Goal: Task Accomplishment & Management: Manage account settings

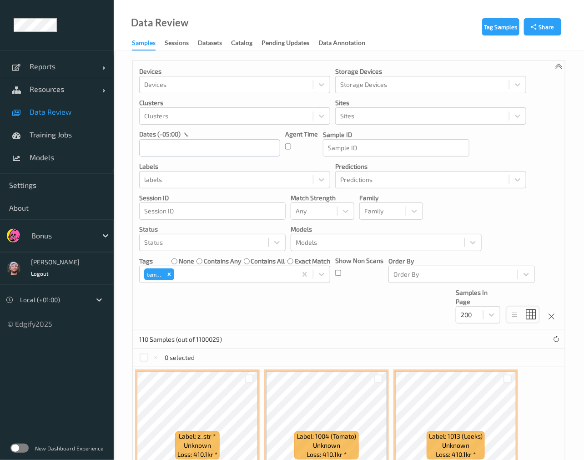
click at [388, 314] on div "Devices Devices Storage Devices Storage Devices Clusters Clusters Sites Sites d…" at bounding box center [349, 196] width 432 height 270
click at [364, 298] on div "Devices Devices Storage Devices Storage Devices Clusters Clusters Sites Sites d…" at bounding box center [349, 196] width 432 height 270
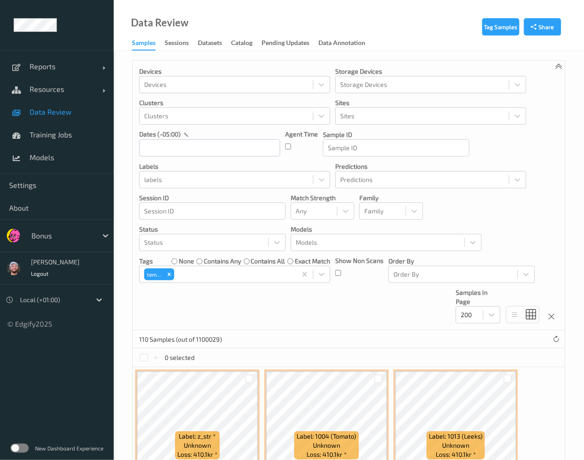
click at [348, 310] on div "Devices Devices Storage Devices Storage Devices Clusters Clusters Sites Sites d…" at bounding box center [349, 196] width 432 height 270
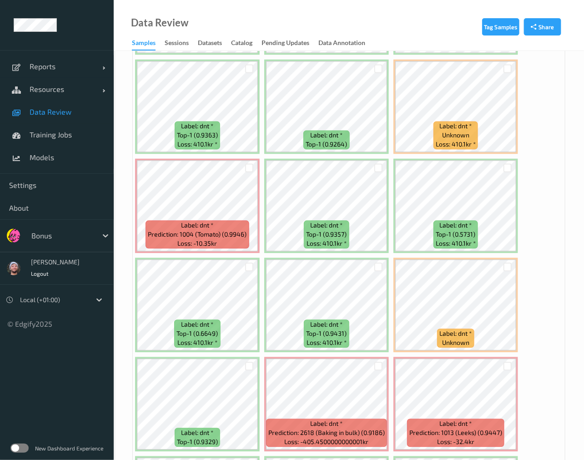
scroll to position [616, 0]
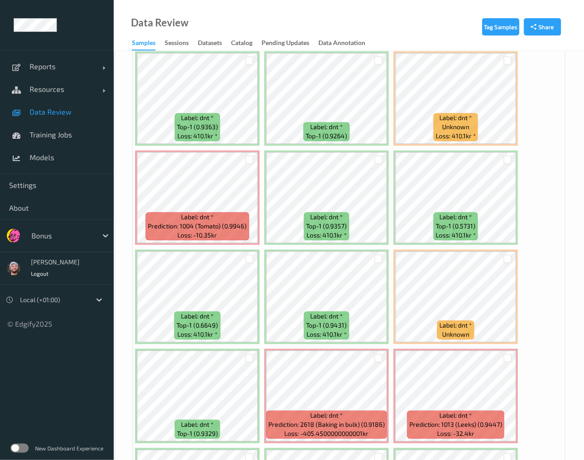
click at [51, 244] on div "Bonus" at bounding box center [57, 235] width 114 height 33
click at [52, 233] on div at bounding box center [61, 235] width 61 height 11
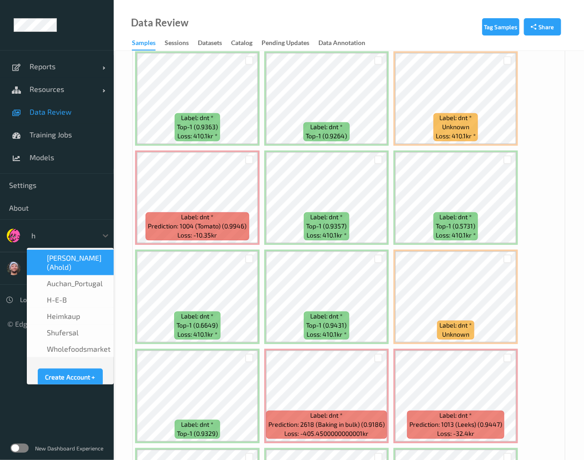
type input "h-"
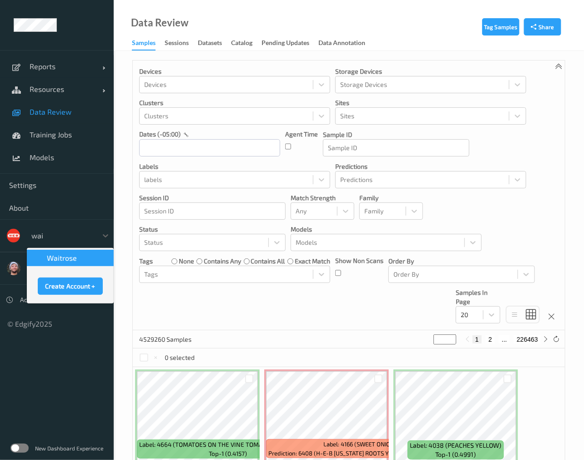
type input "wait"
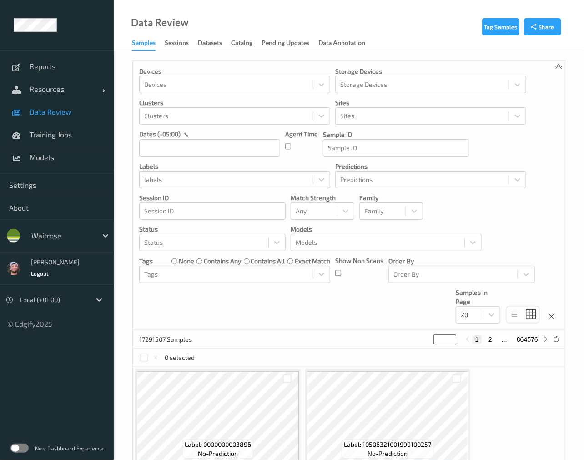
click at [69, 237] on div at bounding box center [61, 235] width 61 height 11
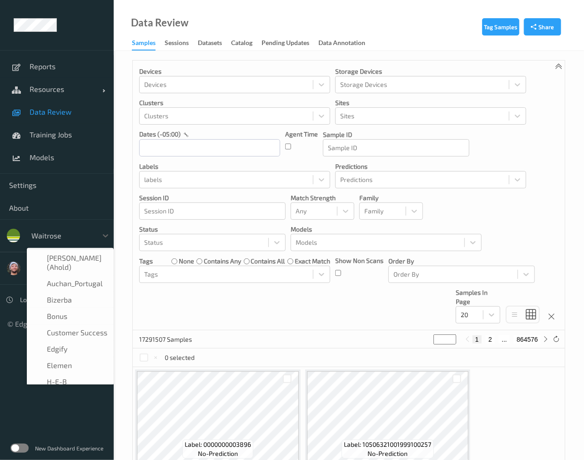
scroll to position [175, 0]
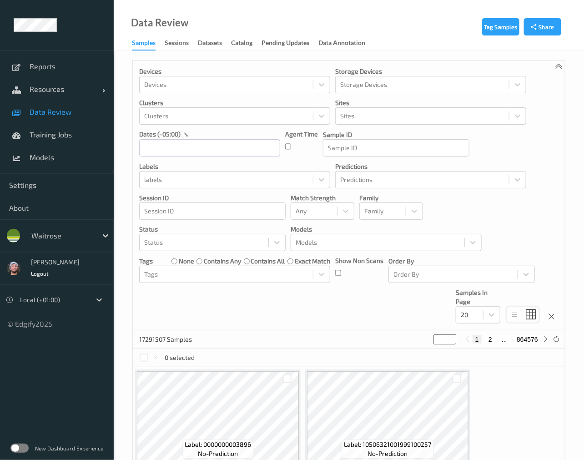
click at [148, 302] on div "Devices Devices Storage Devices Storage Devices Clusters Clusters Sites Sites d…" at bounding box center [349, 196] width 432 height 270
click at [24, 446] on label at bounding box center [19, 448] width 18 height 9
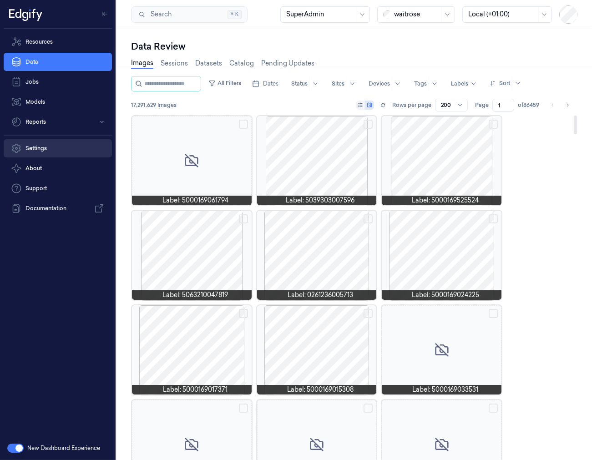
click at [20, 148] on icon at bounding box center [16, 148] width 9 height 9
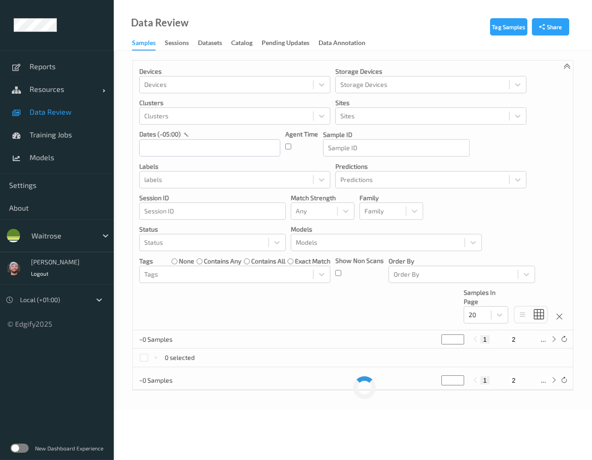
click at [69, 236] on div at bounding box center [61, 235] width 61 height 11
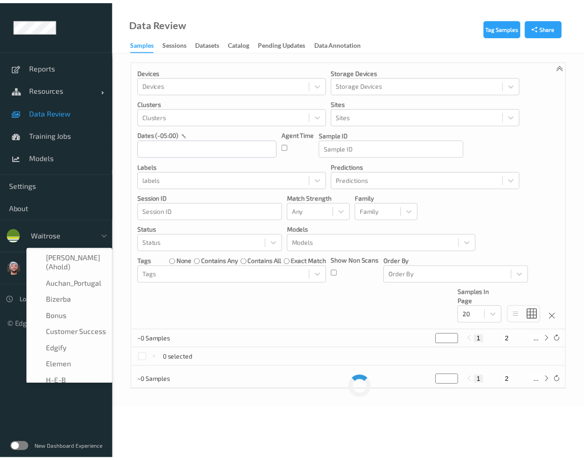
scroll to position [175, 0]
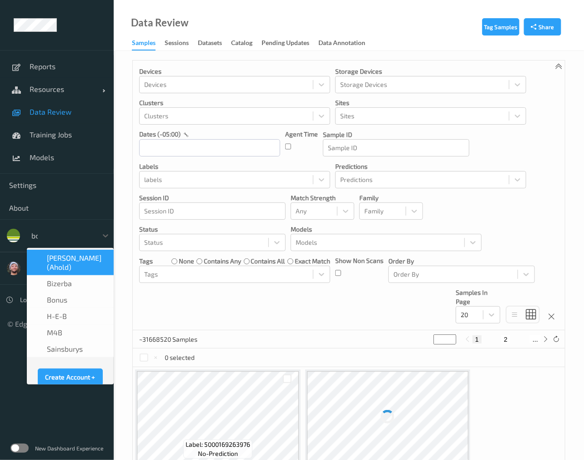
type input "bon"
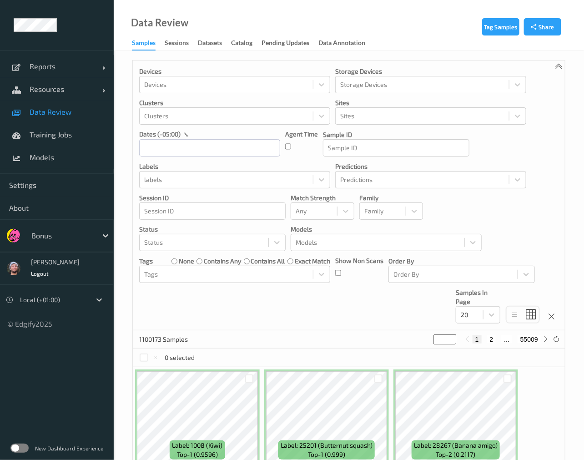
click at [228, 295] on div "Devices Devices Storage Devices Storage Devices Clusters Clusters Sites Sites d…" at bounding box center [349, 196] width 432 height 270
click at [227, 307] on div "Devices Devices Storage Devices Storage Devices Clusters Clusters Sites Sites d…" at bounding box center [349, 196] width 432 height 270
click at [226, 304] on div "Devices Devices Storage Devices Storage Devices Clusters Clusters Sites Sites d…" at bounding box center [349, 196] width 432 height 270
click at [226, 310] on div "Devices Devices Storage Devices Storage Devices Clusters Clusters Sites Sites d…" at bounding box center [349, 196] width 432 height 270
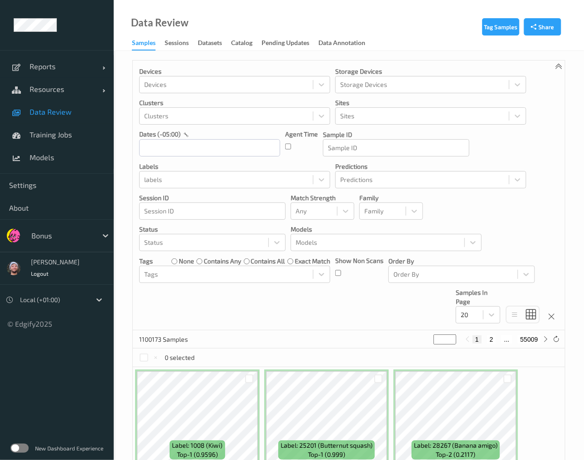
click at [396, 46] on div "Data Review Samples Sessions Datasets Catalog Pending Updates Data Annotation" at bounding box center [349, 25] width 471 height 51
click at [378, 314] on div "Devices Devices Storage Devices Storage Devices Clusters Clusters Sites Sites d…" at bounding box center [349, 196] width 432 height 270
click at [349, 296] on div "Devices Devices Storage Devices Storage Devices Clusters Clusters Sites Sites d…" at bounding box center [349, 196] width 432 height 270
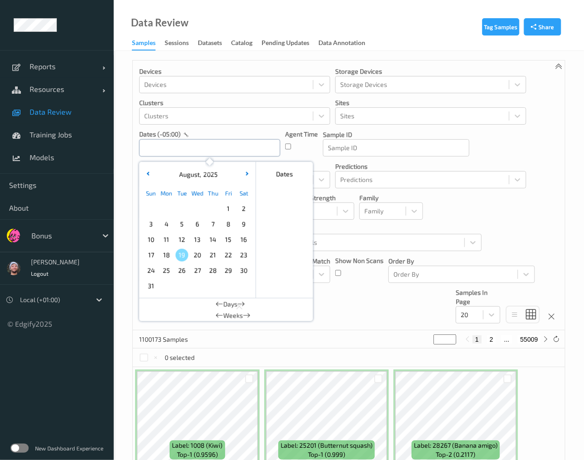
click at [167, 140] on input "text" at bounding box center [209, 147] width 141 height 17
click at [337, 224] on div "Devices Devices Storage Devices Storage Devices Clusters Clusters Sites Sites d…" at bounding box center [349, 196] width 432 height 270
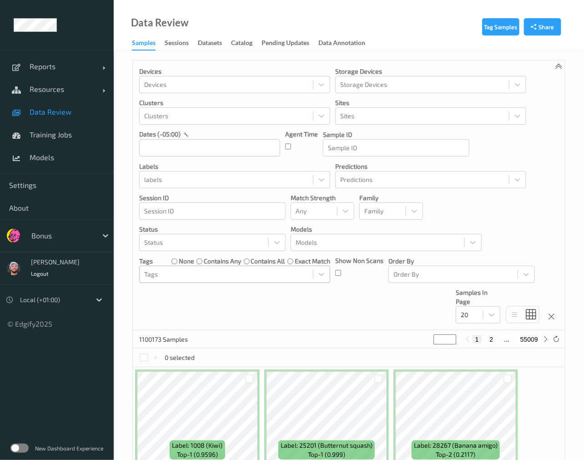
click at [211, 273] on div at bounding box center [226, 274] width 164 height 11
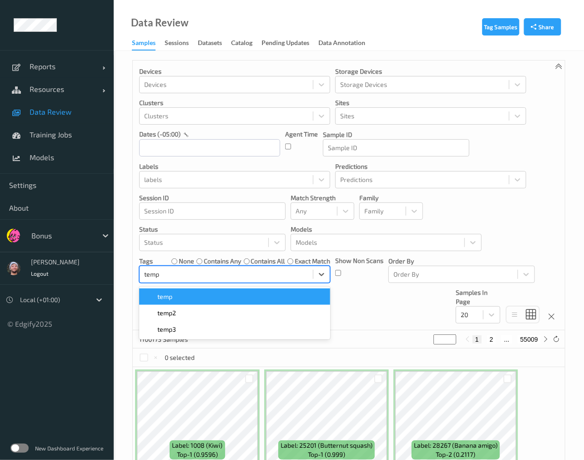
type input "temp2"
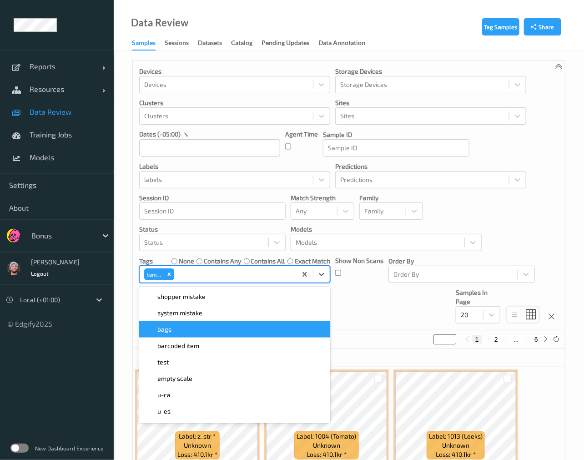
click at [369, 329] on div "Devices Devices Storage Devices Storage Devices Clusters Clusters Sites Sites d…" at bounding box center [349, 196] width 432 height 270
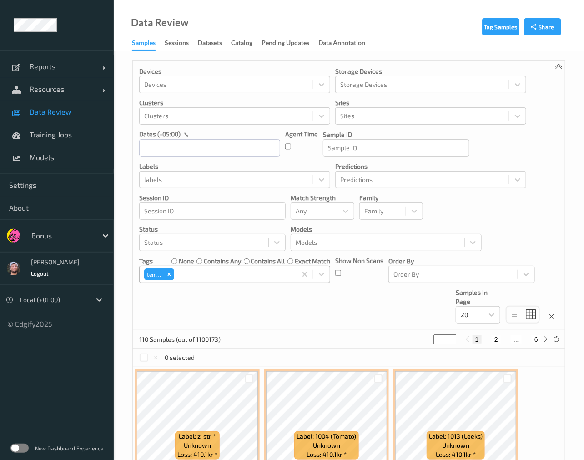
click at [181, 268] on div "temp2" at bounding box center [218, 274] width 157 height 15
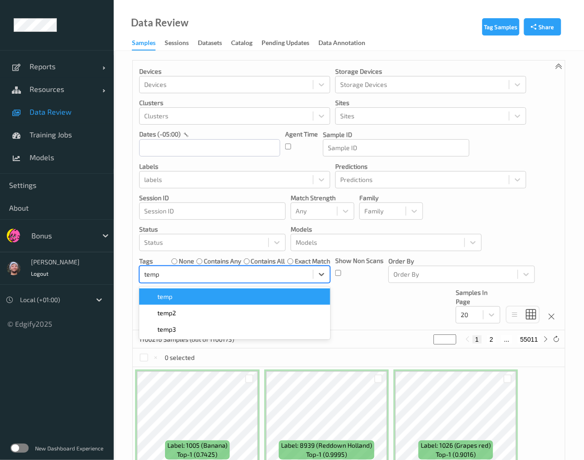
type input "temp3"
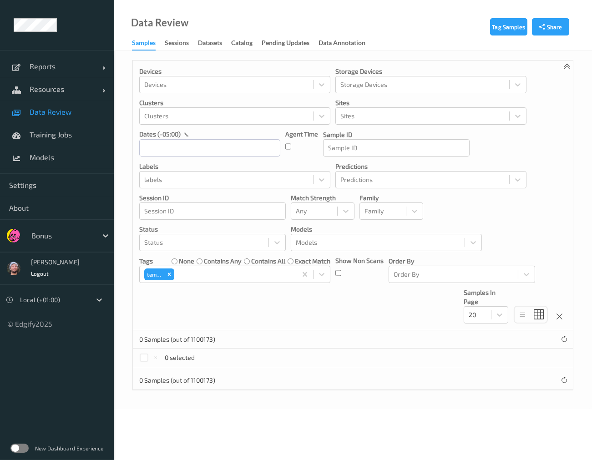
click at [429, 342] on div "0 Samples (out of 1100173)" at bounding box center [353, 339] width 440 height 18
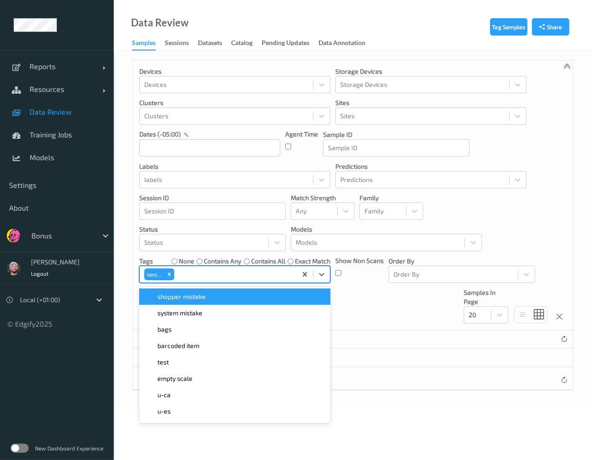
click at [162, 274] on div "temp3" at bounding box center [154, 274] width 20 height 12
click at [167, 275] on icon "Remove temp3" at bounding box center [169, 274] width 6 height 6
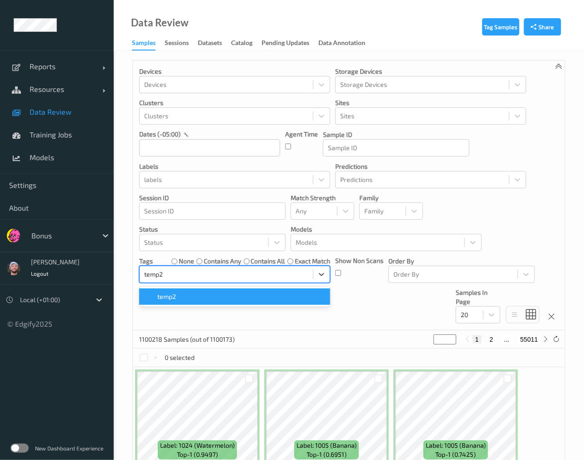
type input "temp"
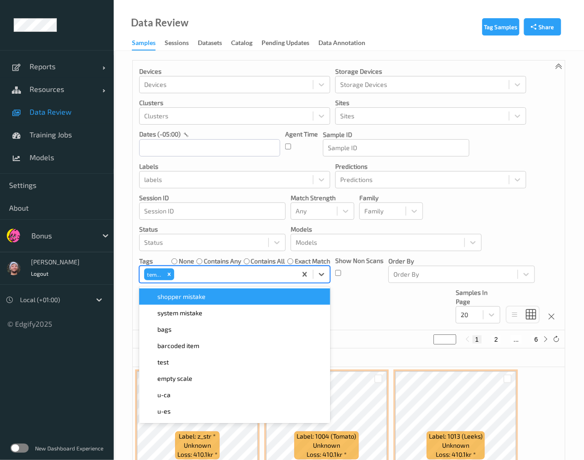
click at [380, 296] on div "Devices Devices Storage Devices Storage Devices Clusters Clusters Sites Sites d…" at bounding box center [349, 196] width 432 height 270
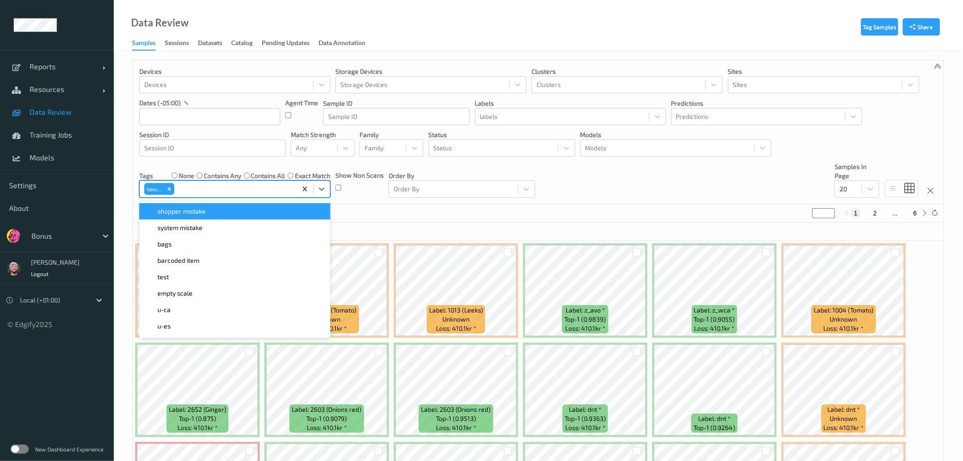
click at [178, 189] on div at bounding box center [234, 188] width 116 height 11
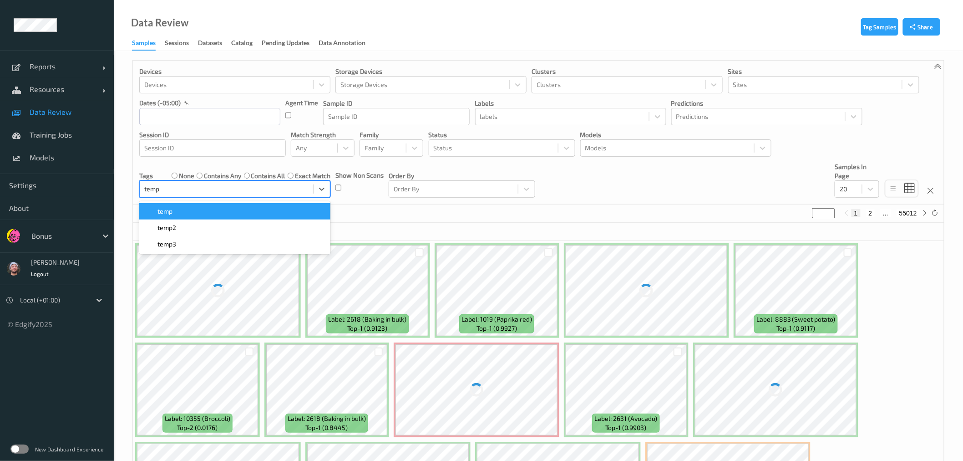
type input "temp3"
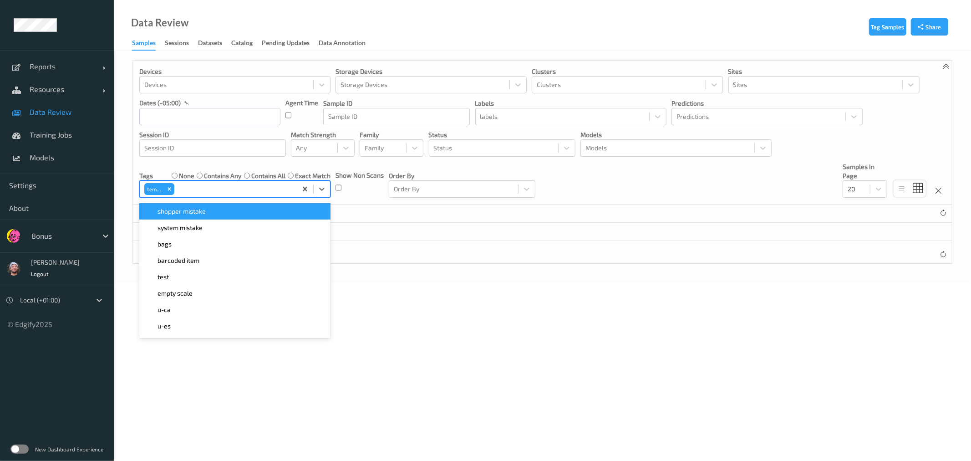
click at [433, 235] on div "0 selected" at bounding box center [542, 232] width 819 height 18
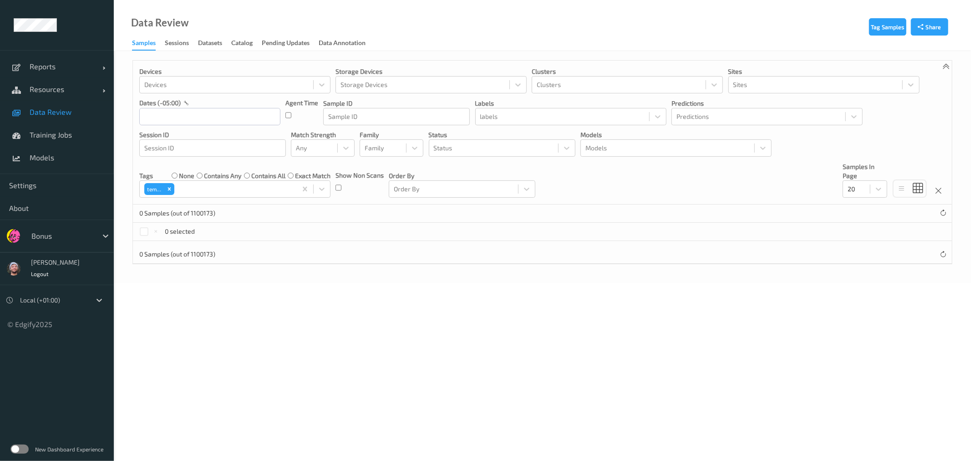
click at [248, 367] on body "Reports Default Report Customized Report Resources Devices Clusters Sites Data …" at bounding box center [485, 230] width 971 height 461
click at [170, 186] on icon "Remove temp3" at bounding box center [169, 189] width 6 height 6
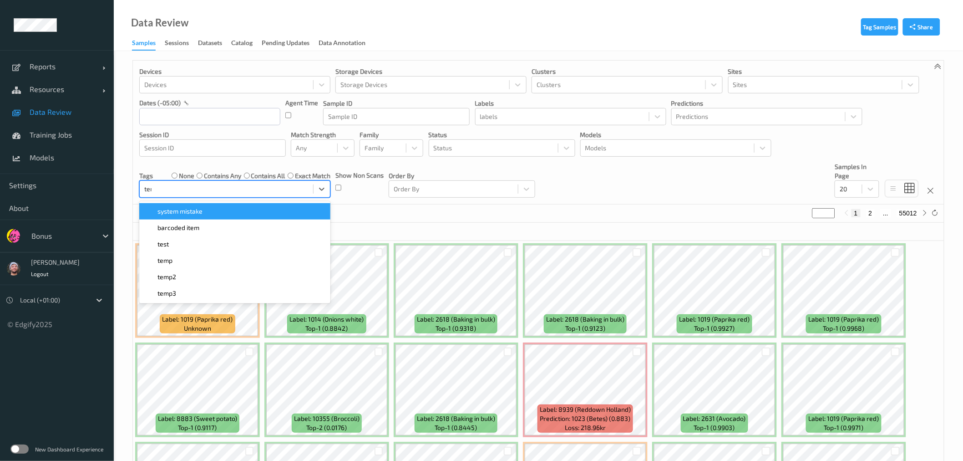
type input "temp"
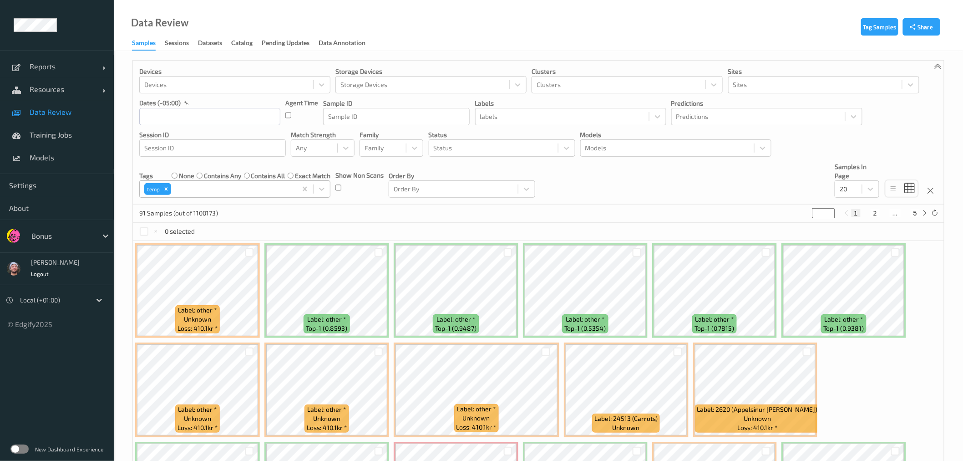
click at [543, 205] on div "91 Samples (out of 1100173) * 1 2 ... 5" at bounding box center [538, 213] width 811 height 18
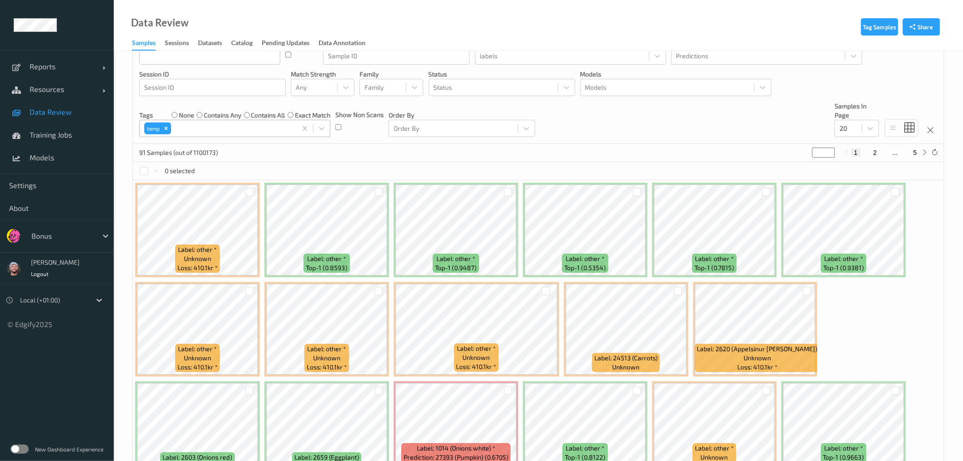
scroll to position [55, 0]
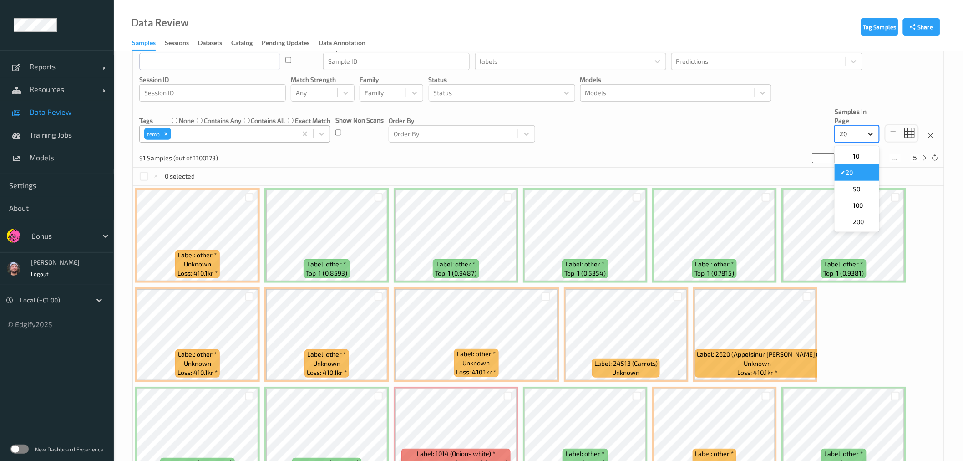
click at [592, 135] on icon at bounding box center [870, 133] width 9 height 9
click at [592, 218] on span "200" at bounding box center [858, 221] width 11 height 9
click at [592, 133] on div "Devices Devices Storage Devices Storage Devices Clusters Clusters Sites Sites d…" at bounding box center [538, 77] width 811 height 144
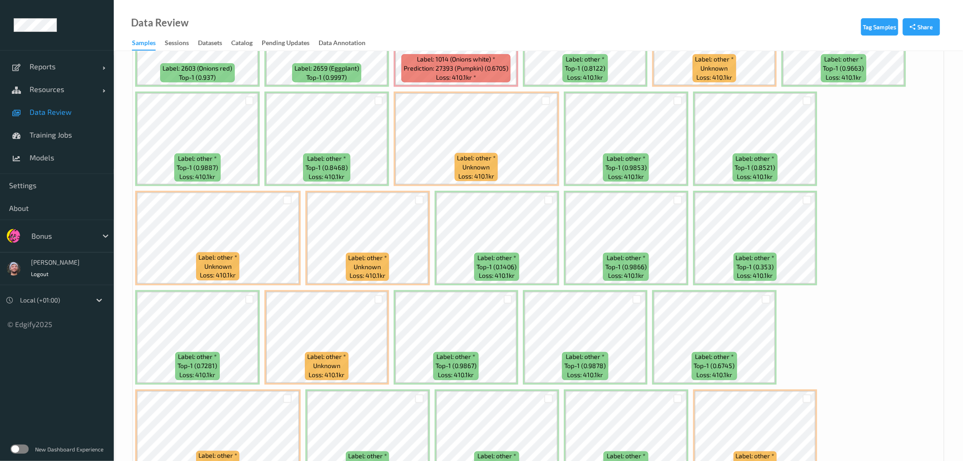
scroll to position [539, 0]
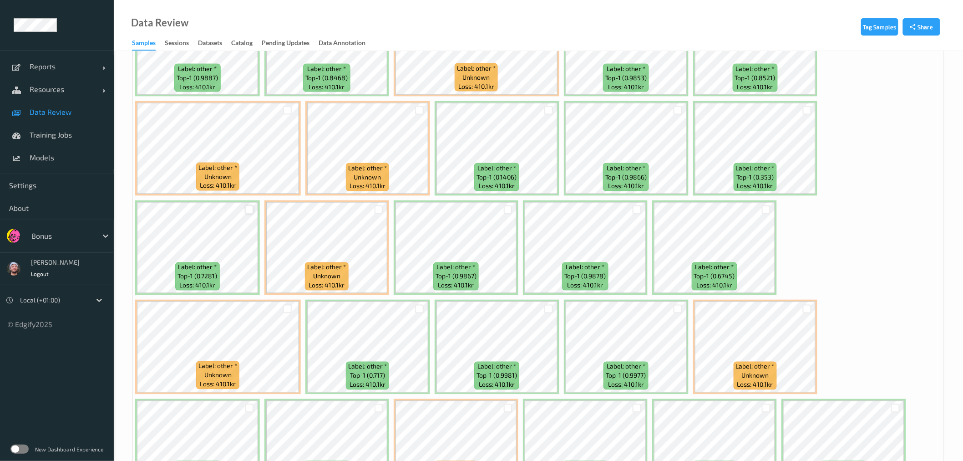
click at [247, 208] on div at bounding box center [249, 209] width 9 height 9
click at [245, 205] on div at bounding box center [249, 209] width 9 height 9
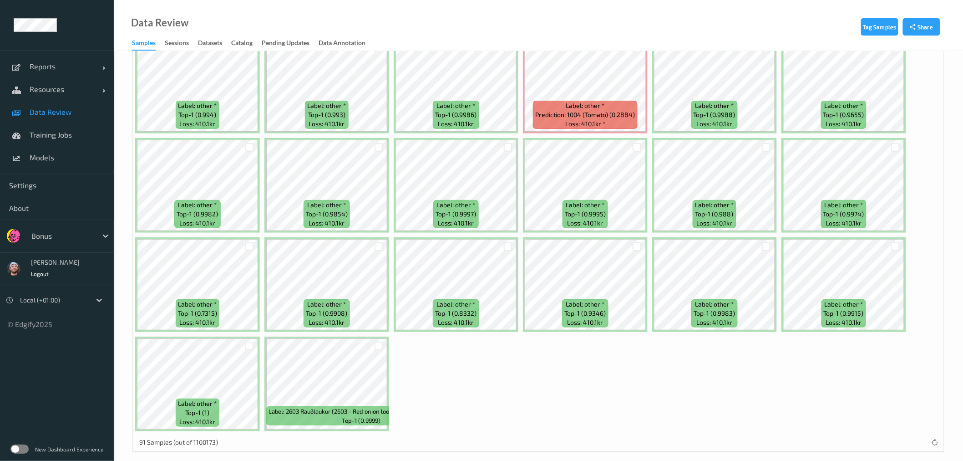
scroll to position [1494, 0]
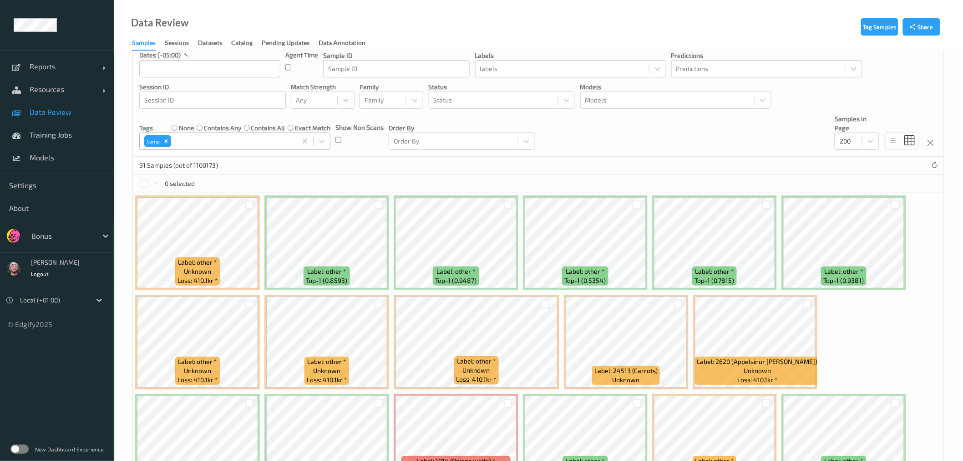
scroll to position [0, 0]
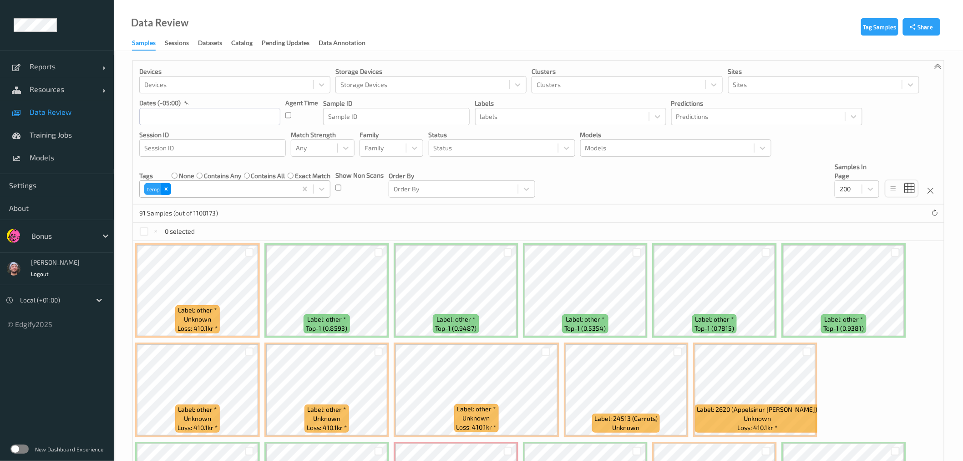
click at [165, 187] on icon "Remove temp" at bounding box center [166, 188] width 3 height 3
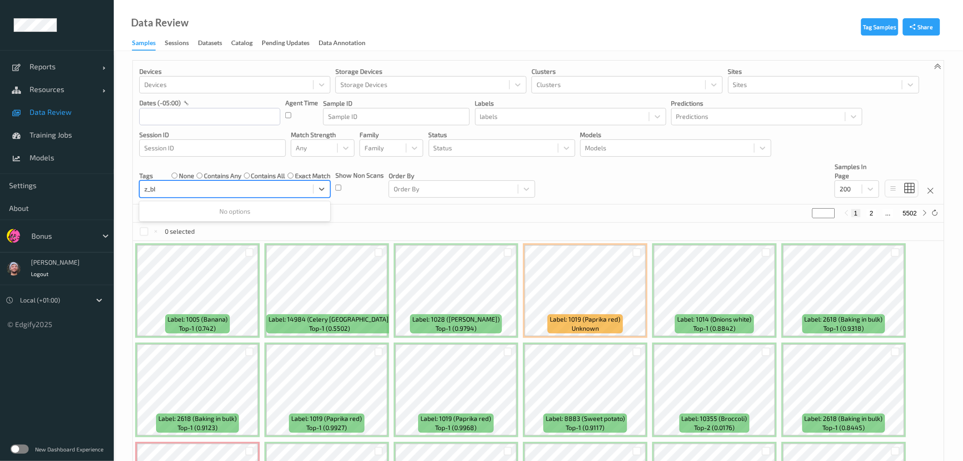
type input "z_bbt"
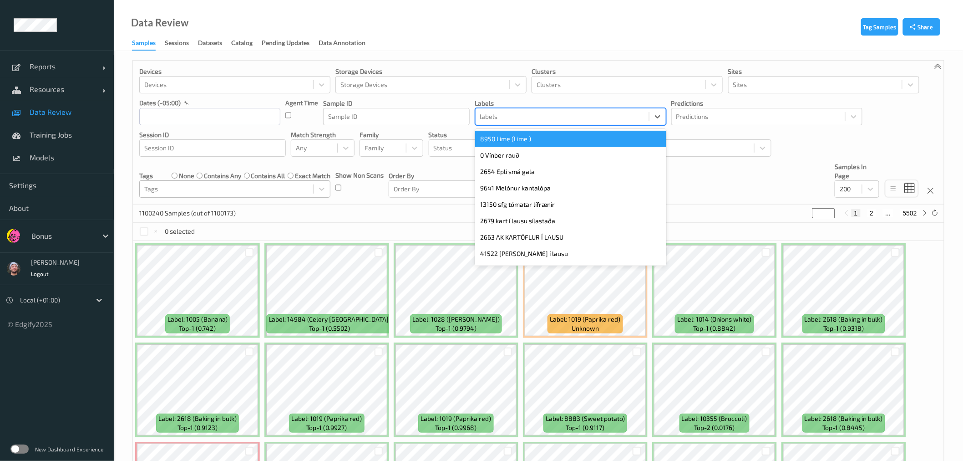
click at [520, 119] on div at bounding box center [562, 116] width 164 height 11
paste input "z_bbt"
type input "z_bbt"
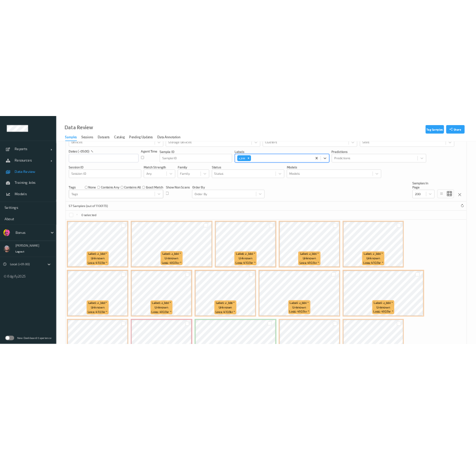
scroll to position [29, 0]
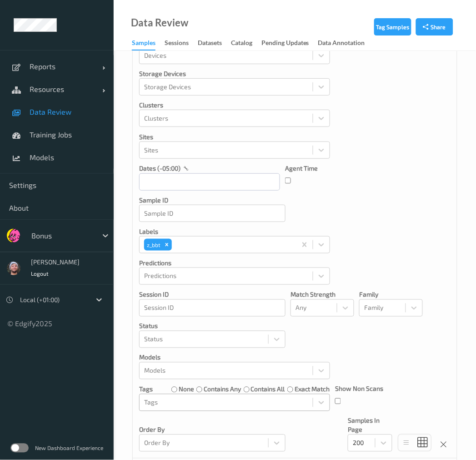
click at [82, 106] on link "Data Review" at bounding box center [57, 112] width 114 height 23
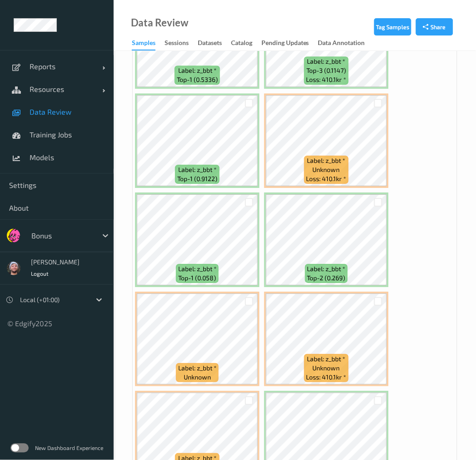
scroll to position [1622, 0]
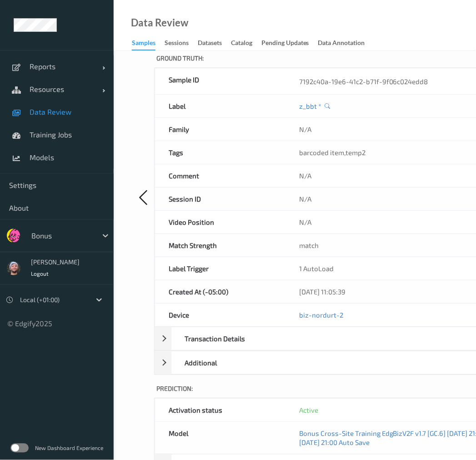
scroll to position [344, 0]
click at [65, 106] on link "Data Review" at bounding box center [57, 112] width 114 height 23
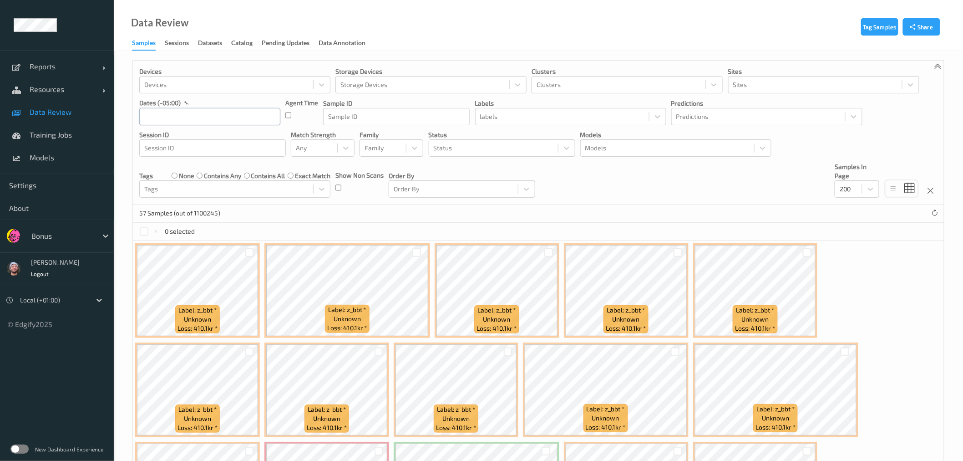
click at [183, 114] on input "text" at bounding box center [209, 116] width 141 height 17
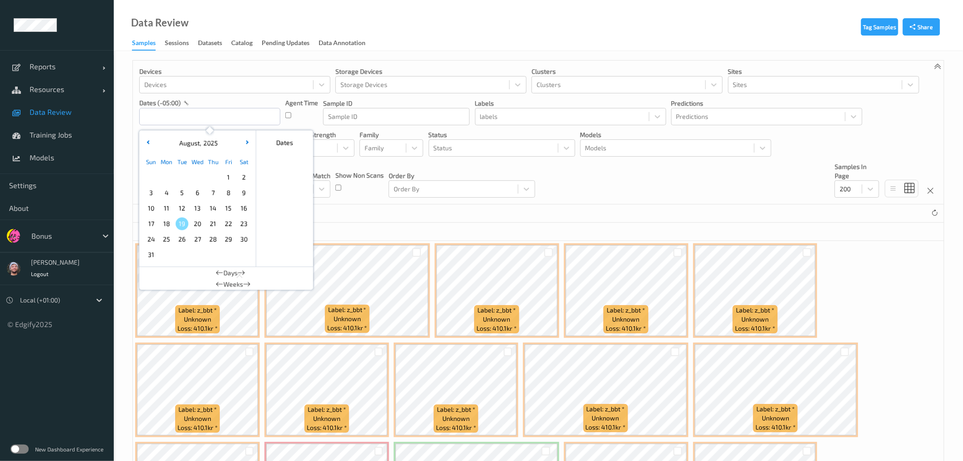
click at [178, 222] on span "19" at bounding box center [182, 223] width 13 height 13
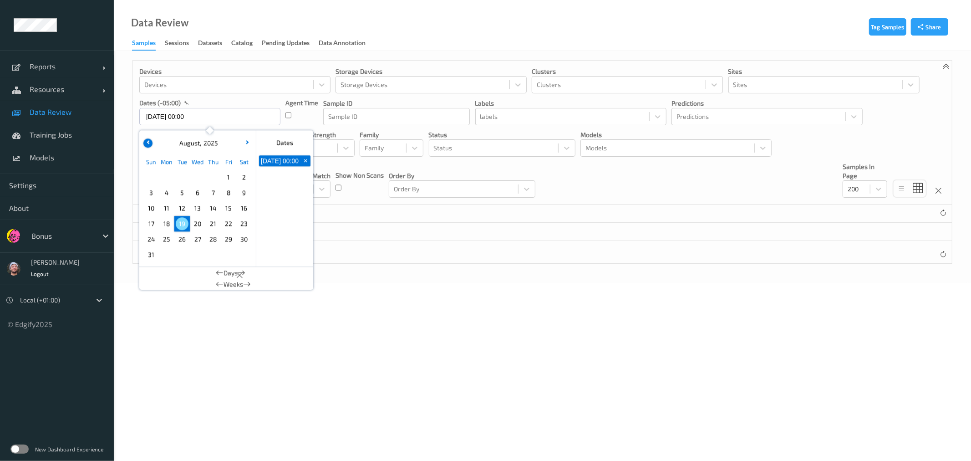
click at [149, 145] on button "button" at bounding box center [147, 142] width 9 height 9
click at [149, 140] on button "button" at bounding box center [147, 142] width 9 height 9
click at [239, 222] on span "26" at bounding box center [244, 223] width 13 height 13
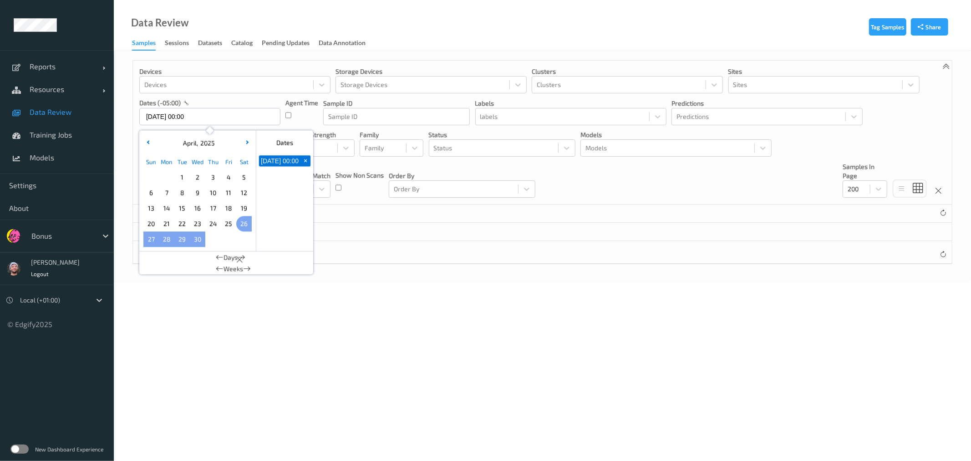
type input "26/04/2025 00:00 -> 19/08/2025 23:59"
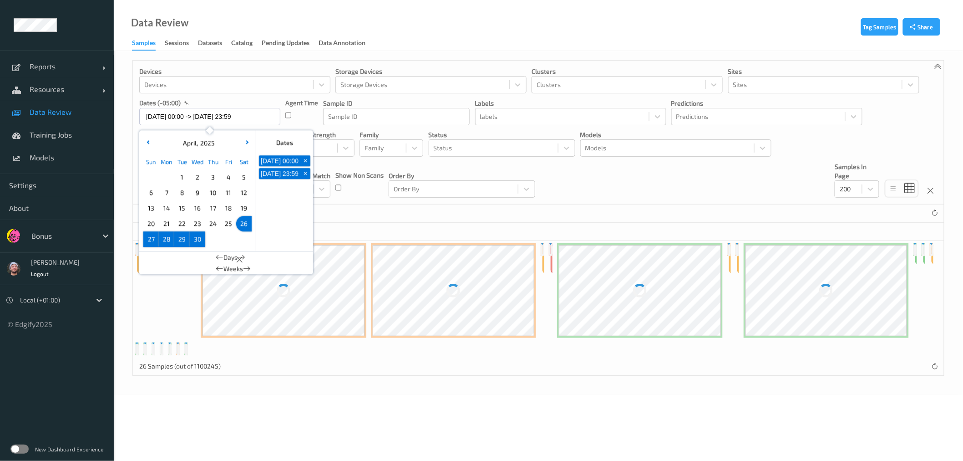
click at [370, 228] on div "0 selected" at bounding box center [538, 232] width 811 height 18
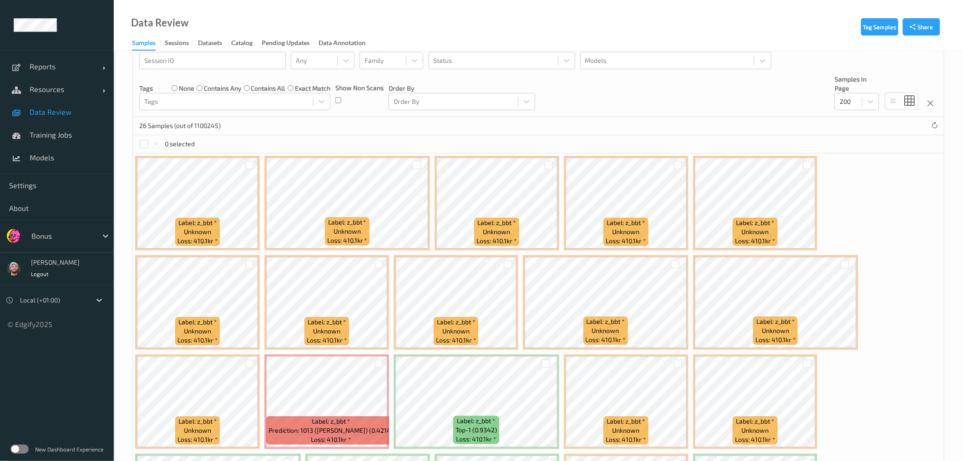
scroll to position [78, 0]
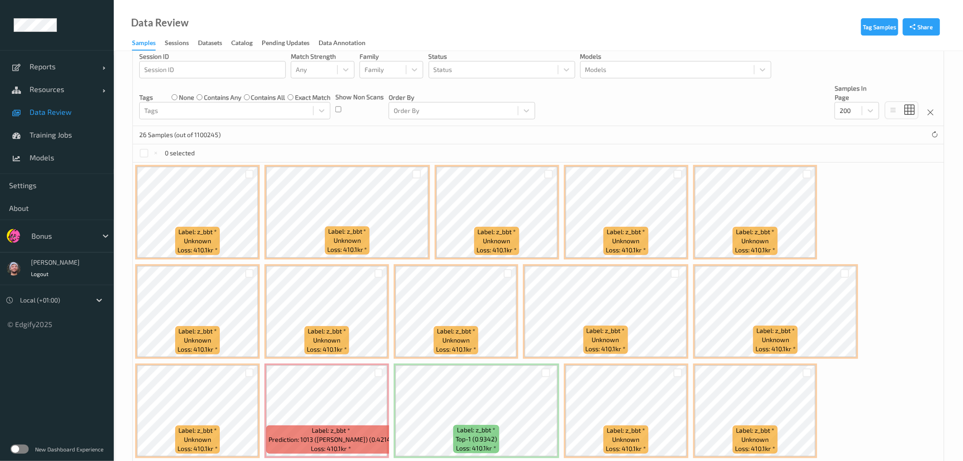
click at [83, 120] on link "Data Review" at bounding box center [57, 112] width 114 height 23
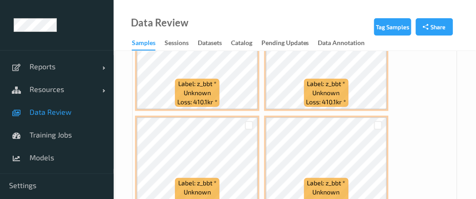
scroll to position [709, 0]
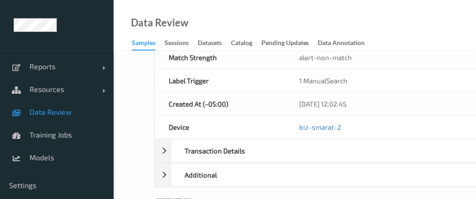
scroll to position [537, 0]
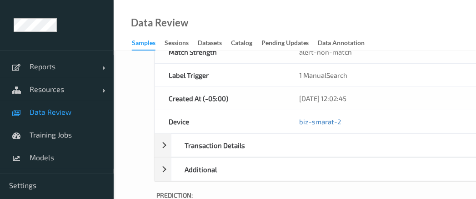
click at [199, 14] on div "Data Review Samples Sessions Datasets Catalog Pending Updates Data Annotation" at bounding box center [295, 25] width 363 height 51
click at [69, 111] on span "Data Review" at bounding box center [67, 111] width 75 height 9
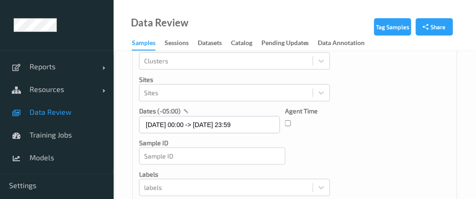
scroll to position [87, 0]
click at [225, 128] on input "26/04/2025 00:00 -> 19/08/2025 23:59" at bounding box center [209, 123] width 141 height 17
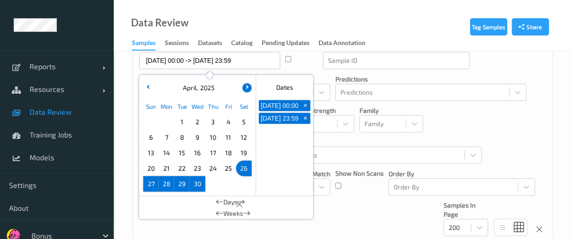
click at [246, 88] on button "button" at bounding box center [247, 87] width 9 height 9
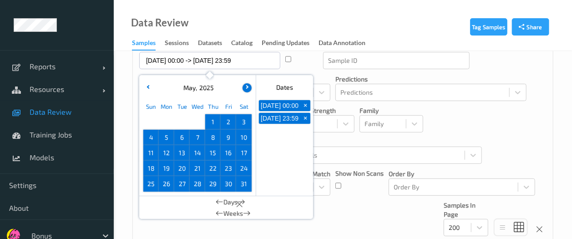
click at [246, 88] on button "button" at bounding box center [247, 87] width 9 height 9
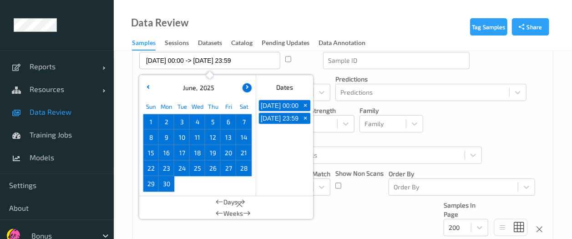
click at [246, 88] on button "button" at bounding box center [247, 87] width 9 height 9
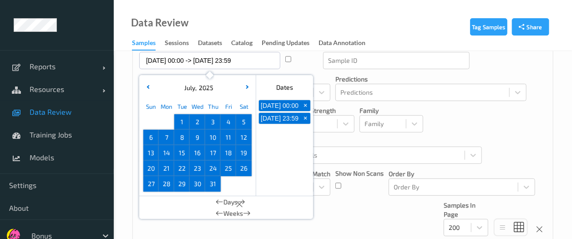
click at [214, 177] on span "31" at bounding box center [213, 183] width 13 height 13
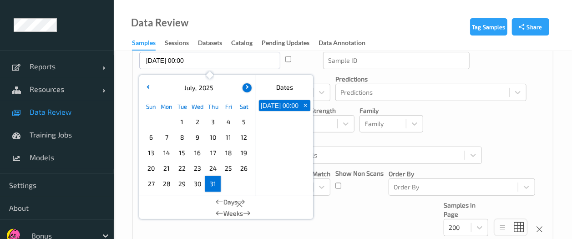
click at [248, 91] on button "button" at bounding box center [247, 87] width 9 height 9
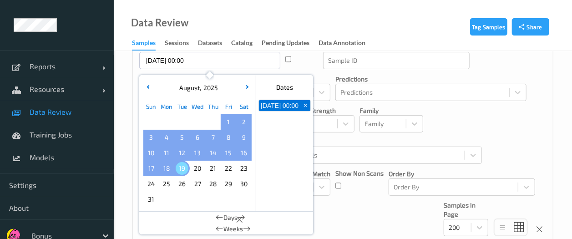
click at [186, 170] on span "19" at bounding box center [182, 168] width 13 height 13
type input "31/07/2025 00:00 -> 19/08/2025 23:59"
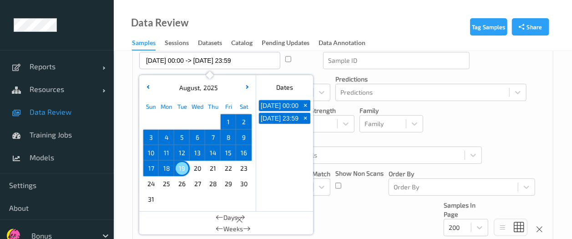
click at [519, 135] on div "Devices Devices Storage Devices Storage Devices Clusters Clusters Sites Sites d…" at bounding box center [343, 108] width 420 height 270
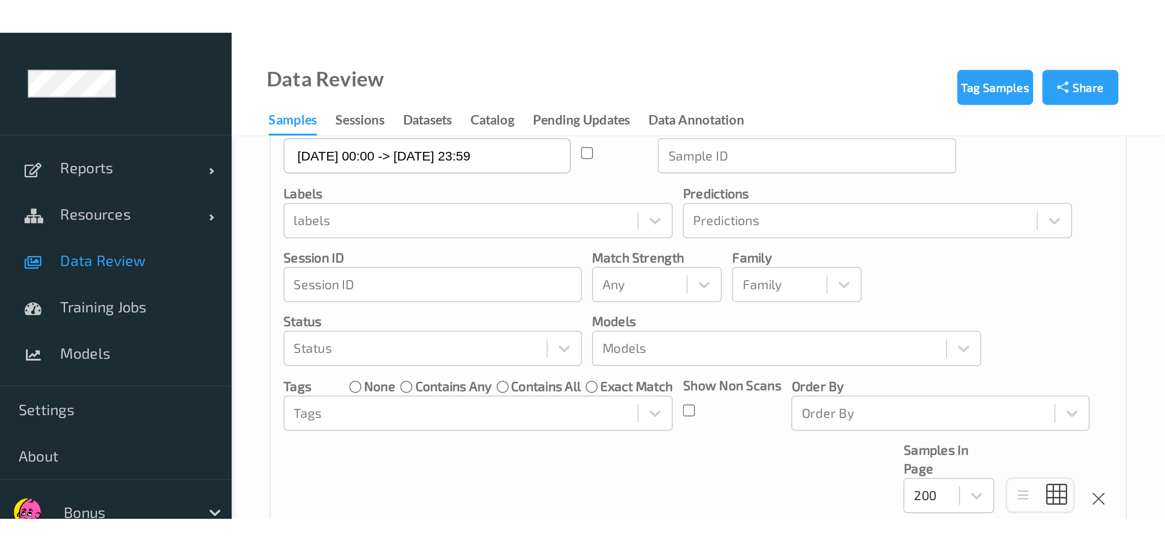
scroll to position [0, 0]
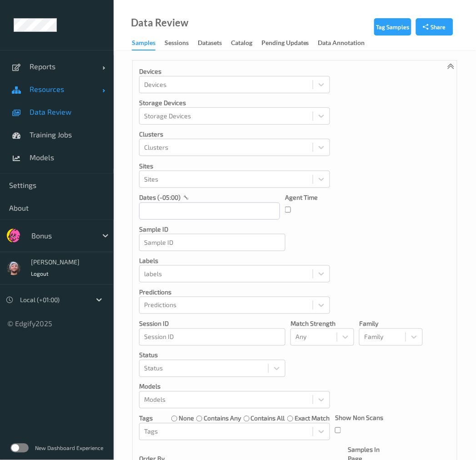
click at [68, 87] on span "Resources" at bounding box center [66, 89] width 73 height 9
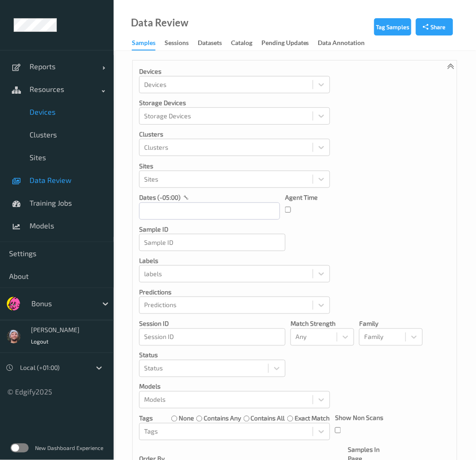
click at [69, 103] on link "Devices" at bounding box center [57, 112] width 114 height 23
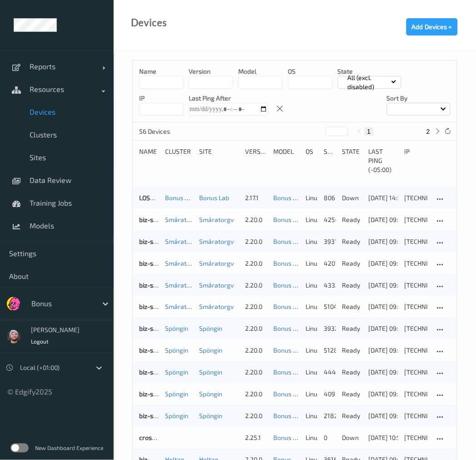
click at [155, 82] on input at bounding box center [161, 82] width 45 height 13
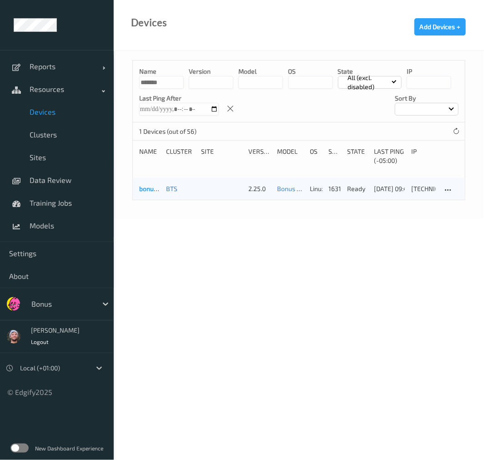
type input "*******"
click at [143, 191] on link "bonus-edgibox3" at bounding box center [162, 189] width 47 height 8
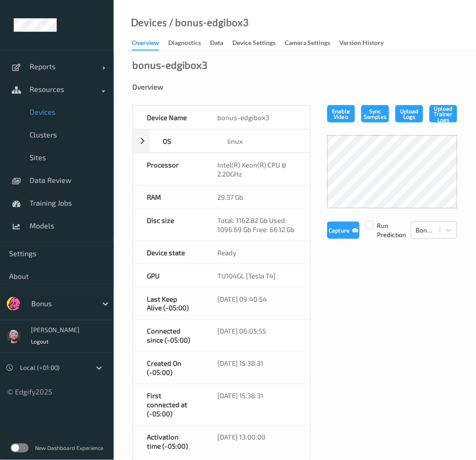
click at [233, 41] on link "Data" at bounding box center [221, 43] width 22 height 13
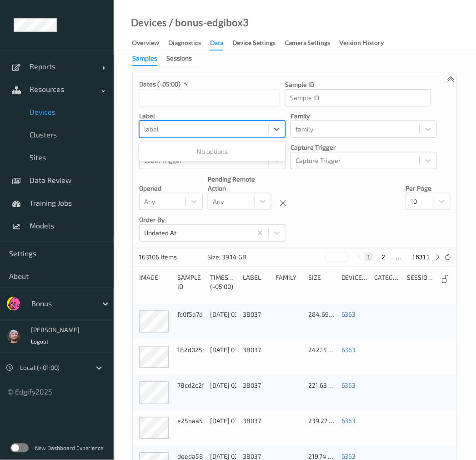
click at [174, 132] on div at bounding box center [204, 129] width 120 height 11
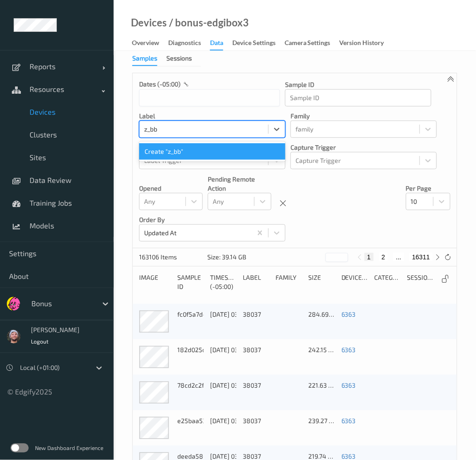
type input "z_bbt"
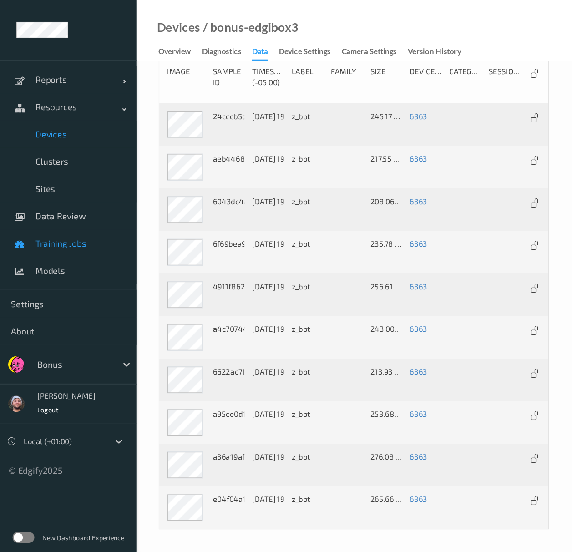
scroll to position [96, 0]
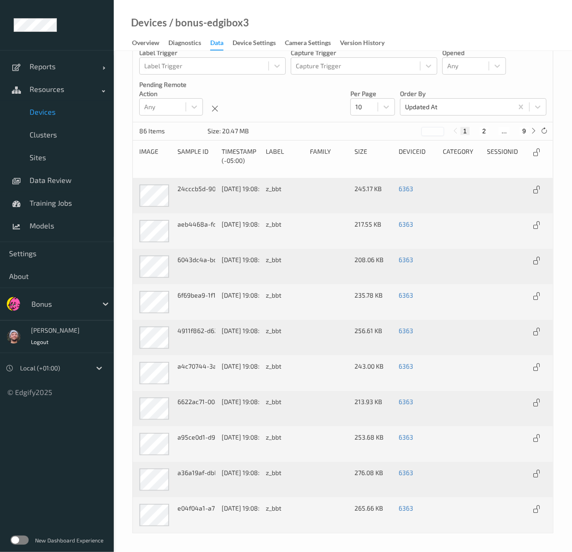
click at [360, 124] on div "86 Items Size: 20.47 MB * 1 2 ... 9" at bounding box center [343, 131] width 420 height 18
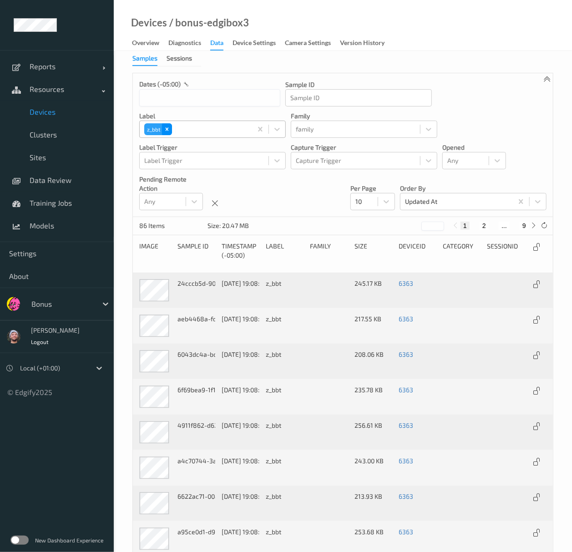
click at [167, 127] on icon "Remove z_bbt" at bounding box center [167, 129] width 6 height 6
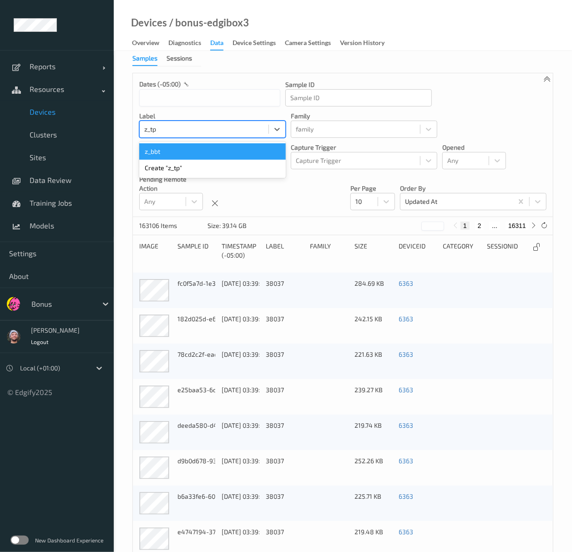
type input "z_tpt"
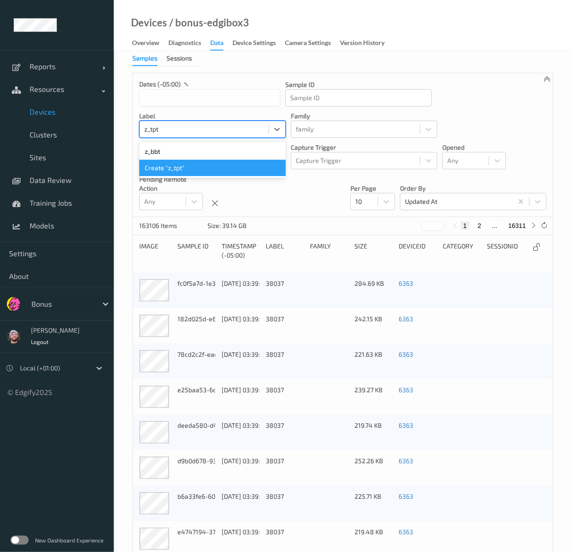
click at [181, 173] on div "Create "z_tpt"" at bounding box center [212, 168] width 147 height 16
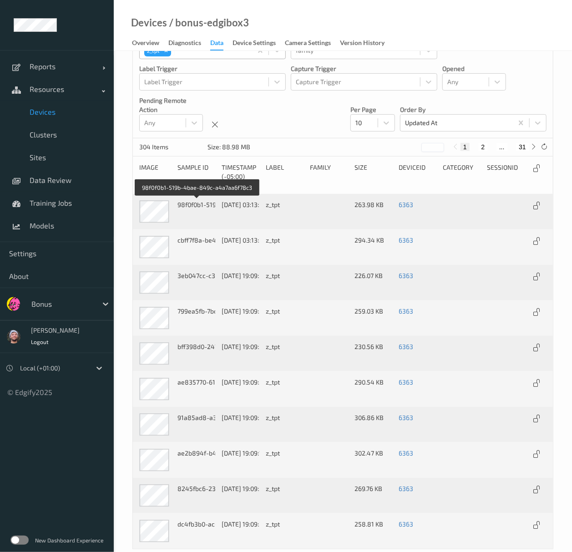
scroll to position [86, 0]
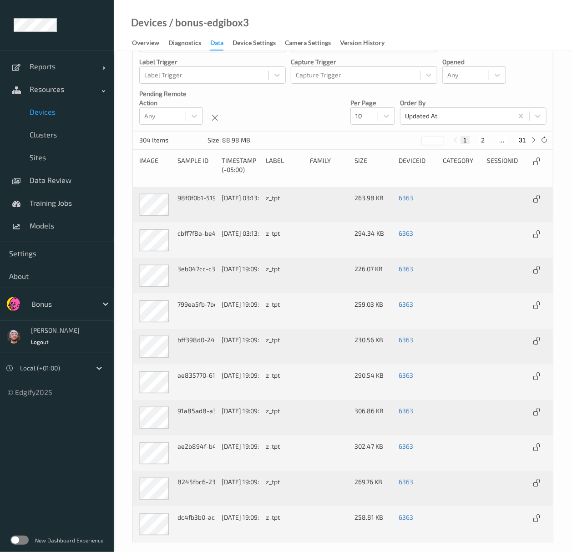
click at [378, 2] on div "Devices / bonus-edgibox3 Overview Diagnostics Data Device Settings Camera Setti…" at bounding box center [343, 25] width 458 height 51
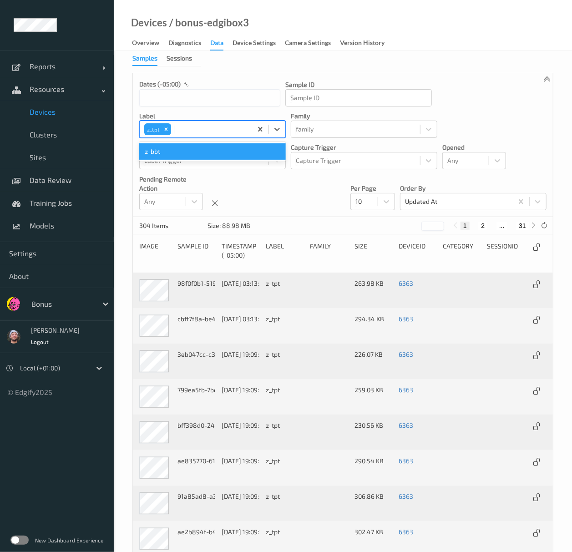
click at [176, 127] on div at bounding box center [210, 129] width 75 height 11
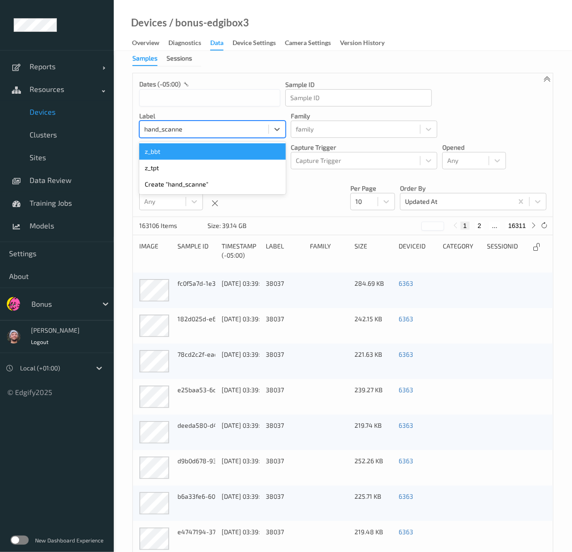
type input "hand_scanner"
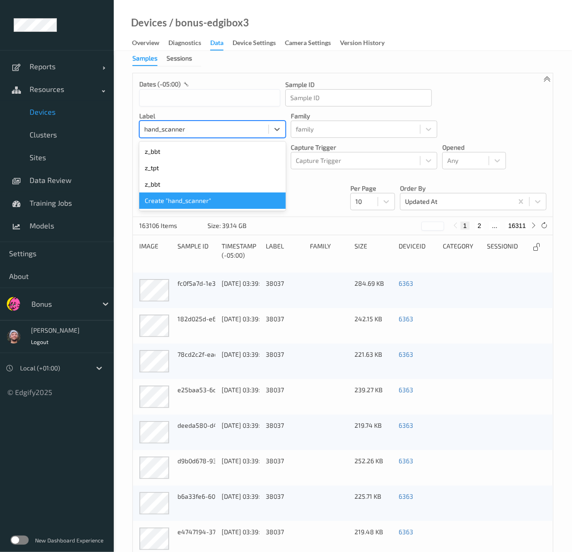
click at [174, 200] on div "Create "hand_scanner"" at bounding box center [212, 200] width 147 height 16
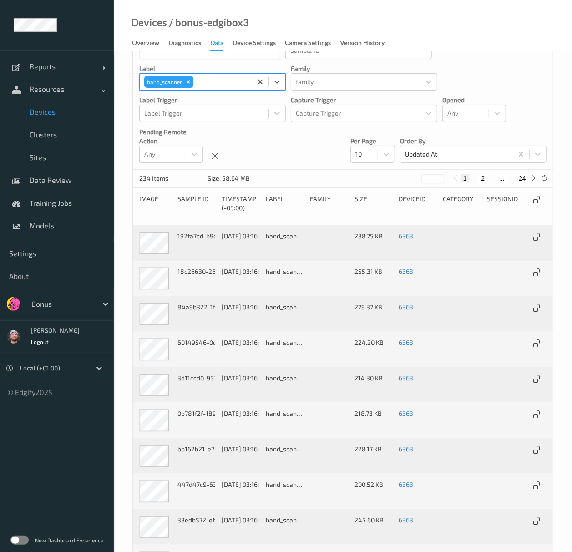
scroll to position [96, 0]
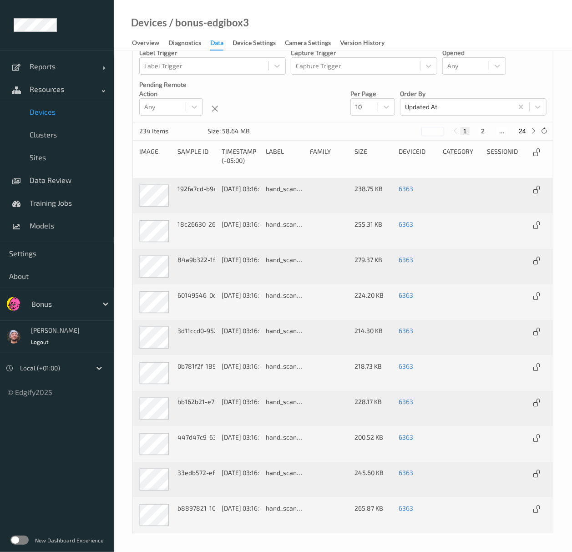
click at [267, 81] on div "dates (-05:00) Sample ID Sample ID label hand_scanner family family Label Trigg…" at bounding box center [343, 51] width 420 height 144
click at [363, 10] on div "Devices / bonus-edgibox3 Overview Diagnostics Data Device Settings Camera Setti…" at bounding box center [343, 25] width 458 height 51
click at [224, 79] on div "dates (-05:00) Sample ID Sample ID label hand_scanner family family Label Trigg…" at bounding box center [343, 51] width 420 height 144
click at [250, 89] on div "dates (-05:00) Sample ID Sample ID label hand_scanner family family Label Trigg…" at bounding box center [343, 51] width 420 height 144
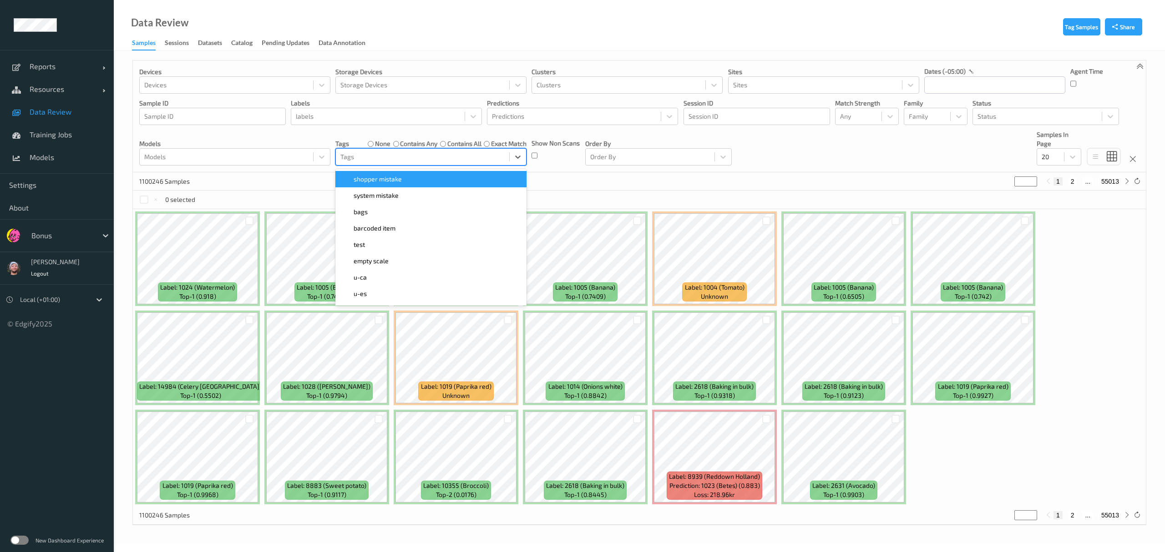
drag, startPoint x: 0, startPoint y: 0, endPoint x: 359, endPoint y: 158, distance: 392.0
click at [359, 158] on div at bounding box center [422, 157] width 164 height 11
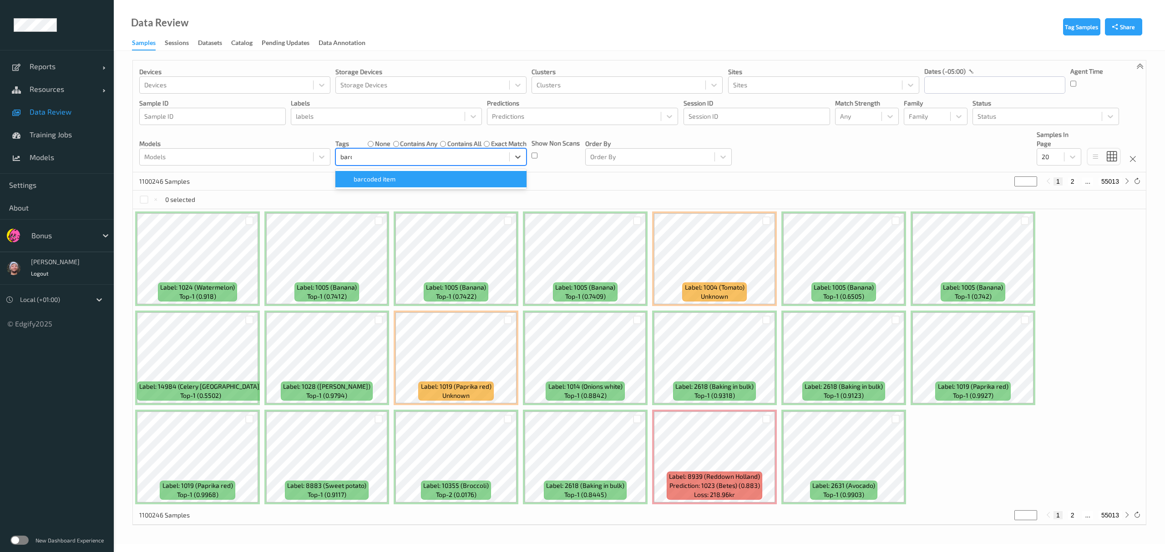
type input "barco"
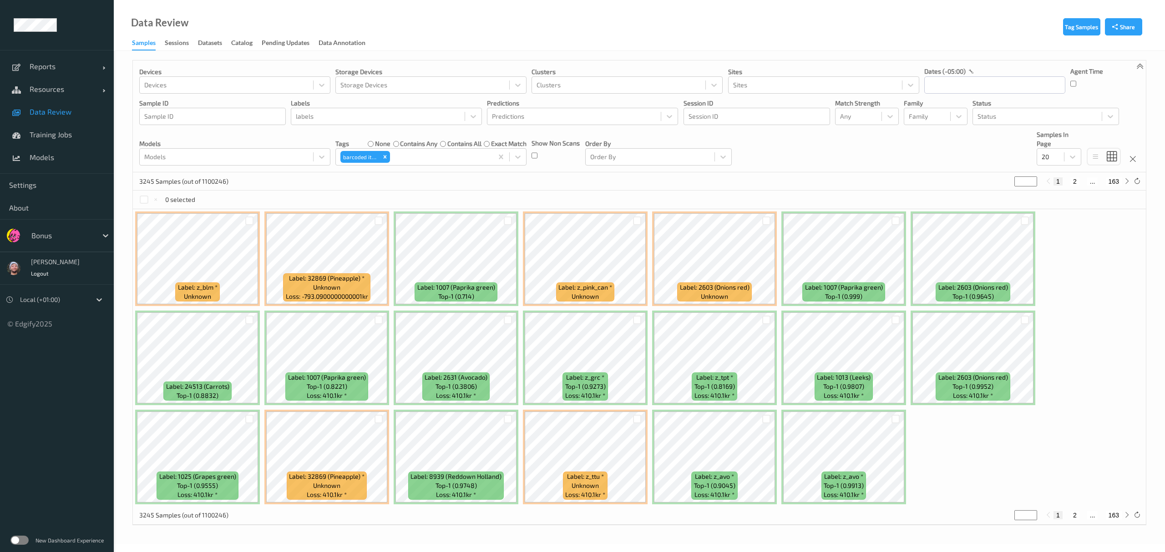
click at [649, 180] on div "3245 Samples (out of 1100246) * 1 2 ... 163" at bounding box center [639, 181] width 1013 height 18
click at [1071, 156] on icon at bounding box center [1072, 156] width 9 height 9
click at [1060, 244] on span "200" at bounding box center [1060, 244] width 11 height 9
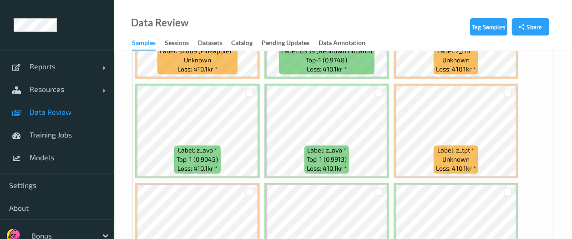
scroll to position [882, 0]
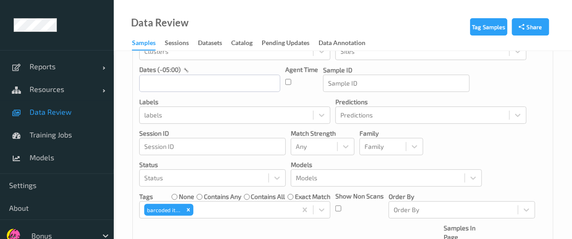
scroll to position [70, 0]
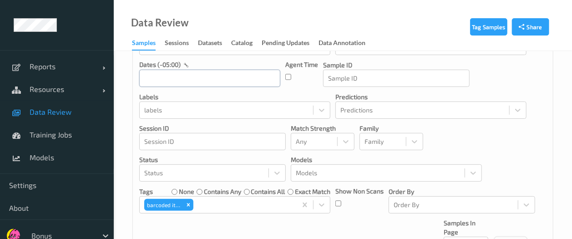
click at [192, 82] on input "text" at bounding box center [209, 78] width 141 height 17
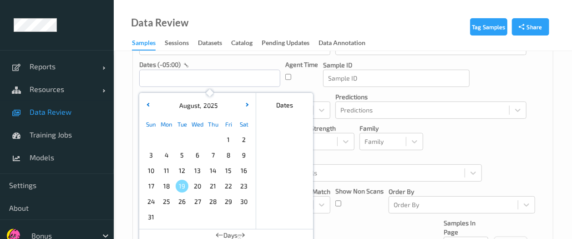
click at [228, 141] on span "1" at bounding box center [228, 139] width 13 height 13
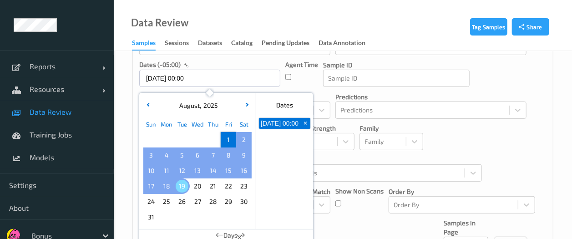
click at [177, 187] on span "19" at bounding box center [182, 186] width 13 height 13
type input "[DATE] 00:00 -> [DATE] 23:59"
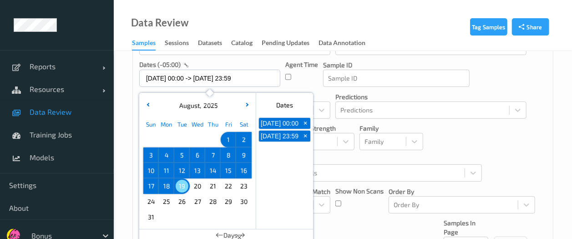
click at [135, 128] on div "Devices Devices Storage Devices Storage Devices Clusters Clusters Sites Sites d…" at bounding box center [343, 126] width 420 height 270
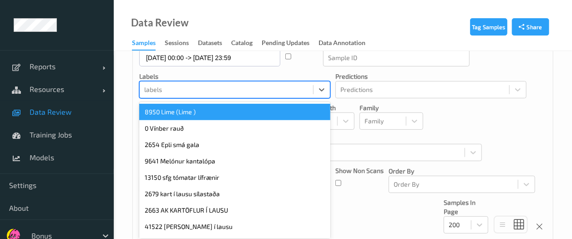
scroll to position [94, 0]
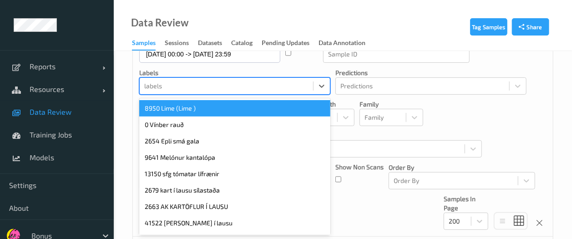
click at [224, 86] on div at bounding box center [226, 86] width 164 height 11
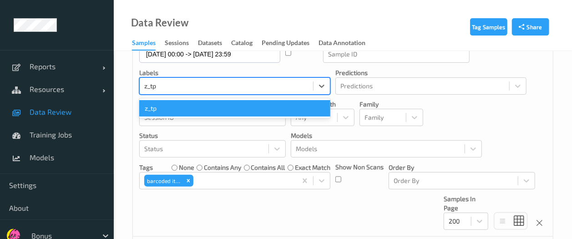
type input "z_tpt"
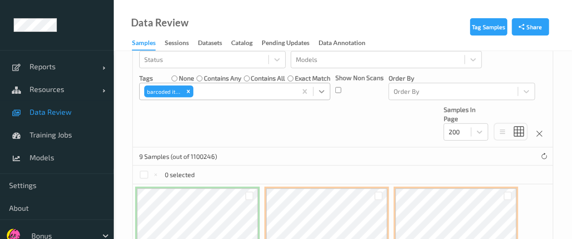
scroll to position [185, 0]
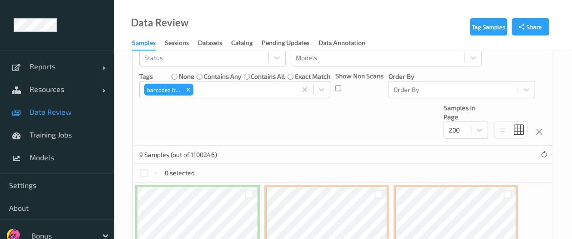
click at [233, 141] on div "Devices Devices Storage Devices Storage Devices Clusters Clusters Sites Sites d…" at bounding box center [343, 11] width 420 height 270
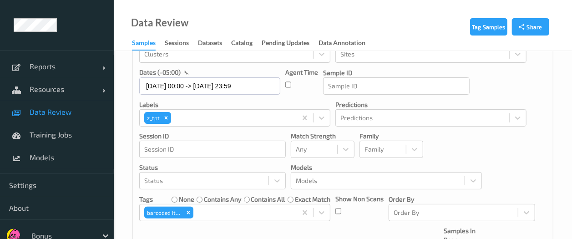
scroll to position [61, 0]
click at [198, 94] on input "[DATE] 00:00 -> [DATE] 23:59" at bounding box center [209, 86] width 141 height 17
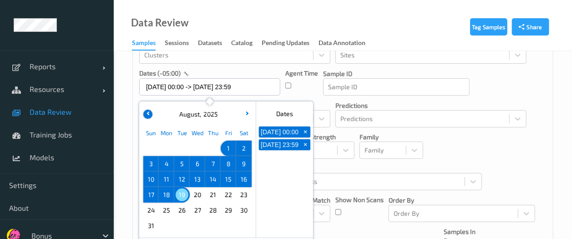
click at [148, 115] on icon "button" at bounding box center [149, 113] width 4 height 4
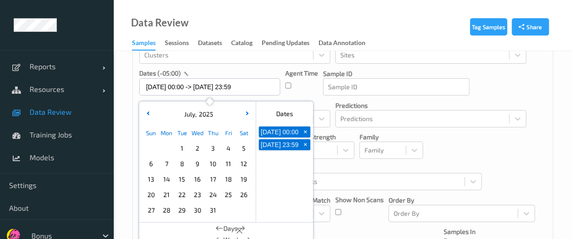
click at [179, 147] on span "1" at bounding box center [182, 148] width 13 height 13
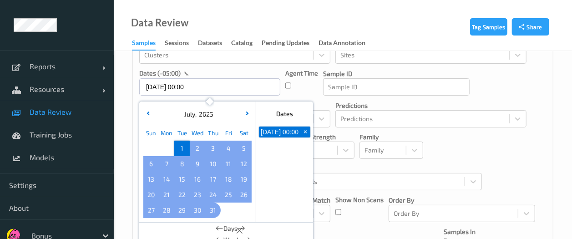
click at [208, 208] on span "31" at bounding box center [213, 210] width 13 height 13
type input "01/07/2025 00:00 -> 31/07/2025 23:59"
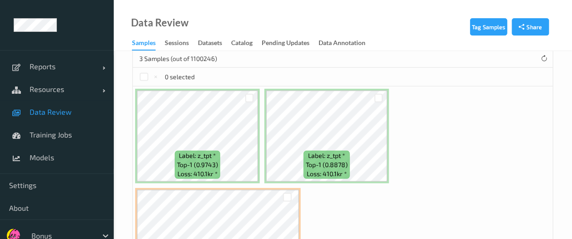
scroll to position [280, 0]
click at [258, 9] on div "Data Review Samples Sessions Datasets Catalog Pending Updates Data Annotation" at bounding box center [343, 25] width 458 height 51
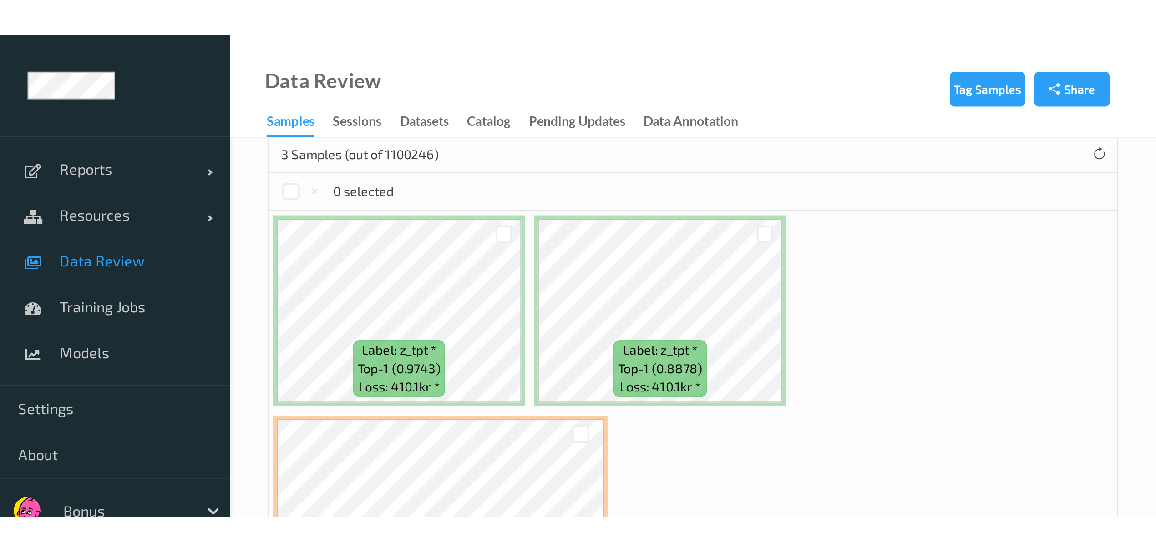
scroll to position [0, 0]
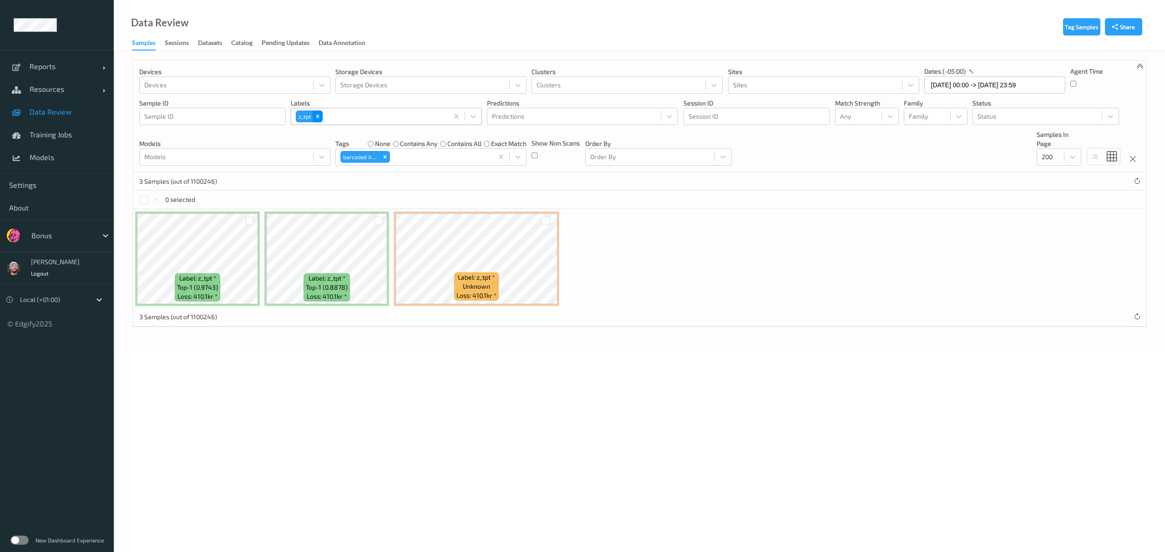
click at [315, 111] on div "Remove z_tpt" at bounding box center [318, 117] width 10 height 12
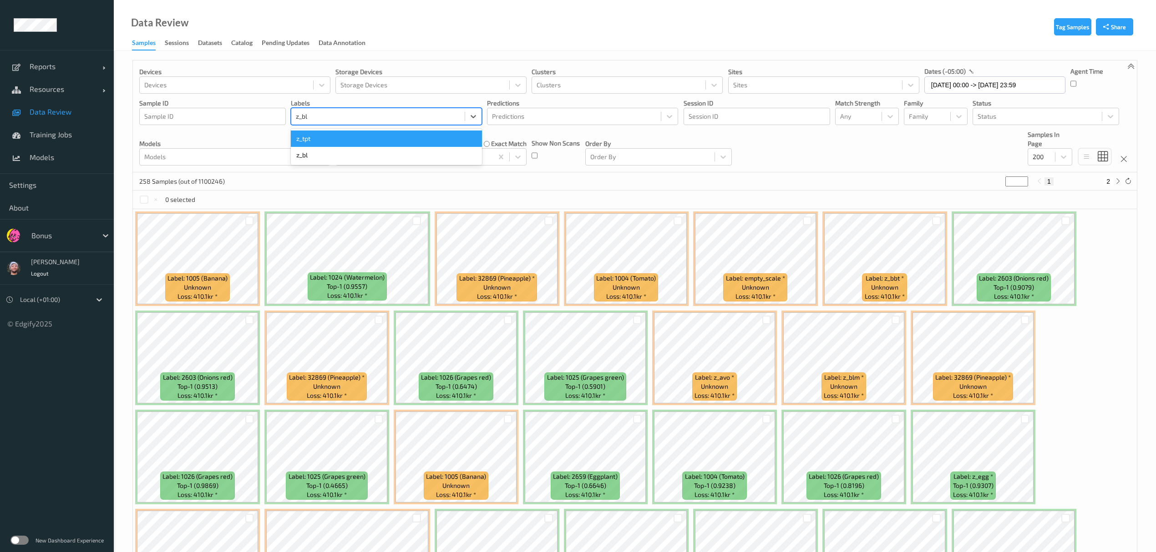
type input "z_blm"
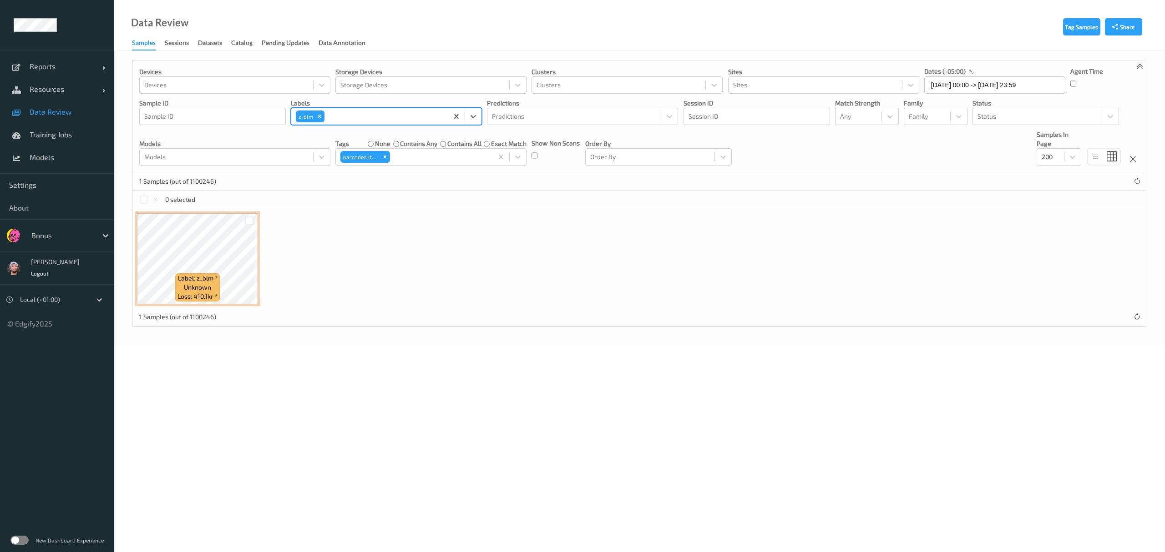
click at [968, 75] on div "dates (-05:00)" at bounding box center [994, 71] width 141 height 9
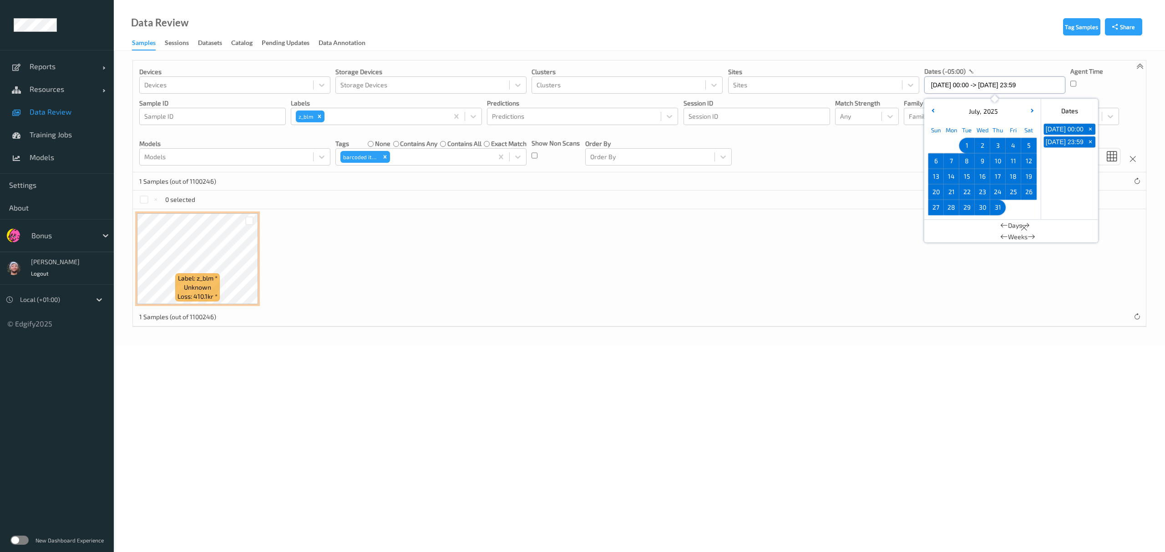
click at [967, 79] on input "01/07/2025 00:00 -> 31/07/2025 23:59" at bounding box center [994, 84] width 141 height 17
click at [970, 146] on span "1" at bounding box center [967, 145] width 13 height 13
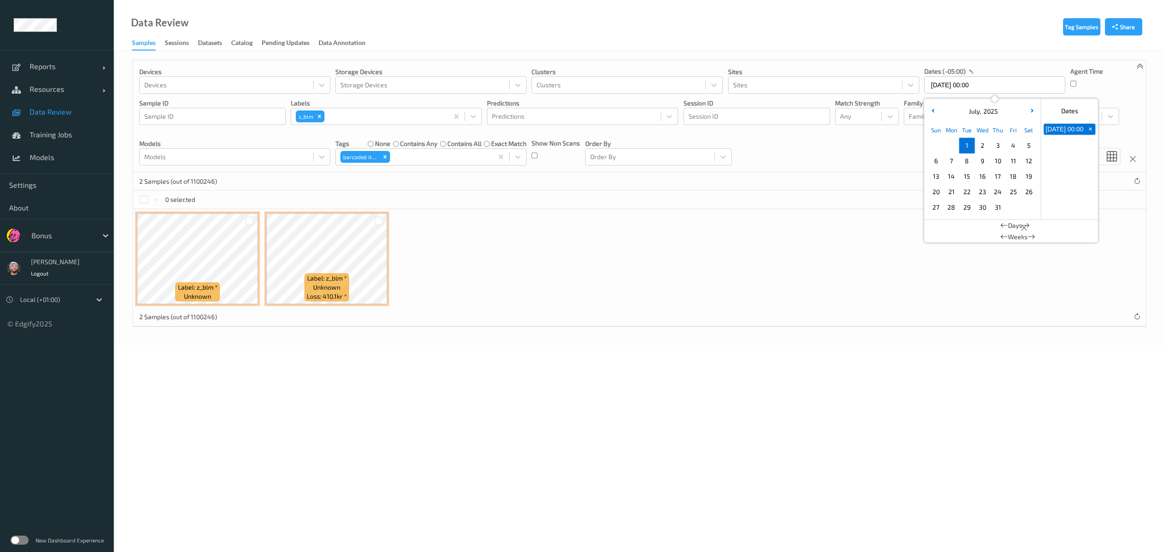
click at [1031, 117] on div "July , 2025" at bounding box center [982, 111] width 113 height 17
click at [1030, 110] on icon "button" at bounding box center [1031, 111] width 4 height 4
click at [966, 188] on span "19" at bounding box center [967, 192] width 13 height 13
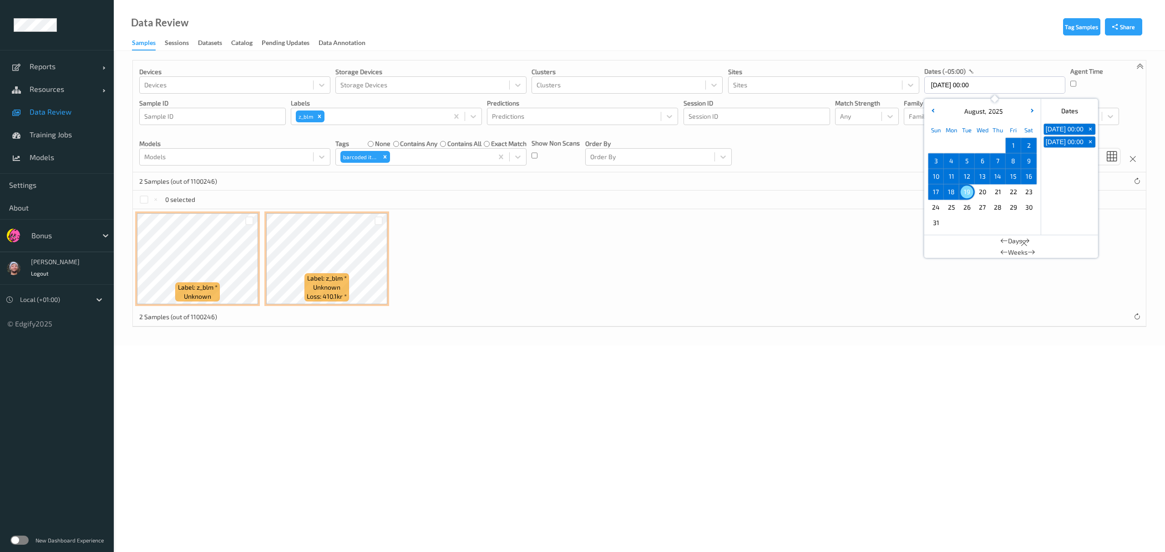
type input "01/07/2025 00:00 -> 19/08/2025 23:59"
click at [450, 255] on div "Label: z_blm * unknown Label: z_blm * unknown Loss: 410.1kr *" at bounding box center [639, 258] width 1013 height 99
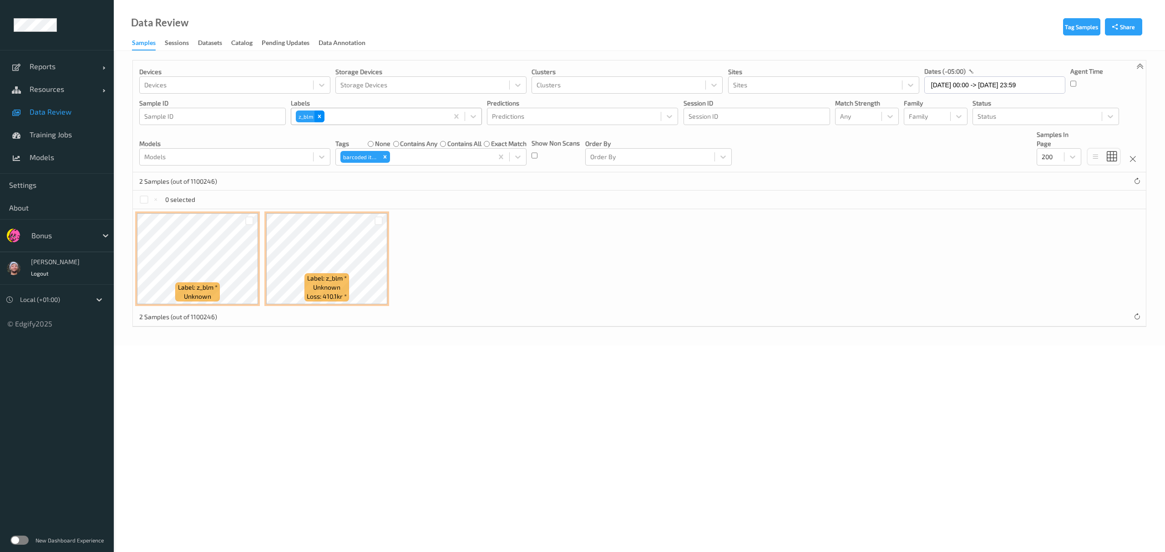
click at [324, 119] on div "Remove z_blm" at bounding box center [319, 117] width 10 height 12
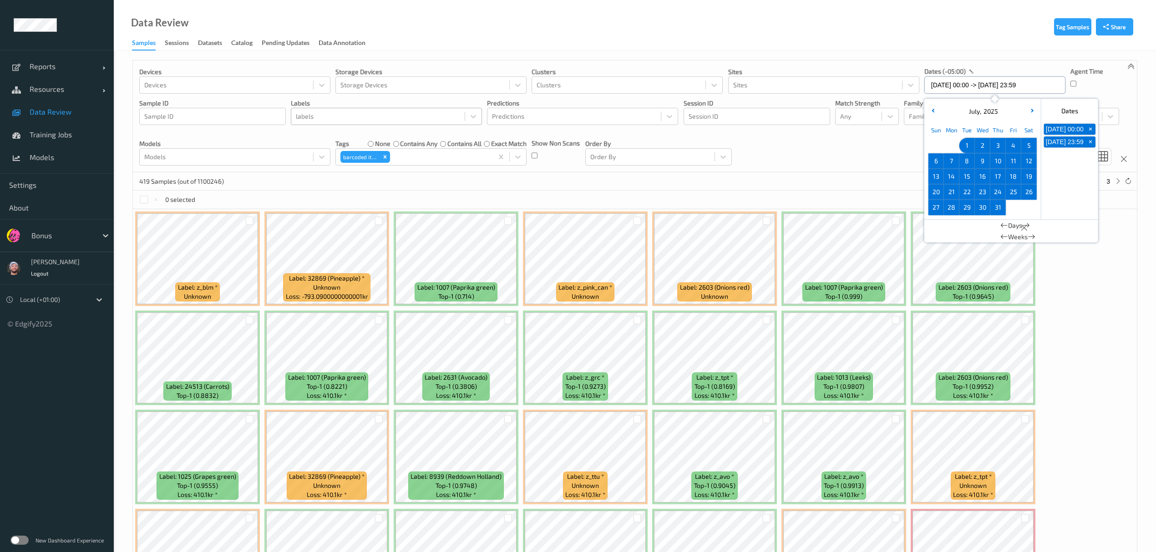
click at [945, 84] on input "01/07/2025 00:00 -> 19/08/2025 23:59" at bounding box center [994, 84] width 141 height 17
click at [770, 164] on div "Devices Devices Storage Devices Storage Devices Clusters Clusters Sites Sites d…" at bounding box center [635, 117] width 1004 height 112
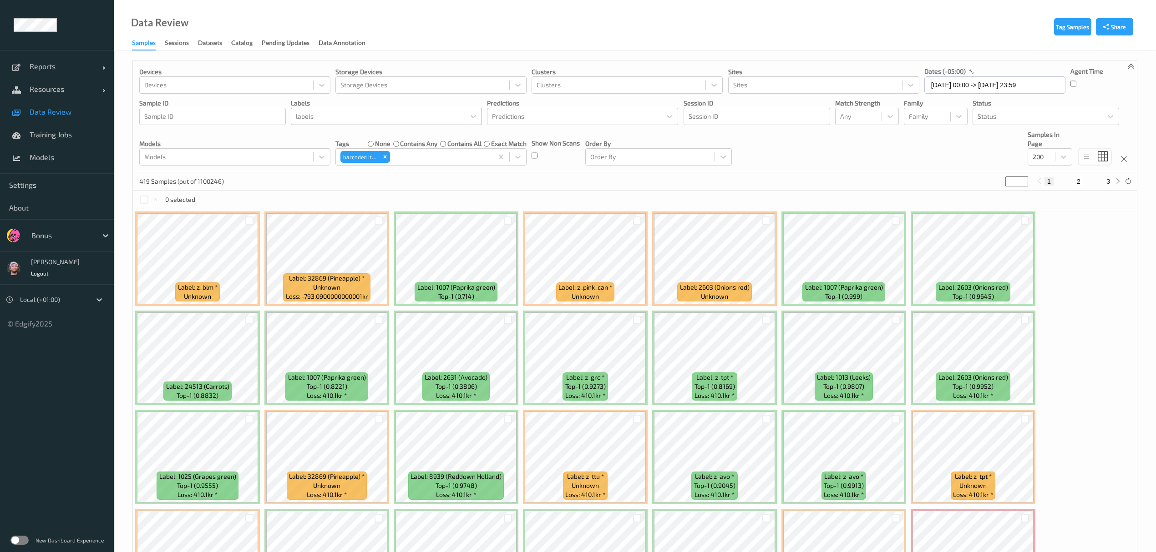
click at [335, 121] on div at bounding box center [378, 116] width 164 height 11
type input "z_egg"
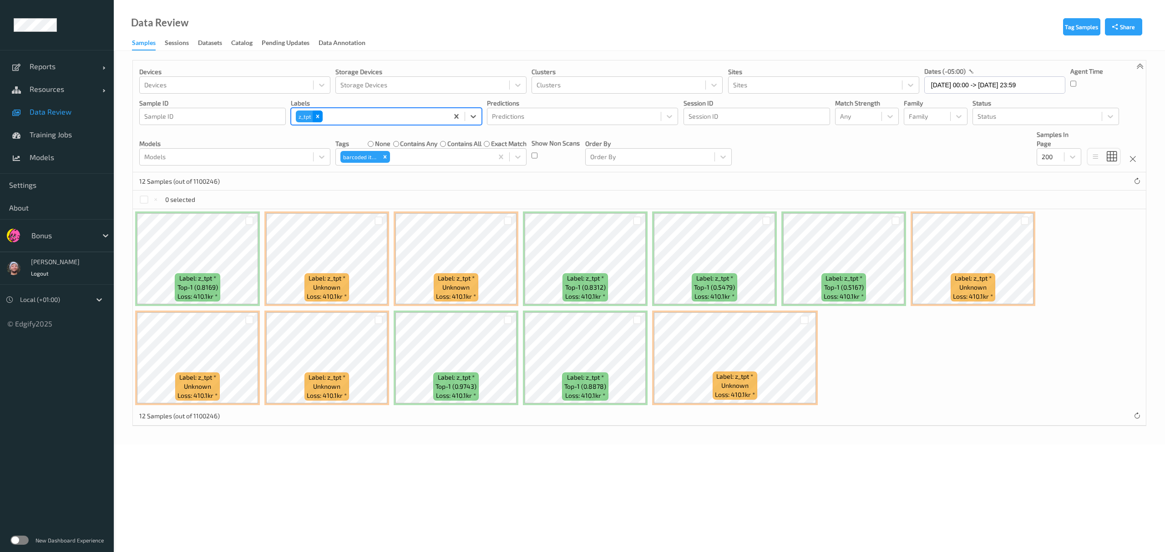
click at [319, 117] on icon "Remove z_tpt" at bounding box center [317, 116] width 6 height 6
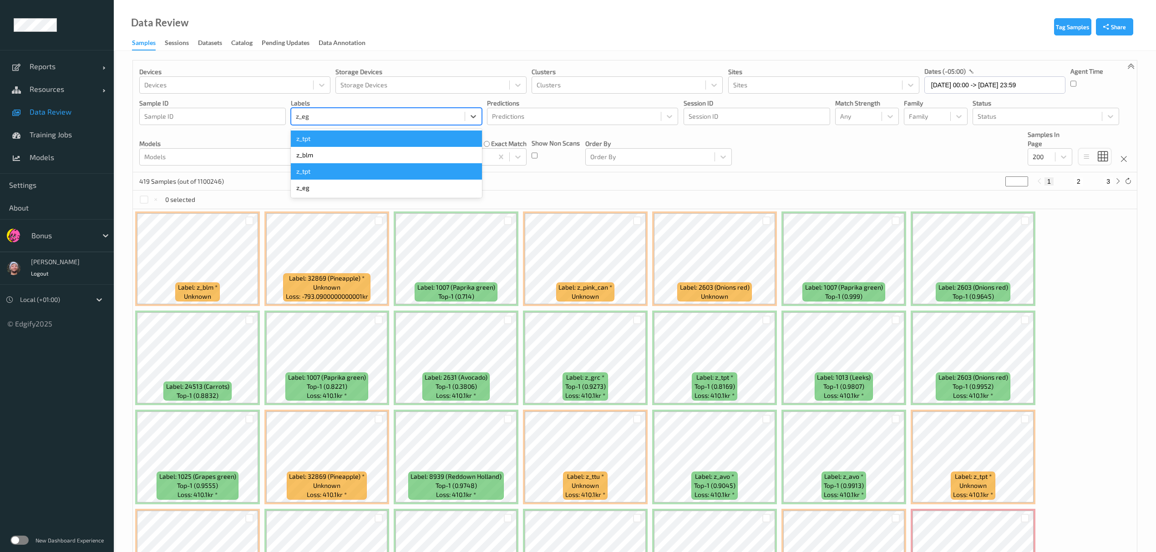
type input "z_egg"
click at [318, 187] on div "z_egg" at bounding box center [386, 188] width 191 height 16
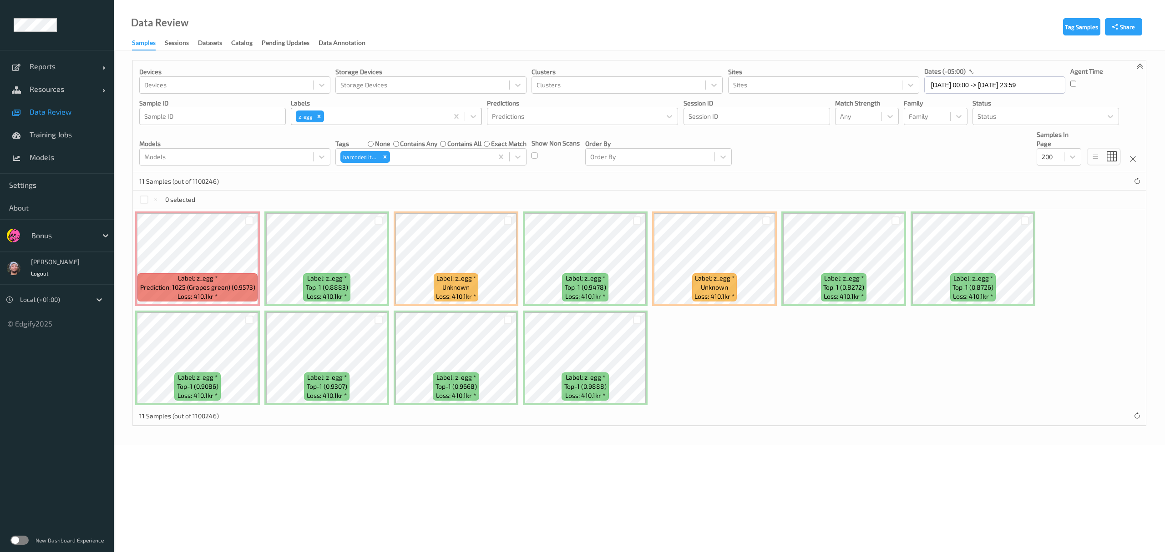
click at [1076, 84] on div "Agent Time" at bounding box center [1086, 80] width 33 height 27
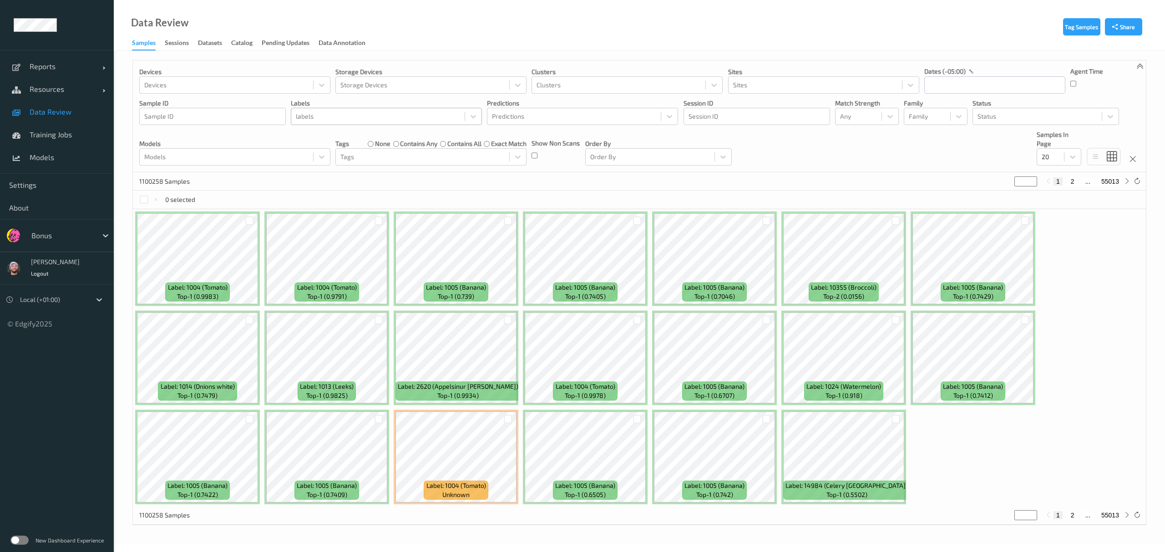
click at [323, 115] on div at bounding box center [378, 116] width 164 height 11
type input "z_egg"
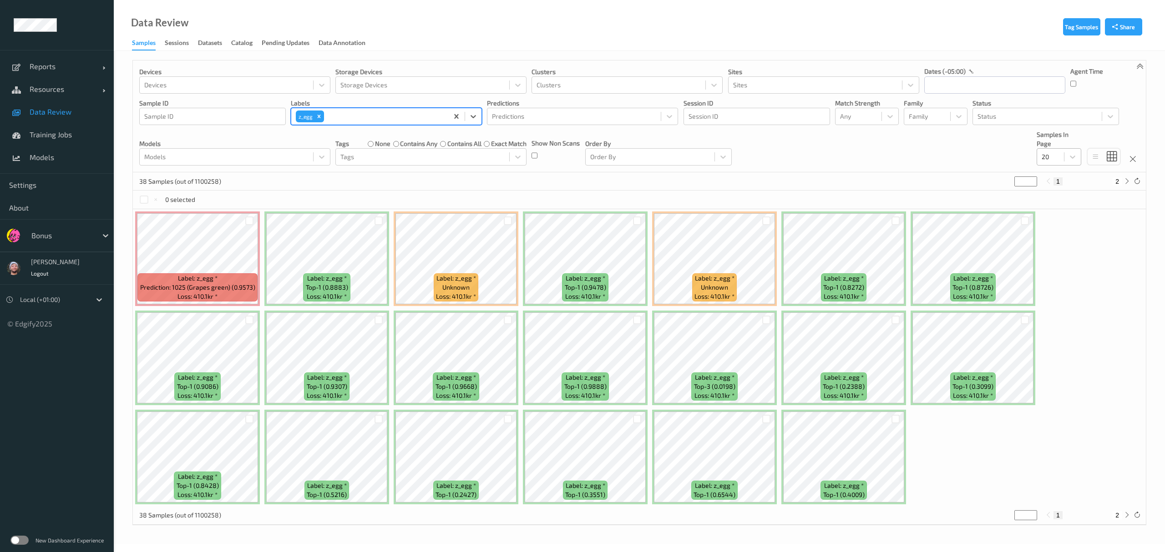
click at [1062, 153] on div "20" at bounding box center [1050, 157] width 27 height 15
click at [1069, 241] on div "200" at bounding box center [1059, 244] width 34 height 9
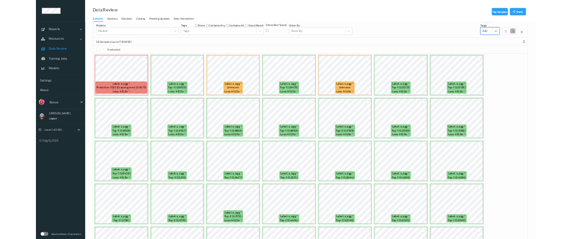
scroll to position [86, 0]
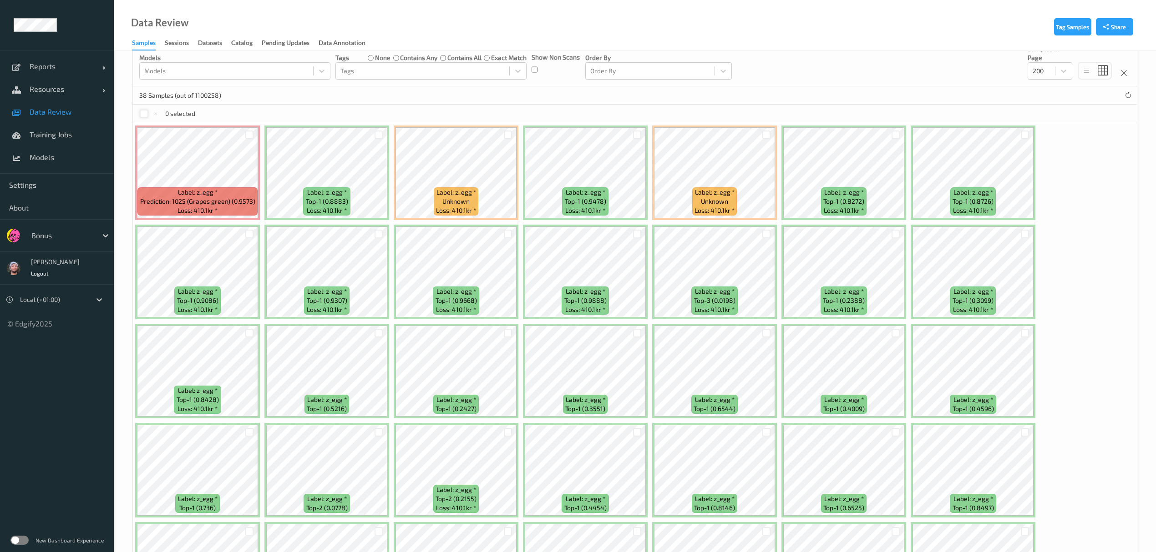
click at [144, 116] on div at bounding box center [144, 114] width 9 height 9
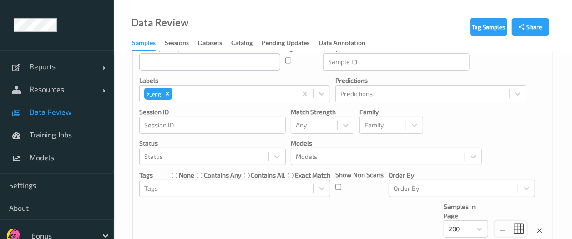
click at [70, 112] on span "Data Review" at bounding box center [67, 111] width 75 height 9
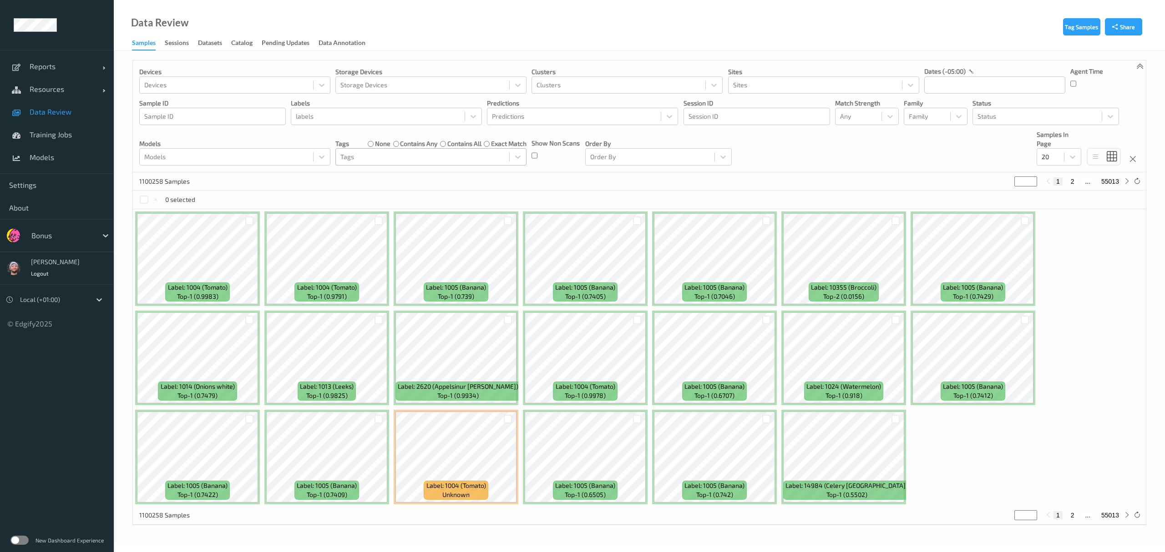
click at [348, 150] on div "Tags" at bounding box center [422, 157] width 173 height 15
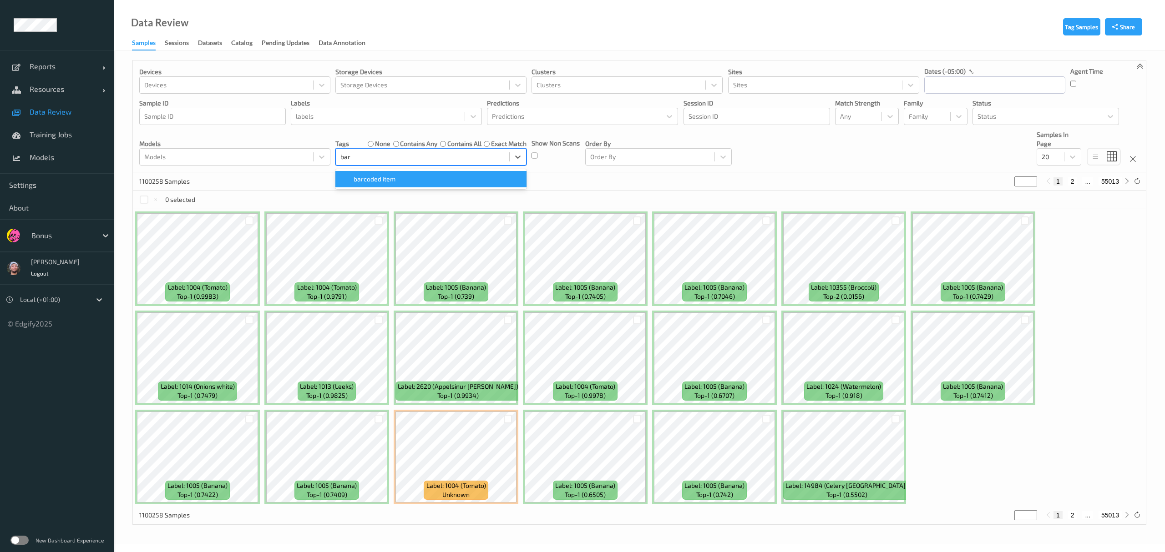
type input "barc"
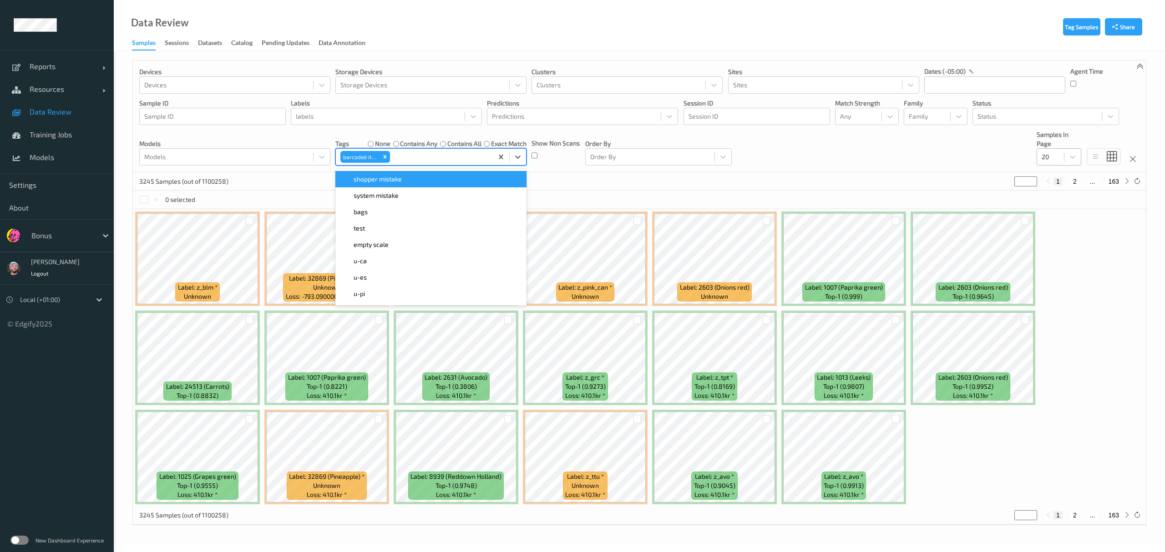
click at [1047, 164] on div "20" at bounding box center [1050, 157] width 27 height 15
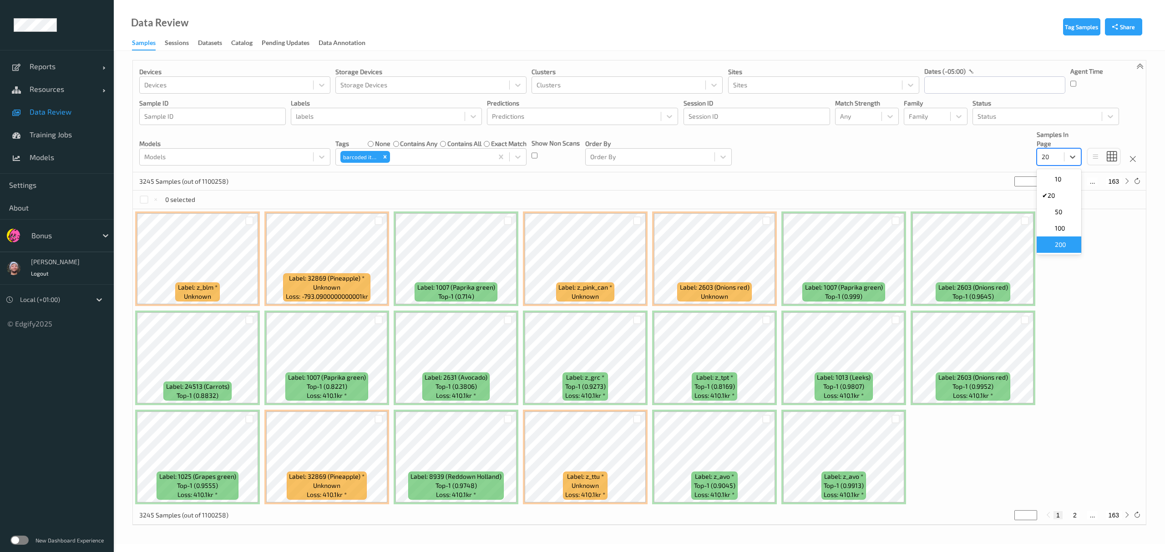
click at [1060, 244] on span "200" at bounding box center [1060, 244] width 11 height 9
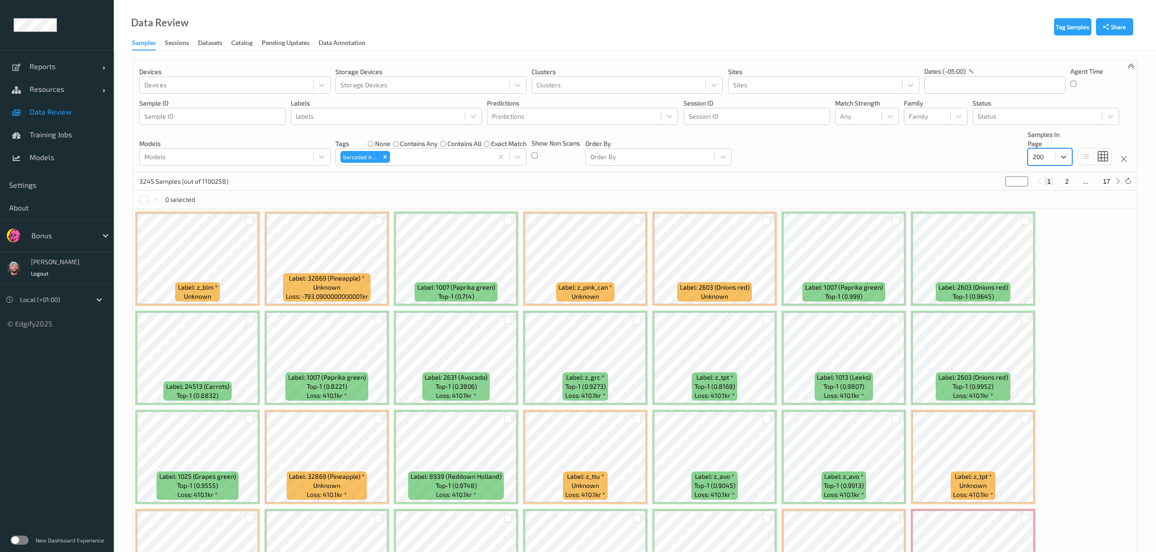
click at [1022, 128] on div "Devices Devices Storage Devices Storage Devices Clusters Clusters Sites Sites d…" at bounding box center [635, 117] width 1004 height 112
click at [1017, 120] on div at bounding box center [1037, 116] width 120 height 11
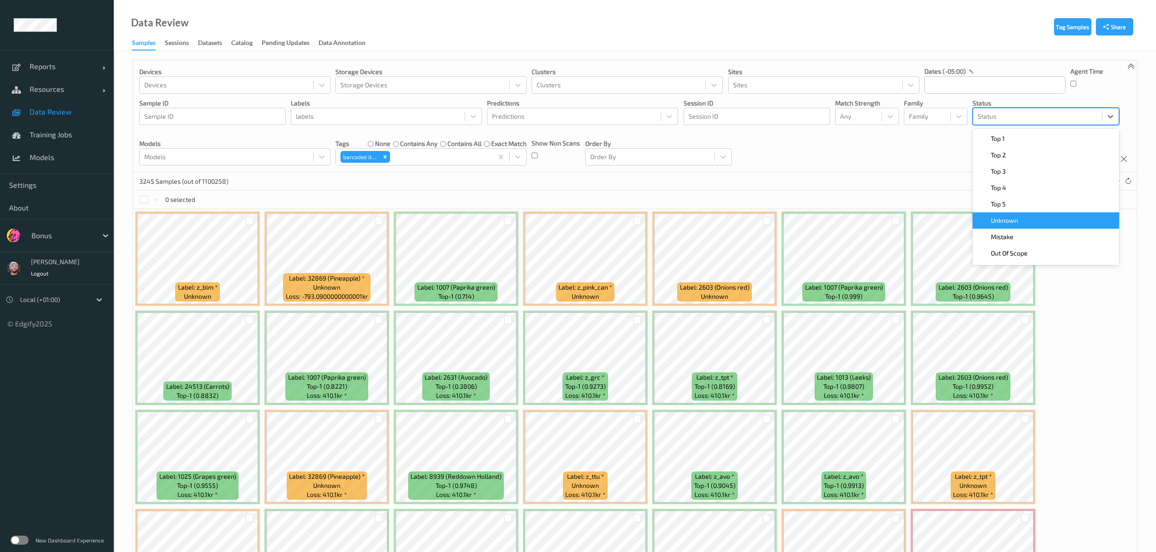
click at [1008, 223] on span "Unknown" at bounding box center [1004, 220] width 27 height 9
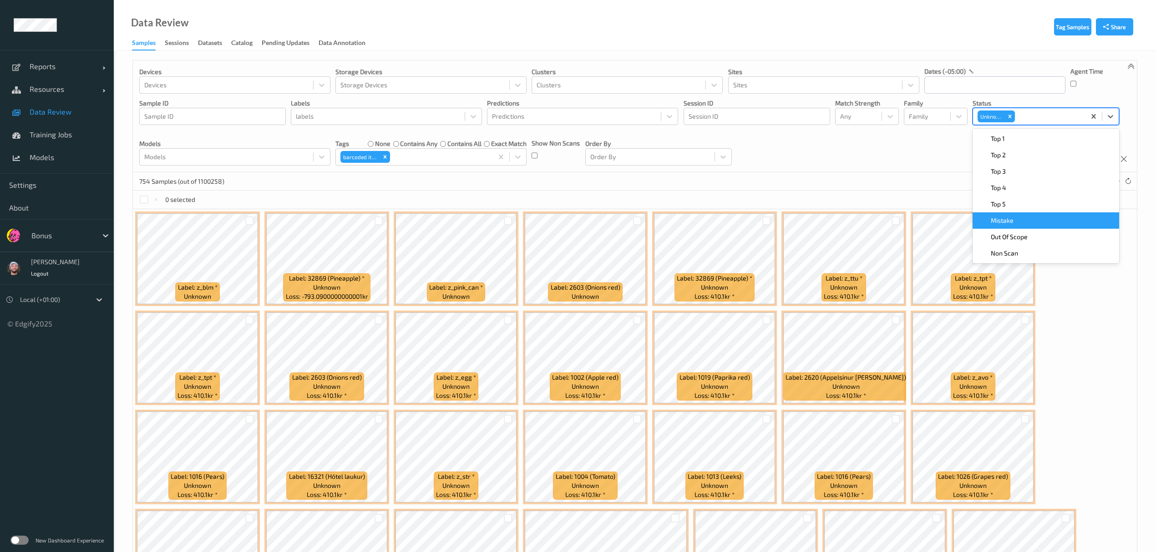
click at [568, 197] on div "0 selected" at bounding box center [635, 200] width 1004 height 18
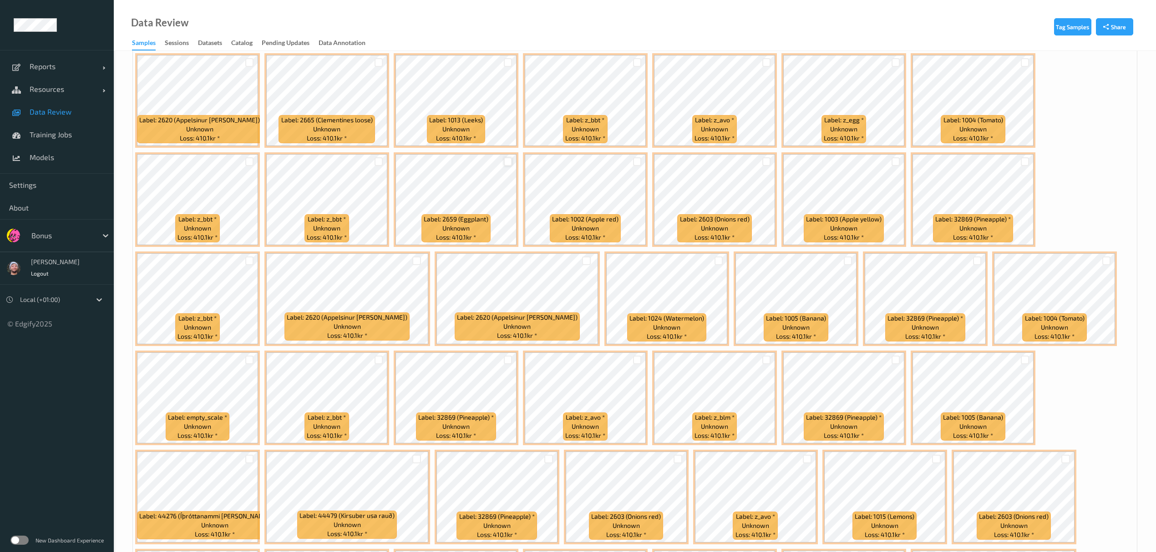
click at [508, 166] on div at bounding box center [508, 161] width 9 height 9
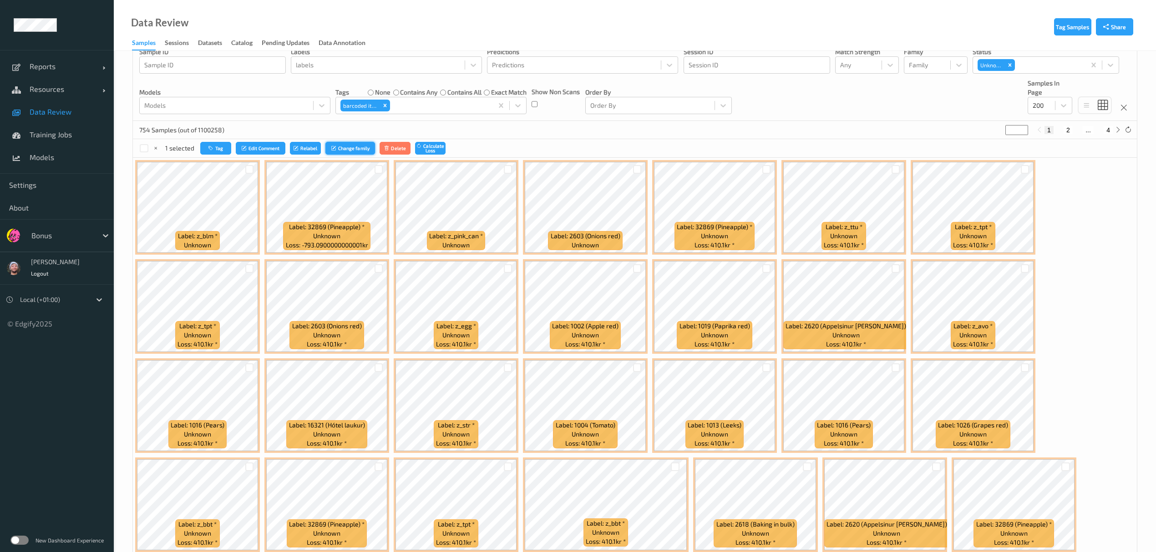
scroll to position [44, 0]
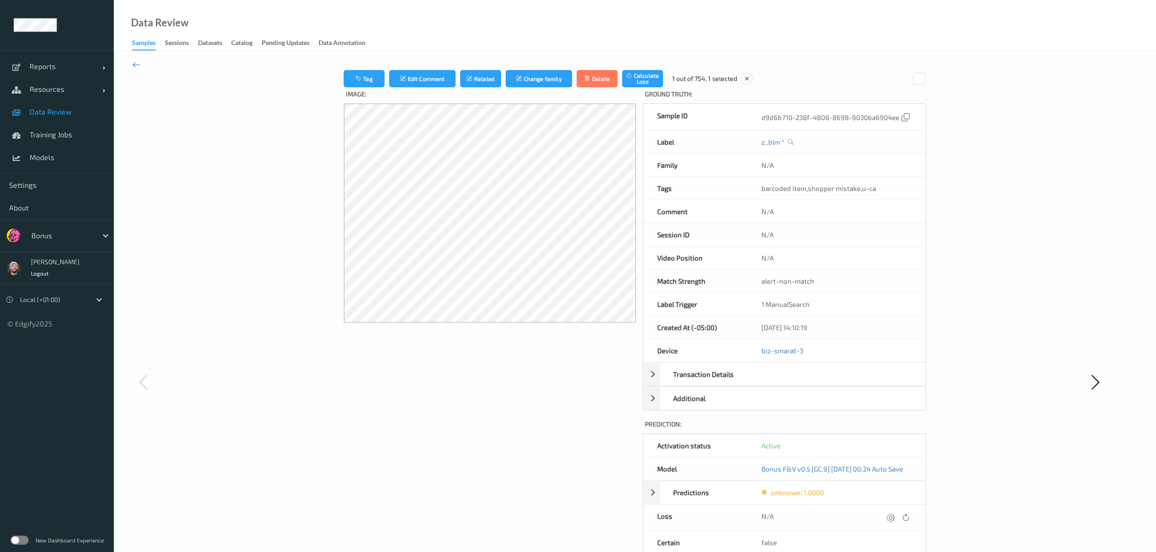
click at [132, 61] on icon at bounding box center [136, 65] width 8 height 10
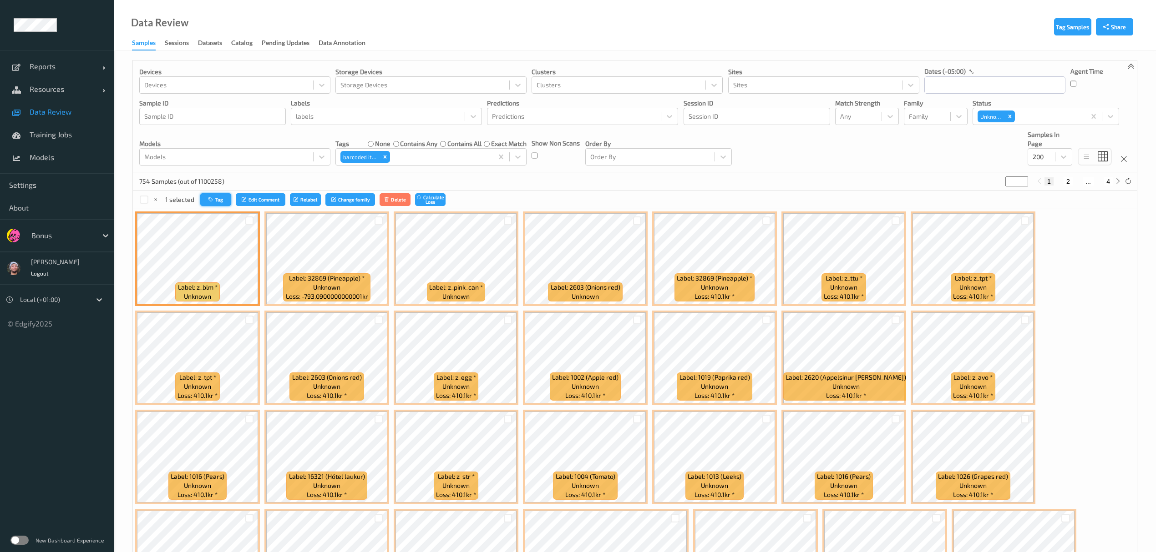
click at [213, 202] on icon "button" at bounding box center [211, 199] width 7 height 5
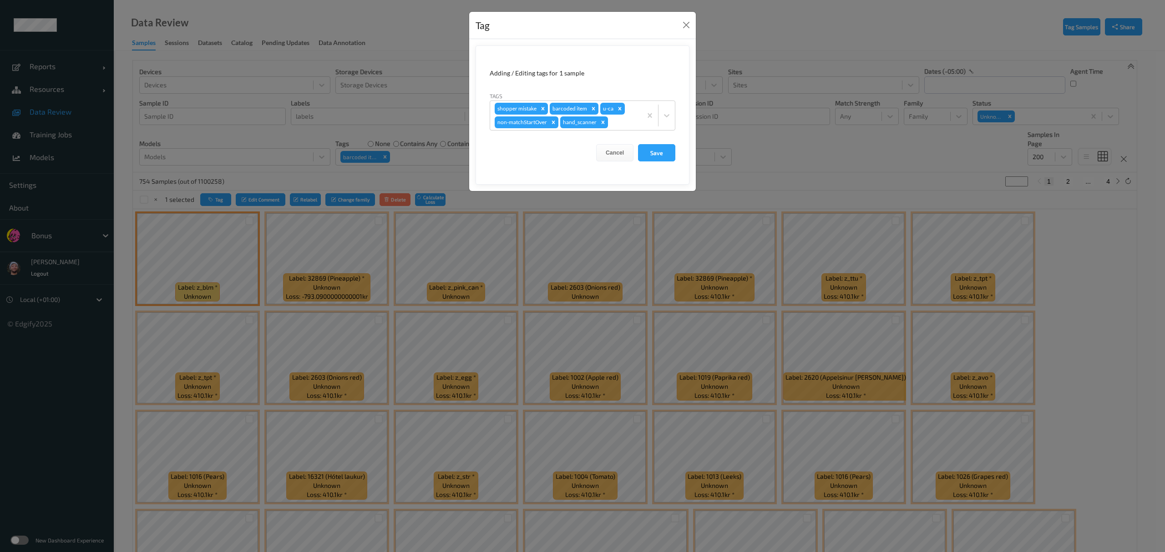
click at [673, 266] on div "Tag Adding / Editing tags for 1 sample Tags shopper mistake barcoded item u-ca …" at bounding box center [582, 276] width 1165 height 552
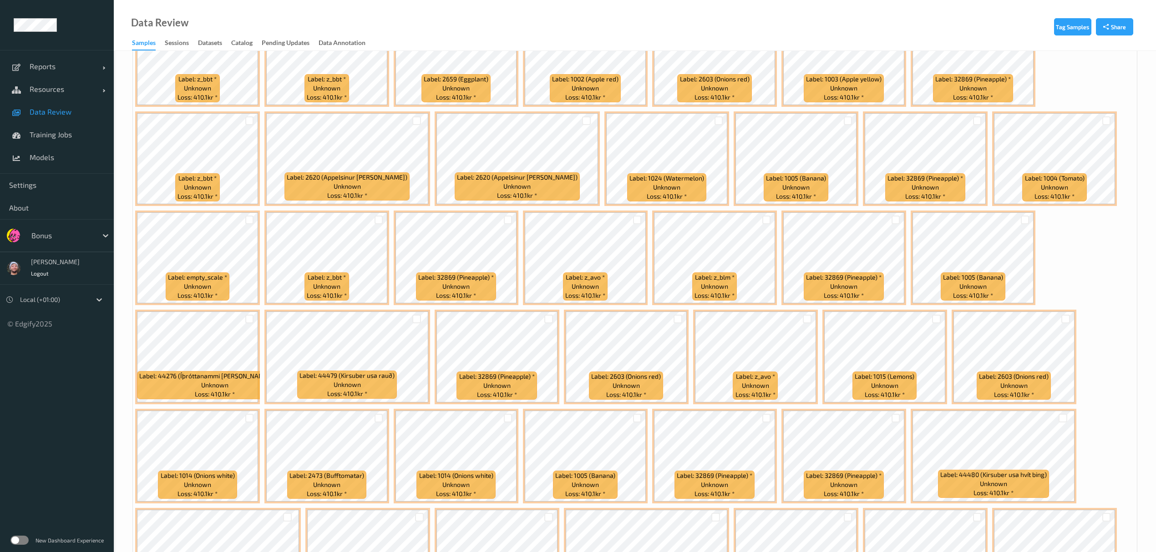
scroll to position [890, 0]
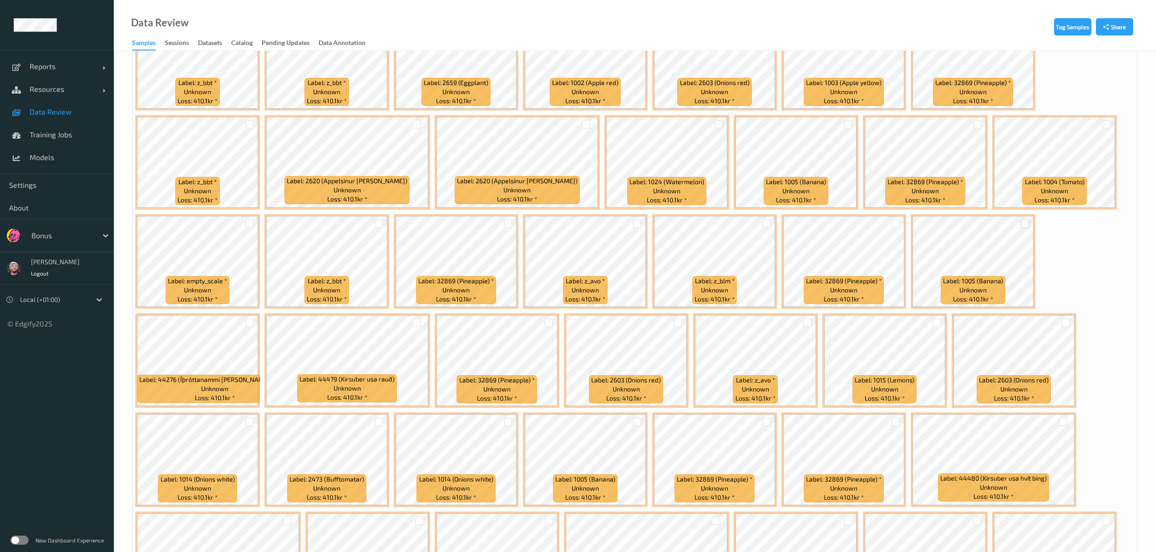
click at [1024, 223] on div at bounding box center [1025, 223] width 9 height 9
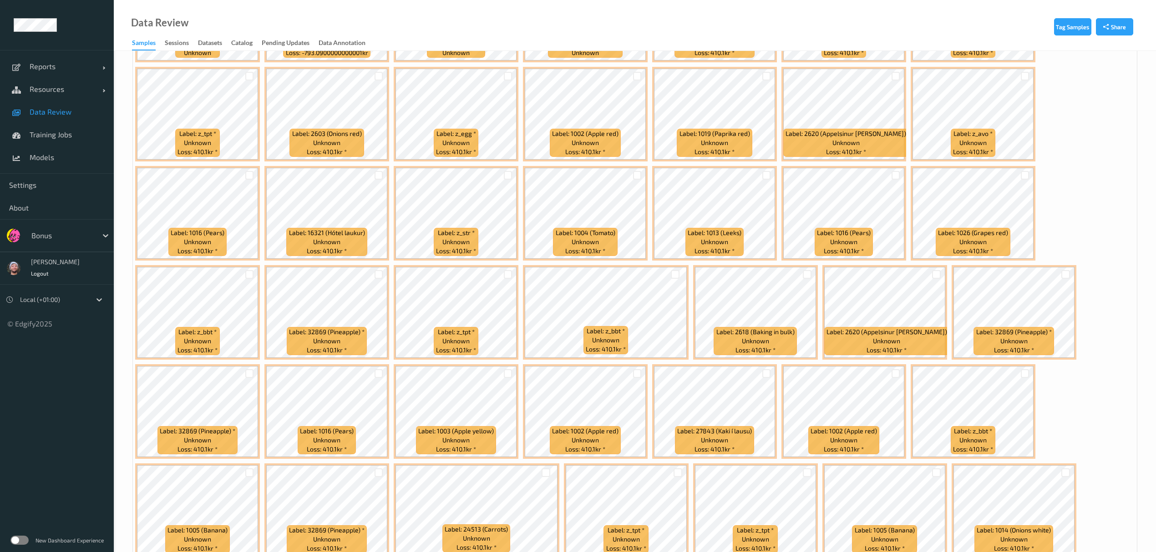
scroll to position [0, 0]
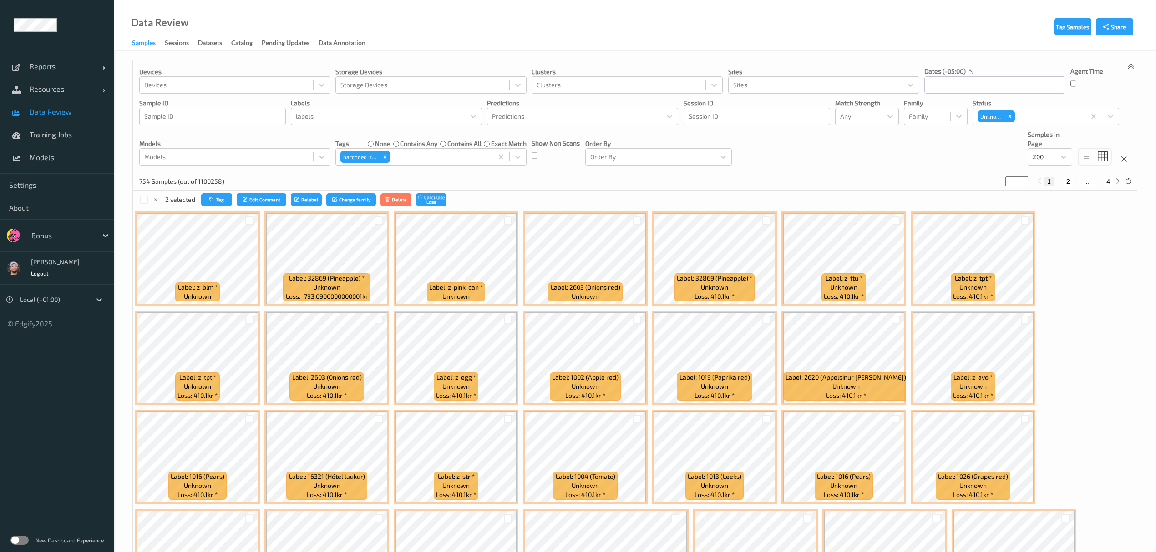
click at [1068, 181] on button "2" at bounding box center [1067, 181] width 9 height 8
type input "*"
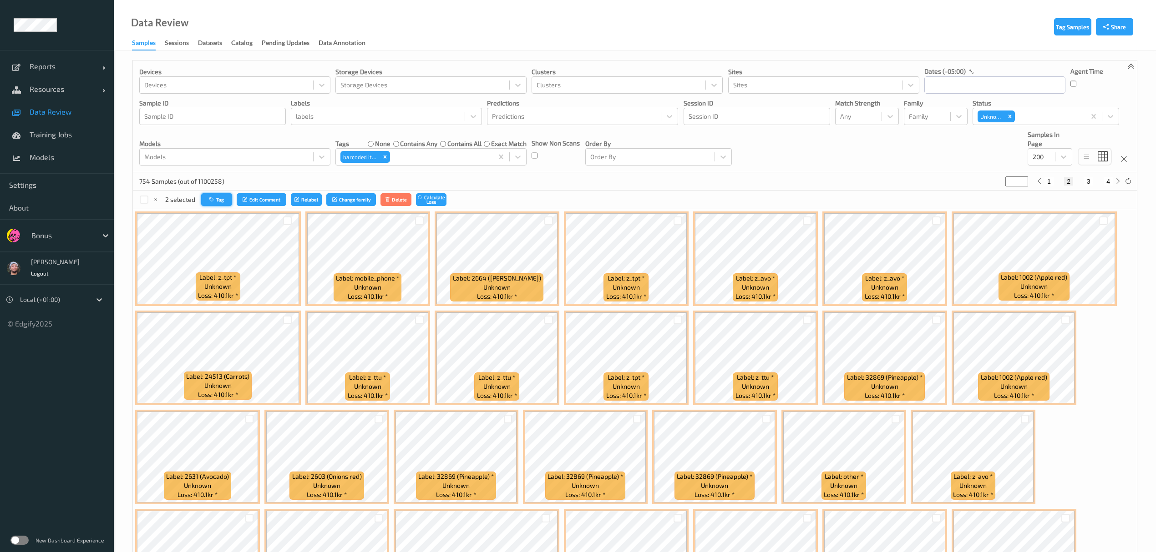
click at [221, 201] on button "Tag" at bounding box center [216, 199] width 31 height 13
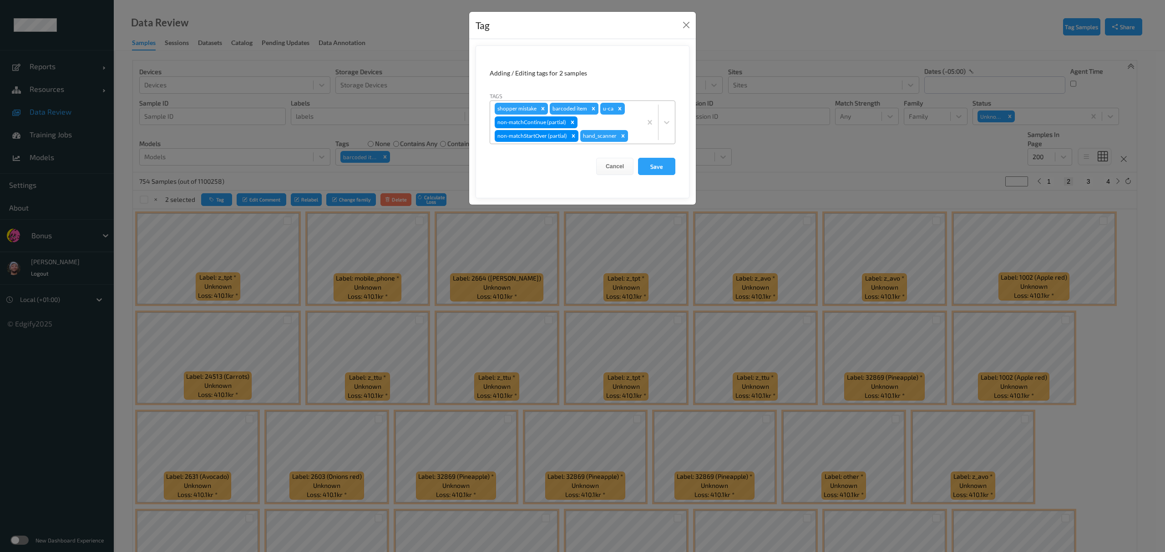
click at [588, 107] on div "Remove barcoded item" at bounding box center [593, 109] width 10 height 12
click at [651, 169] on button "Save" at bounding box center [656, 166] width 37 height 17
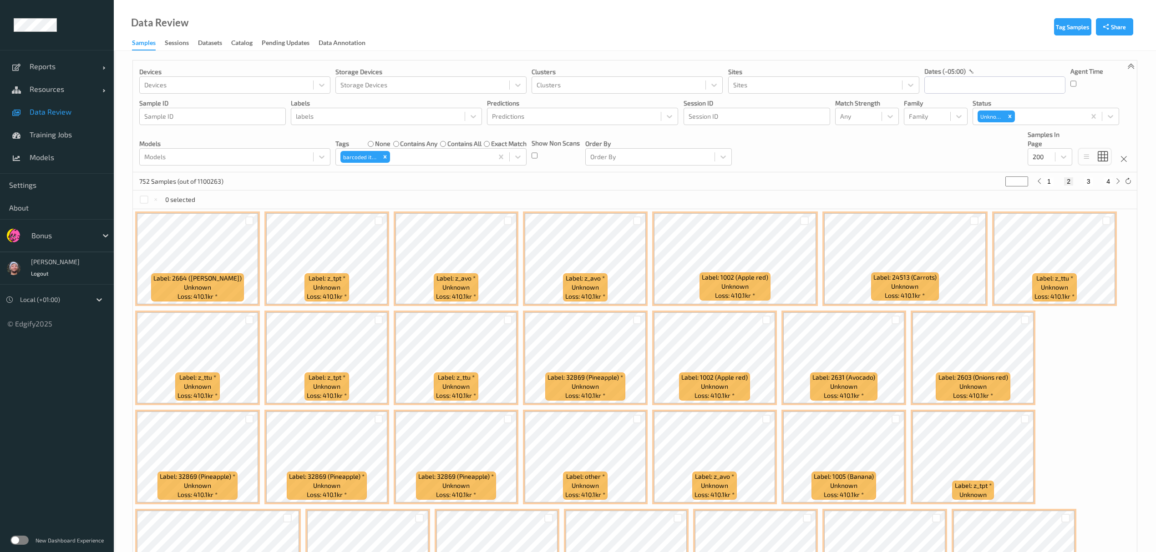
click at [1056, 181] on div "1 2 3 4" at bounding box center [1078, 181] width 68 height 8
click at [1048, 184] on button "1" at bounding box center [1048, 181] width 9 height 8
type input "*"
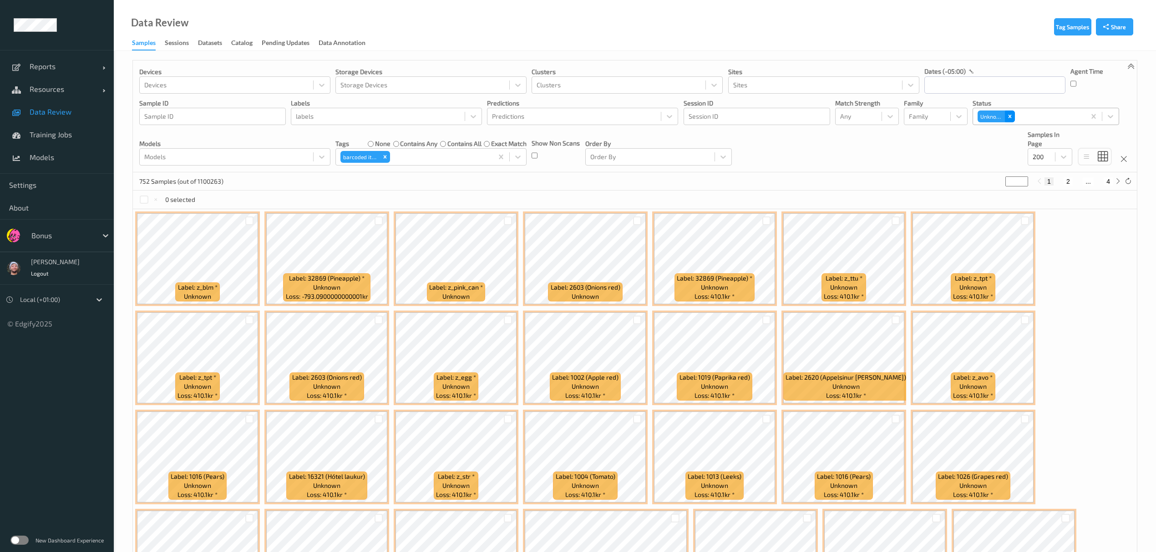
click at [1007, 116] on icon "Remove Unknown" at bounding box center [1010, 116] width 6 height 6
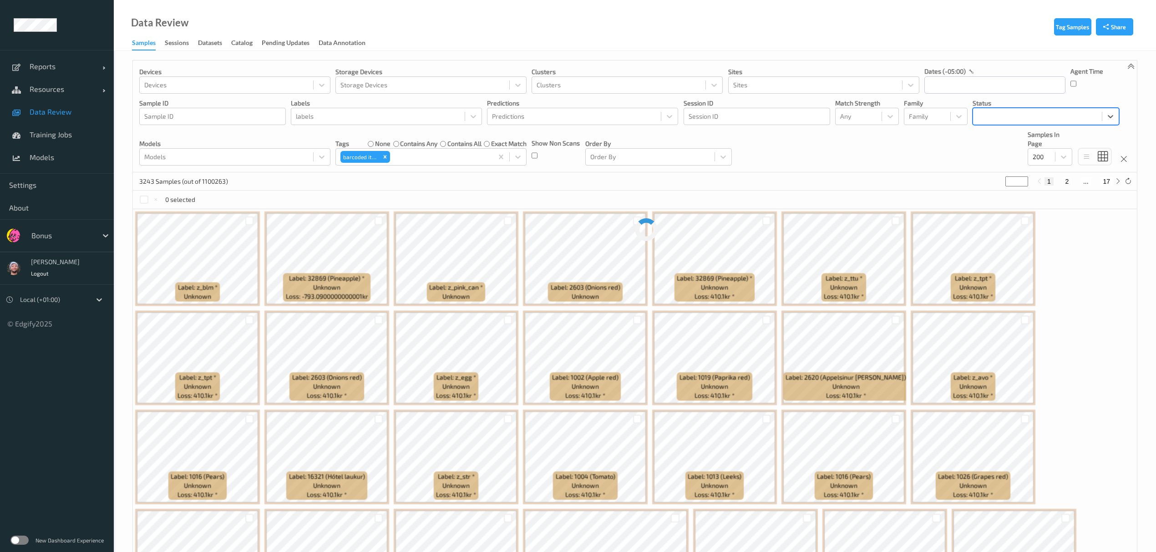
click at [1007, 116] on div at bounding box center [1037, 116] width 120 height 11
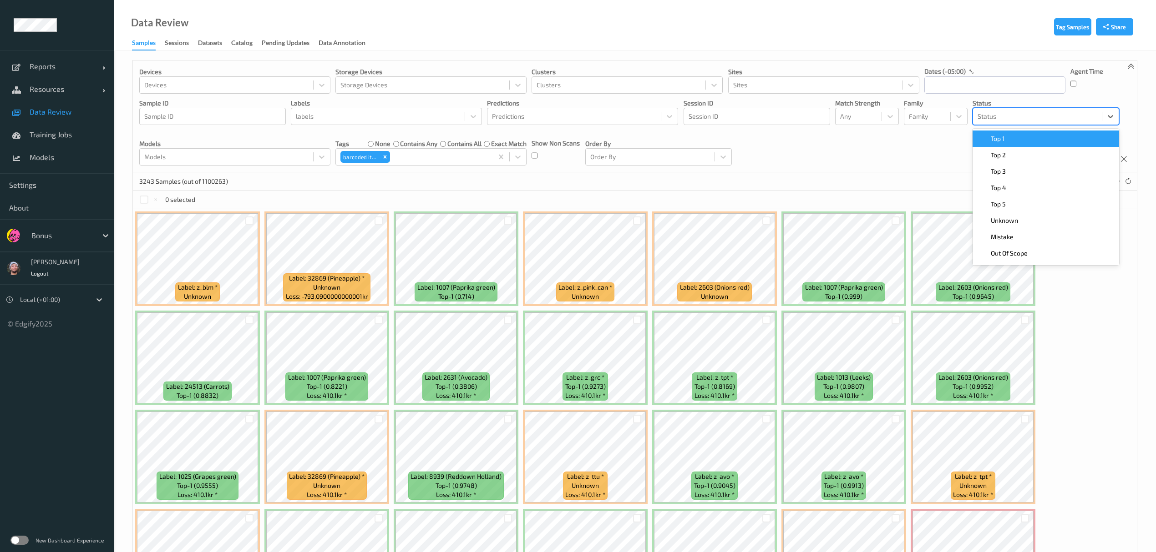
click at [1008, 134] on div "Top 1" at bounding box center [1045, 139] width 147 height 16
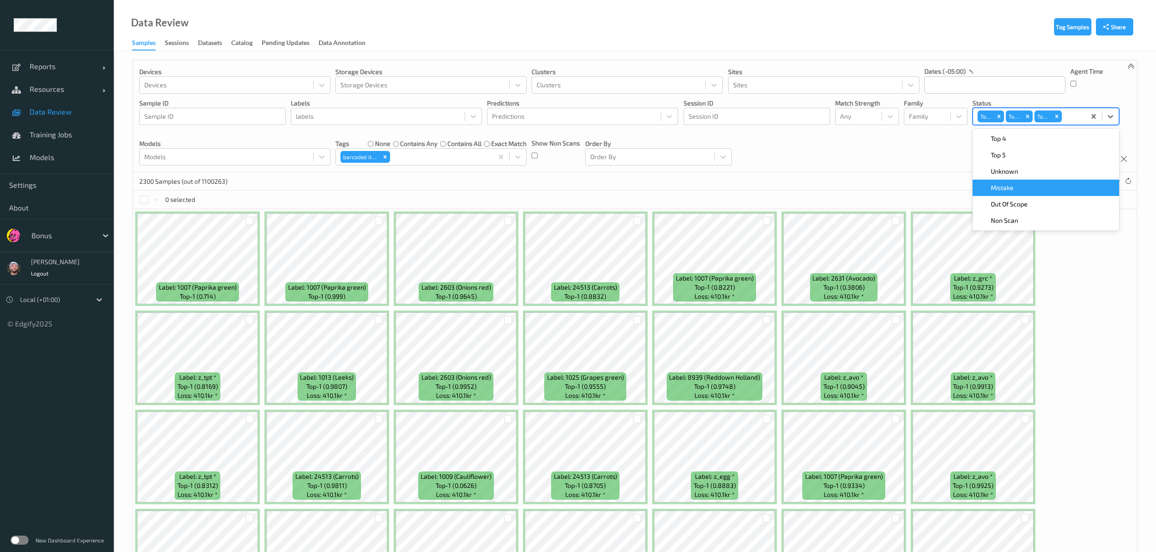
click at [1011, 188] on span "Mistake" at bounding box center [1002, 187] width 23 height 9
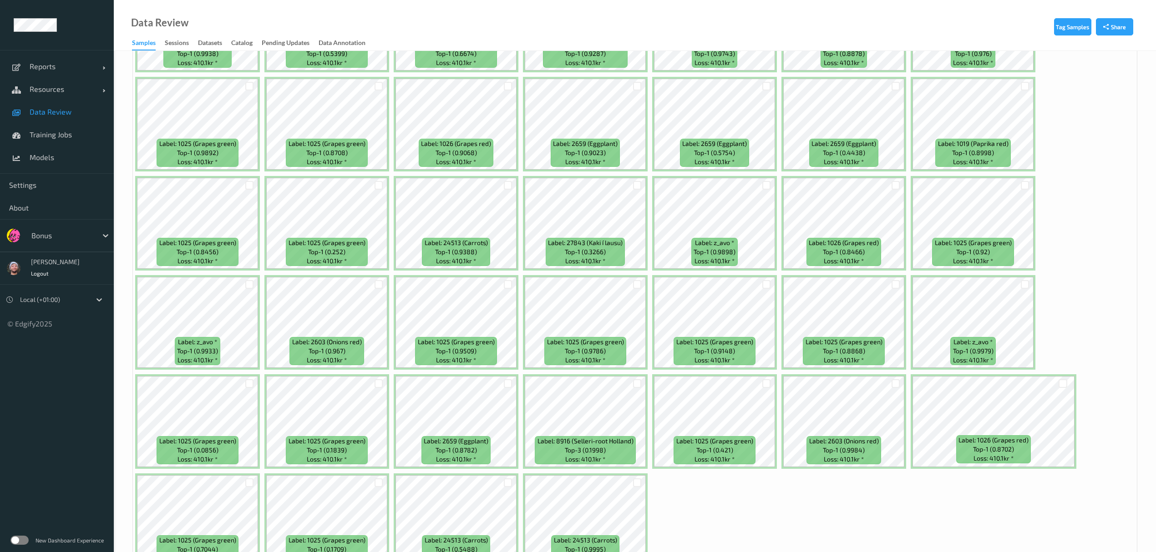
scroll to position [2585, 0]
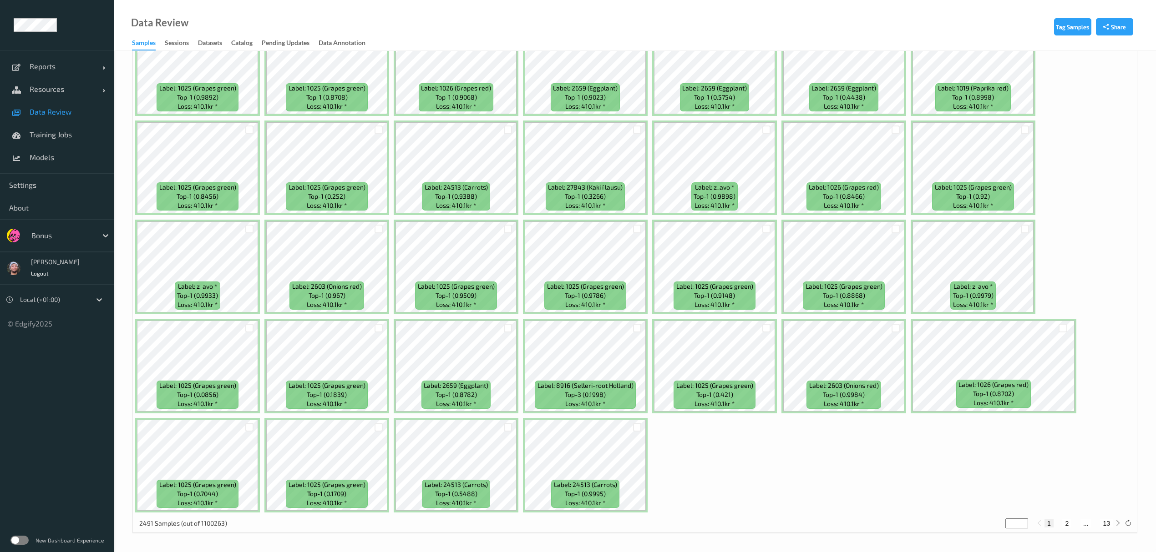
click at [1068, 527] on button "2" at bounding box center [1066, 524] width 9 height 8
type input "*"
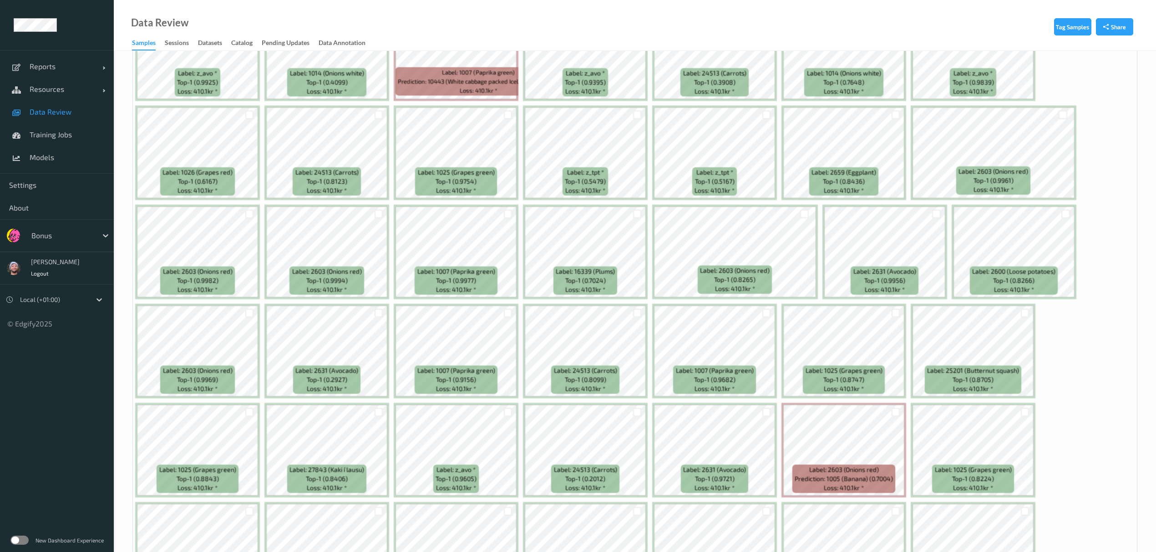
scroll to position [0, 0]
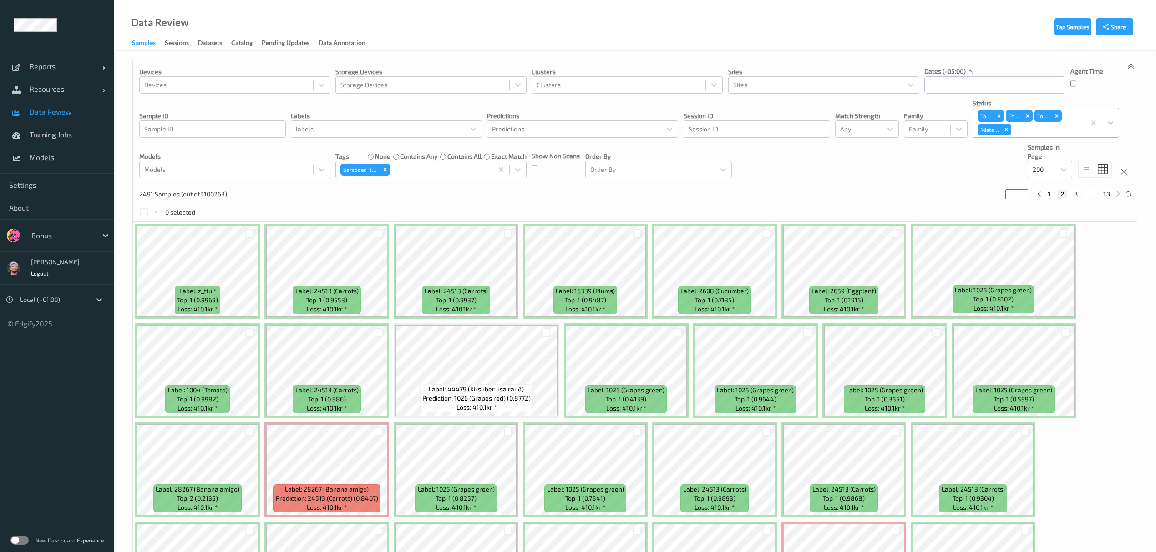
click at [1053, 197] on div "1 2 3 ... 13" at bounding box center [1078, 194] width 68 height 8
click at [1052, 197] on button "1" at bounding box center [1048, 194] width 9 height 8
type input "*"
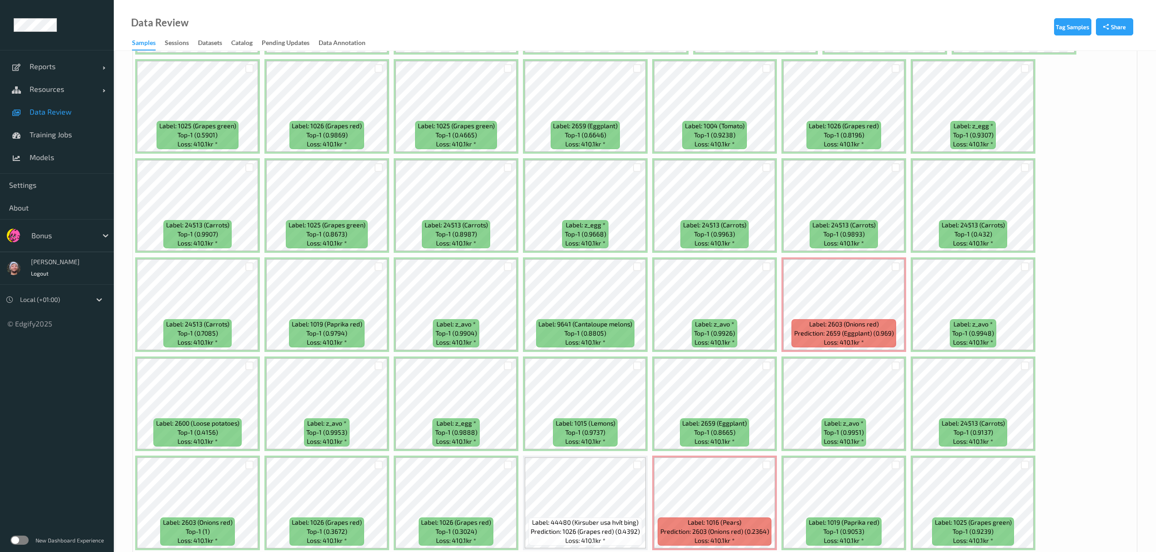
scroll to position [1662, 0]
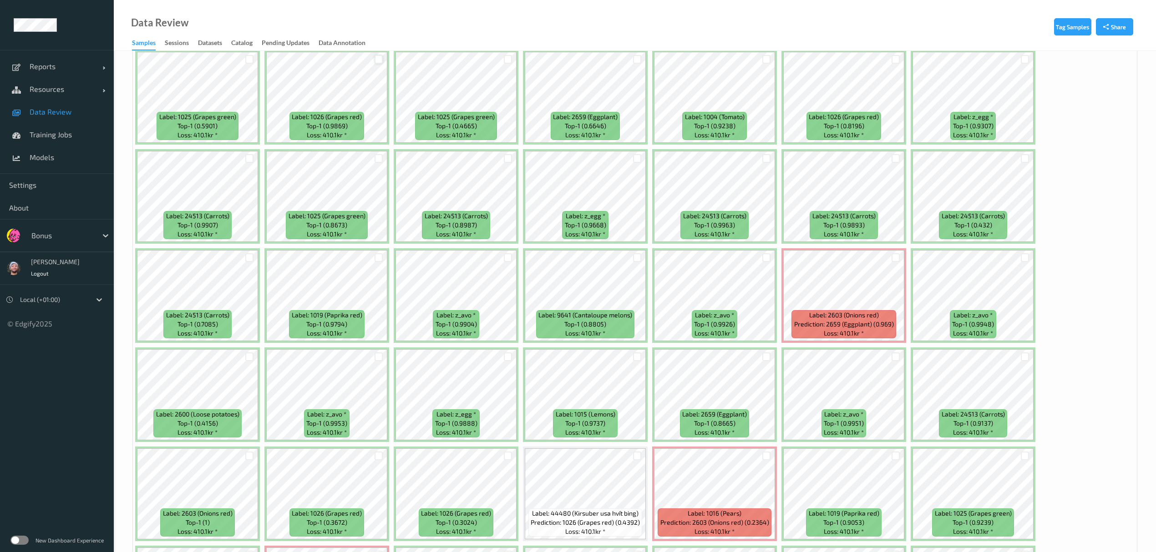
click at [377, 59] on div at bounding box center [379, 59] width 9 height 9
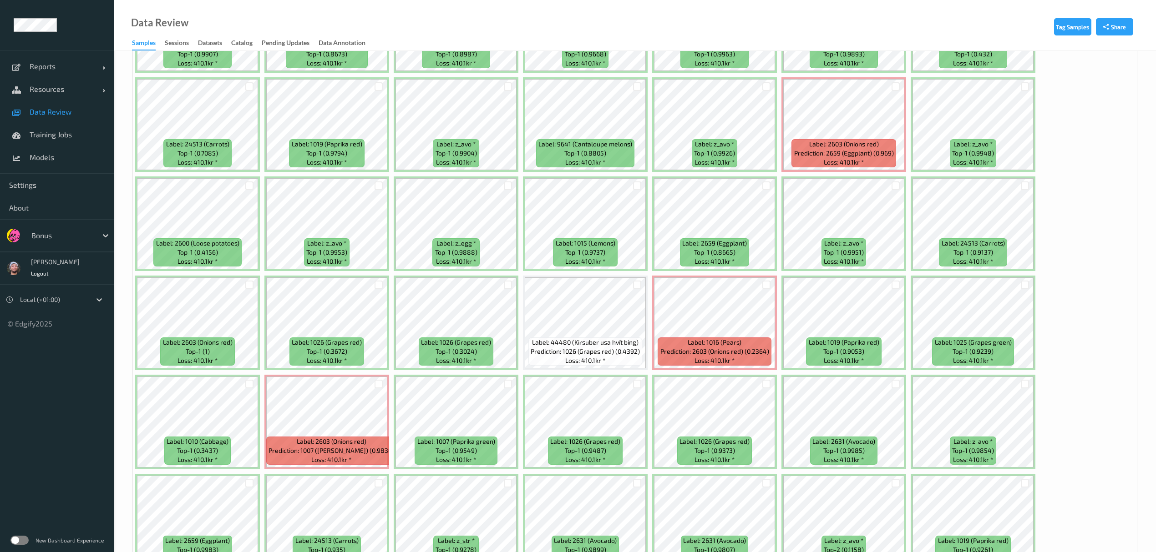
scroll to position [1834, 0]
click at [633, 386] on div at bounding box center [637, 384] width 9 height 9
click at [763, 385] on div at bounding box center [766, 384] width 9 height 9
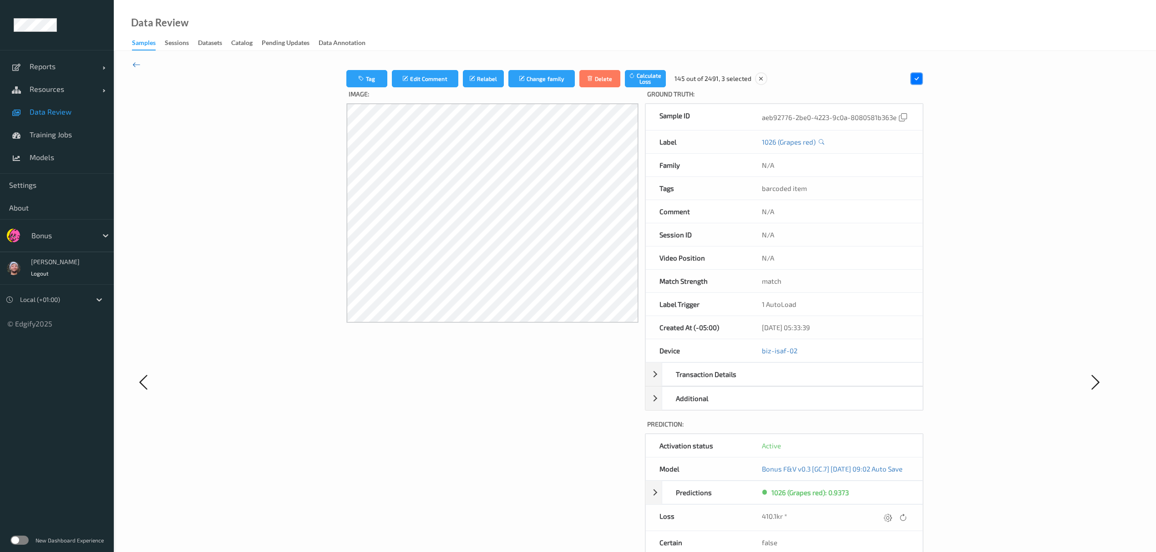
click at [135, 62] on icon at bounding box center [136, 65] width 8 height 10
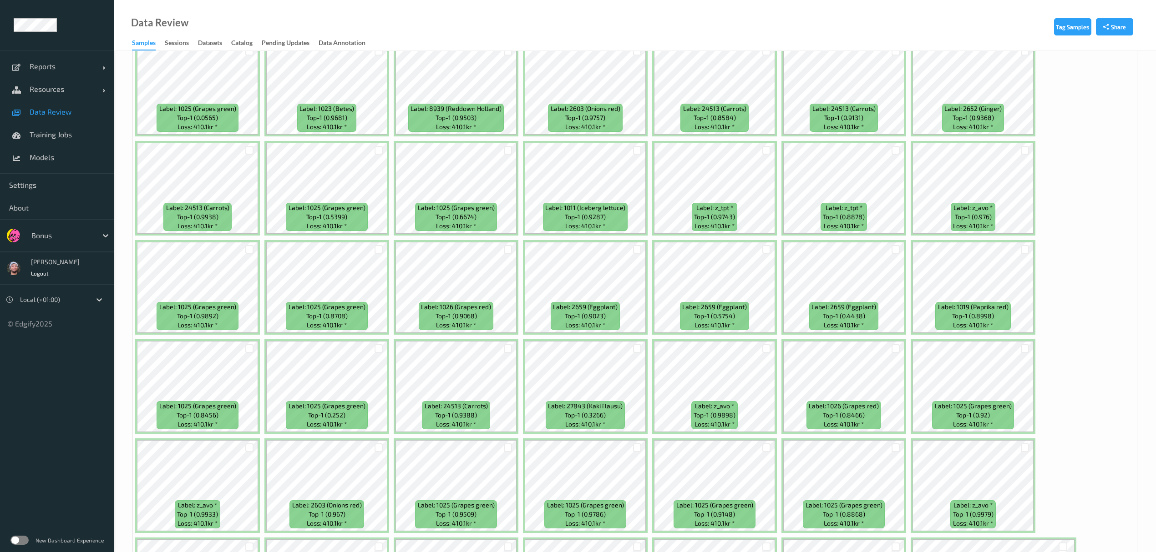
scroll to position [2365, 0]
click at [511, 253] on div at bounding box center [508, 249] width 9 height 9
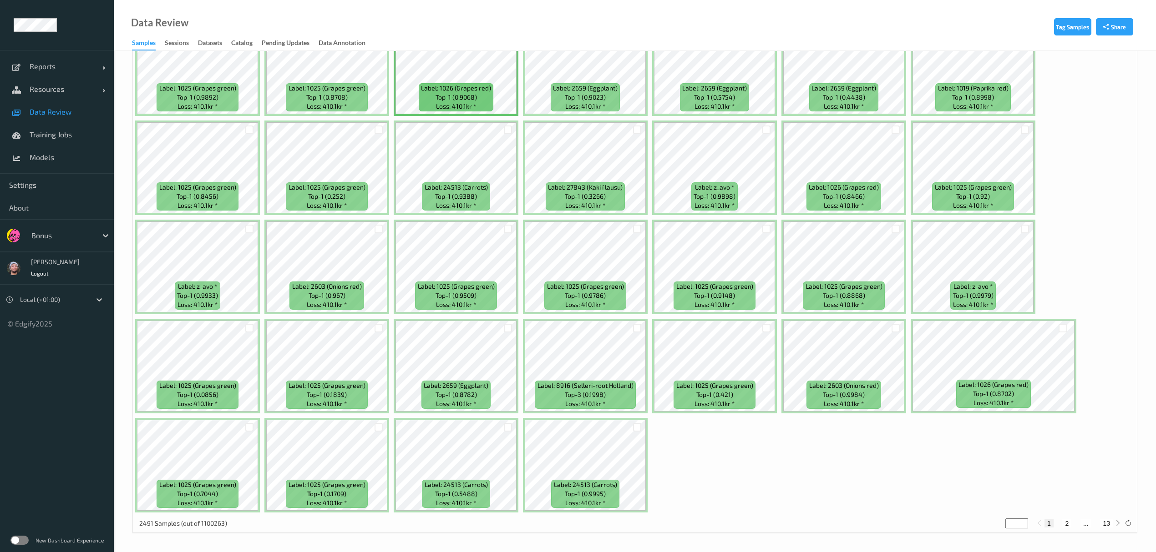
click at [1062, 521] on button "2" at bounding box center [1066, 524] width 9 height 8
type input "*"
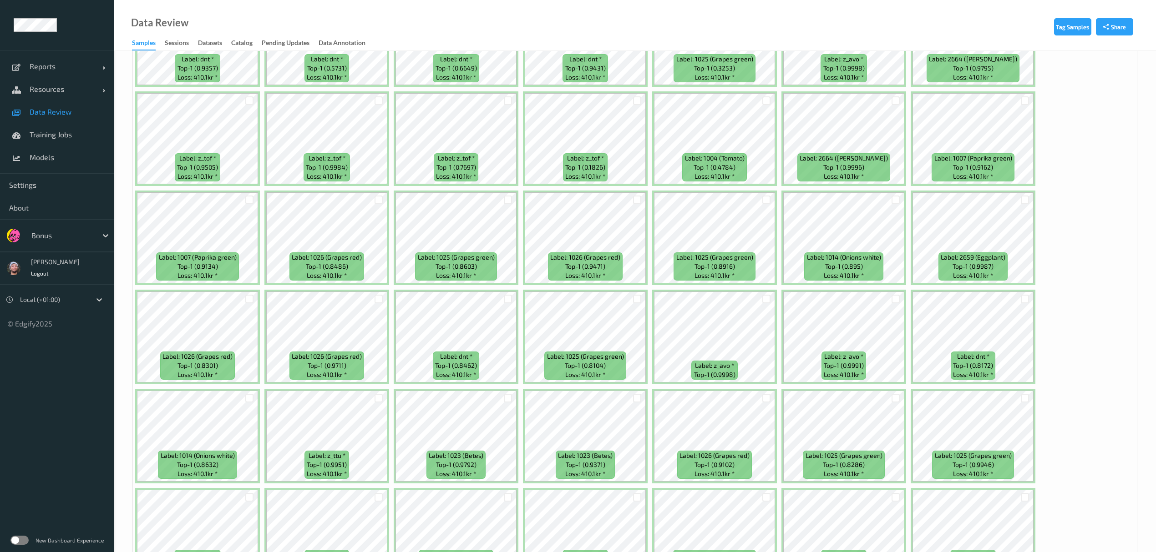
scroll to position [1125, 0]
click at [375, 297] on div at bounding box center [379, 298] width 9 height 9
click at [248, 299] on div at bounding box center [249, 298] width 9 height 9
click at [765, 398] on div at bounding box center [766, 398] width 9 height 9
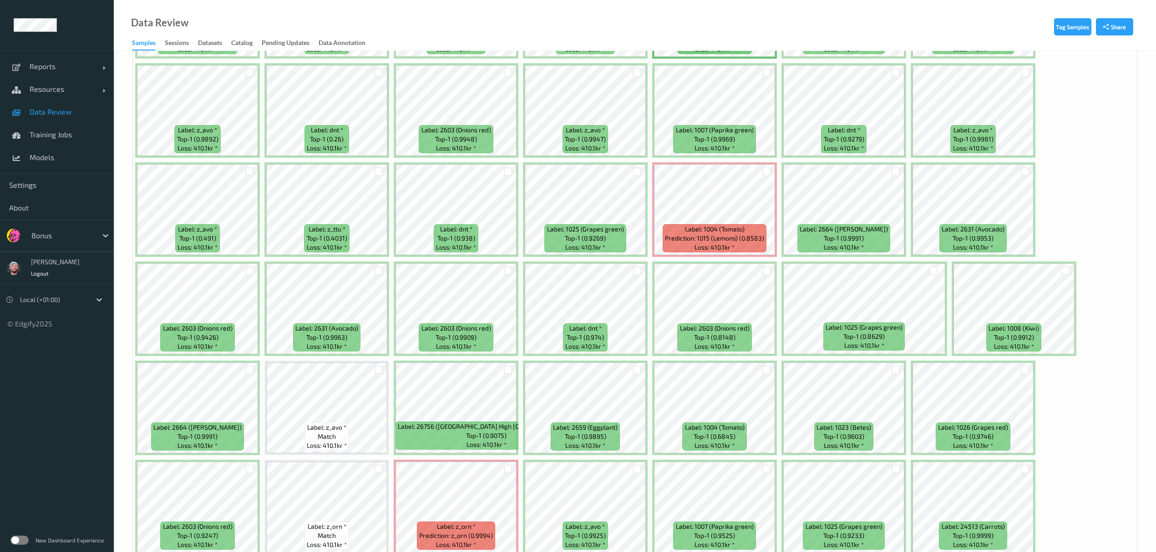
scroll to position [1551, 0]
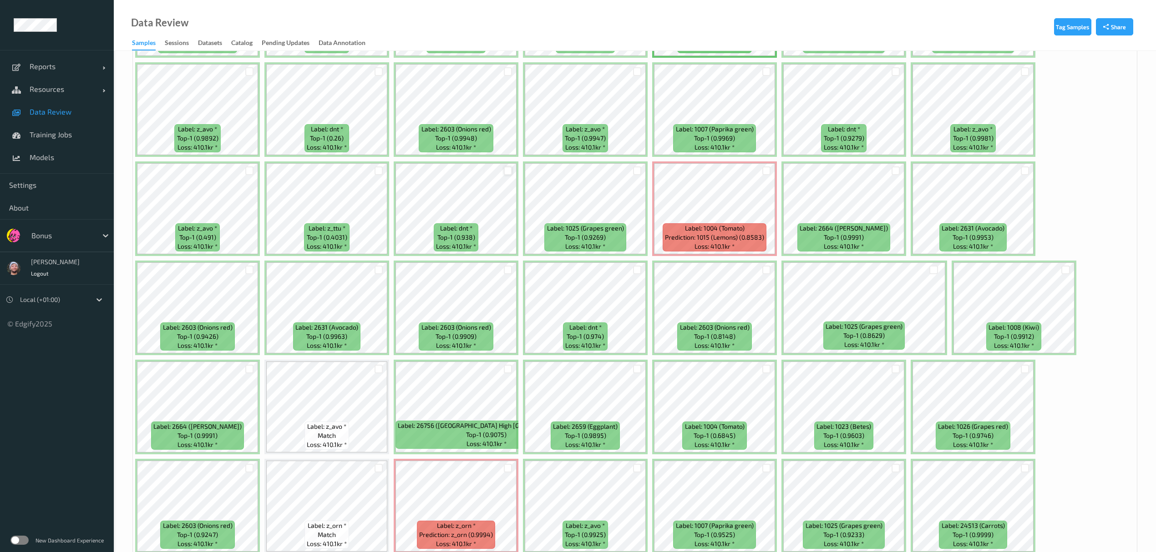
click at [505, 173] on div at bounding box center [508, 171] width 9 height 9
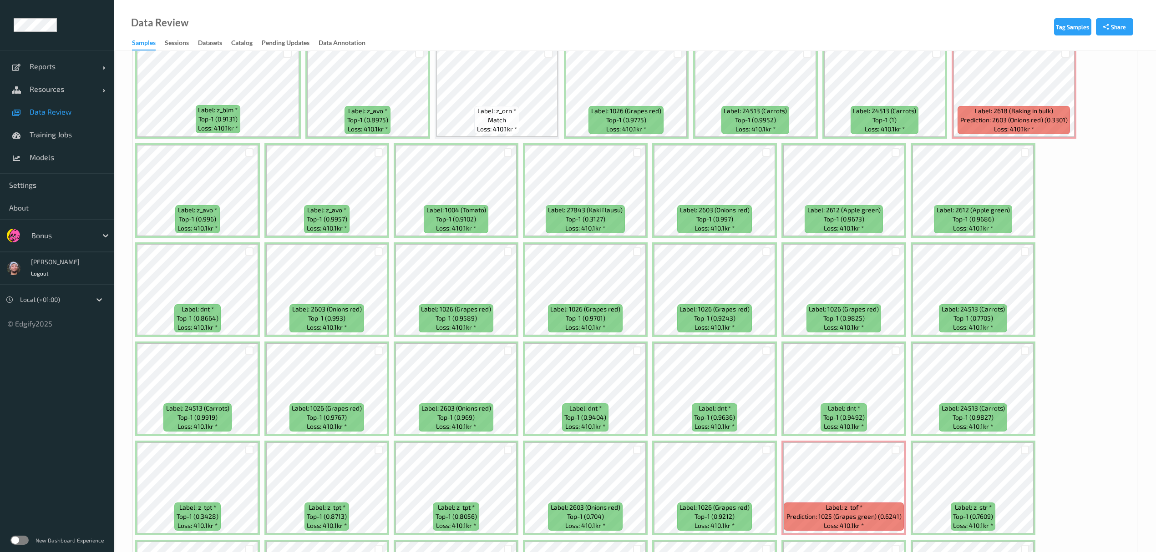
scroll to position [2066, 0]
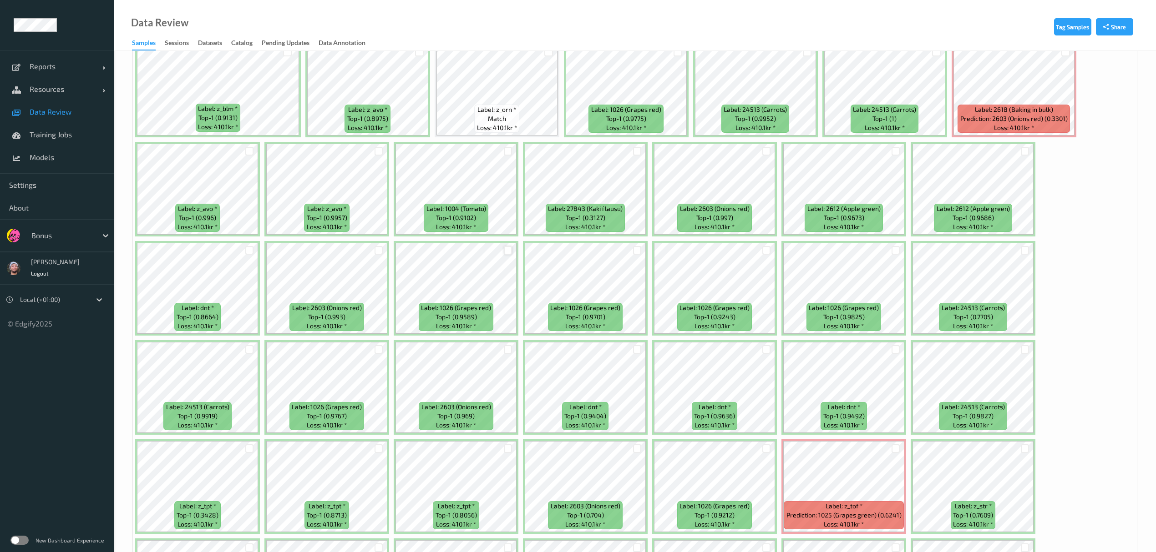
click at [509, 253] on div at bounding box center [508, 250] width 9 height 9
click at [377, 349] on div at bounding box center [379, 349] width 9 height 9
click at [636, 349] on div at bounding box center [637, 349] width 9 height 9
click at [767, 448] on div at bounding box center [766, 449] width 9 height 9
click at [764, 346] on div at bounding box center [766, 349] width 9 height 9
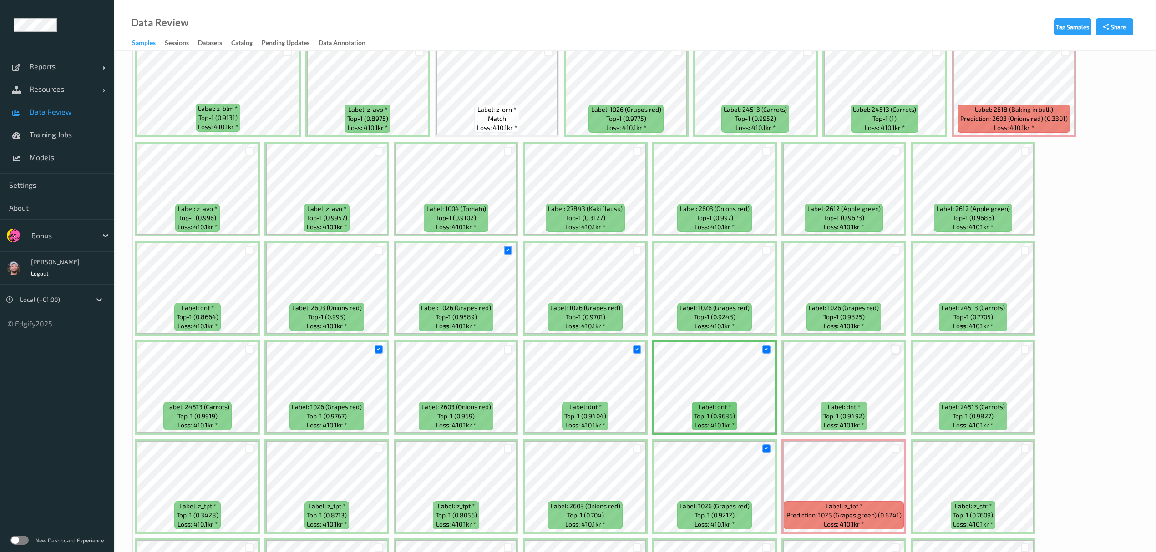
click at [899, 350] on div at bounding box center [895, 349] width 9 height 9
click at [893, 248] on div at bounding box center [895, 250] width 9 height 9
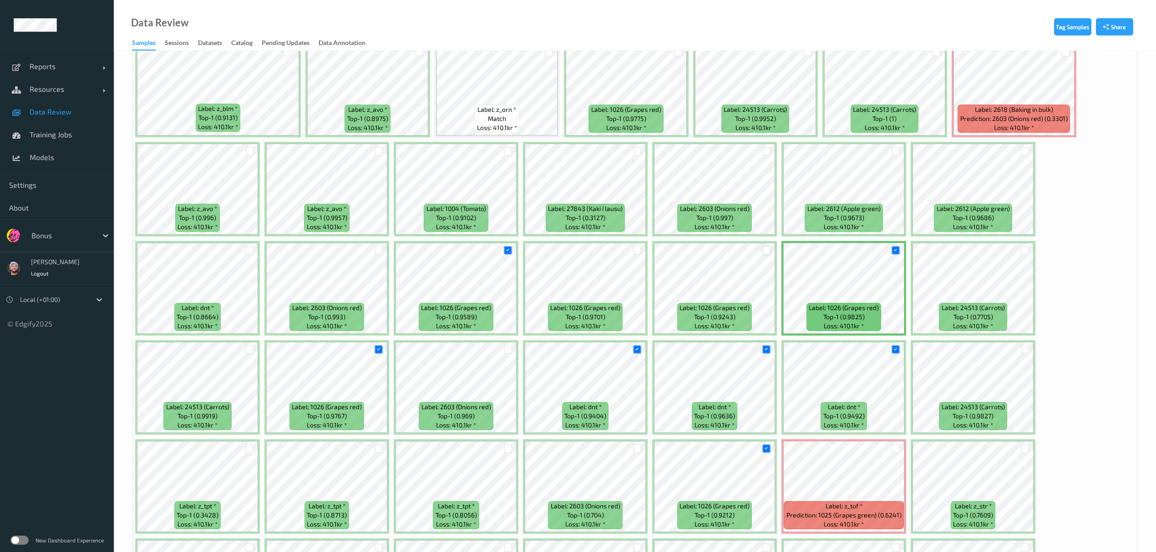
click at [765, 249] on div at bounding box center [766, 250] width 9 height 9
click at [639, 250] on div at bounding box center [637, 250] width 9 height 9
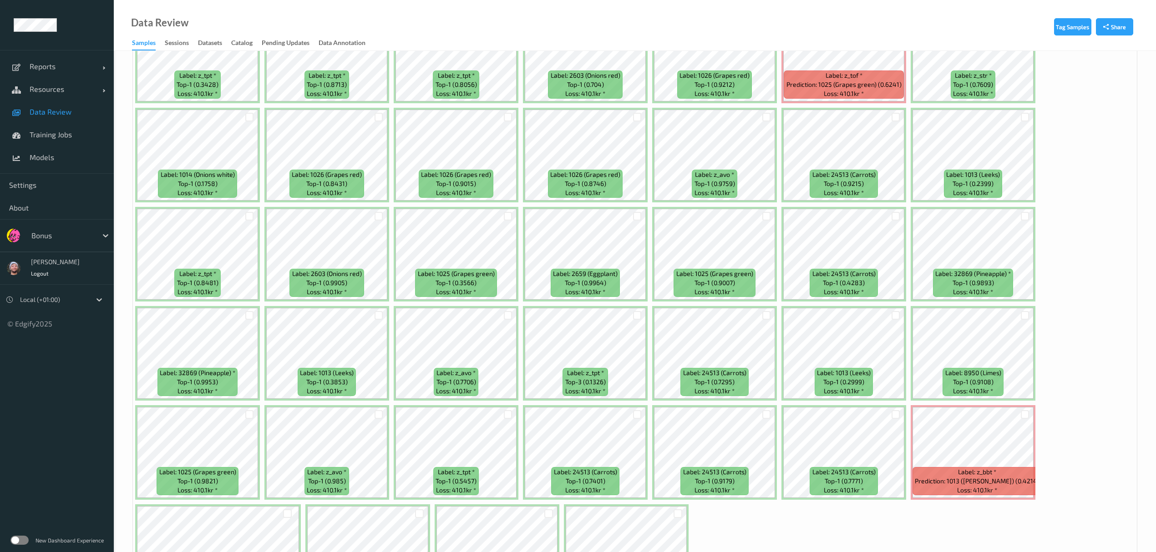
scroll to position [2585, 0]
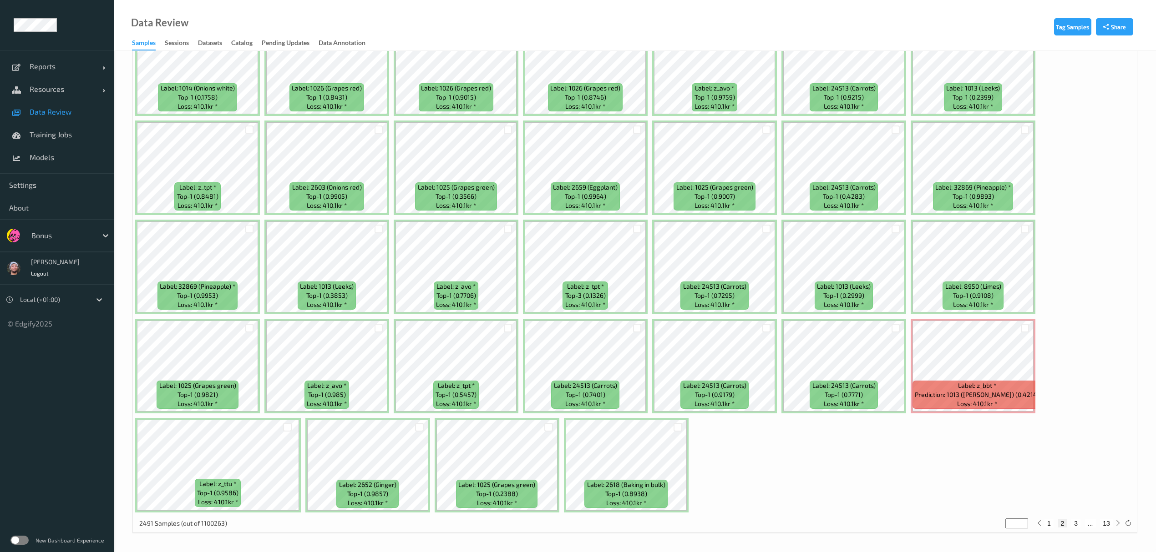
click at [1076, 522] on button "3" at bounding box center [1075, 524] width 9 height 8
type input "*"
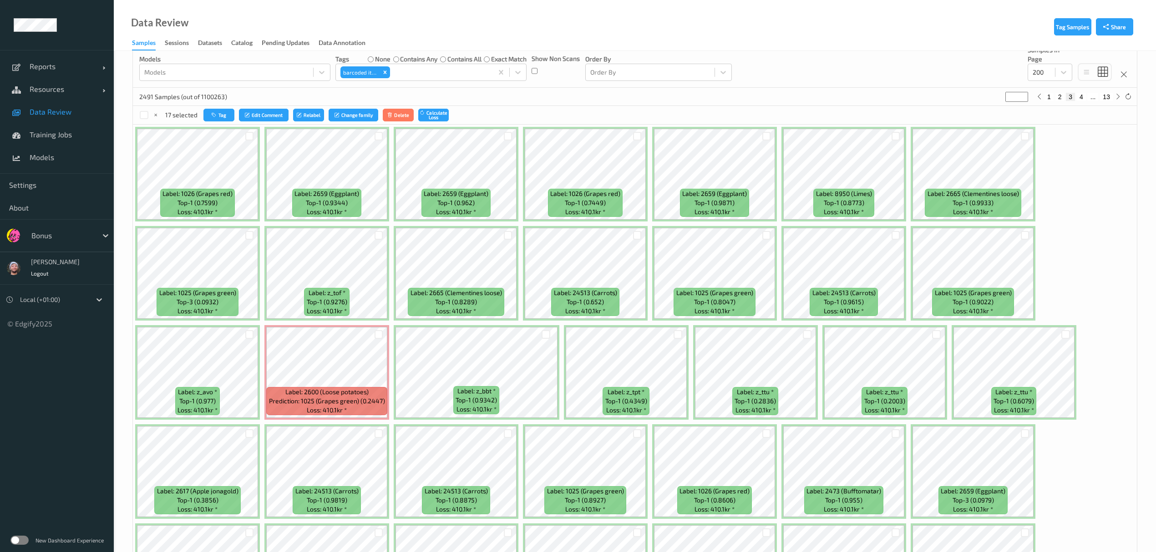
scroll to position [99, 0]
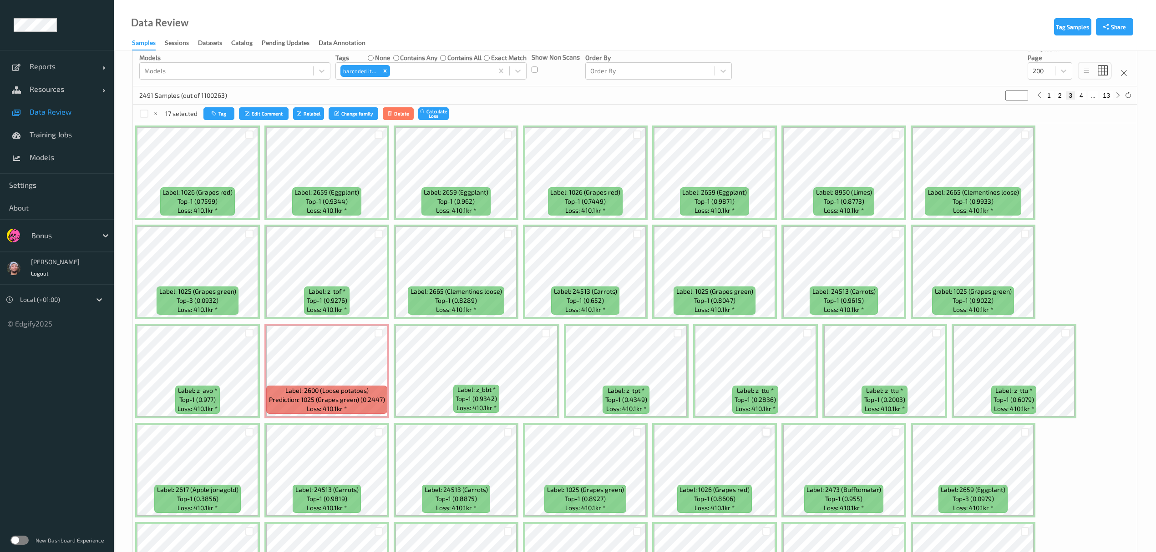
click at [765, 430] on div at bounding box center [766, 432] width 9 height 9
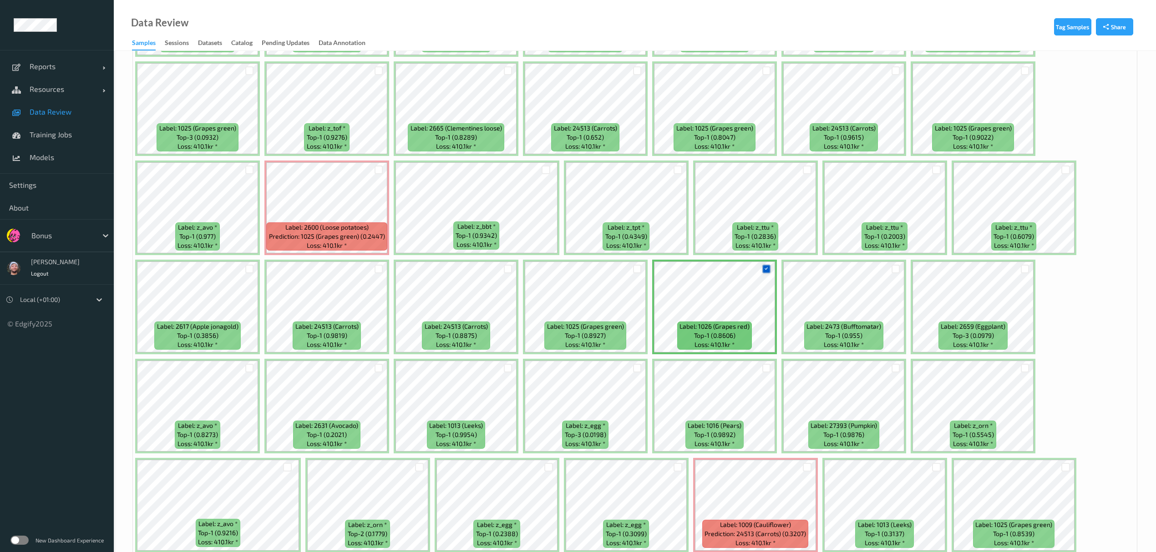
scroll to position [261, 0]
click at [378, 174] on div at bounding box center [379, 171] width 9 height 9
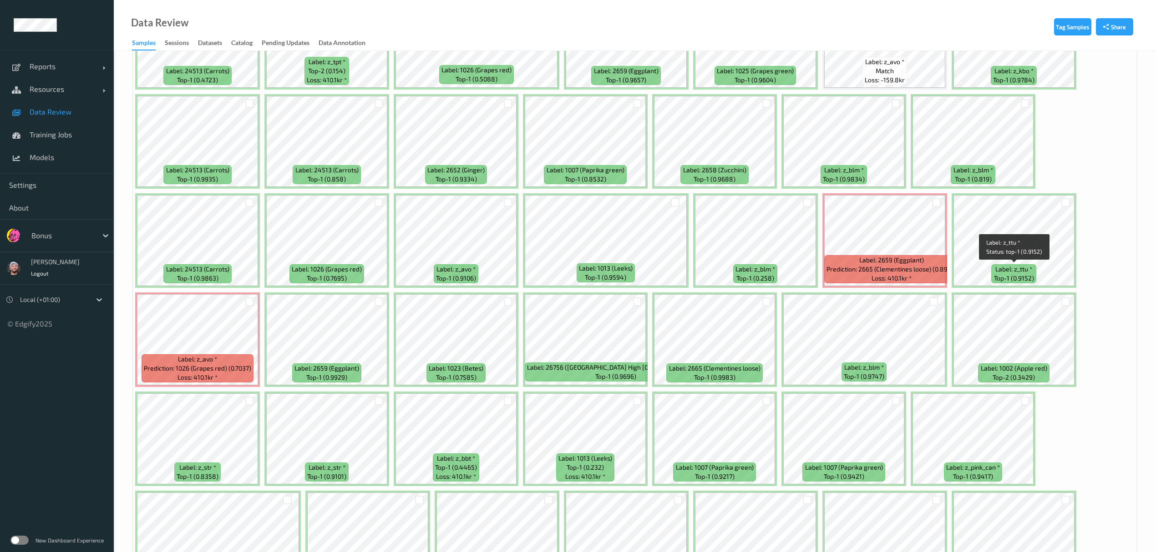
scroll to position [1919, 0]
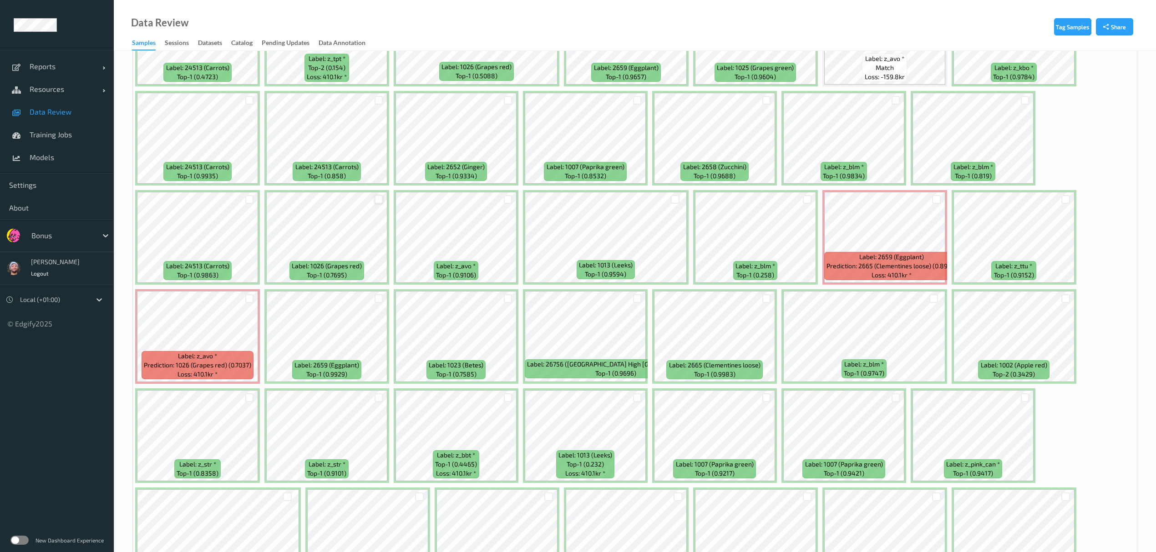
click at [375, 200] on div at bounding box center [379, 199] width 9 height 9
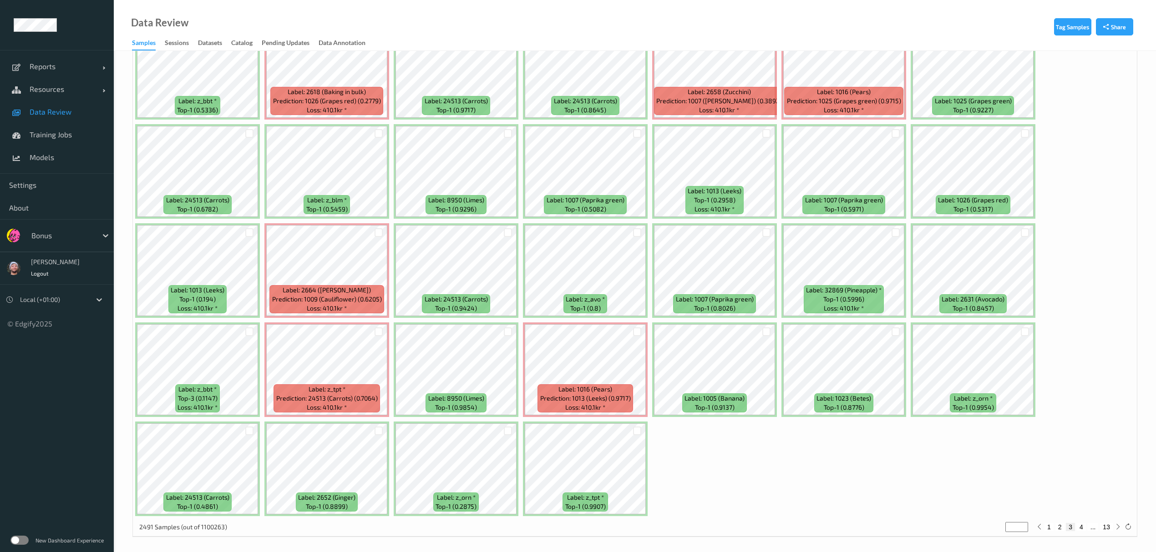
scroll to position [2585, 0]
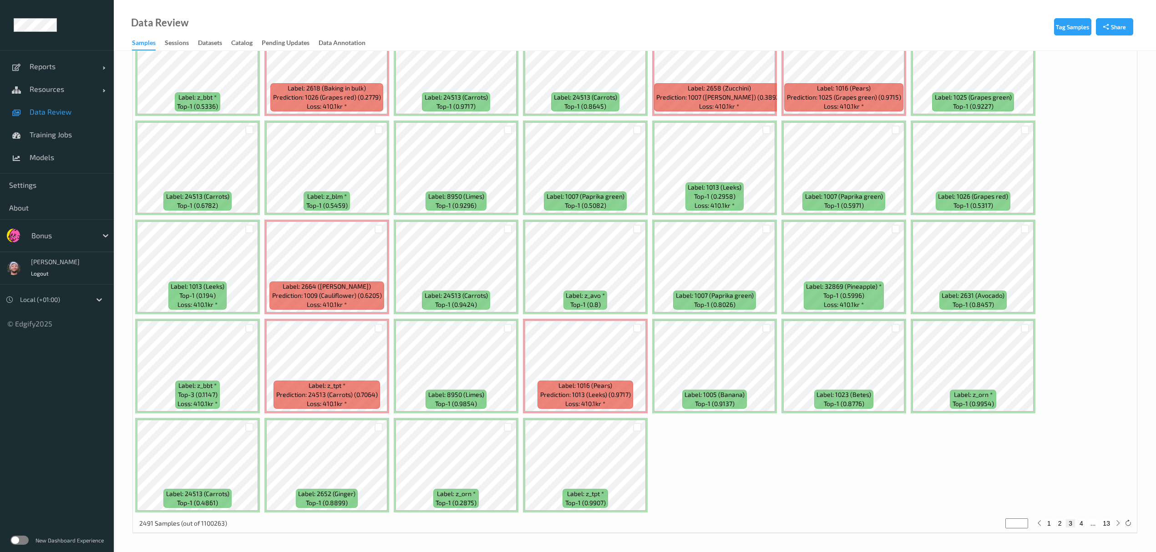
click at [1080, 523] on button "4" at bounding box center [1081, 524] width 9 height 8
type input "*"
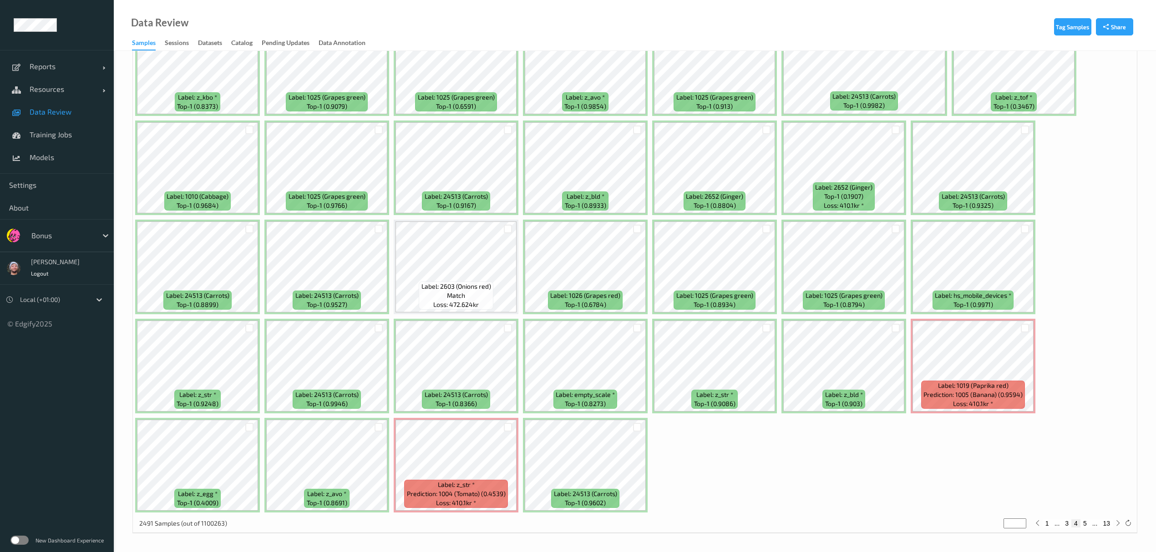
click at [1085, 522] on button "5" at bounding box center [1084, 524] width 9 height 8
type input "*"
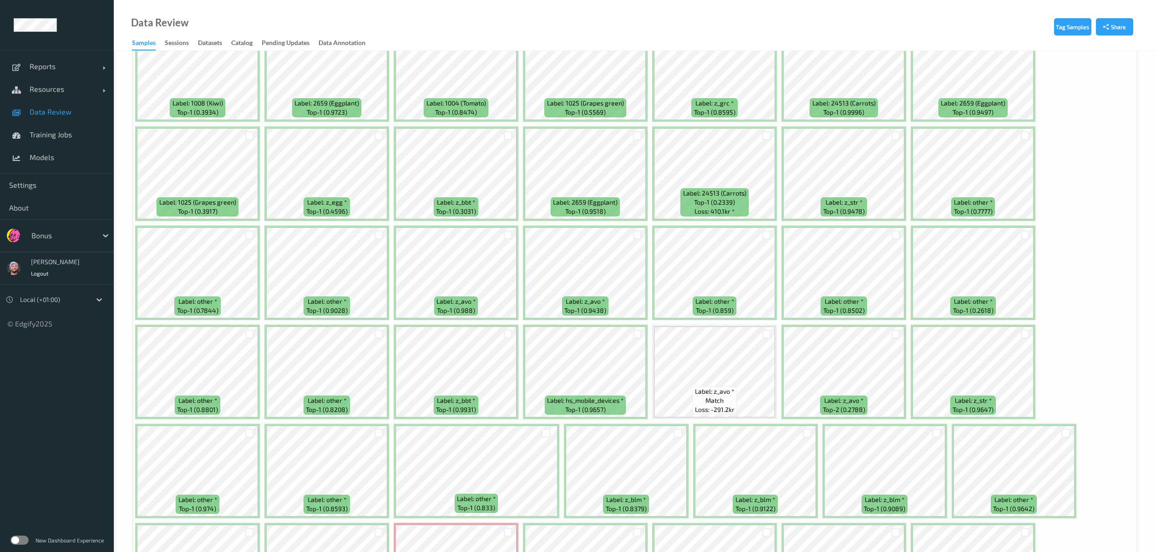
scroll to position [396, 0]
click at [638, 334] on div at bounding box center [637, 333] width 9 height 9
click at [249, 335] on div at bounding box center [249, 333] width 9 height 9
click at [381, 333] on div at bounding box center [379, 333] width 9 height 9
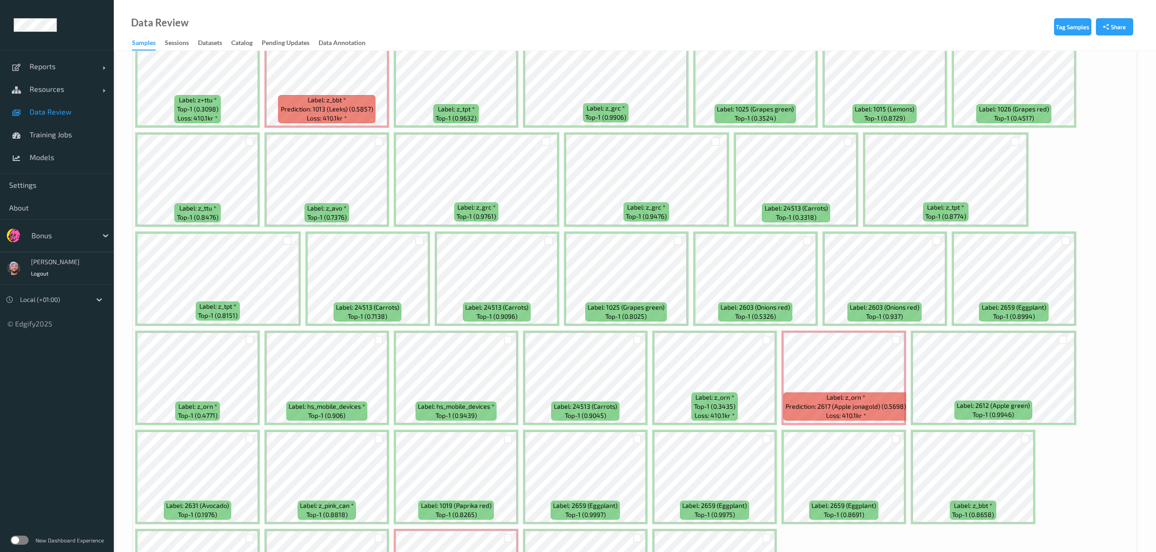
scroll to position [2476, 0]
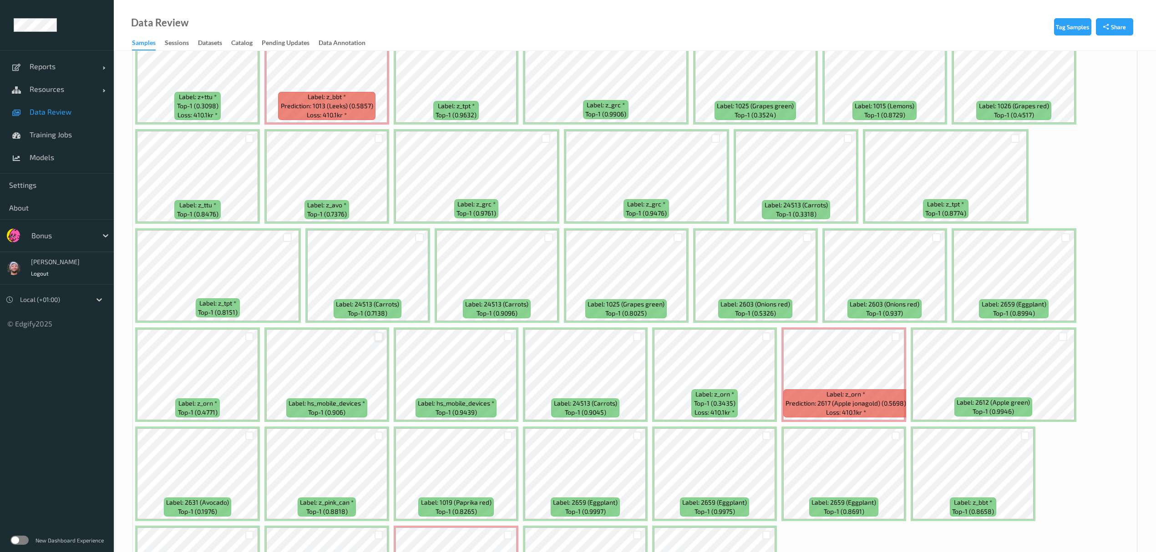
click at [381, 337] on div at bounding box center [379, 337] width 9 height 9
click at [505, 339] on div at bounding box center [508, 337] width 9 height 9
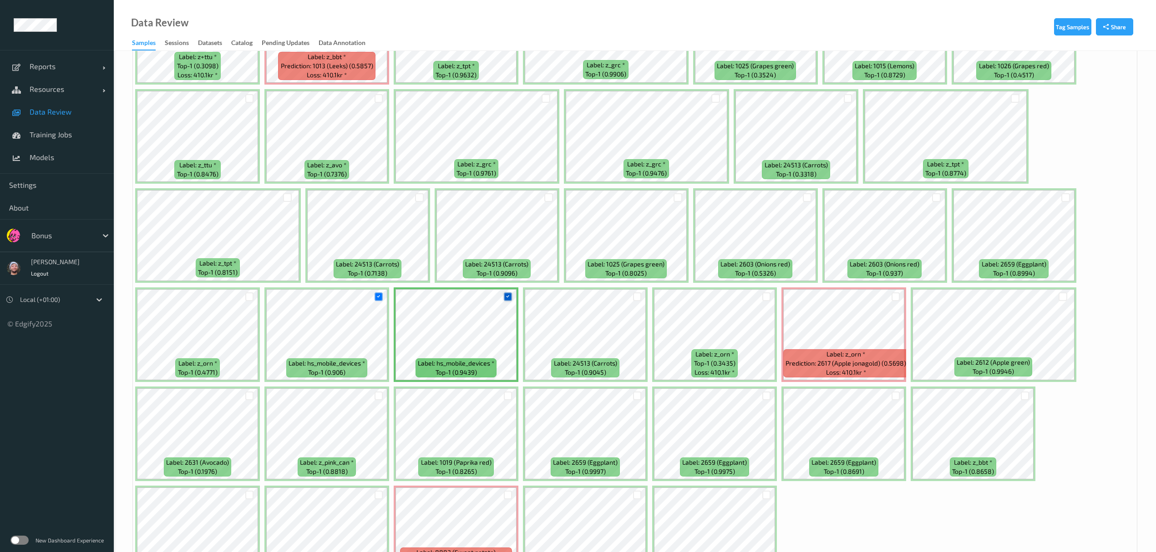
scroll to position [2522, 0]
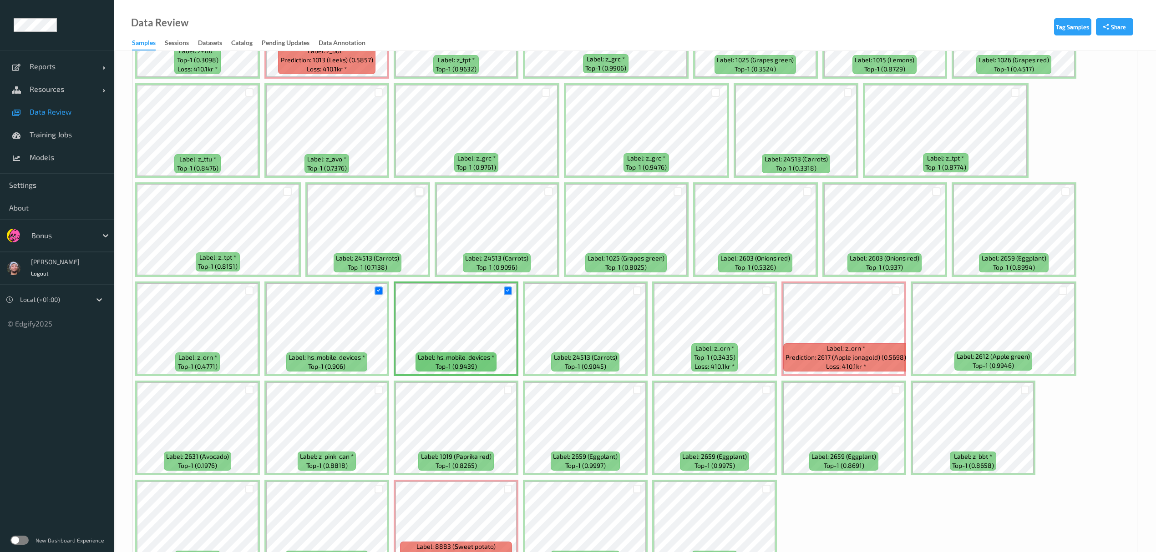
click at [420, 193] on div at bounding box center [419, 191] width 9 height 9
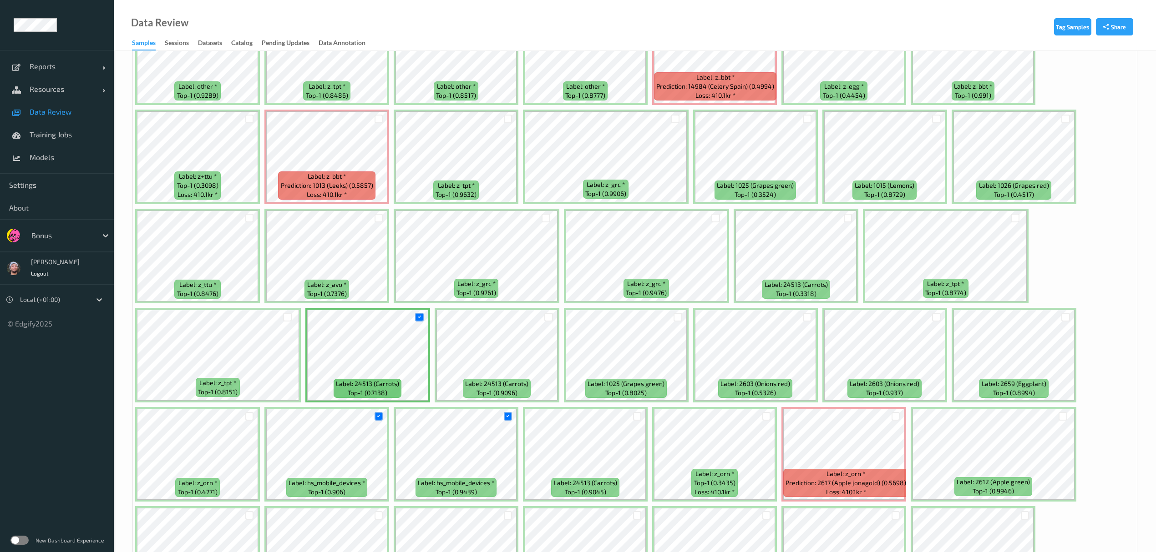
scroll to position [2585, 0]
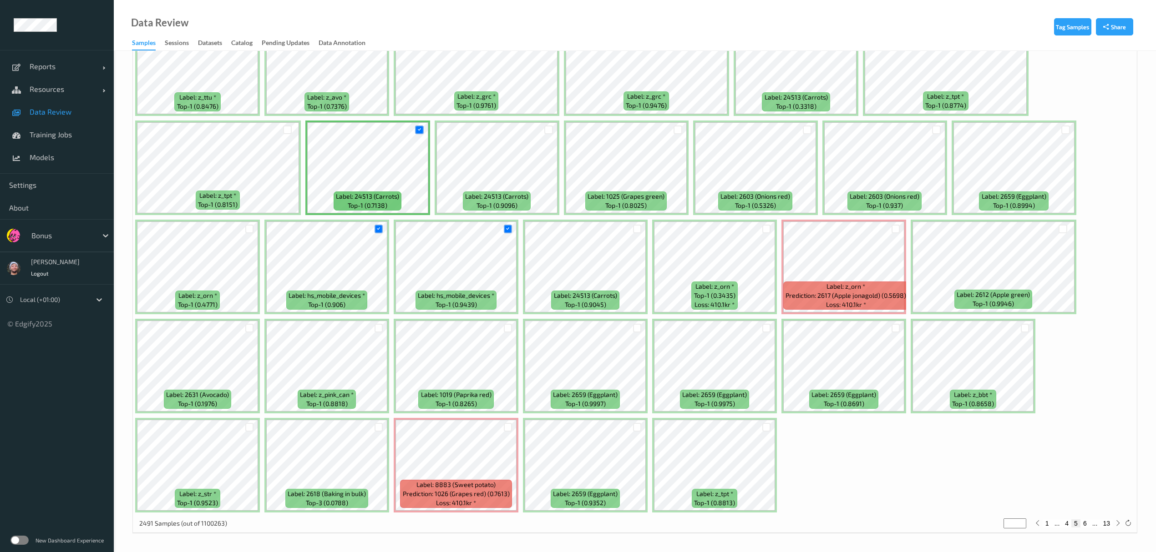
click at [1085, 523] on button "6" at bounding box center [1084, 524] width 9 height 8
type input "*"
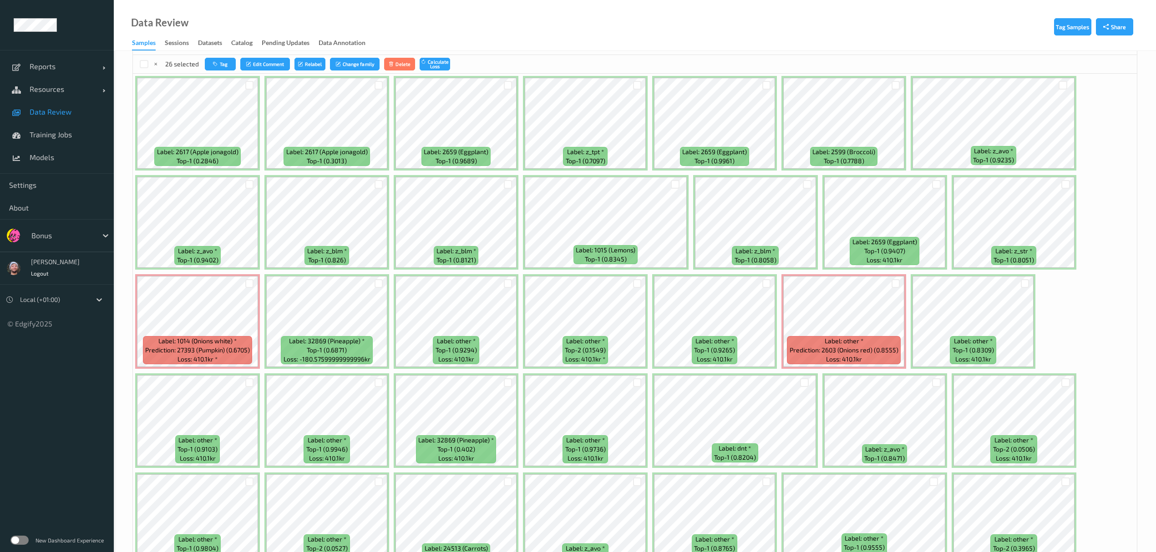
scroll to position [0, 0]
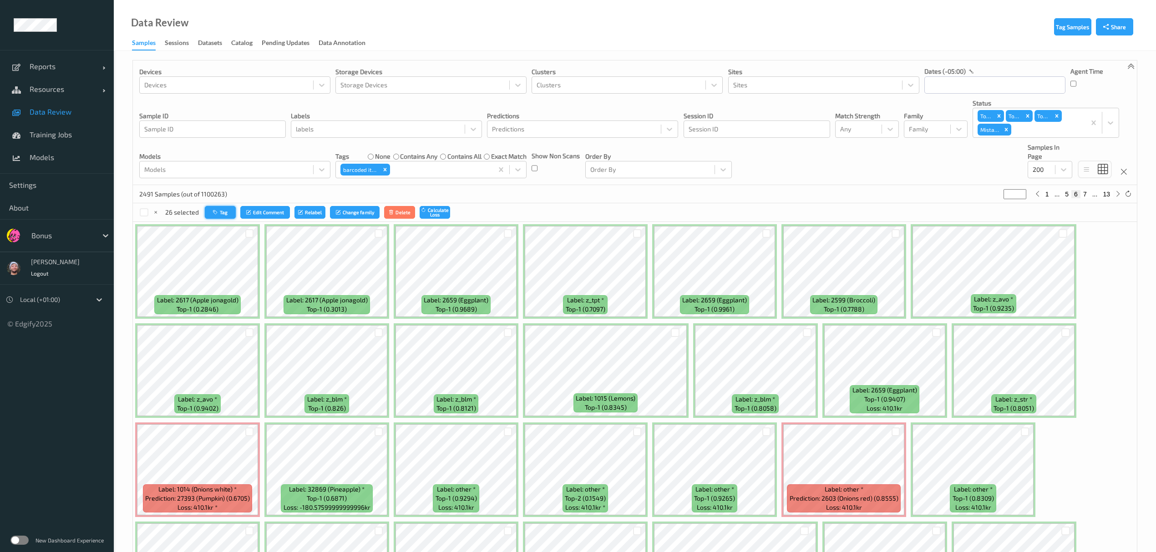
click at [221, 217] on button "Tag" at bounding box center [220, 212] width 31 height 13
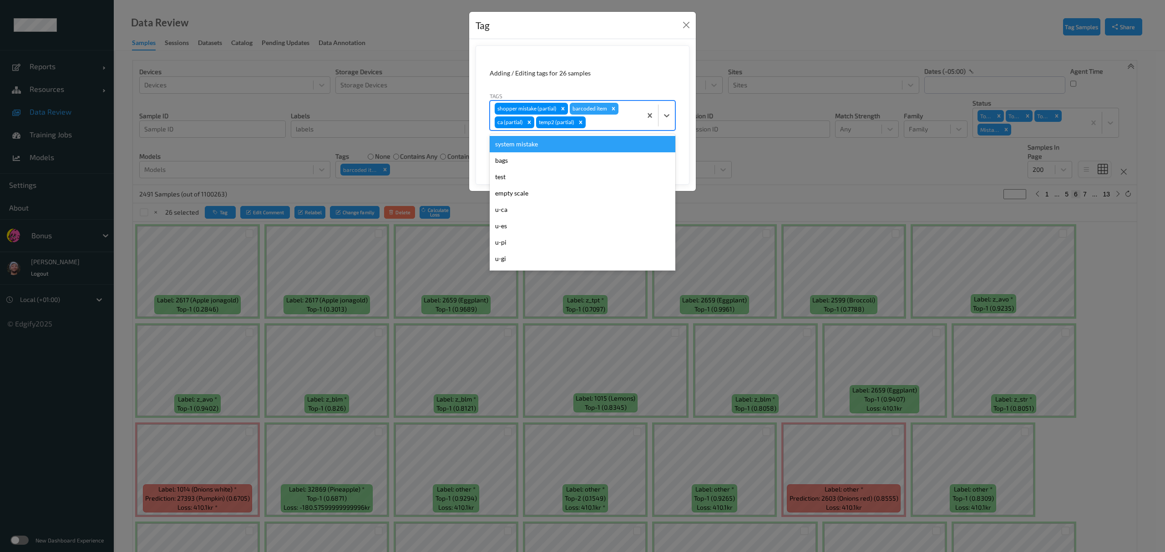
click at [599, 115] on div "barcoded item" at bounding box center [589, 109] width 39 height 12
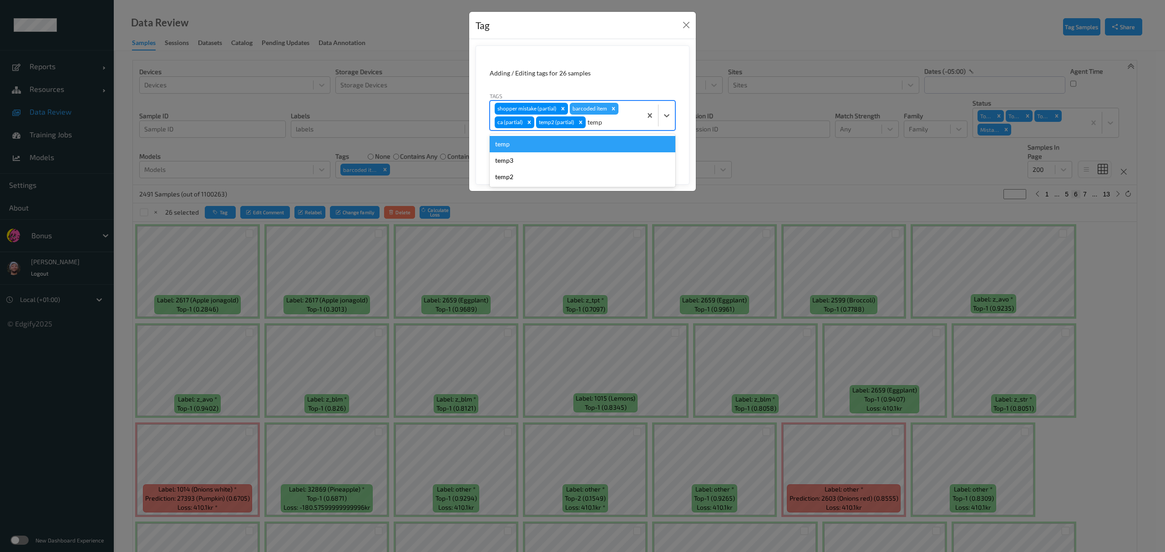
type input "temp3"
click at [638, 144] on button "Save" at bounding box center [656, 152] width 37 height 17
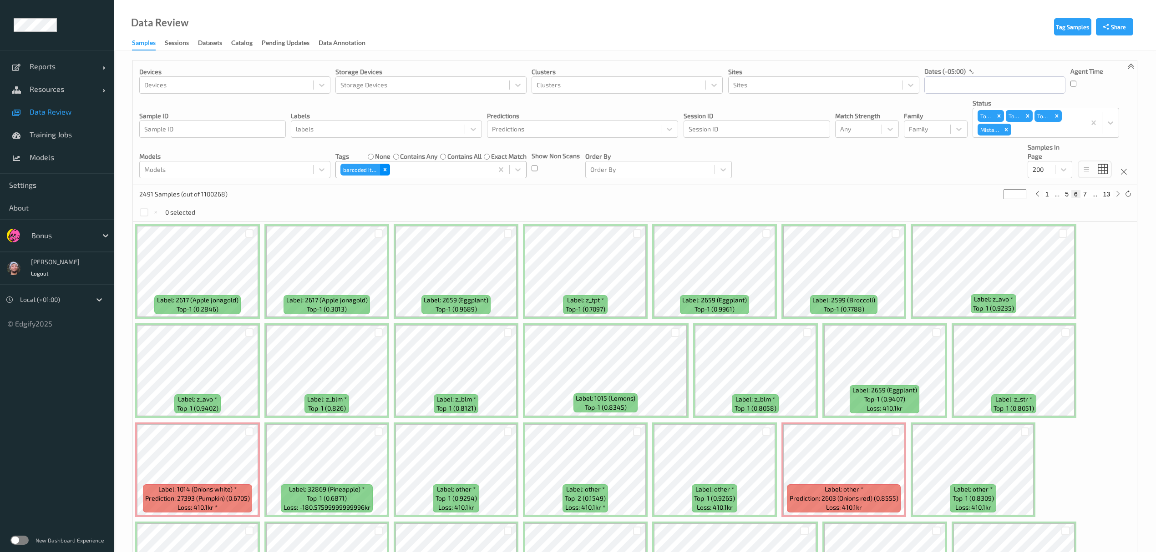
click at [385, 168] on icon "Remove barcoded item" at bounding box center [385, 170] width 6 height 6
type input "*"
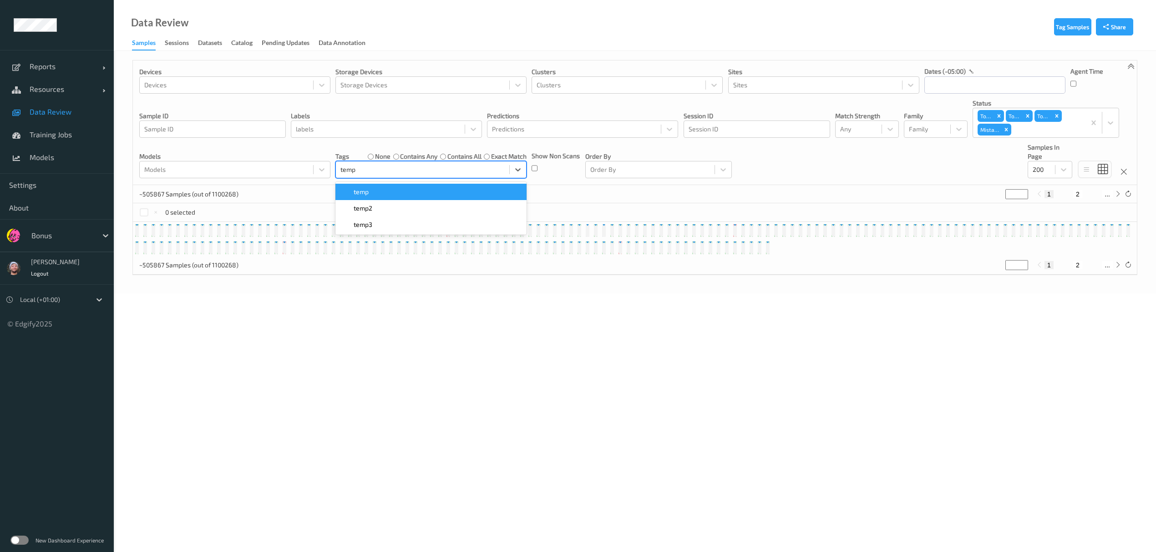
type input "temp3"
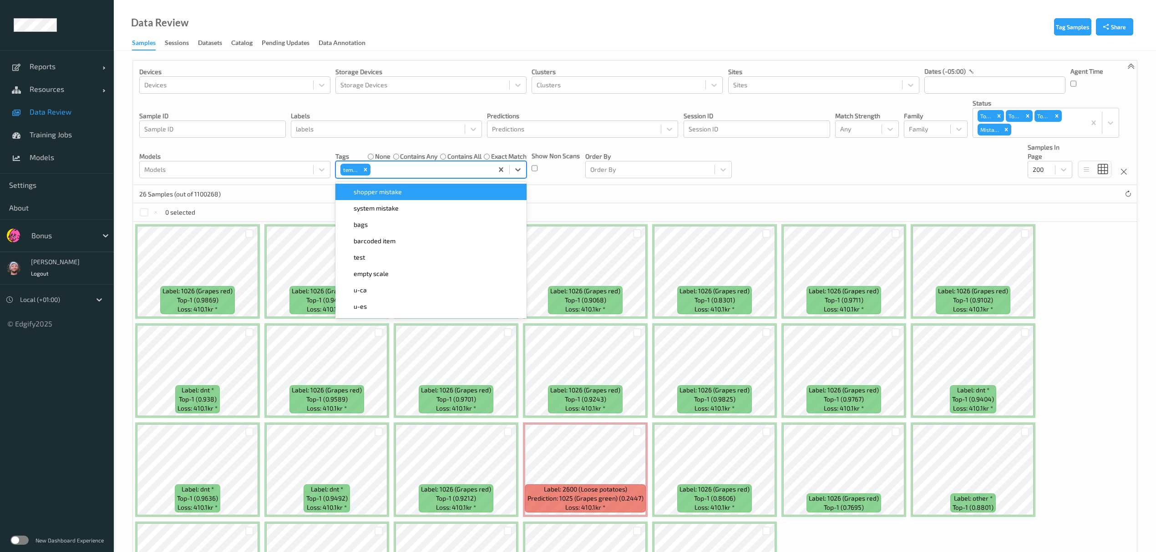
click at [606, 193] on div "26 Samples (out of 1100268)" at bounding box center [635, 194] width 1004 height 18
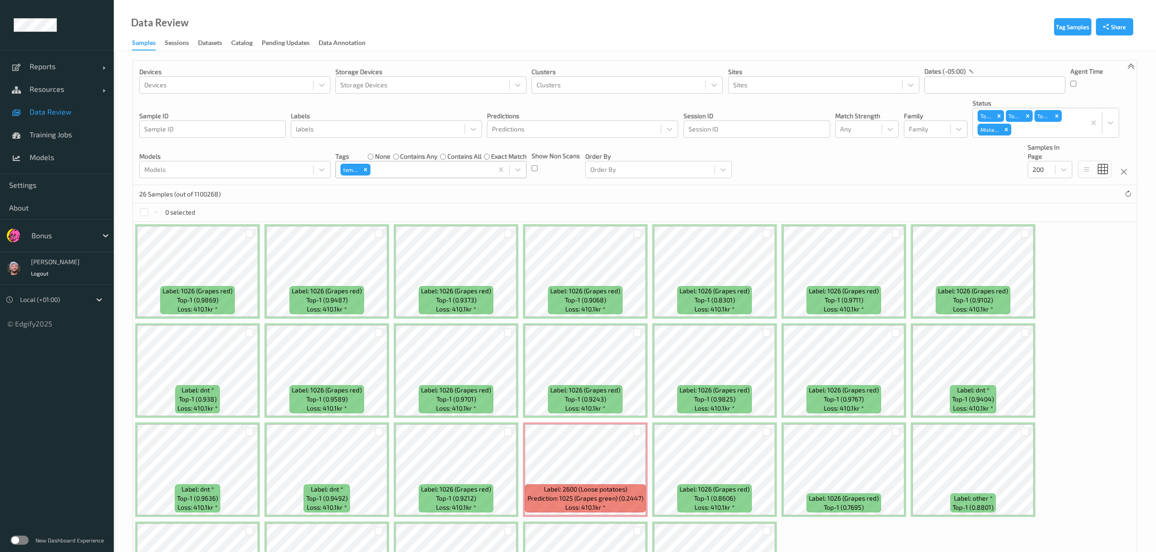
scroll to position [105, 0]
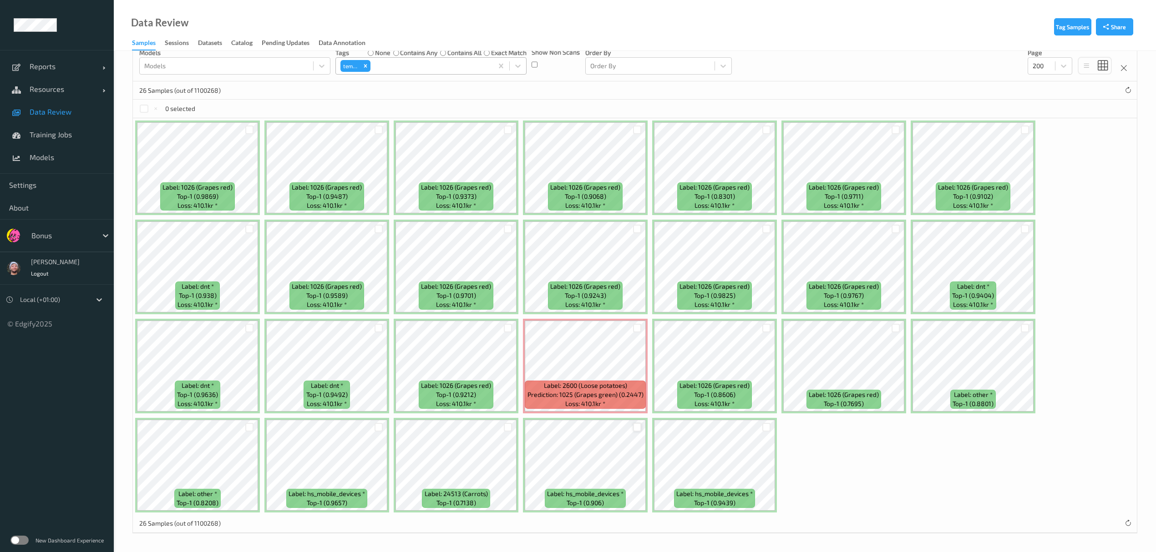
click at [633, 423] on div at bounding box center [637, 427] width 9 height 9
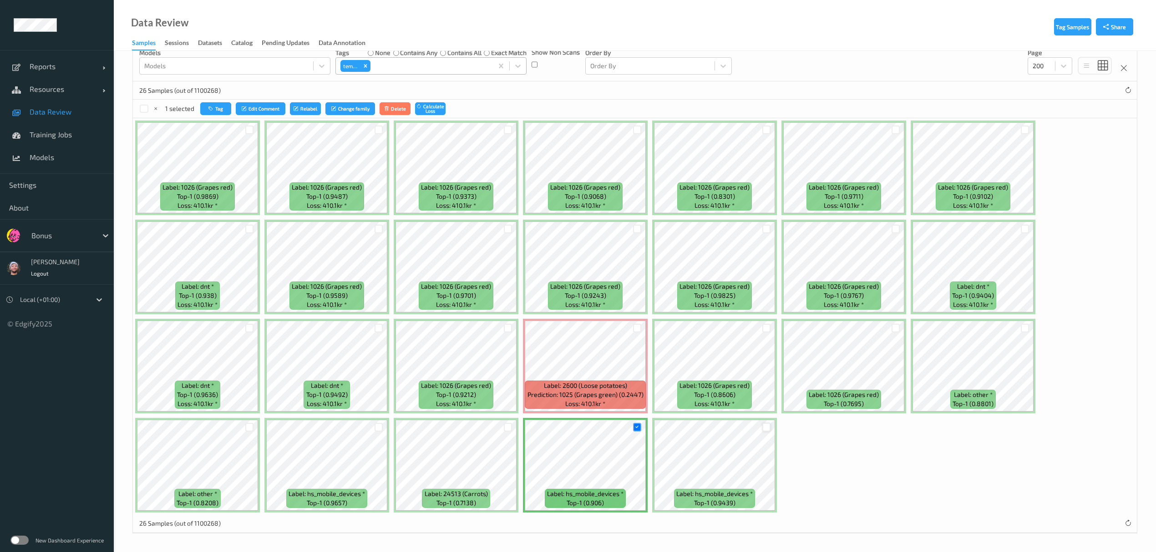
click at [764, 428] on div at bounding box center [766, 427] width 9 height 9
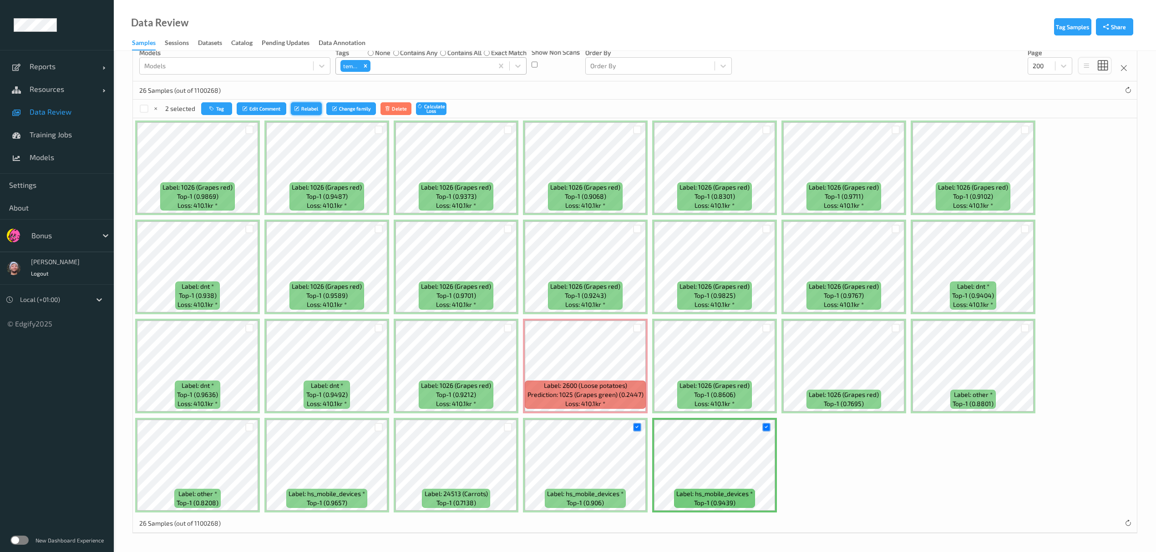
click at [315, 104] on button "Relabel" at bounding box center [306, 108] width 31 height 13
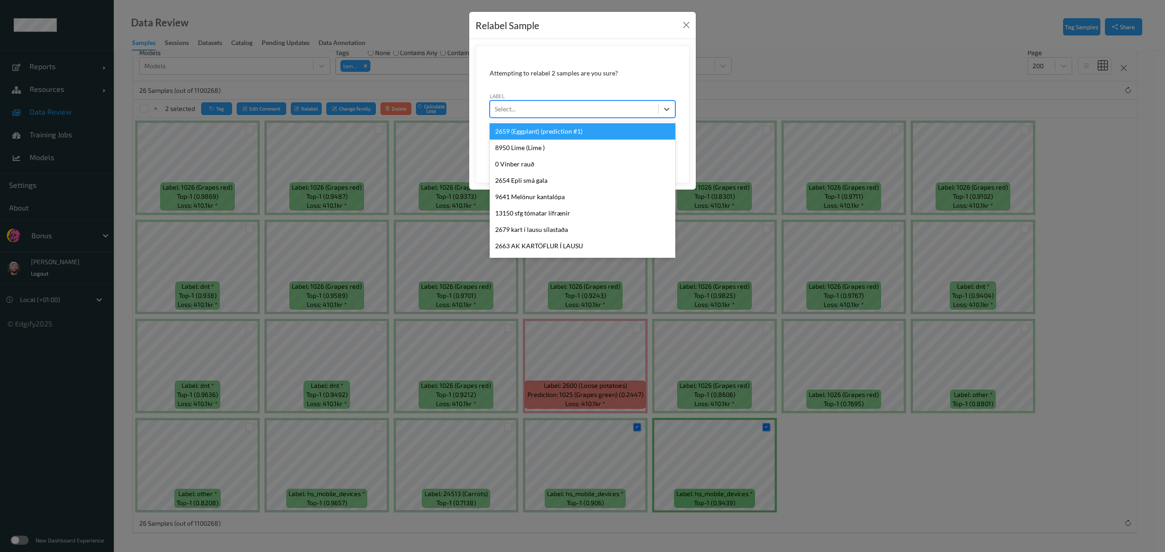
click at [584, 106] on div at bounding box center [574, 109] width 159 height 11
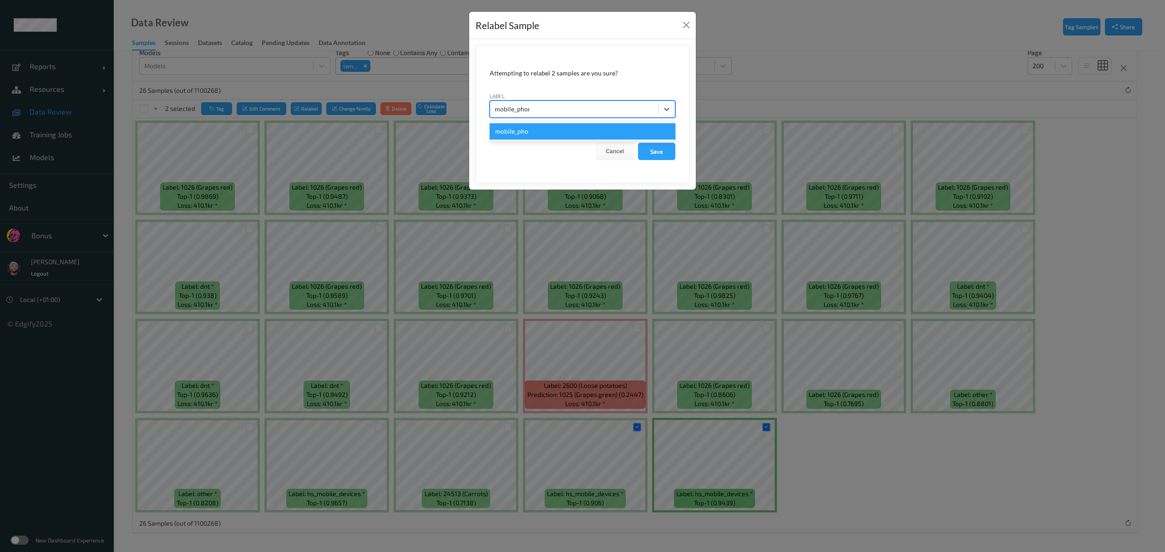
type input "mobile_phone"
click at [638, 143] on button "Save" at bounding box center [656, 151] width 37 height 17
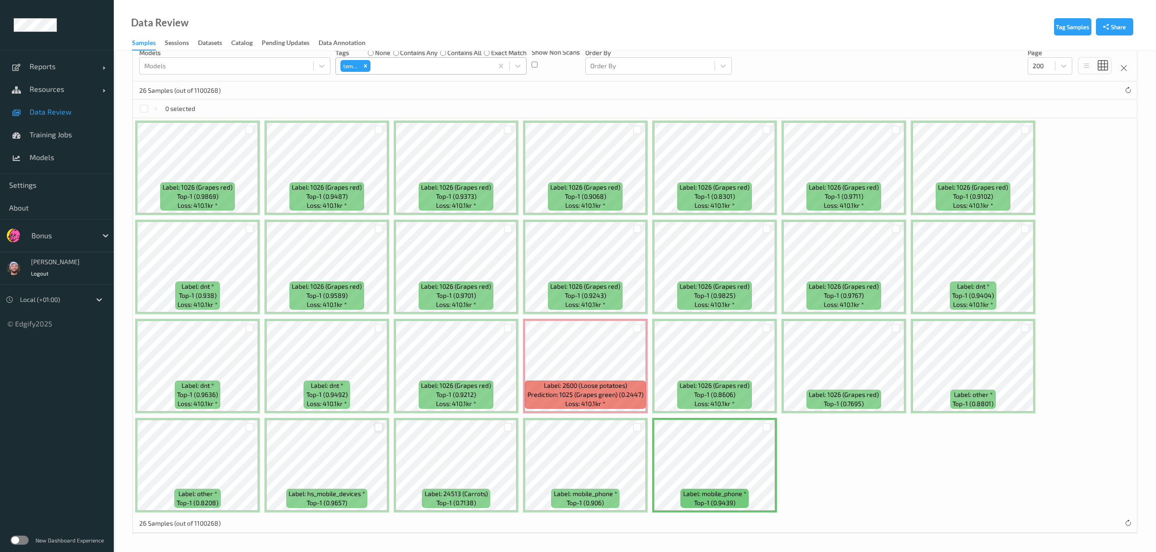
click at [378, 430] on div at bounding box center [379, 427] width 9 height 9
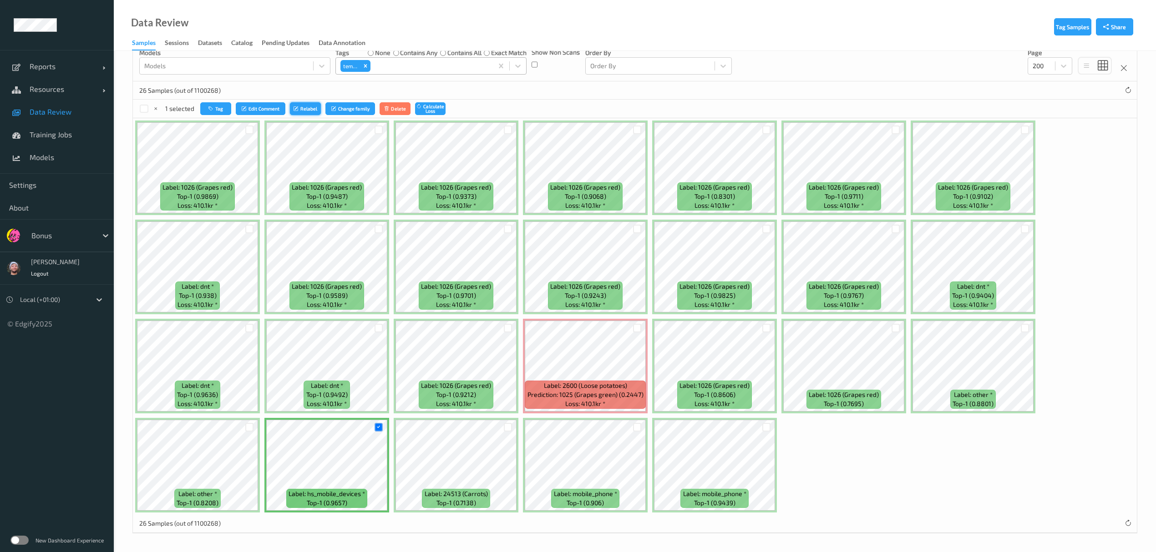
click at [304, 106] on button "Relabel" at bounding box center [305, 108] width 31 height 13
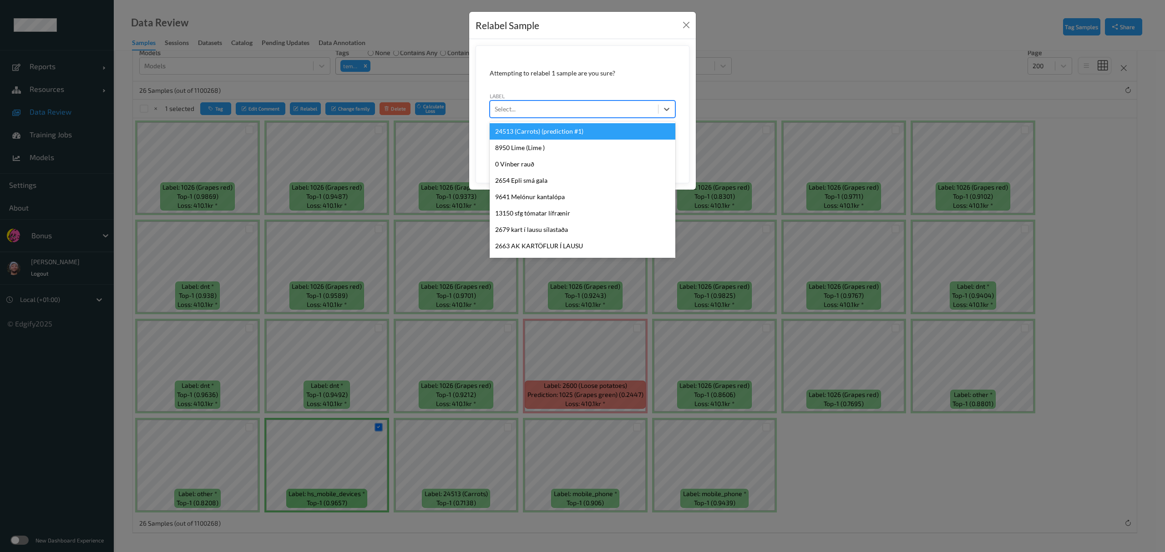
click at [545, 106] on div at bounding box center [574, 109] width 159 height 11
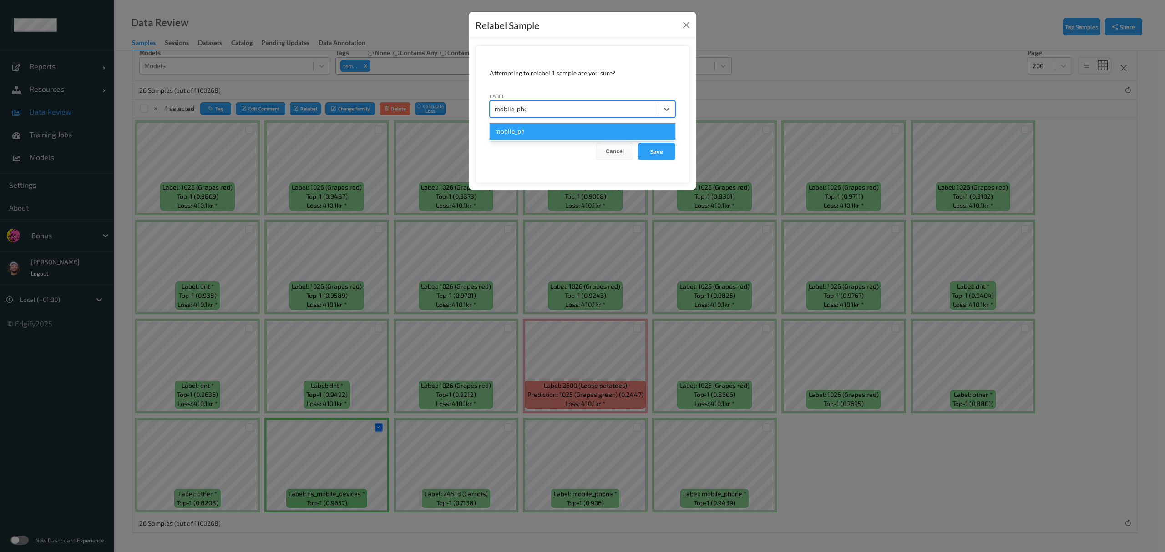
type input "mobile_phone"
click at [638, 143] on button "Save" at bounding box center [656, 151] width 37 height 17
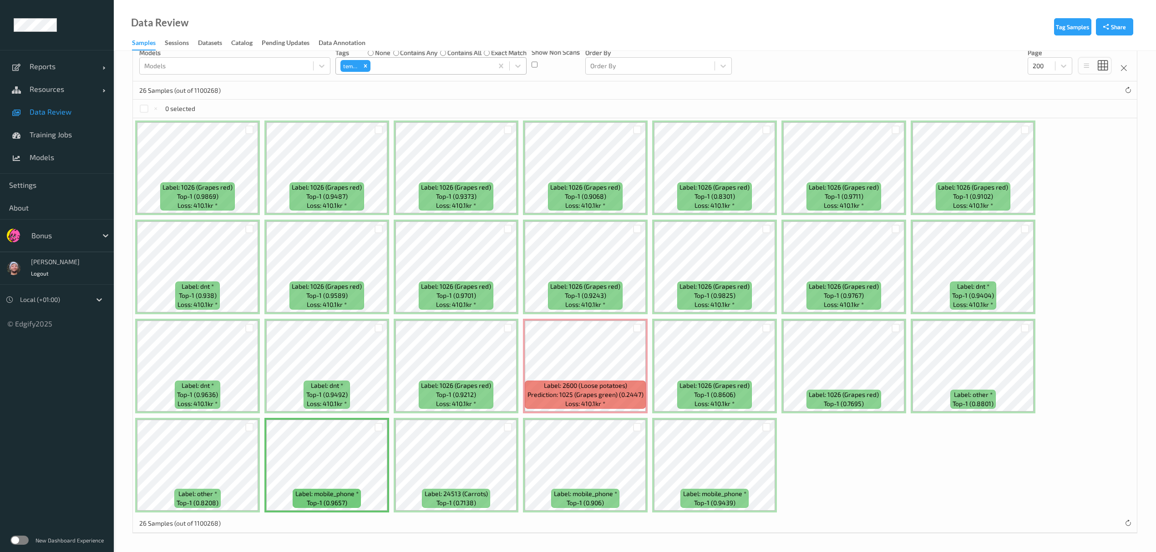
drag, startPoint x: 208, startPoint y: 50, endPoint x: 152, endPoint y: 0, distance: 75.1
click at [152, 0] on div "Data Review Samples Sessions Datasets Catalog Pending Updates Data Annotation" at bounding box center [635, 25] width 1042 height 51
click at [144, 106] on div at bounding box center [144, 109] width 9 height 9
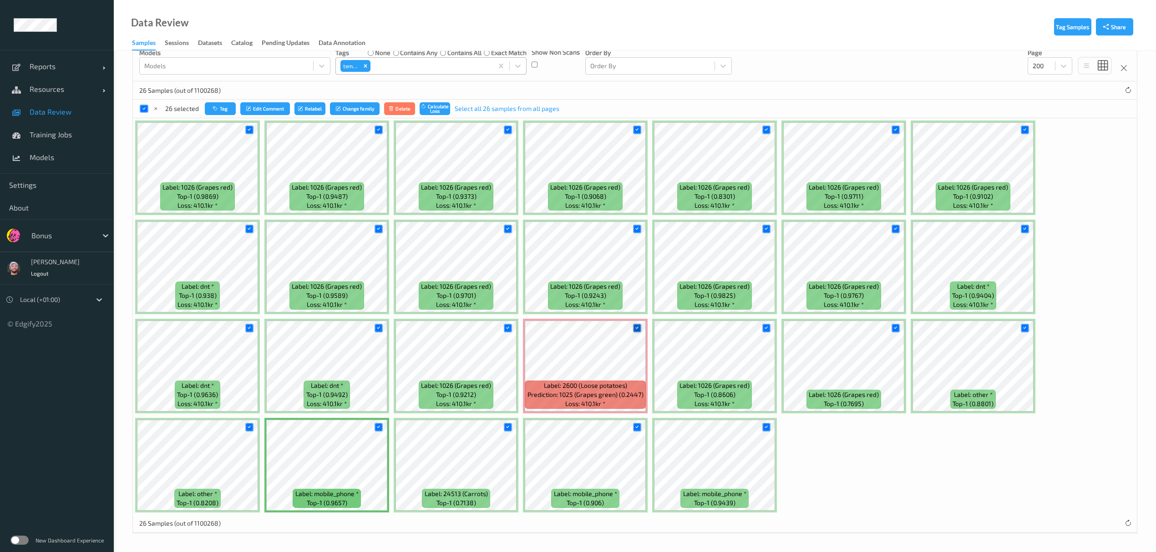
click at [635, 328] on icon at bounding box center [637, 328] width 6 height 6
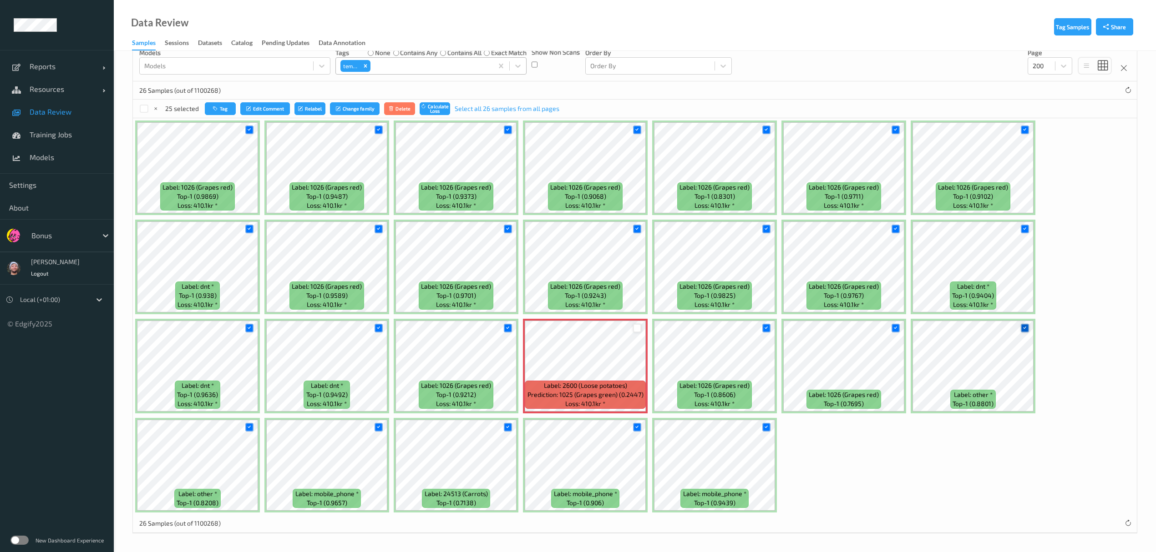
click at [1023, 330] on icon at bounding box center [1025, 328] width 6 height 6
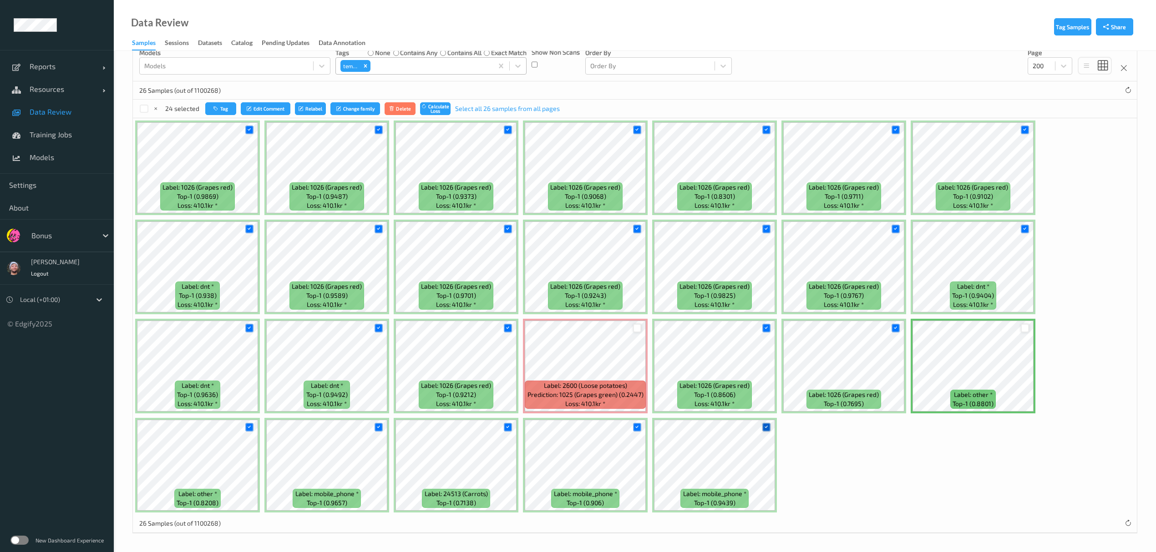
click at [770, 426] on div at bounding box center [766, 427] width 9 height 9
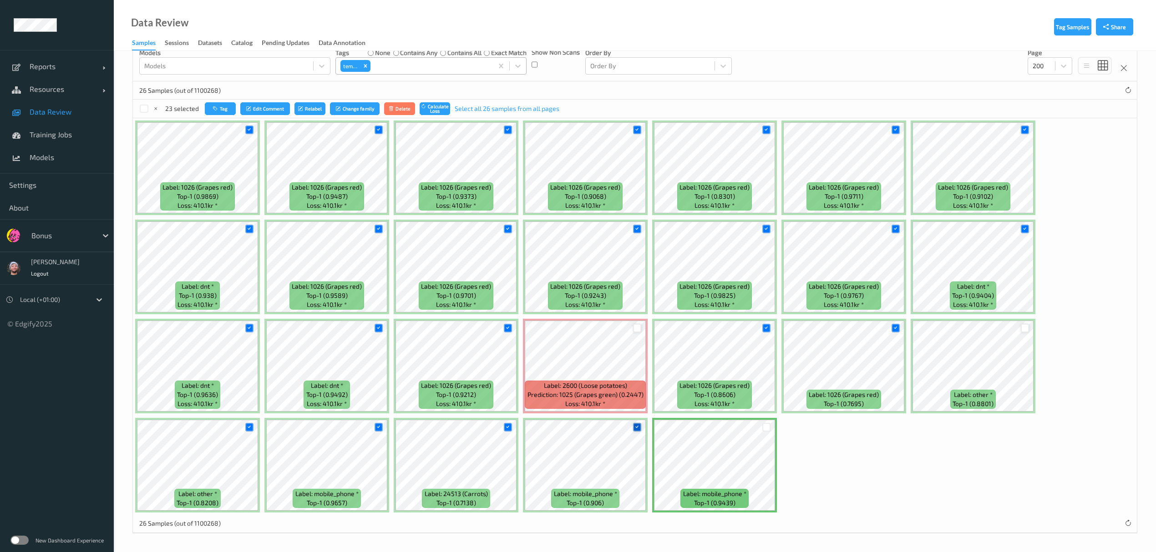
click at [635, 428] on icon at bounding box center [637, 428] width 6 height 6
click at [505, 426] on icon at bounding box center [508, 428] width 6 height 6
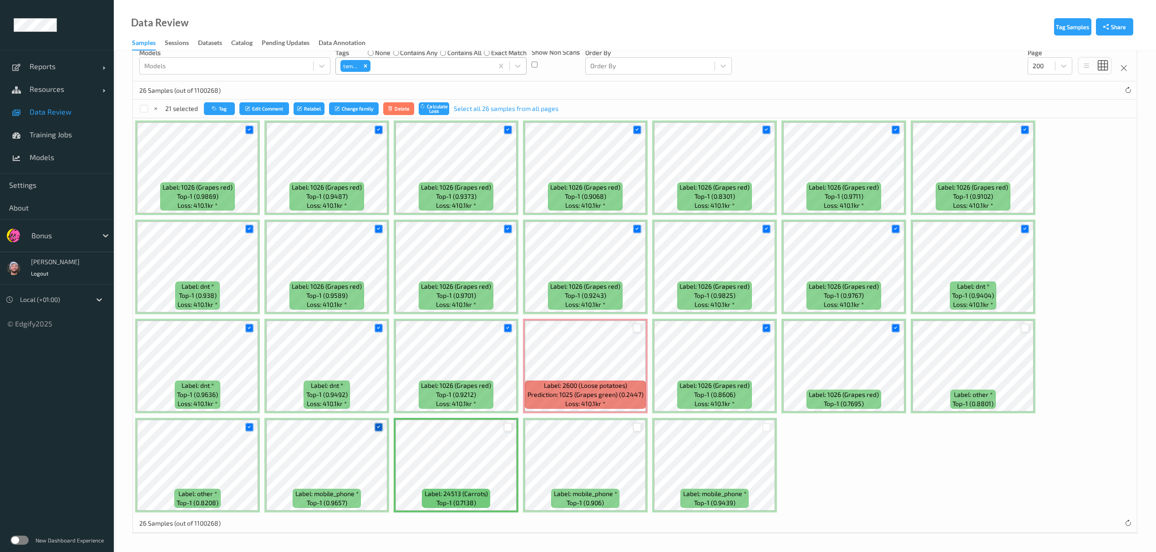
click at [380, 426] on icon at bounding box center [378, 428] width 6 height 6
click at [248, 425] on icon at bounding box center [249, 428] width 6 height 6
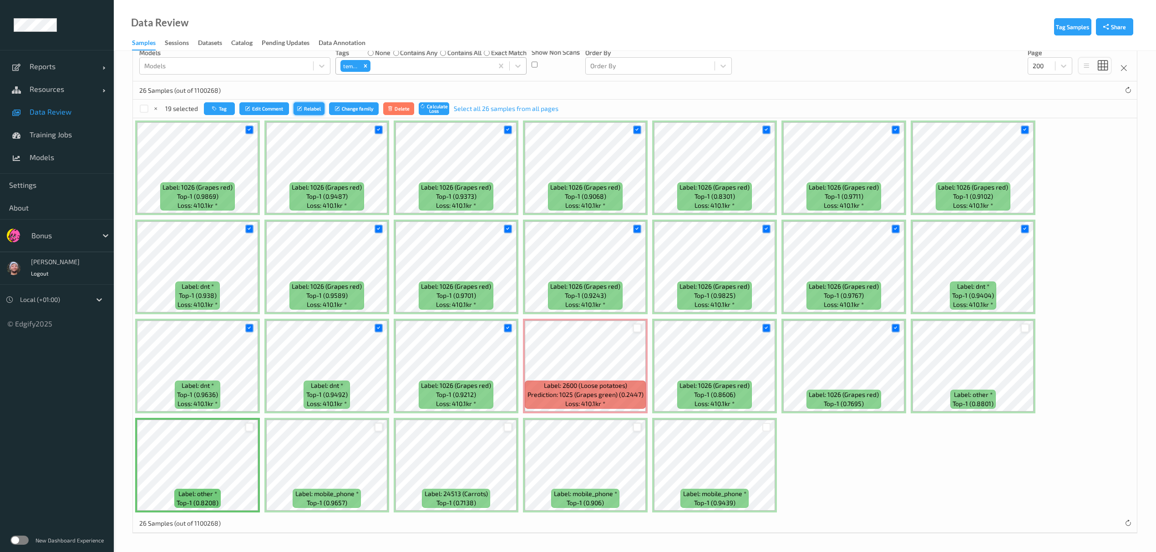
click at [300, 109] on icon "submit" at bounding box center [300, 108] width 7 height 5
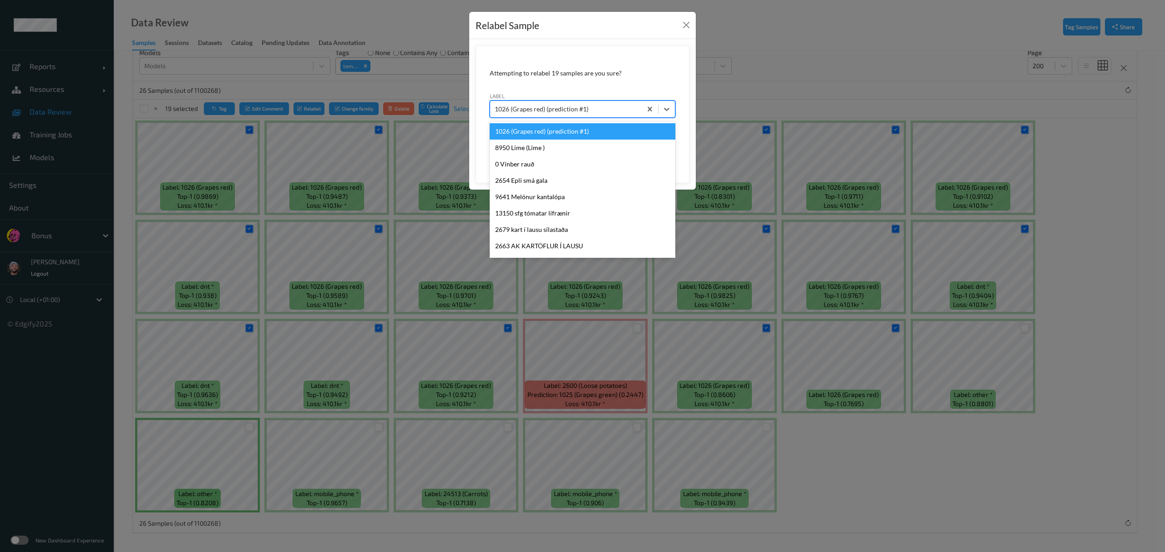
click at [510, 111] on div at bounding box center [566, 109] width 142 height 11
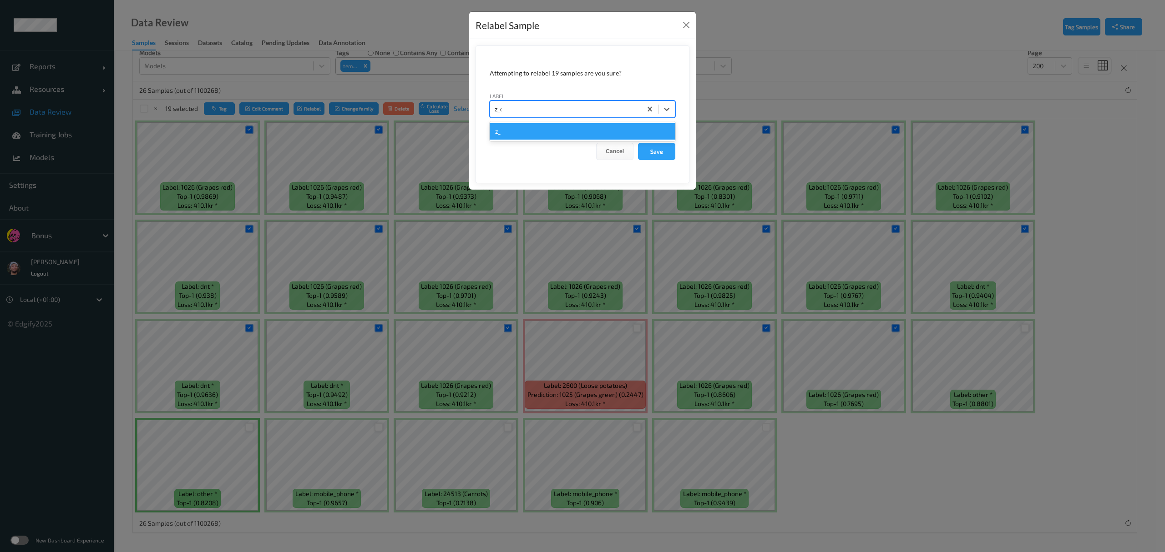
type input "z_ch"
click at [661, 150] on button "Save" at bounding box center [656, 151] width 37 height 17
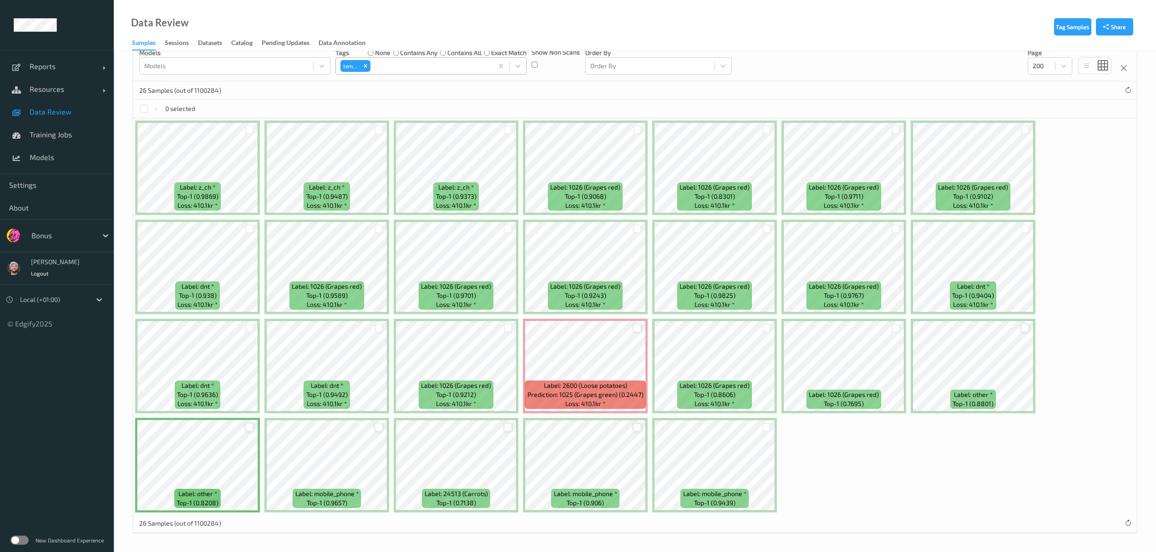
click at [67, 110] on span "Data Review" at bounding box center [67, 111] width 75 height 9
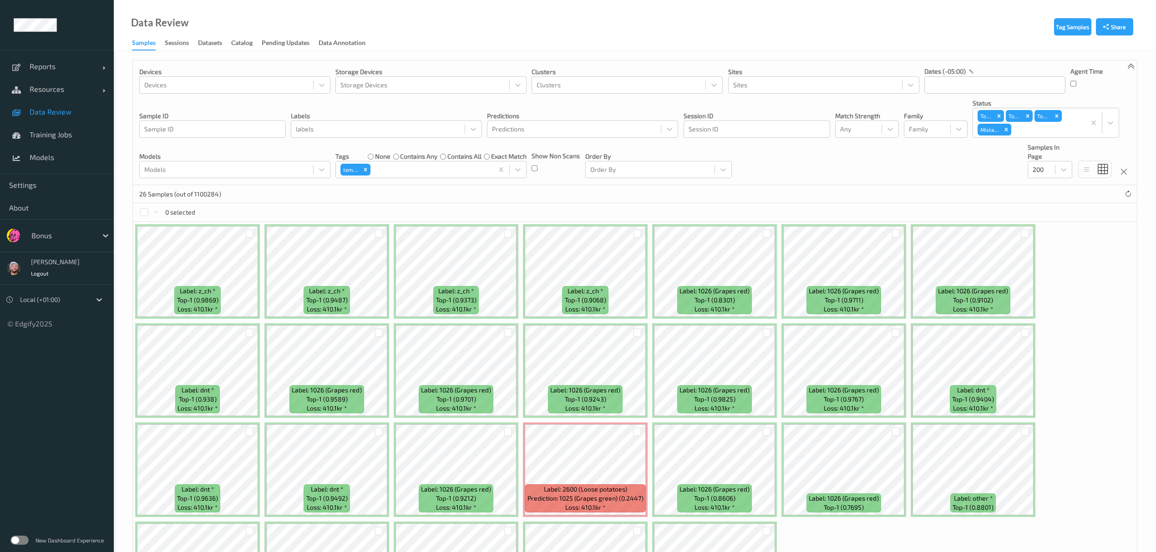
click at [67, 119] on link "Data Review" at bounding box center [57, 112] width 114 height 23
click at [763, 432] on div at bounding box center [766, 432] width 9 height 9
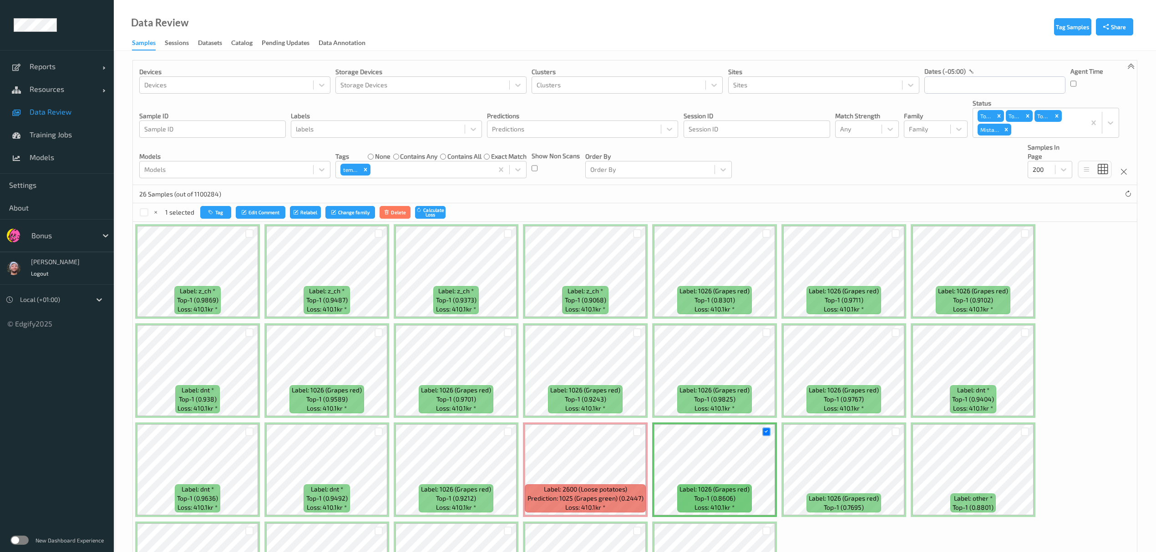
click at [900, 429] on div at bounding box center [895, 432] width 17 height 15
click at [898, 431] on div at bounding box center [895, 432] width 9 height 9
click at [506, 430] on div at bounding box center [508, 432] width 9 height 9
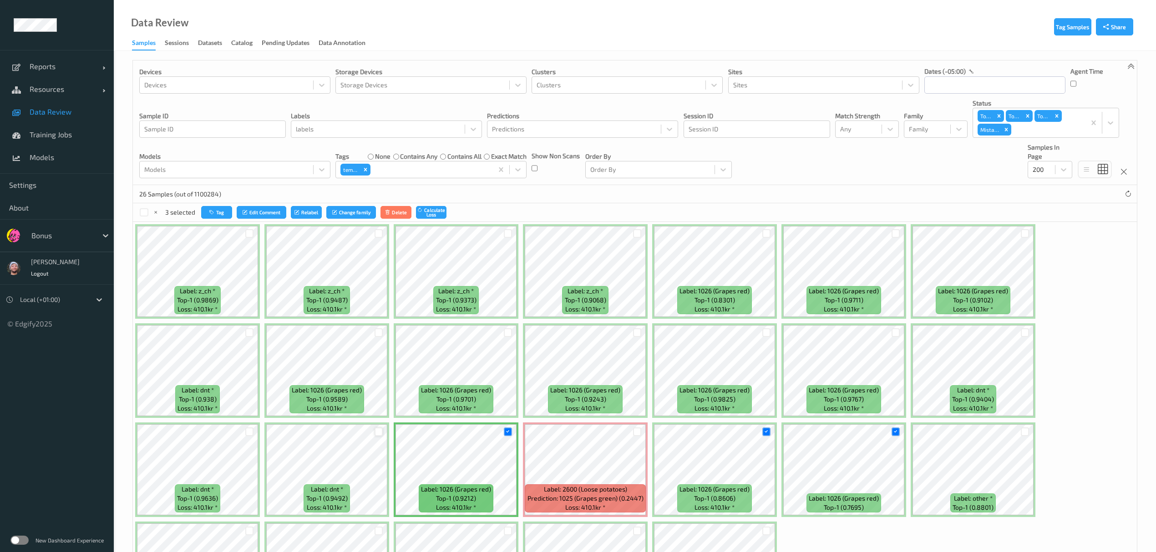
click at [380, 431] on div at bounding box center [379, 432] width 9 height 9
click at [254, 431] on div at bounding box center [249, 432] width 17 height 15
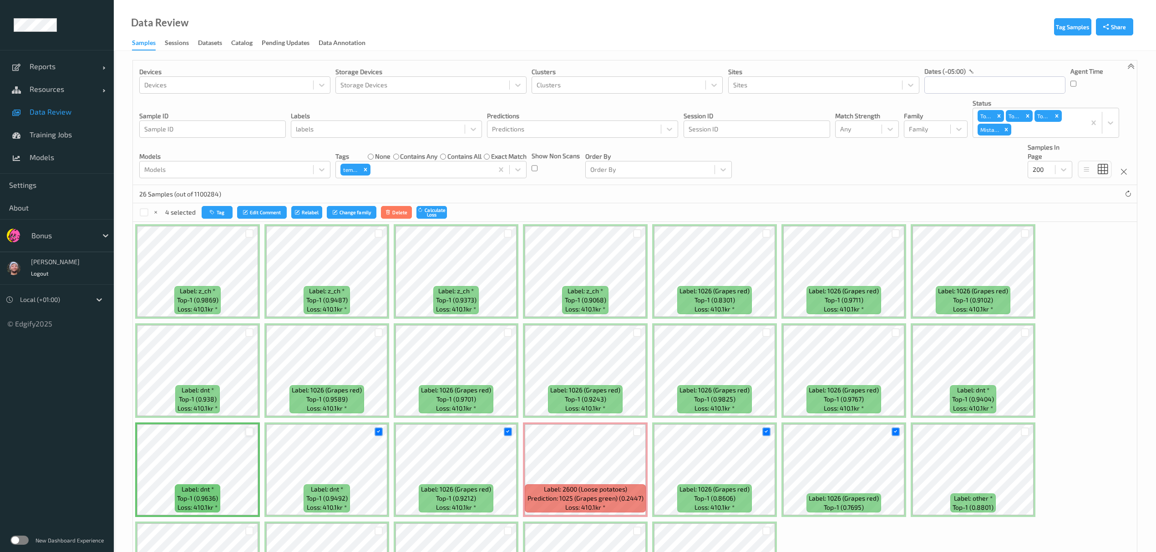
click at [249, 431] on div at bounding box center [249, 432] width 9 height 9
click at [248, 333] on div at bounding box center [249, 333] width 9 height 9
click at [243, 234] on div at bounding box center [249, 233] width 17 height 15
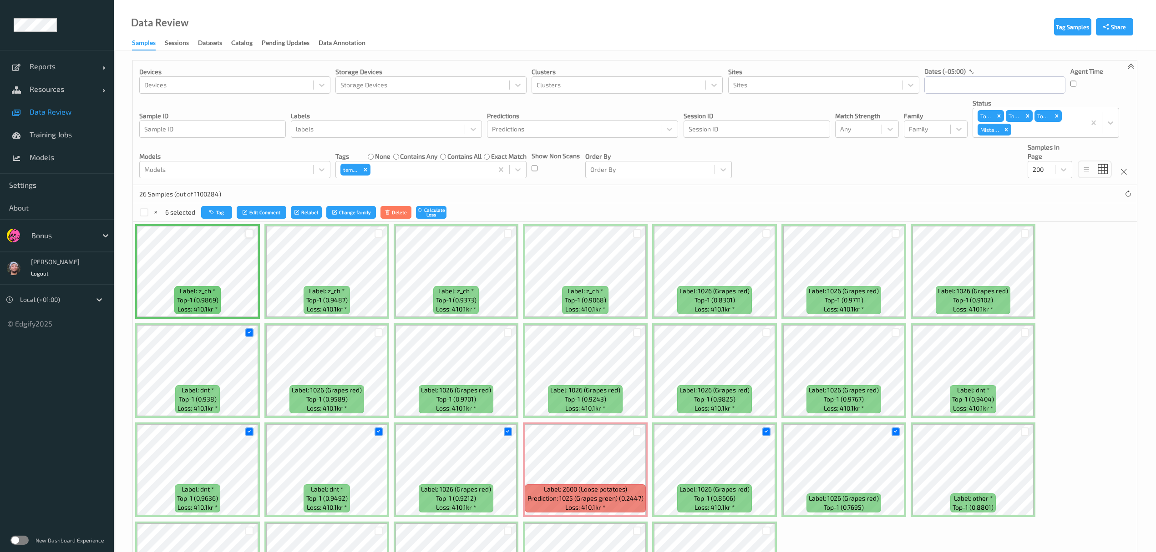
click at [248, 236] on div at bounding box center [249, 233] width 9 height 9
click at [375, 333] on div at bounding box center [379, 333] width 9 height 9
click at [378, 234] on div at bounding box center [379, 233] width 9 height 9
click at [504, 233] on div at bounding box center [508, 233] width 9 height 9
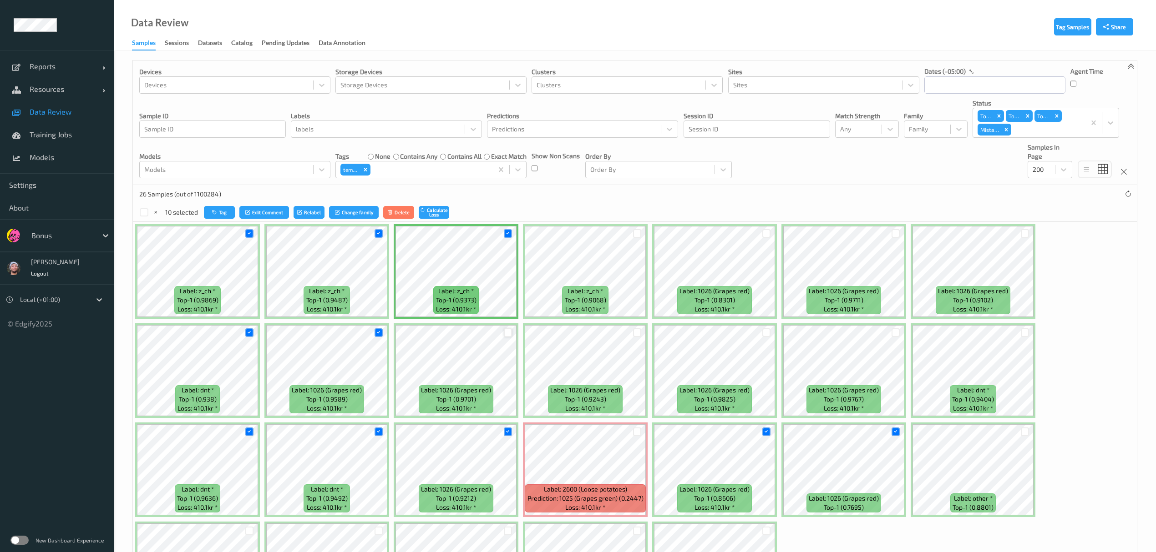
click at [510, 332] on div at bounding box center [508, 333] width 9 height 9
click at [634, 335] on div at bounding box center [637, 333] width 9 height 9
click at [638, 235] on div at bounding box center [637, 233] width 9 height 9
click at [767, 235] on div at bounding box center [766, 233] width 9 height 9
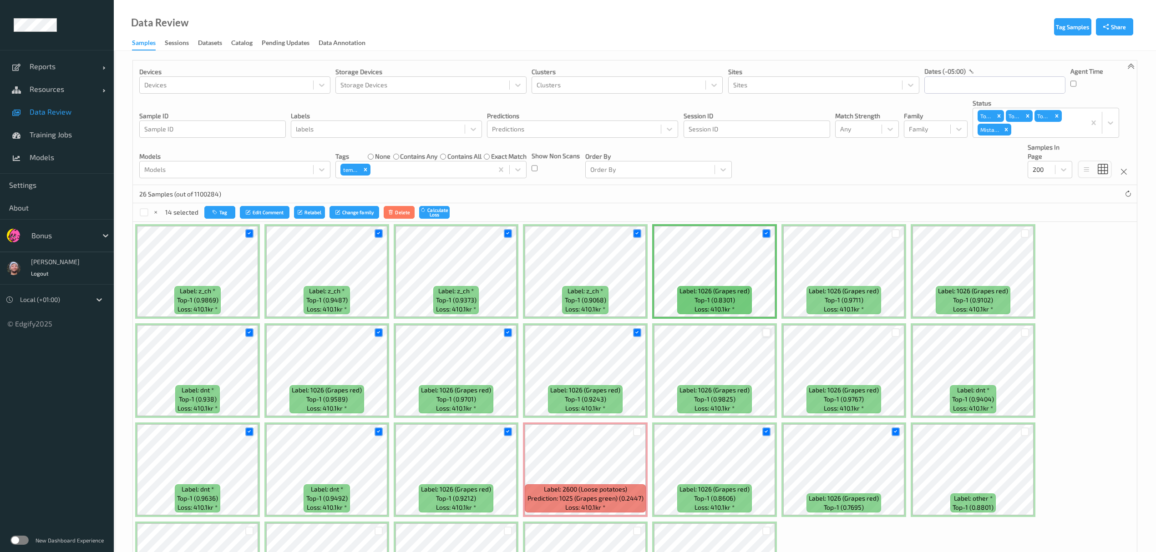
click at [767, 334] on div at bounding box center [766, 333] width 9 height 9
click at [894, 334] on div at bounding box center [895, 333] width 9 height 9
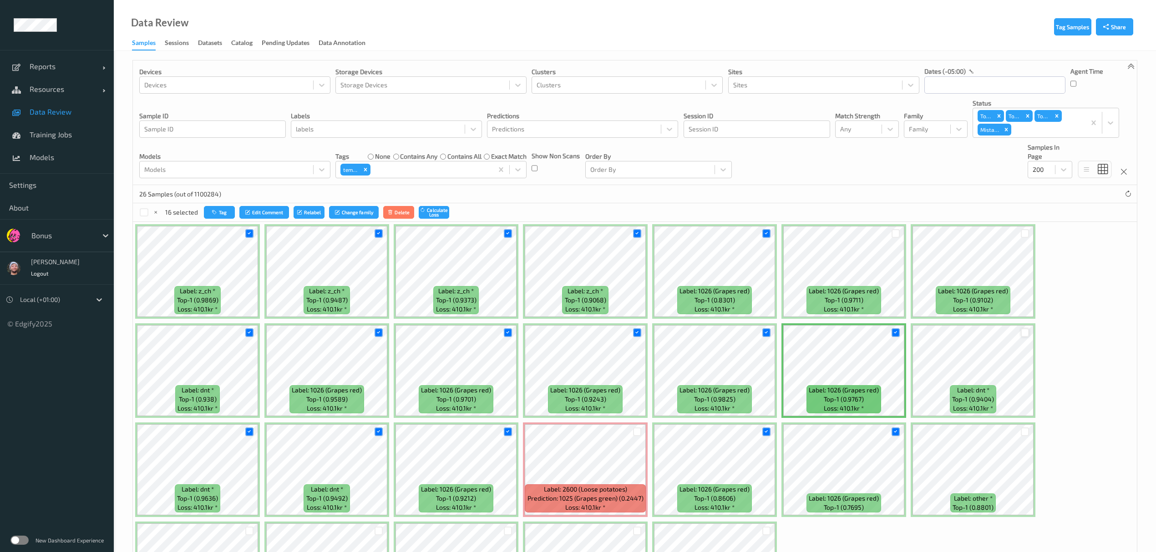
click at [1022, 334] on div at bounding box center [1025, 333] width 9 height 9
click at [1024, 235] on div at bounding box center [1025, 233] width 9 height 9
click at [892, 233] on div at bounding box center [895, 233] width 9 height 9
click at [309, 217] on button "Relabel" at bounding box center [309, 212] width 31 height 13
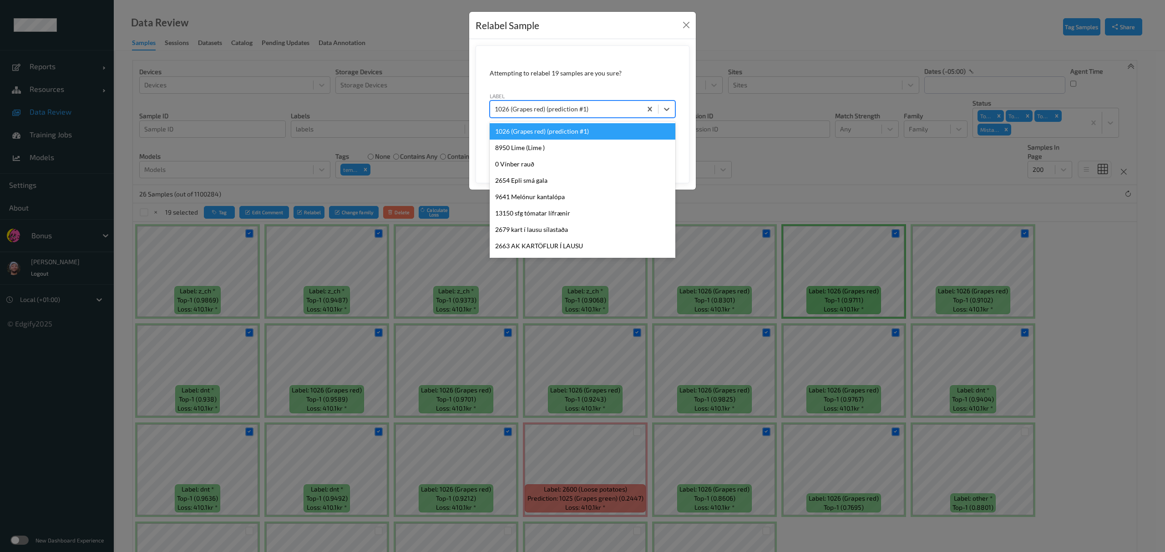
click at [567, 104] on div at bounding box center [566, 109] width 142 height 11
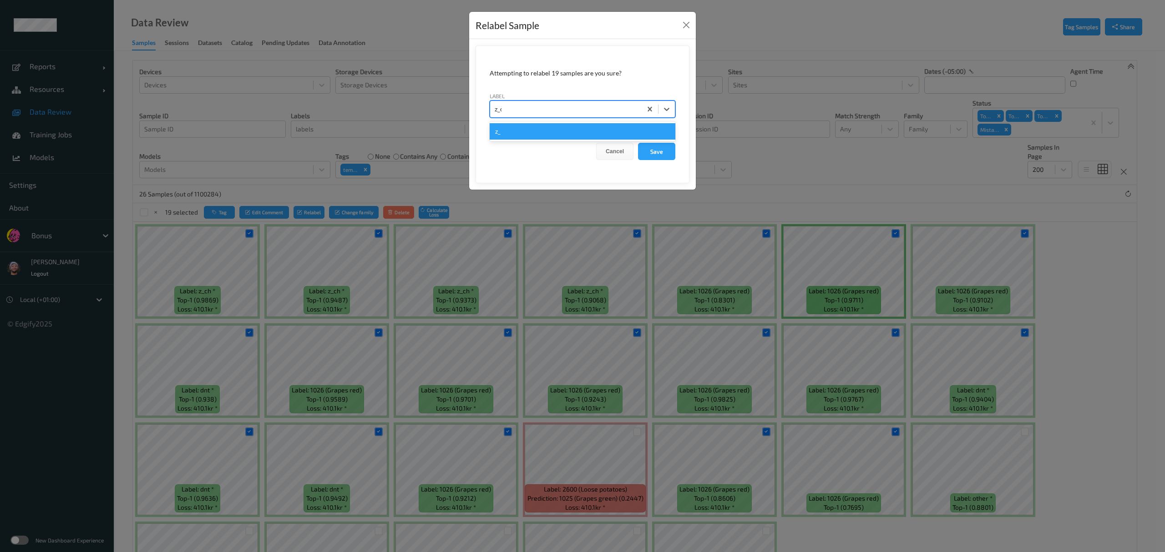
type input "z_ch"
click at [642, 145] on button "Save" at bounding box center [656, 151] width 37 height 17
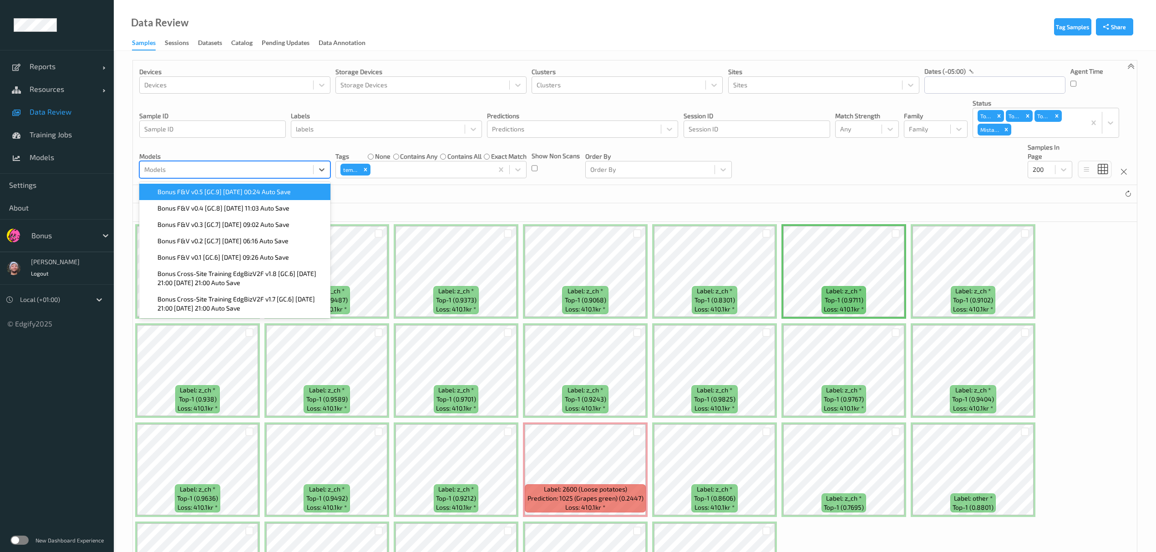
click at [232, 165] on div at bounding box center [226, 169] width 164 height 11
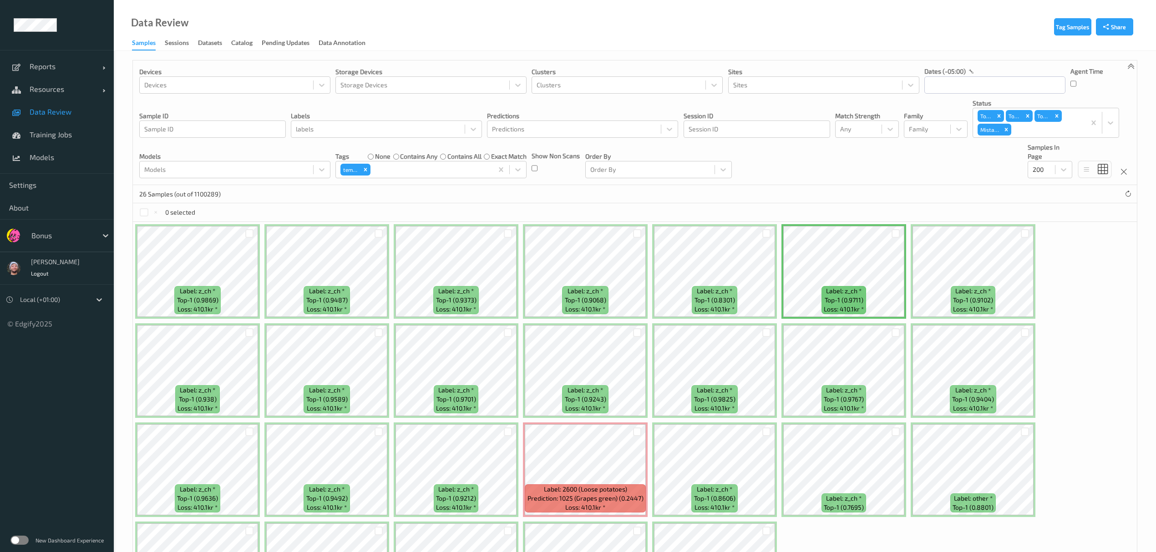
click at [250, 153] on p "Models" at bounding box center [234, 156] width 191 height 9
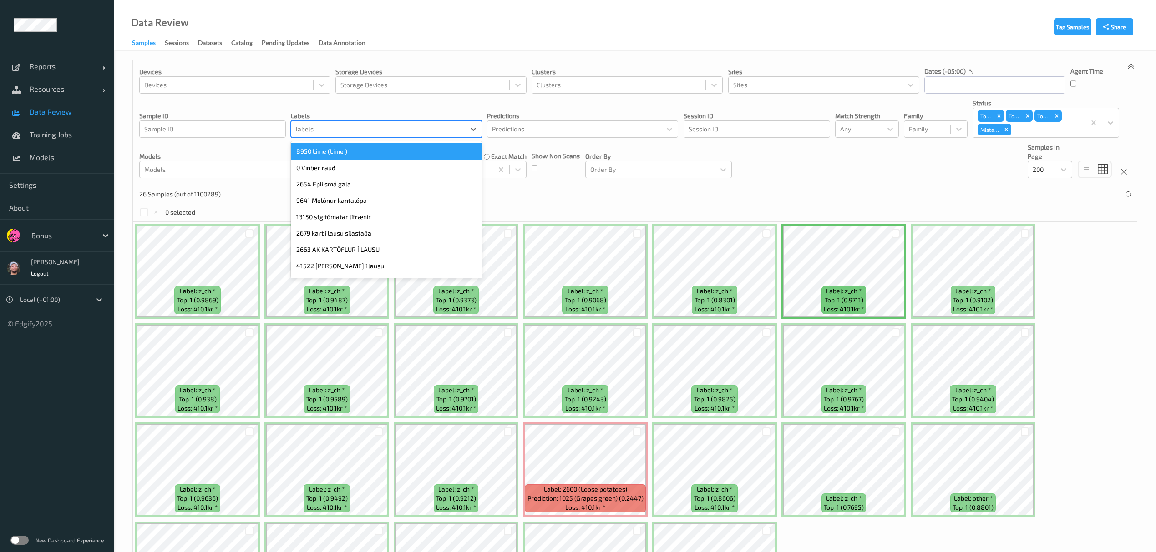
click at [377, 122] on div "labels" at bounding box center [377, 129] width 173 height 15
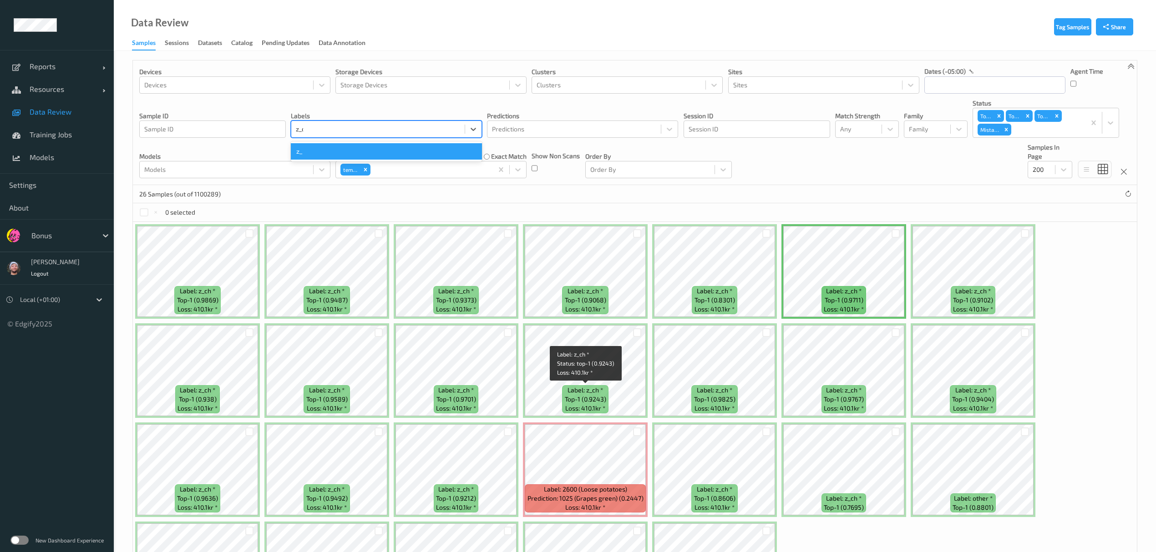
type input "z_ch"
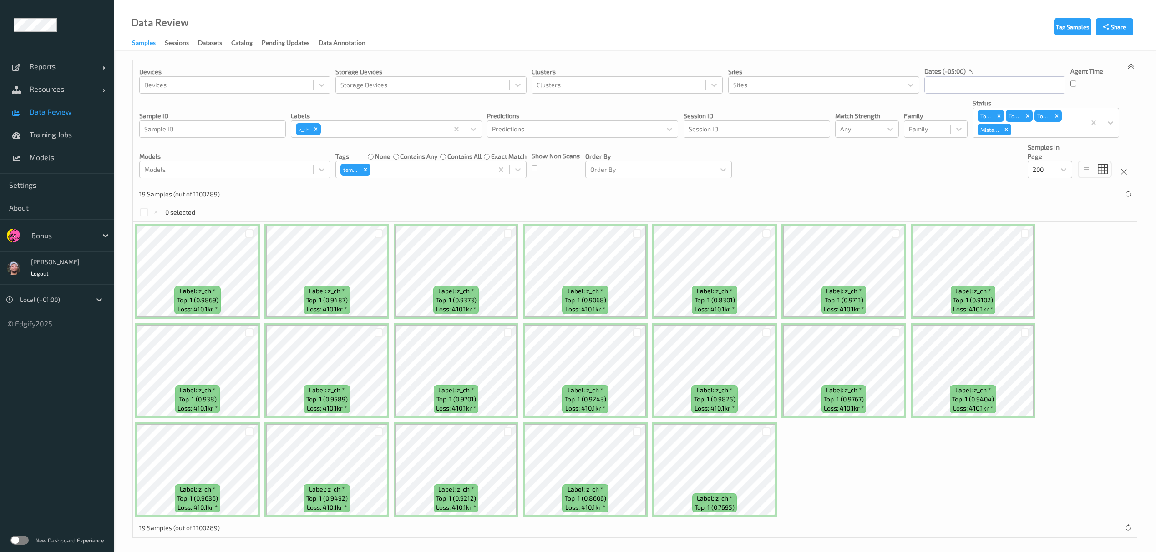
click at [71, 451] on ul "Reports Default Report Customized Report Resources Devices Clusters Sites Data …" at bounding box center [57, 276] width 114 height 552
click at [316, 131] on icon "Remove z_ch" at bounding box center [316, 129] width 6 height 6
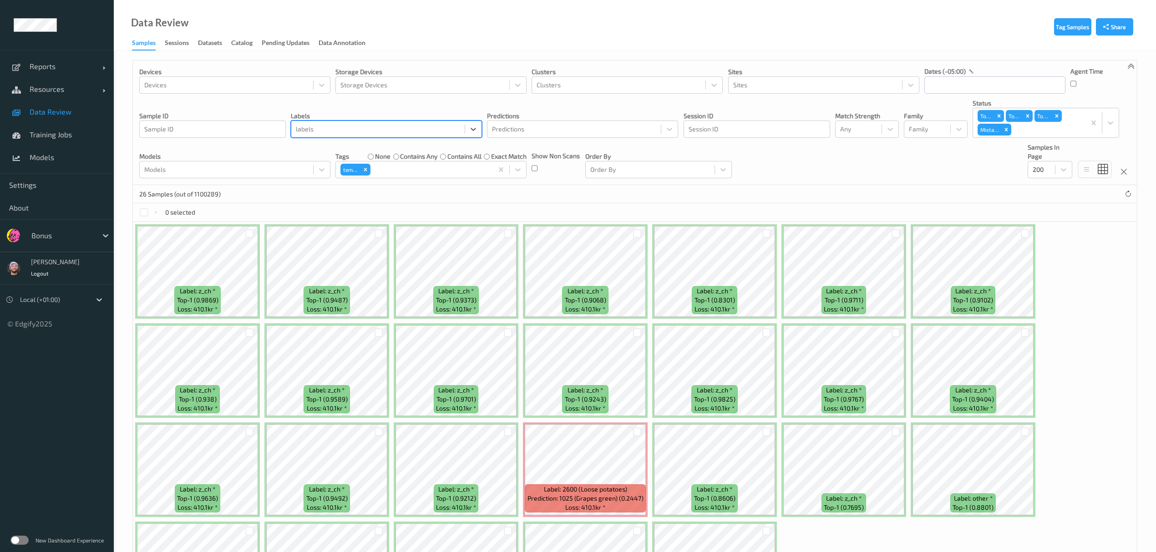
scroll to position [105, 0]
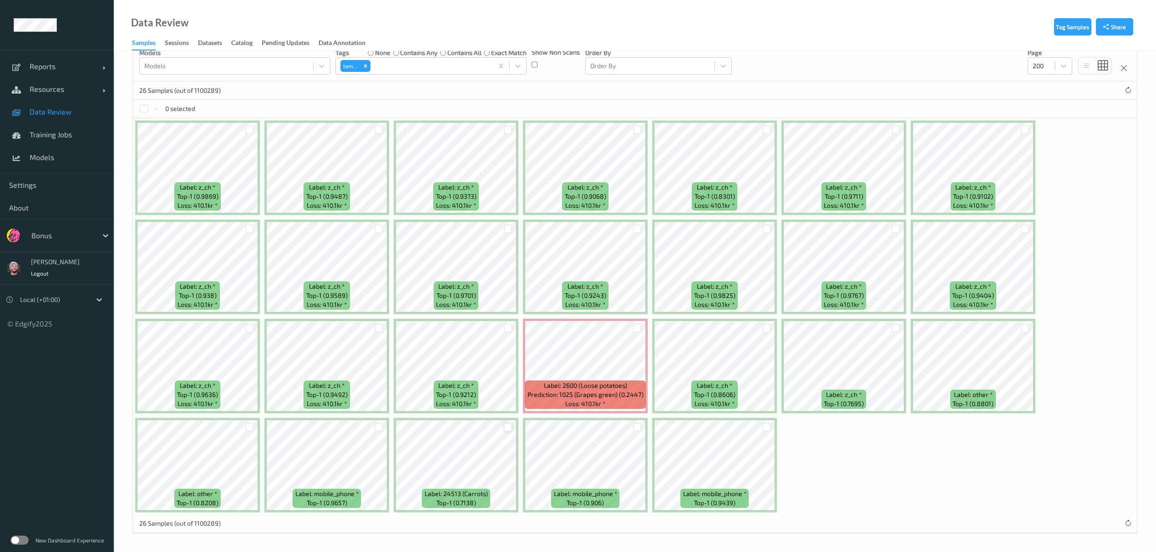
click at [508, 428] on div at bounding box center [508, 427] width 9 height 9
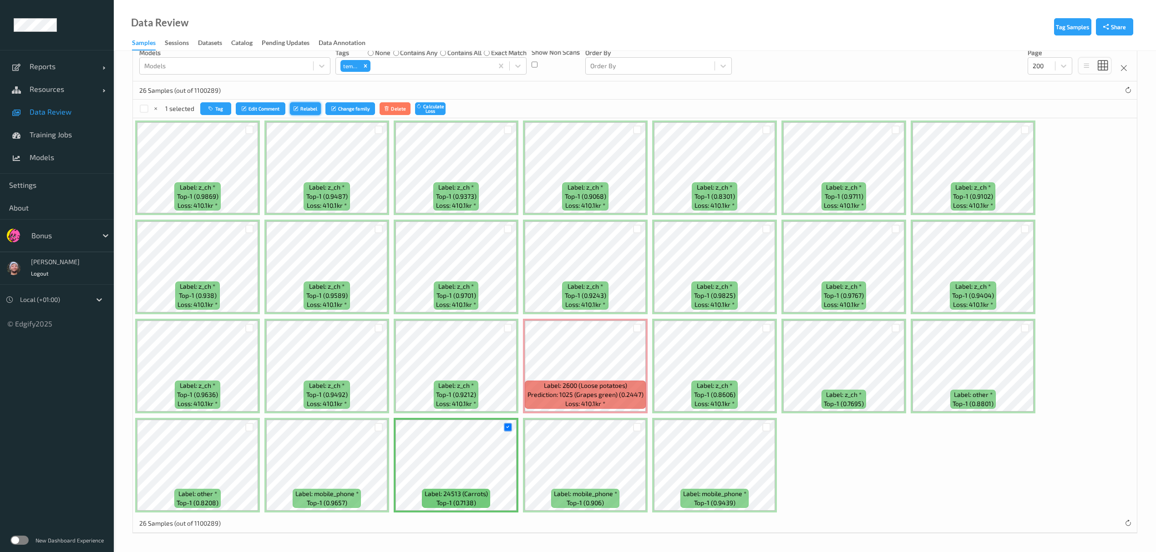
click at [319, 106] on button "Relabel" at bounding box center [305, 108] width 31 height 13
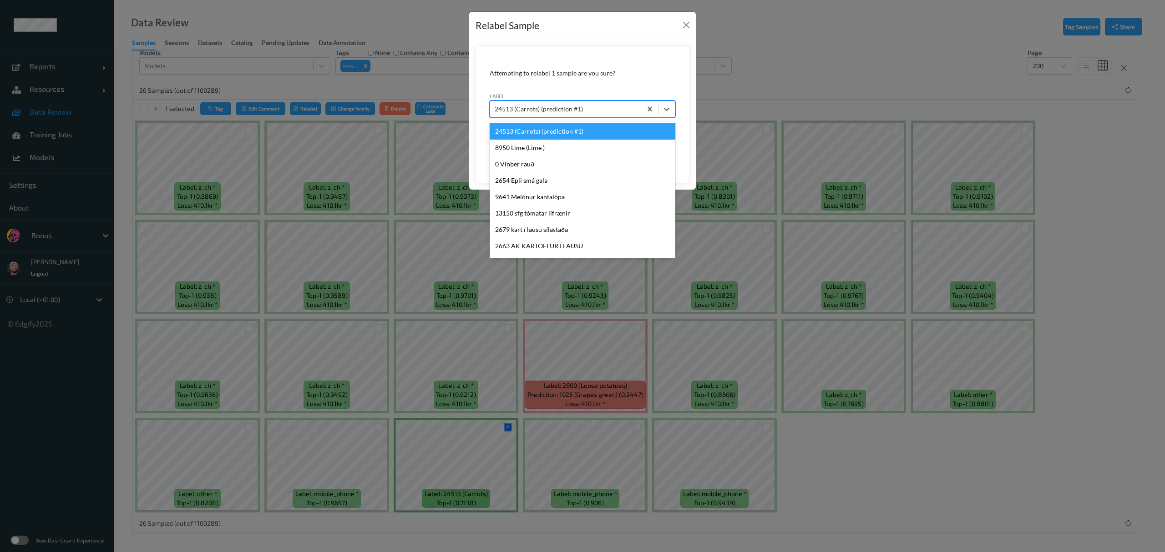
click at [543, 110] on div at bounding box center [566, 109] width 142 height 11
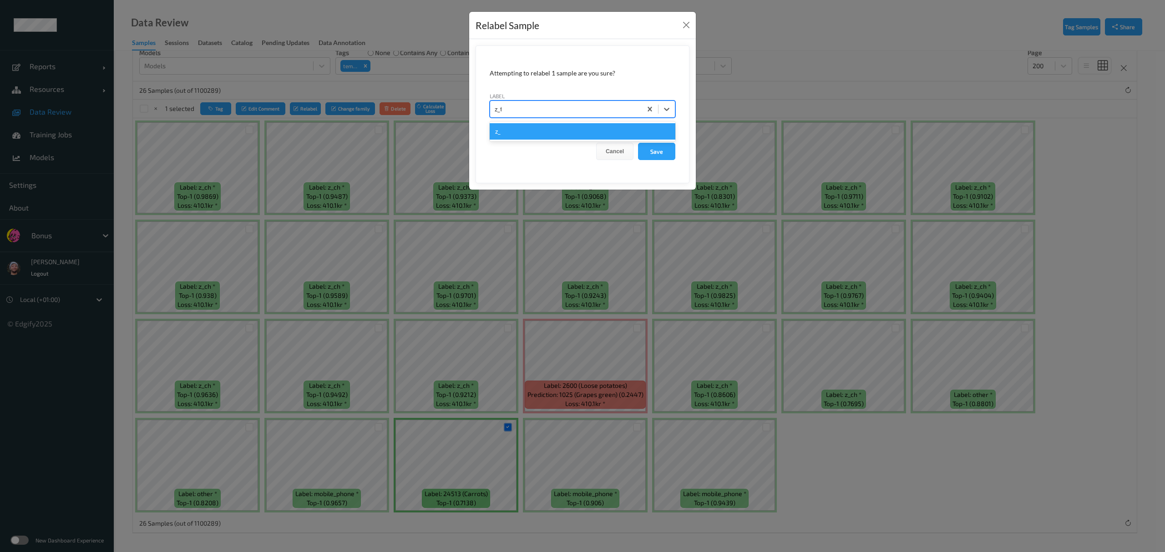
type input "z_tof"
click at [638, 143] on button "Save" at bounding box center [656, 151] width 37 height 17
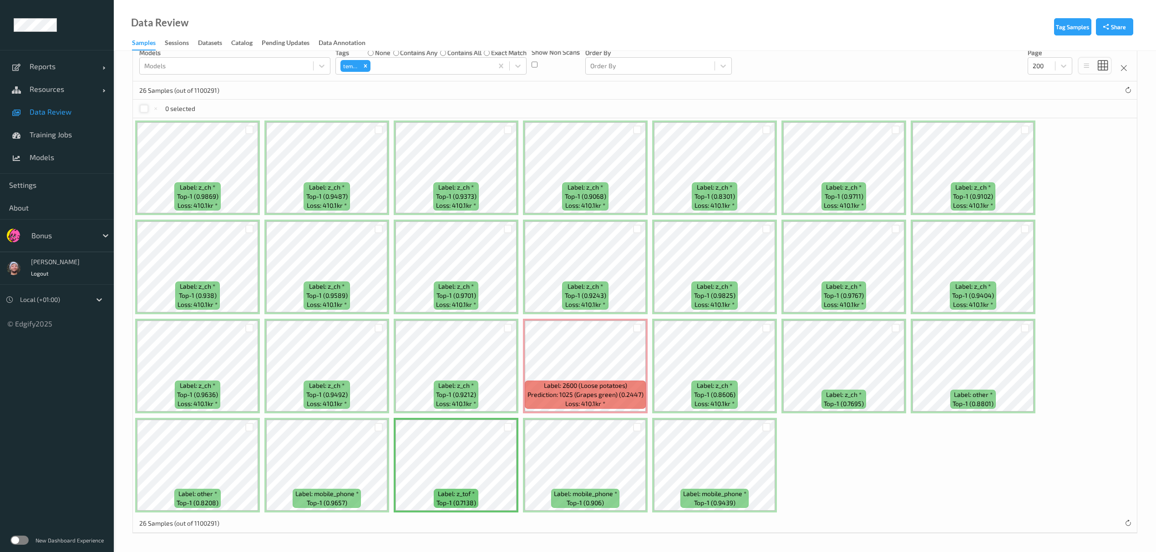
click at [143, 106] on div at bounding box center [144, 109] width 9 height 9
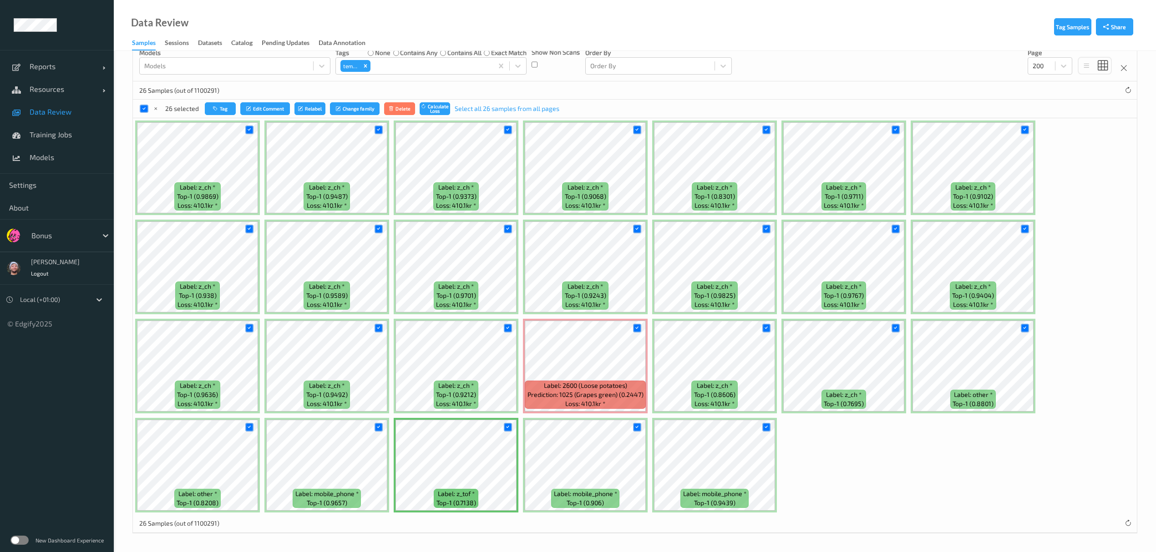
click at [201, 109] on div "26 selected Tag Edit Comment Relabel Change family Delete Calculate Loss Select…" at bounding box center [349, 108] width 420 height 13
click at [210, 109] on button "Tag" at bounding box center [220, 108] width 31 height 13
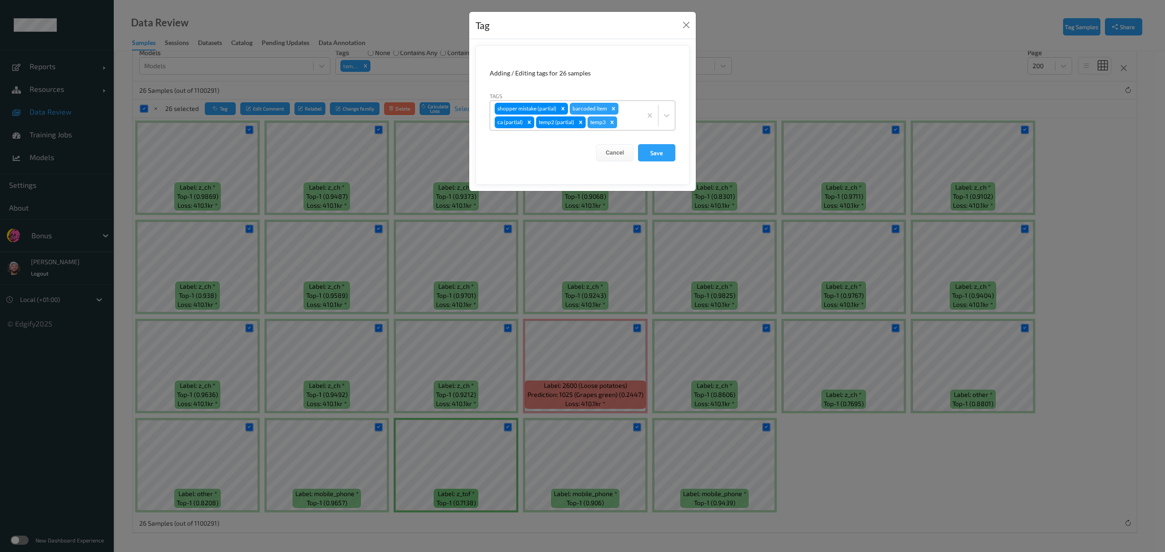
click at [615, 121] on div "Remove temp3" at bounding box center [612, 122] width 10 height 12
click at [638, 148] on button "Save" at bounding box center [656, 152] width 37 height 17
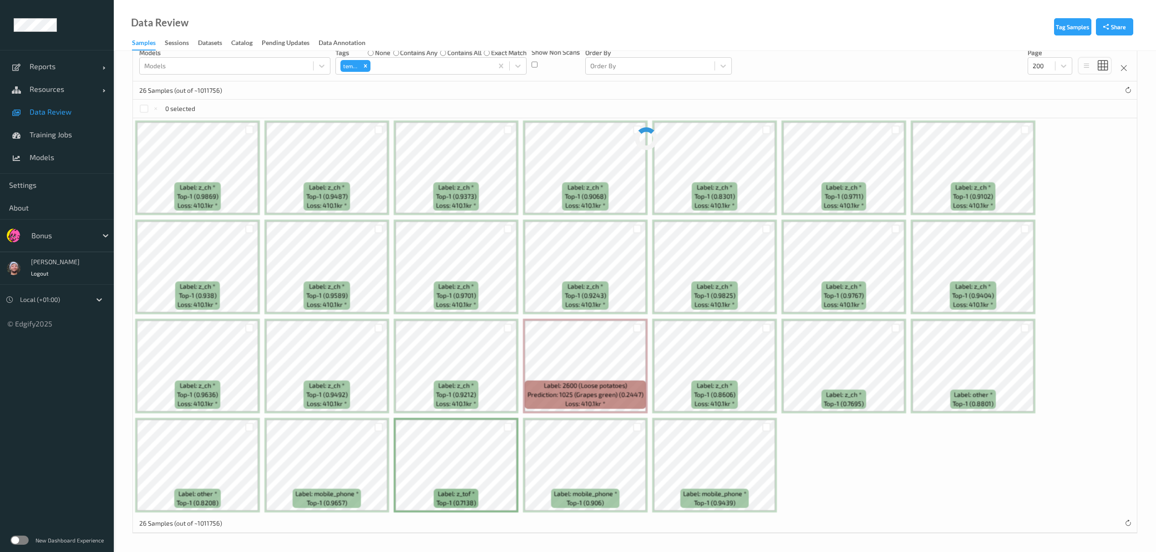
click at [44, 111] on span "Data Review" at bounding box center [67, 111] width 75 height 9
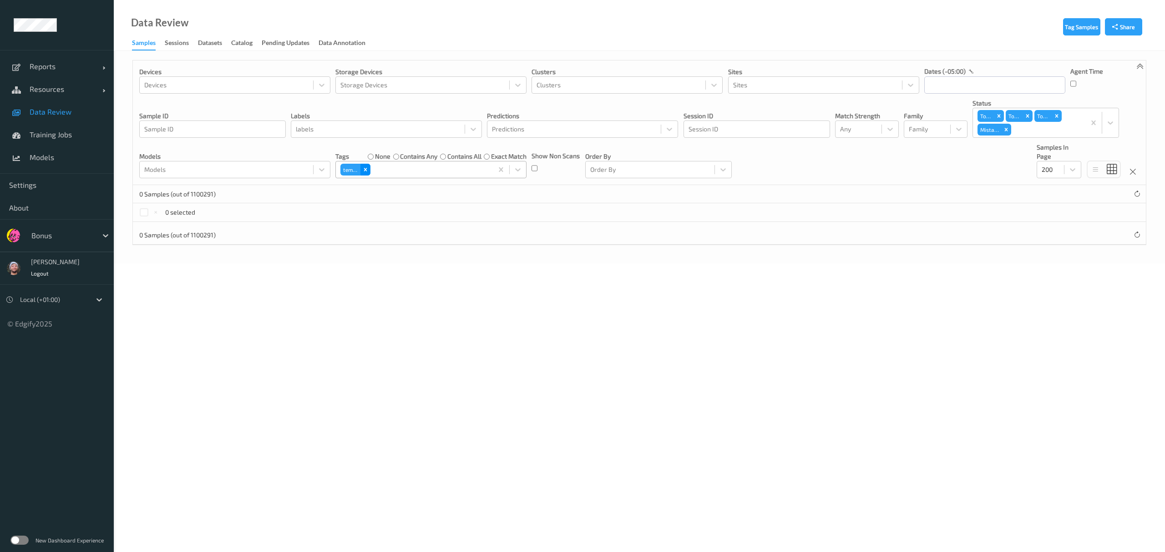
click at [362, 167] on icon "Remove temp3" at bounding box center [365, 170] width 6 height 6
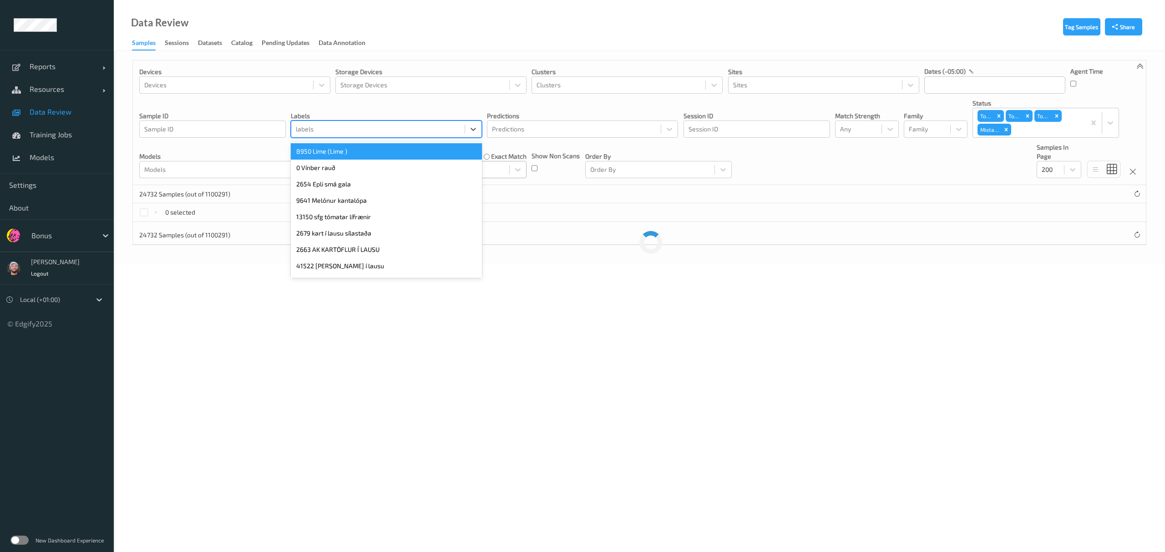
click at [332, 130] on div at bounding box center [378, 129] width 164 height 11
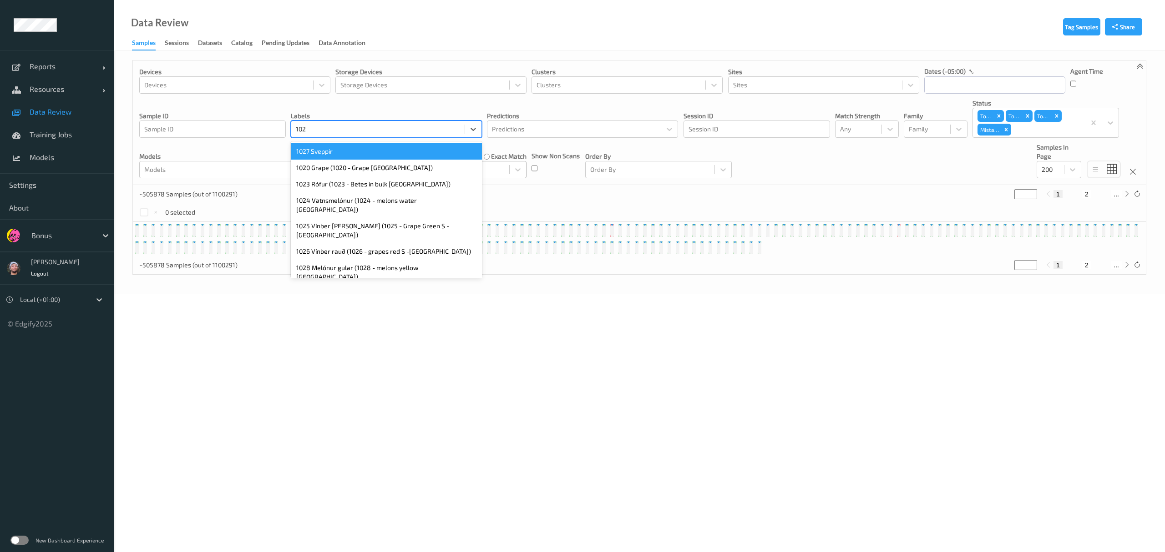
type input "1026"
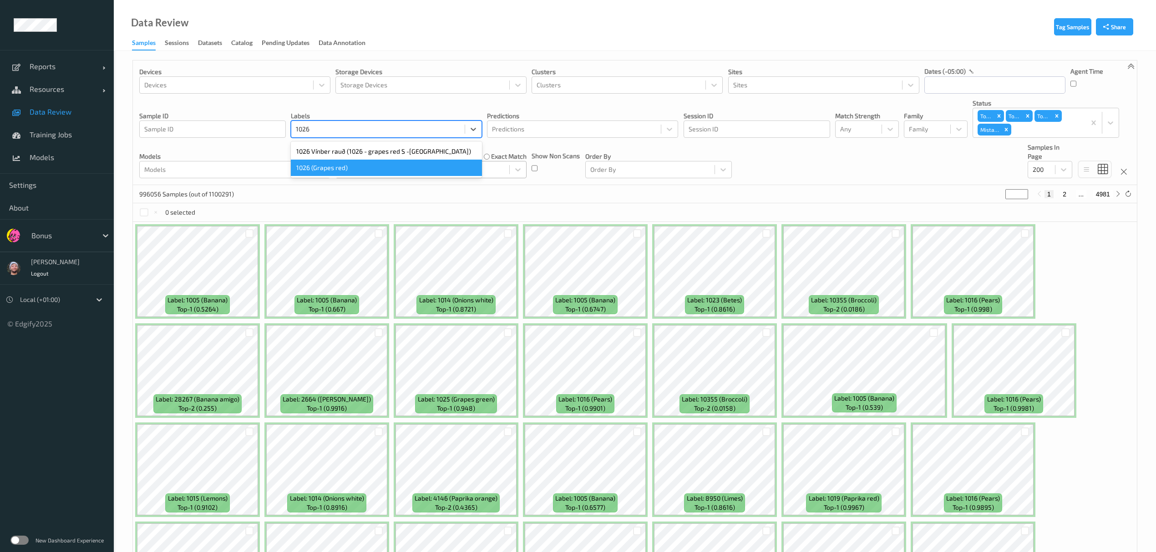
click at [339, 167] on div "1026 (Grapes red)" at bounding box center [386, 168] width 191 height 16
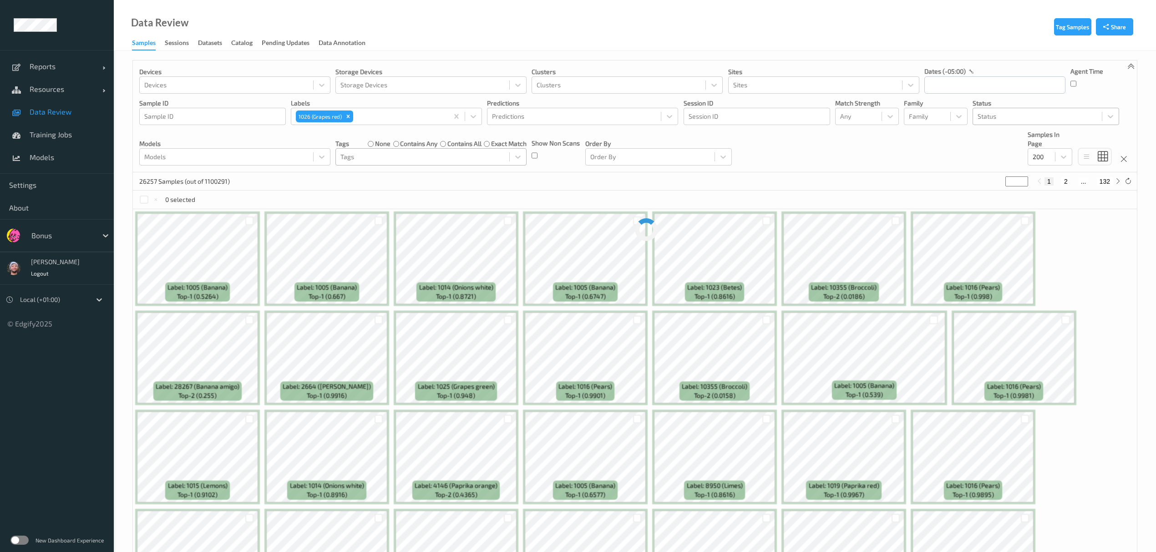
click at [249, 182] on div "26257 Samples (out of 1100291) * 1 2 ... 132" at bounding box center [635, 181] width 1004 height 18
click at [978, 84] on input "text" at bounding box center [994, 84] width 141 height 17
click at [967, 192] on span "19" at bounding box center [967, 192] width 13 height 13
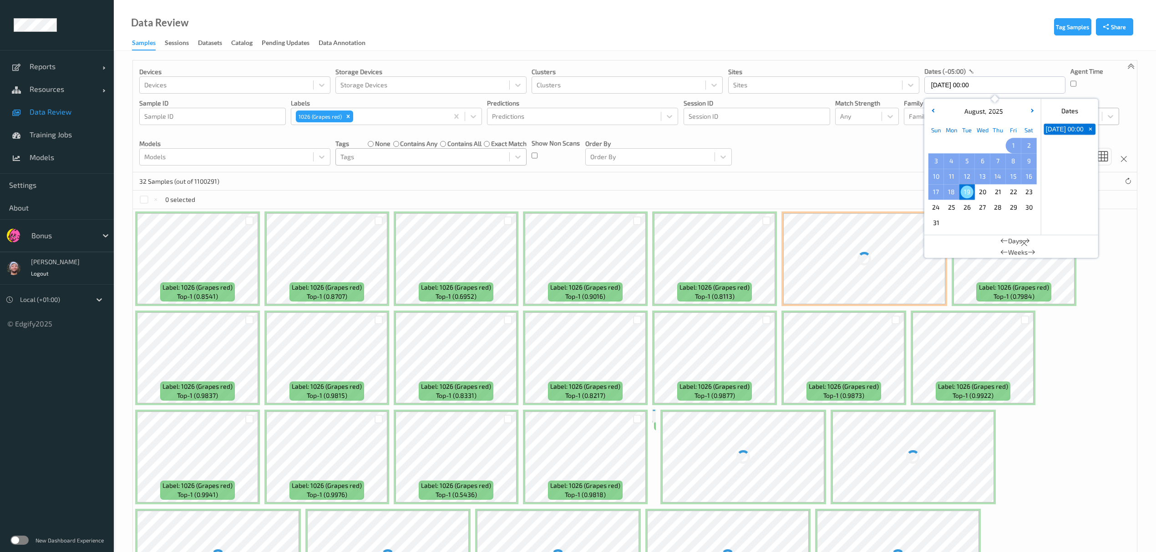
click at [1013, 149] on span "1" at bounding box center [1013, 145] width 13 height 13
type input "01/08/2025 00:00 -> 19/08/2025 23:59"
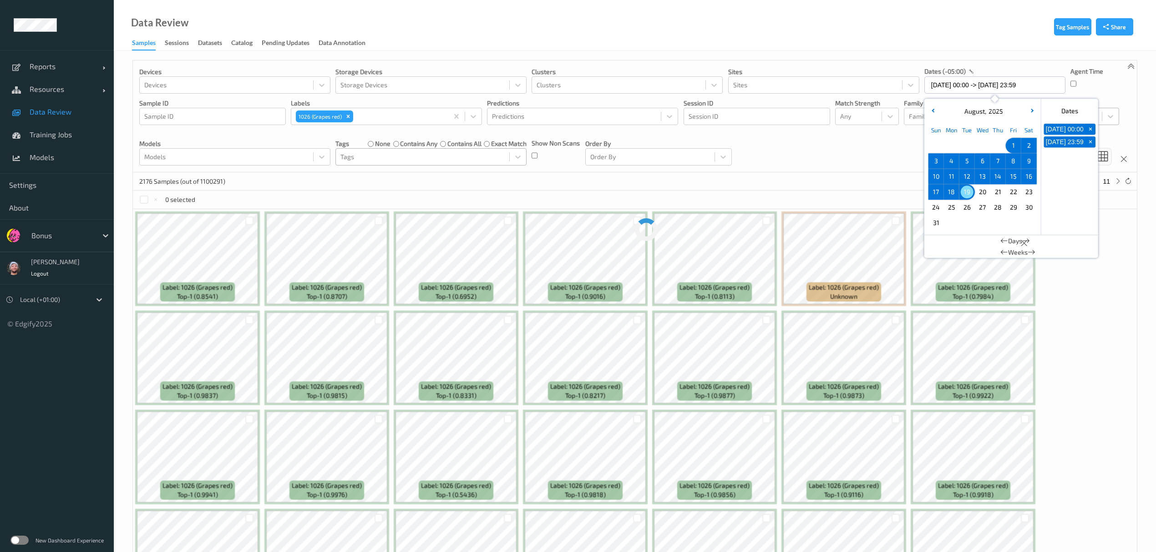
click at [717, 171] on div "Devices Devices Storage Devices Storage Devices Clusters Clusters Sites Sites d…" at bounding box center [635, 117] width 1004 height 112
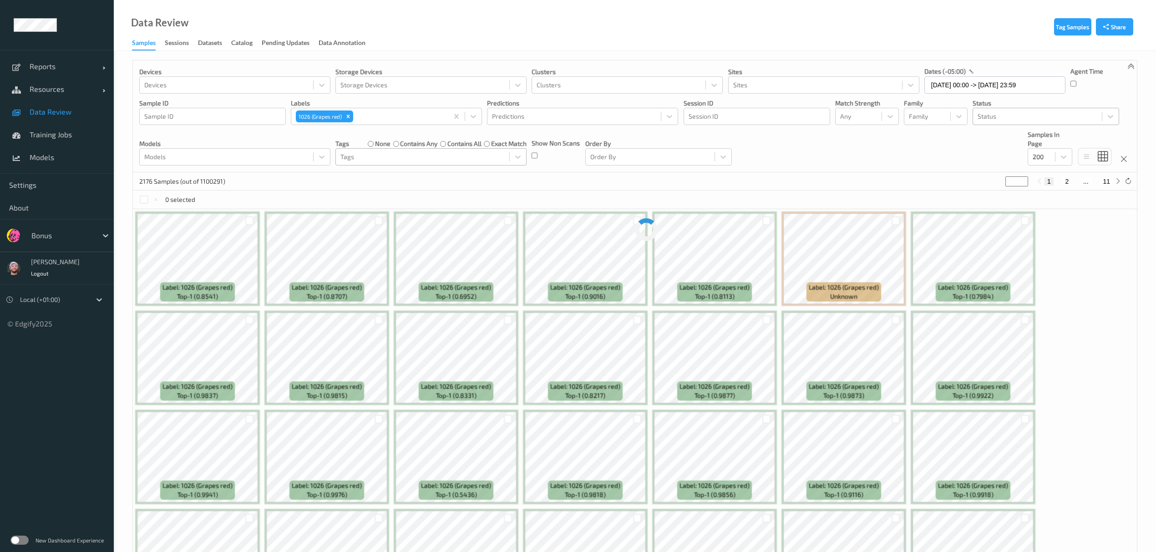
click at [251, 8] on div "Data Review Samples Sessions Datasets Catalog Pending Updates Data Annotation" at bounding box center [635, 25] width 1042 height 51
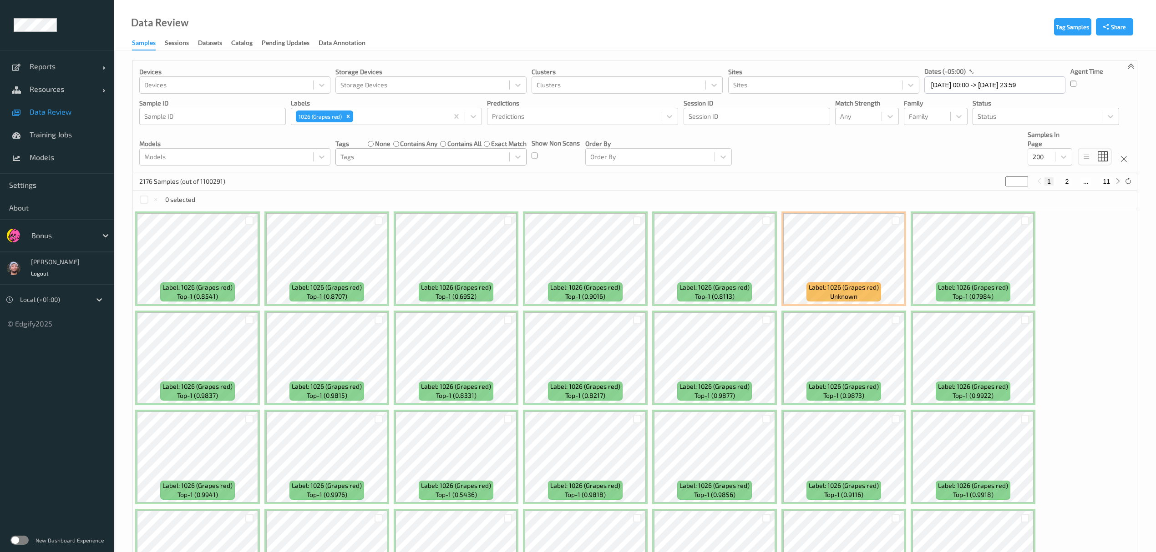
scroll to position [236, 0]
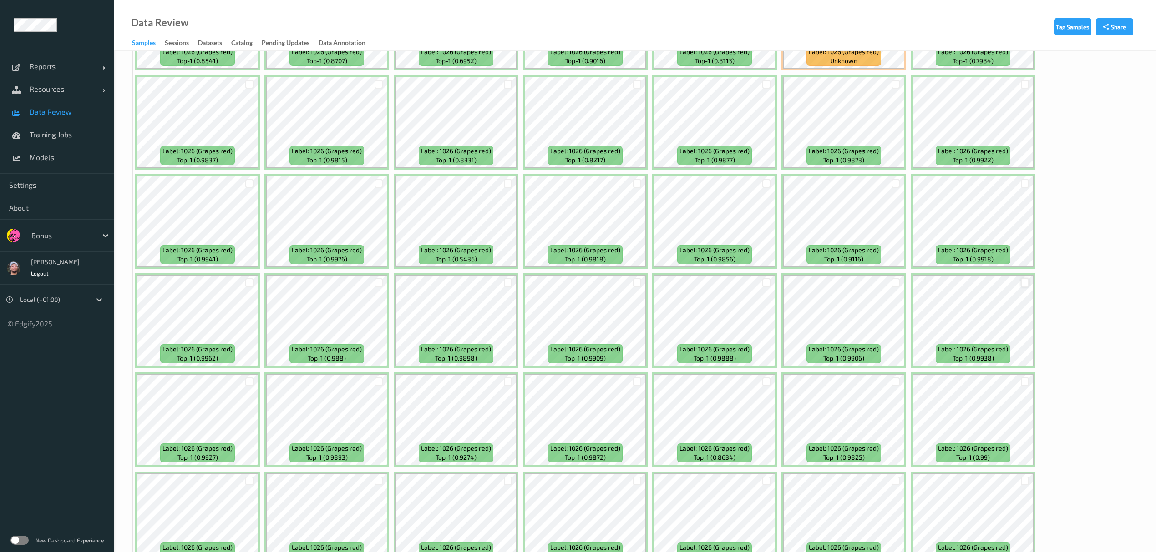
click at [1025, 283] on div at bounding box center [1025, 283] width 9 height 9
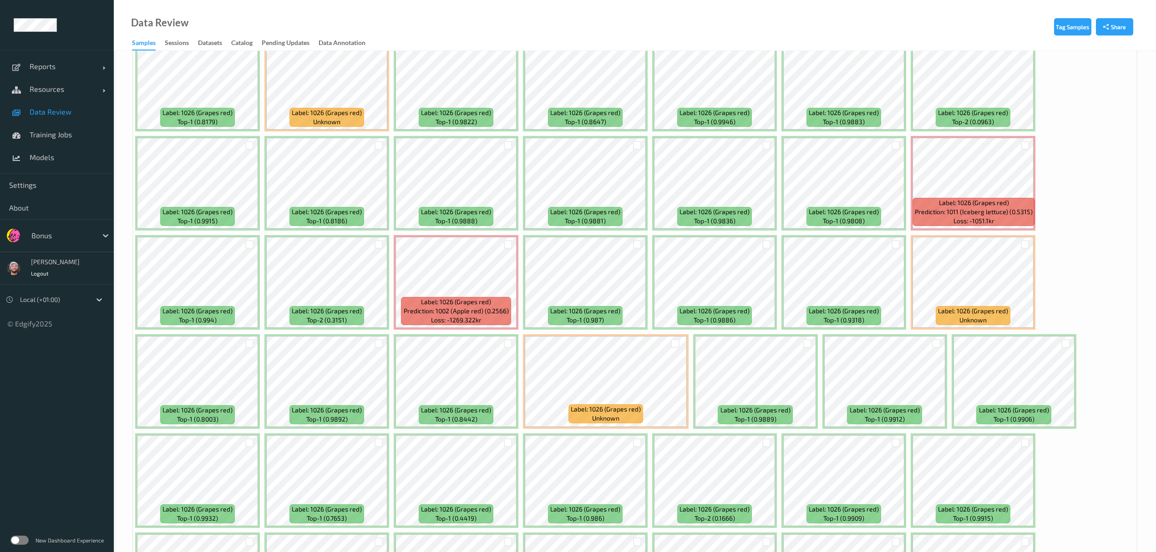
scroll to position [969, 0]
click at [1022, 245] on div at bounding box center [1025, 244] width 9 height 9
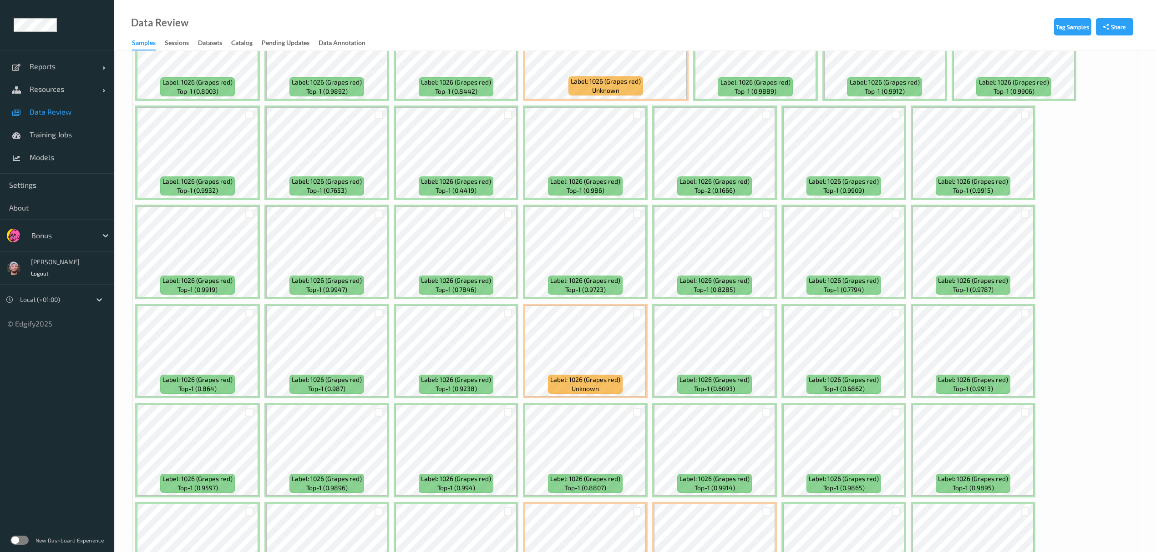
scroll to position [1298, 0]
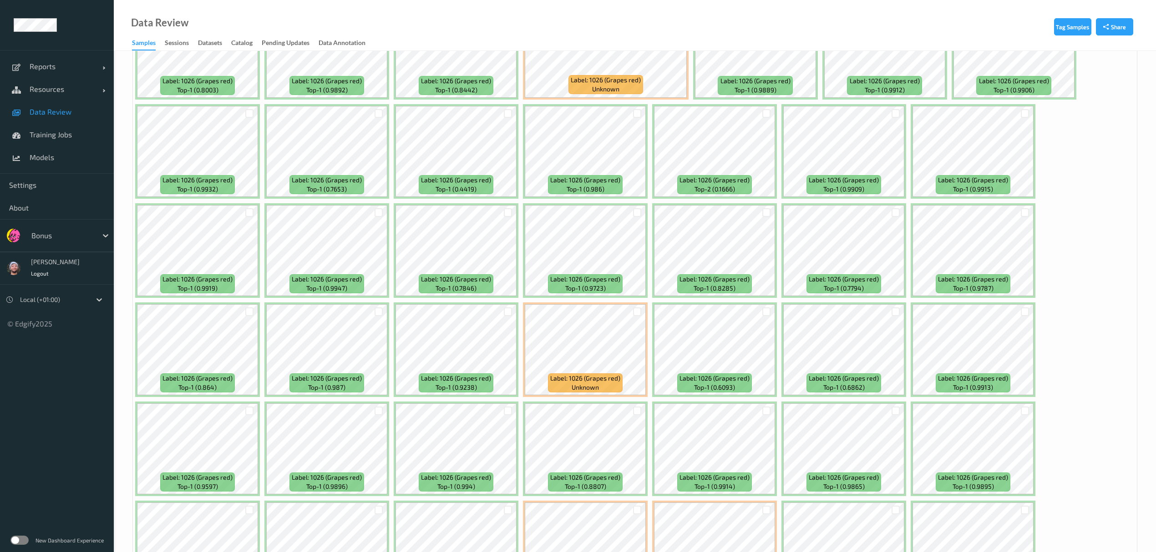
click at [1075, 304] on div "Label: 1026 (Grapes red) top-1 (0.8541) Label: 1026 (Grapes red) top-1 (0.8707)…" at bounding box center [635, 349] width 1004 height 2877
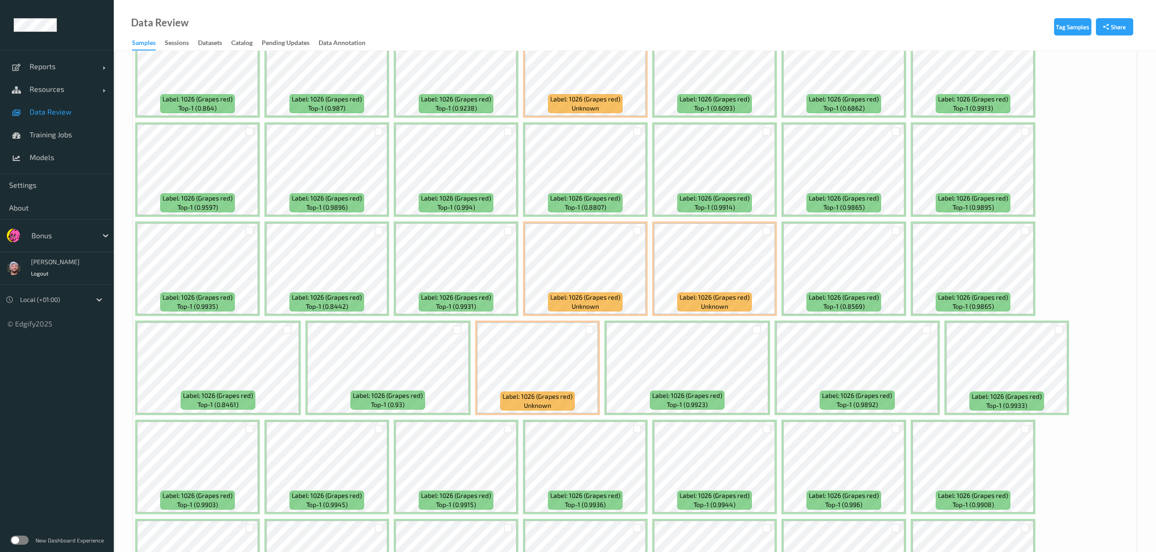
scroll to position [1578, 0]
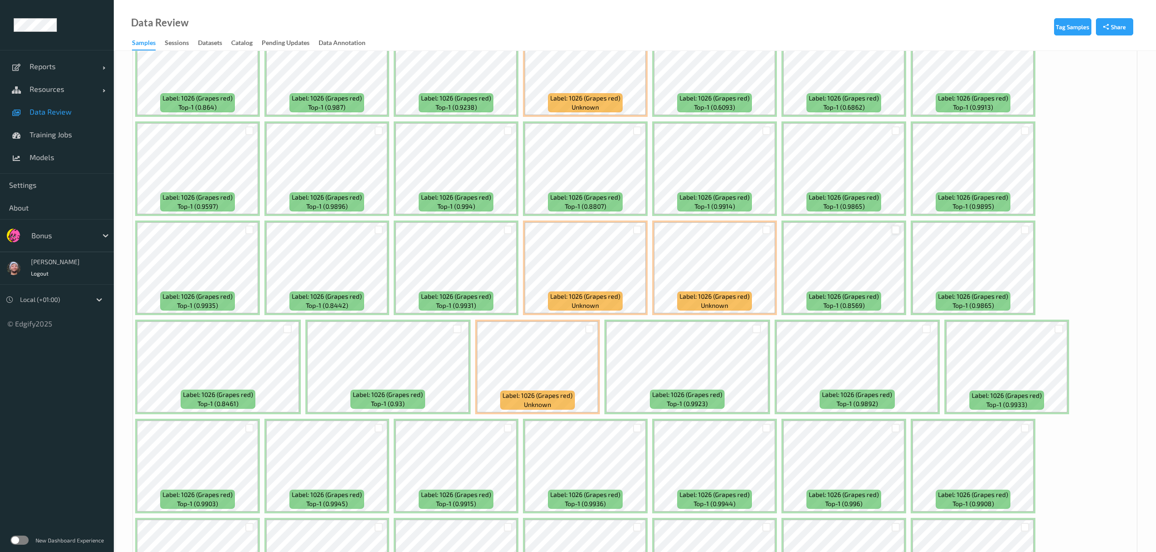
click at [896, 230] on div at bounding box center [895, 230] width 9 height 9
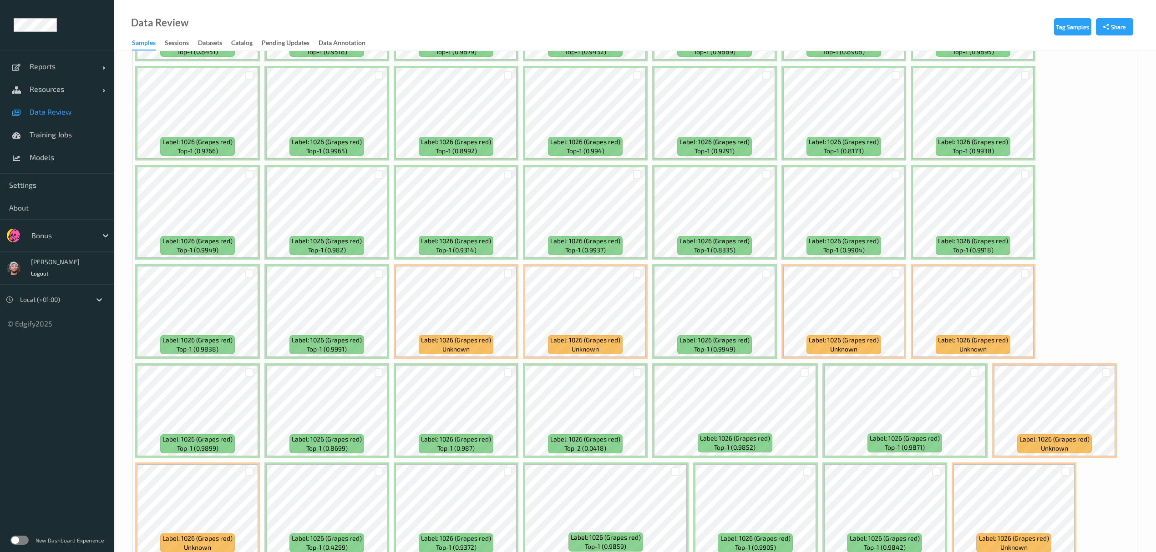
scroll to position [2130, 0]
click at [636, 277] on div at bounding box center [637, 273] width 9 height 9
click at [502, 273] on div at bounding box center [507, 273] width 17 height 15
click at [508, 274] on div at bounding box center [508, 273] width 9 height 9
click at [504, 177] on div at bounding box center [508, 174] width 9 height 9
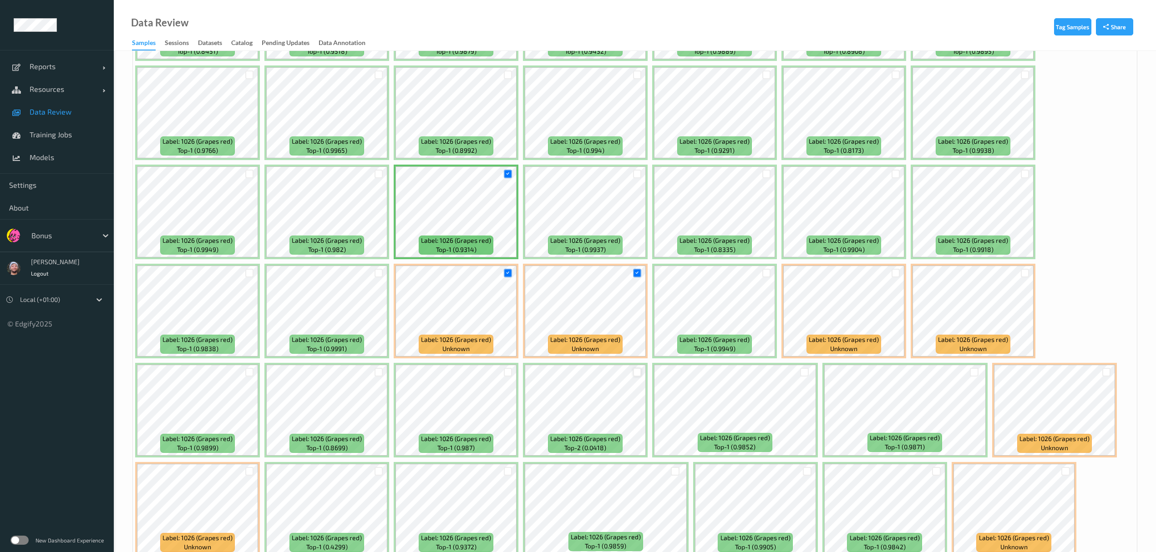
click at [639, 372] on div at bounding box center [637, 372] width 9 height 9
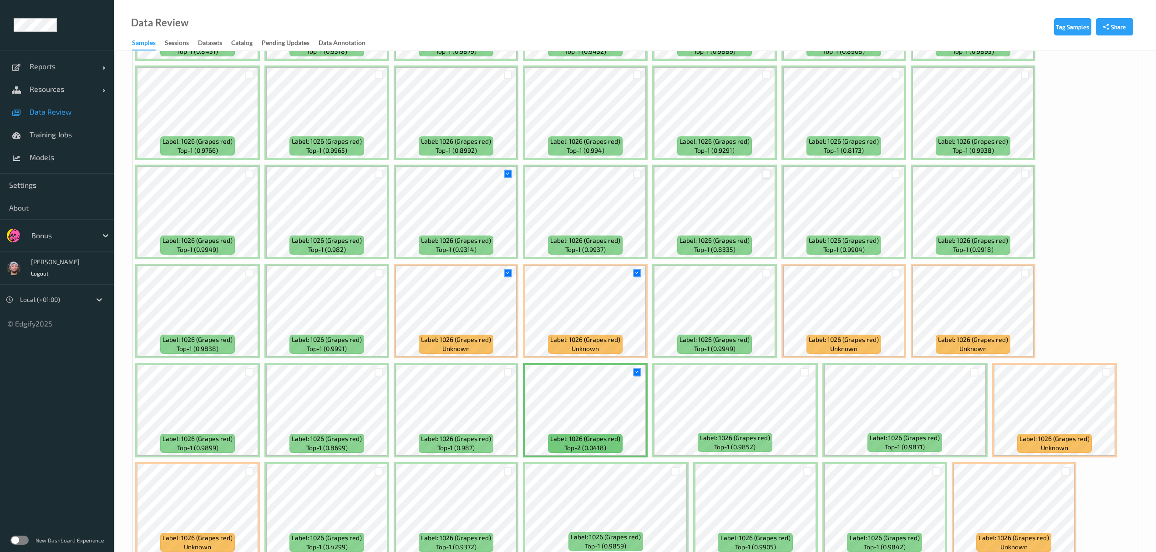
click at [769, 173] on div at bounding box center [766, 174] width 9 height 9
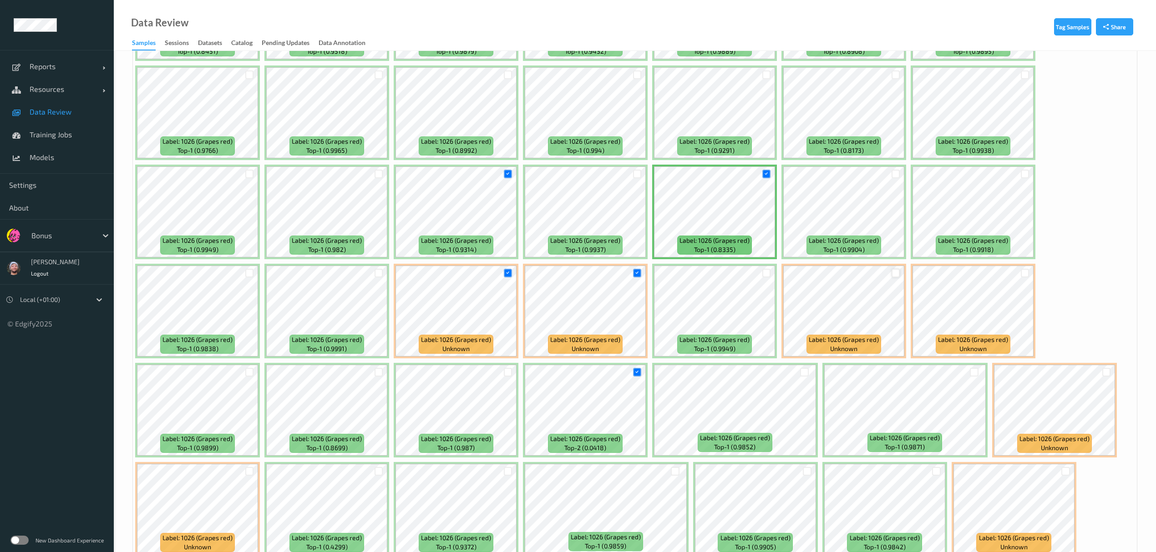
click at [898, 277] on div at bounding box center [895, 273] width 9 height 9
click at [1023, 277] on div at bounding box center [1025, 273] width 9 height 9
click at [1023, 174] on div at bounding box center [1025, 174] width 9 height 9
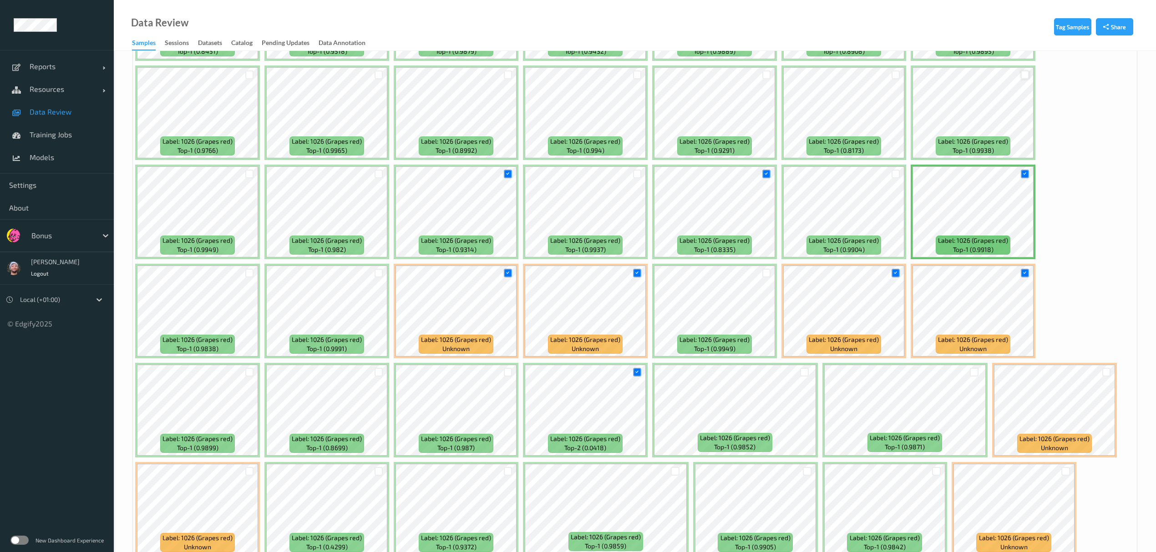
click at [1024, 79] on div at bounding box center [1025, 75] width 9 height 9
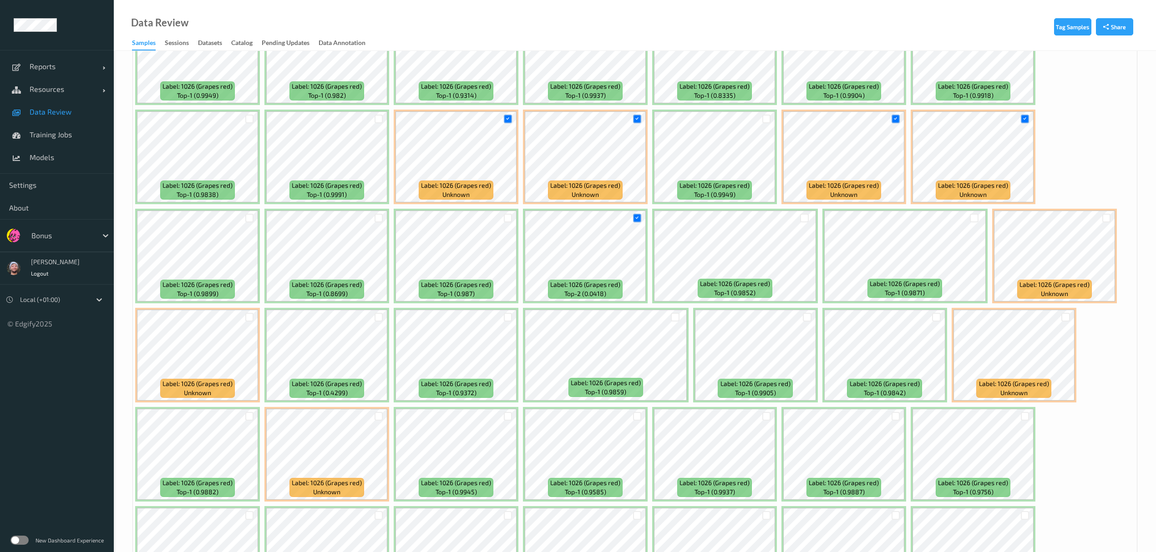
scroll to position [2285, 0]
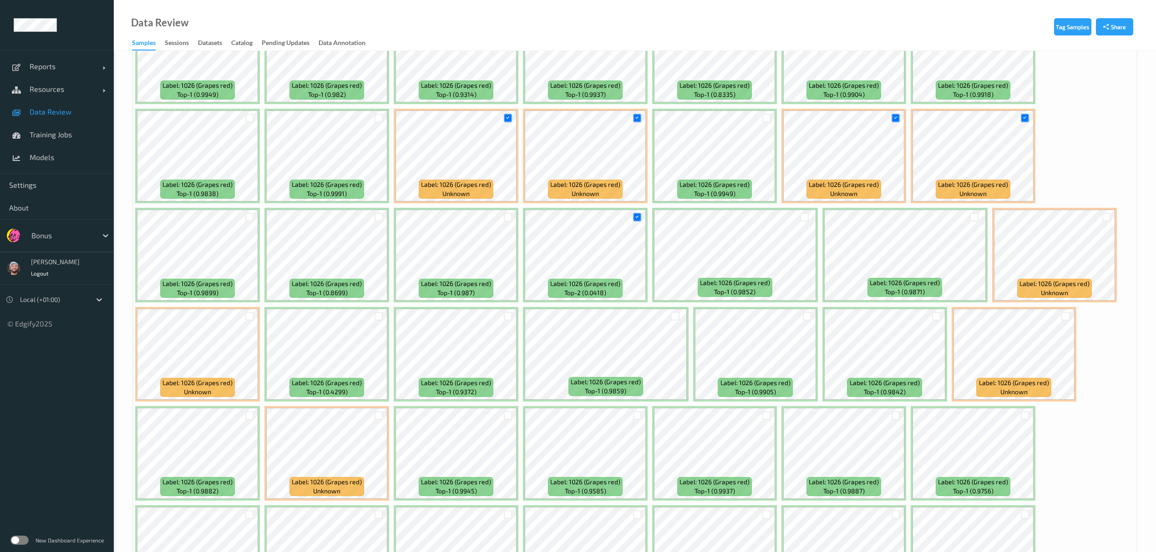
click at [1070, 319] on div at bounding box center [1065, 316] width 17 height 15
click at [1059, 312] on div at bounding box center [1065, 316] width 17 height 15
click at [1062, 313] on div at bounding box center [1065, 316] width 9 height 9
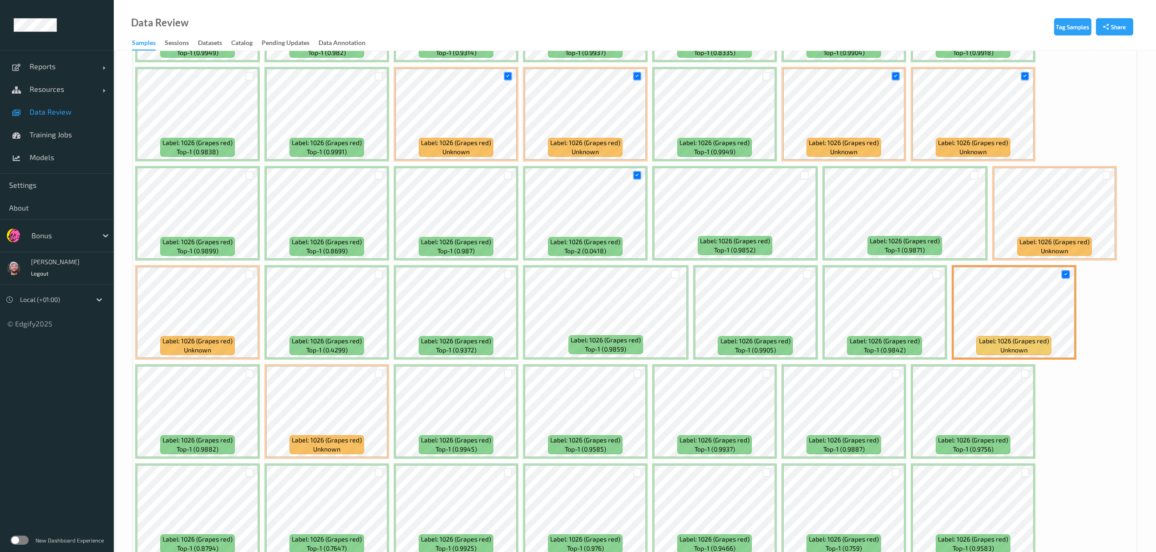
scroll to position [2327, 0]
click at [1101, 173] on div at bounding box center [1106, 175] width 17 height 15
click at [1104, 177] on div at bounding box center [1106, 176] width 9 height 9
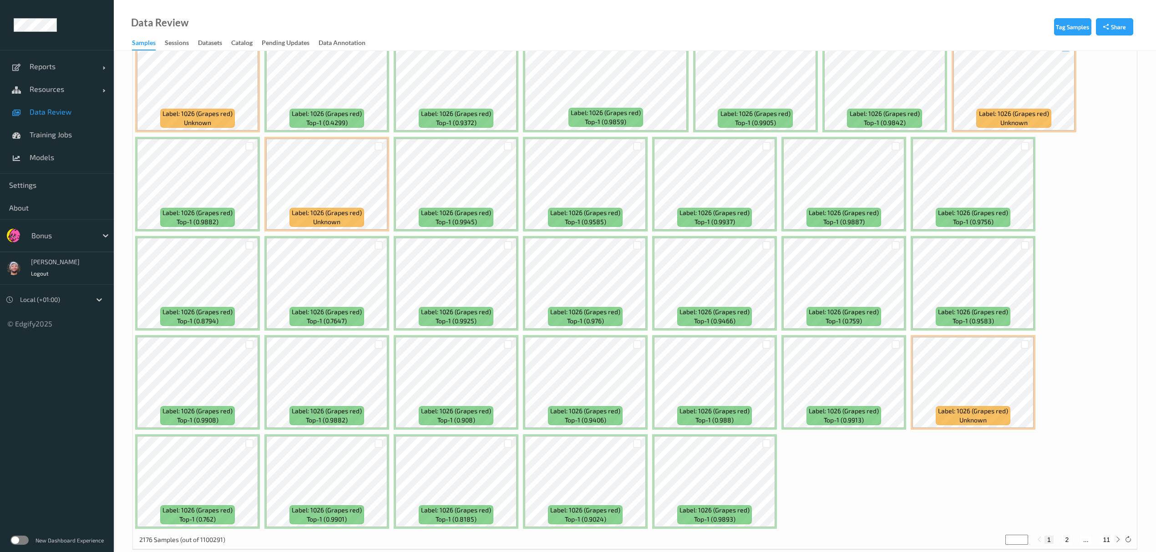
scroll to position [2572, 0]
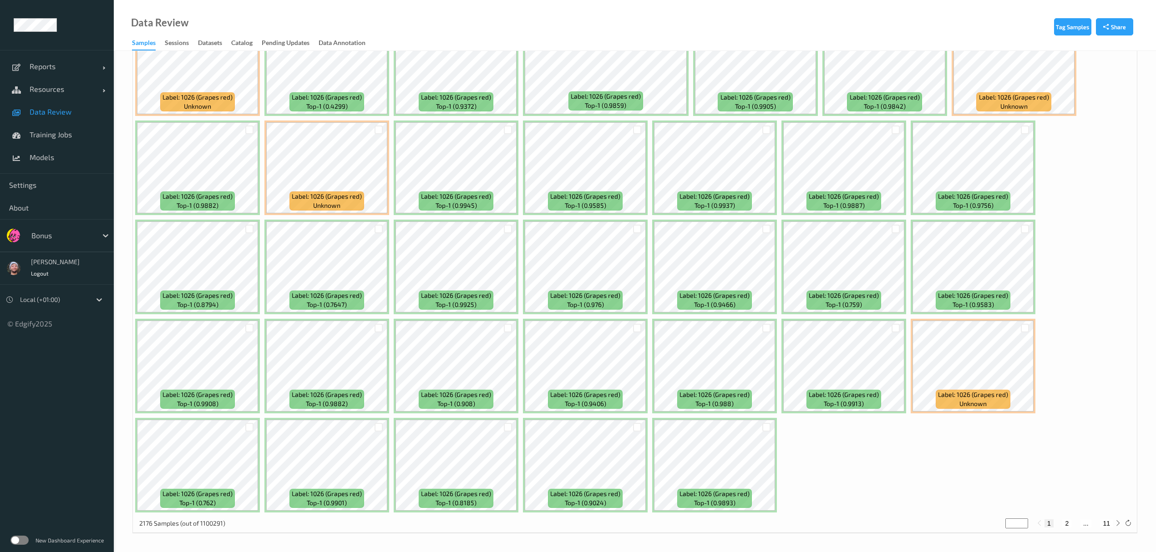
click at [1020, 328] on div at bounding box center [1024, 328] width 17 height 15
click at [1022, 329] on div at bounding box center [1025, 328] width 9 height 9
click at [1068, 526] on button "2" at bounding box center [1066, 524] width 9 height 8
type input "*"
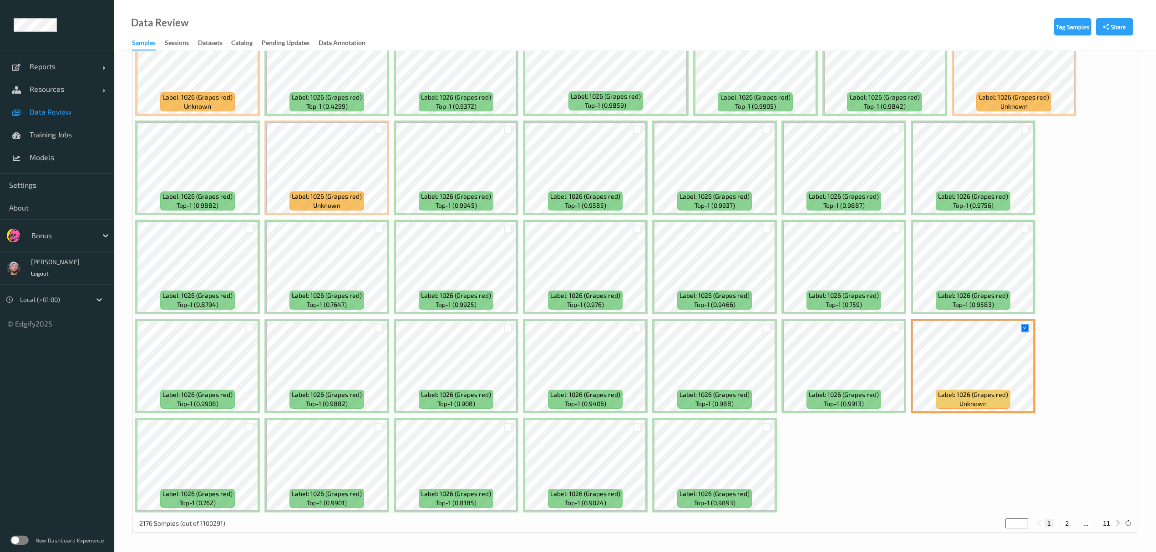
type input "*"
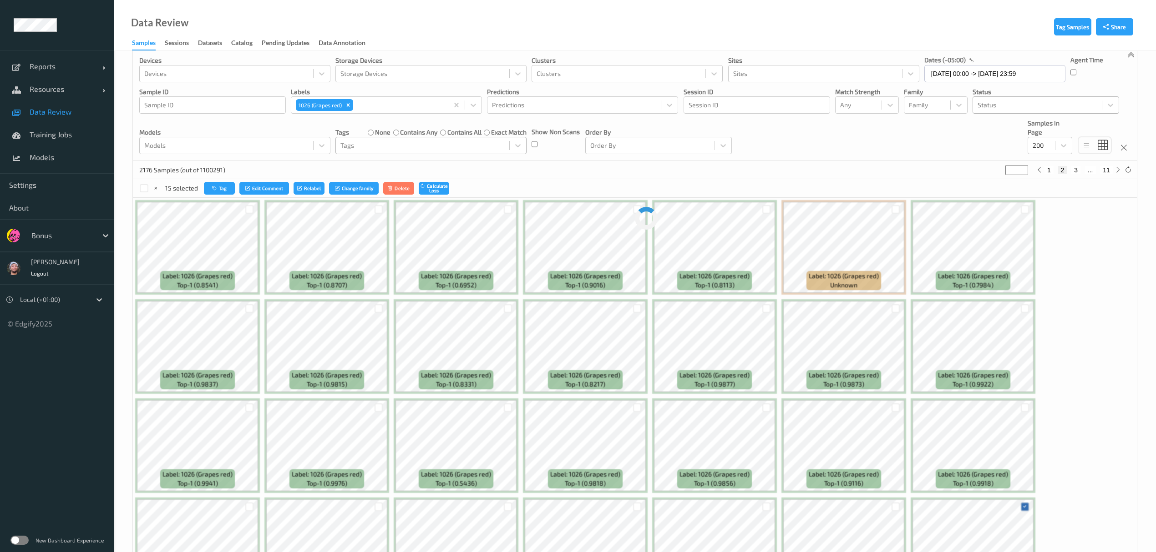
scroll to position [0, 0]
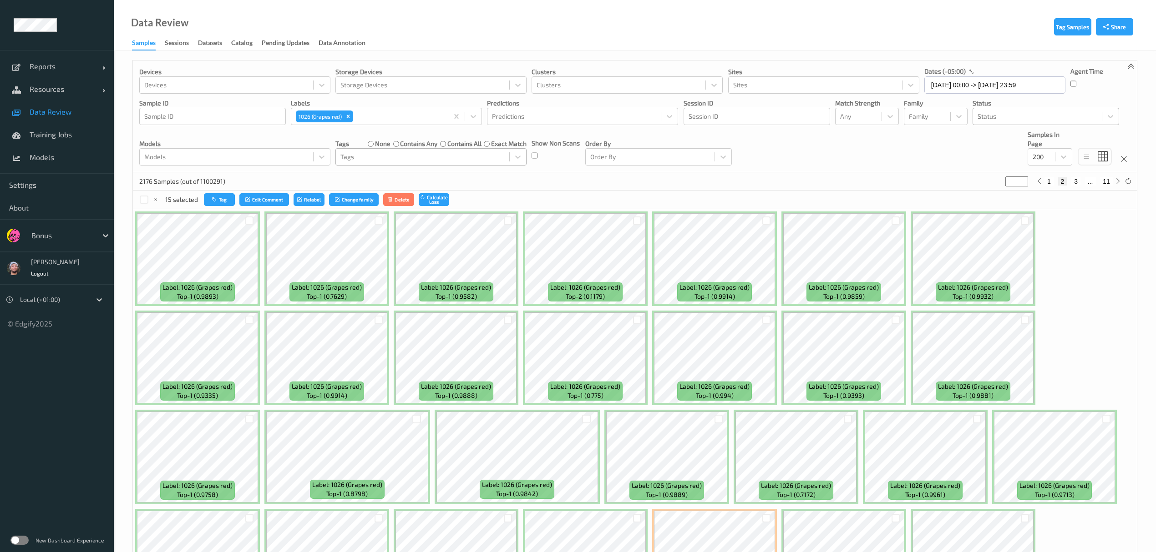
click at [749, 182] on div "2176 Samples (out of 1100291) * 1 2 3 ... 11" at bounding box center [635, 181] width 1004 height 18
click at [250, 418] on div at bounding box center [249, 419] width 9 height 9
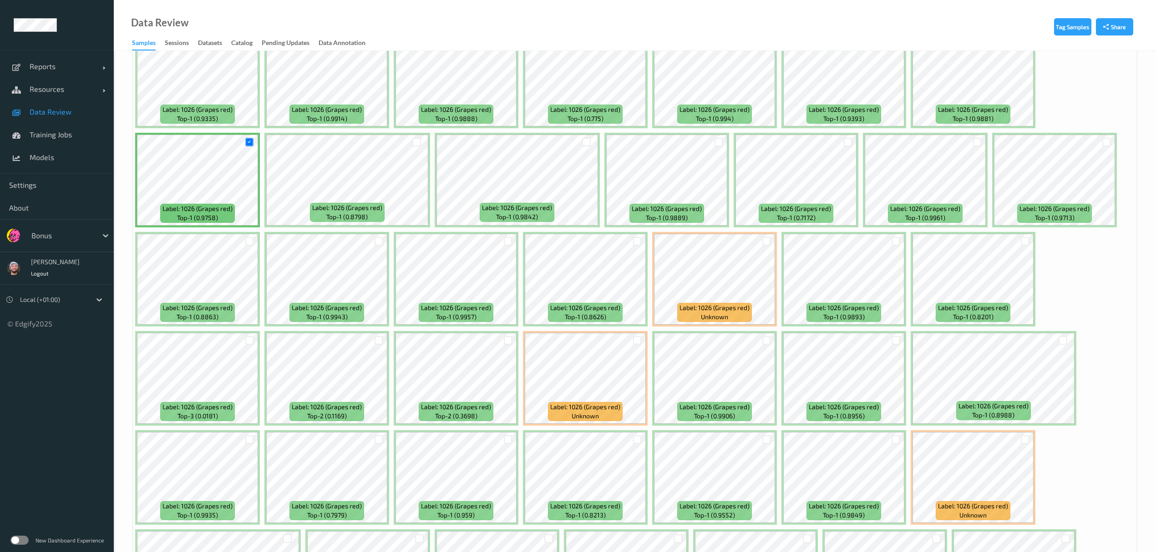
scroll to position [278, 0]
click at [760, 239] on div at bounding box center [766, 240] width 17 height 15
click at [765, 243] on div at bounding box center [766, 241] width 9 height 9
click at [248, 337] on div at bounding box center [249, 340] width 9 height 9
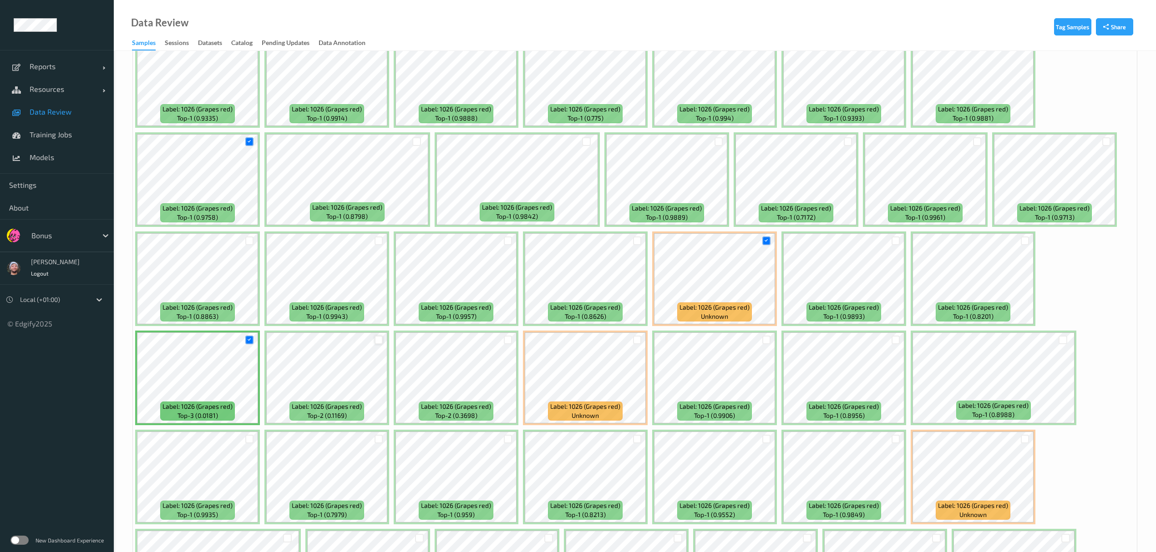
click at [377, 339] on div at bounding box center [379, 340] width 9 height 9
click at [509, 342] on div at bounding box center [508, 340] width 9 height 9
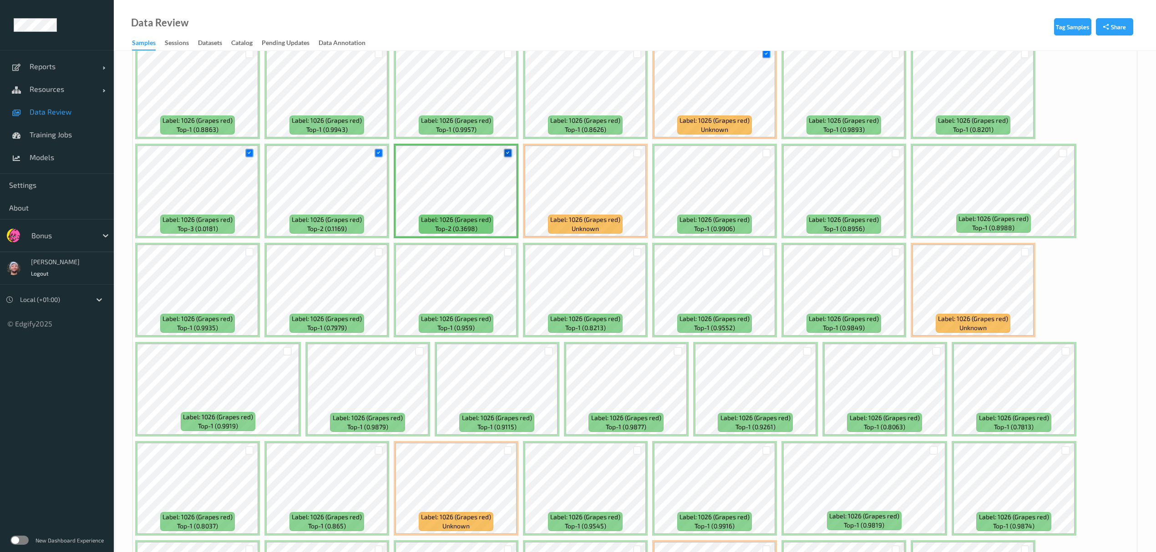
scroll to position [465, 0]
click at [1027, 253] on div at bounding box center [1025, 252] width 9 height 9
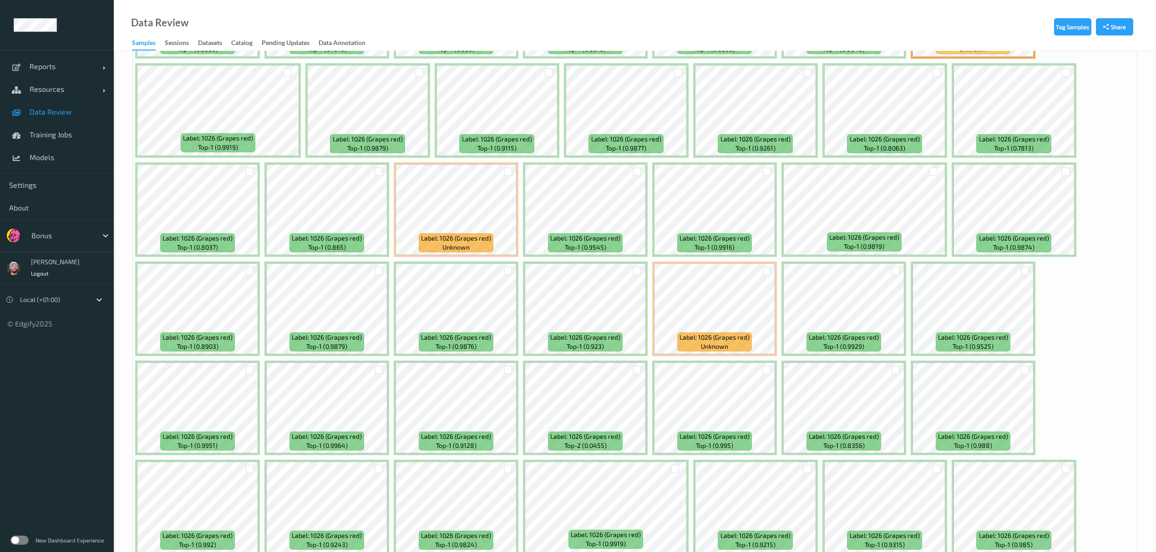
scroll to position [744, 0]
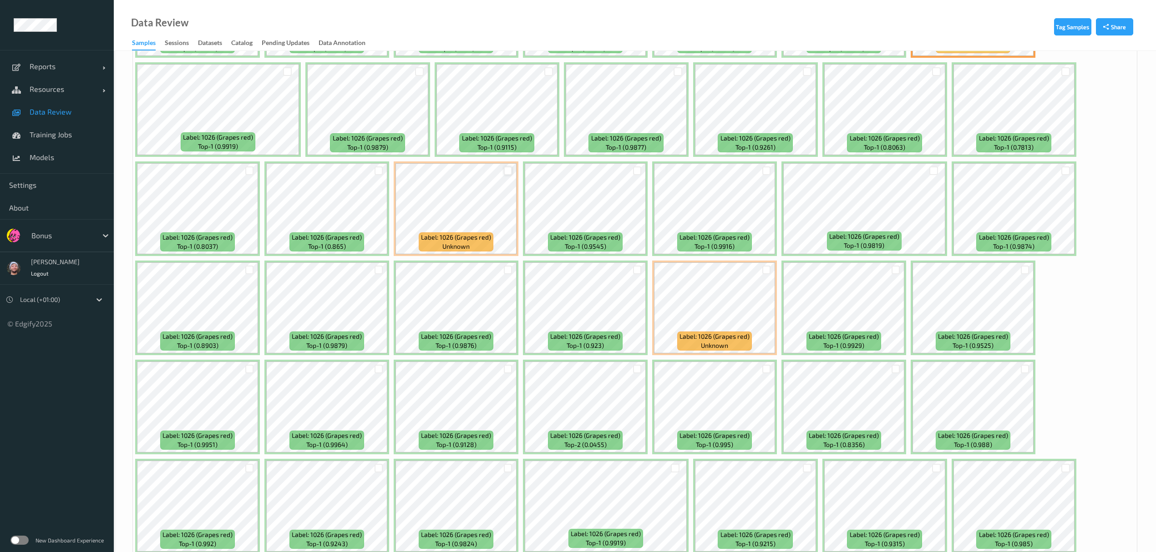
click at [510, 170] on div at bounding box center [508, 171] width 9 height 9
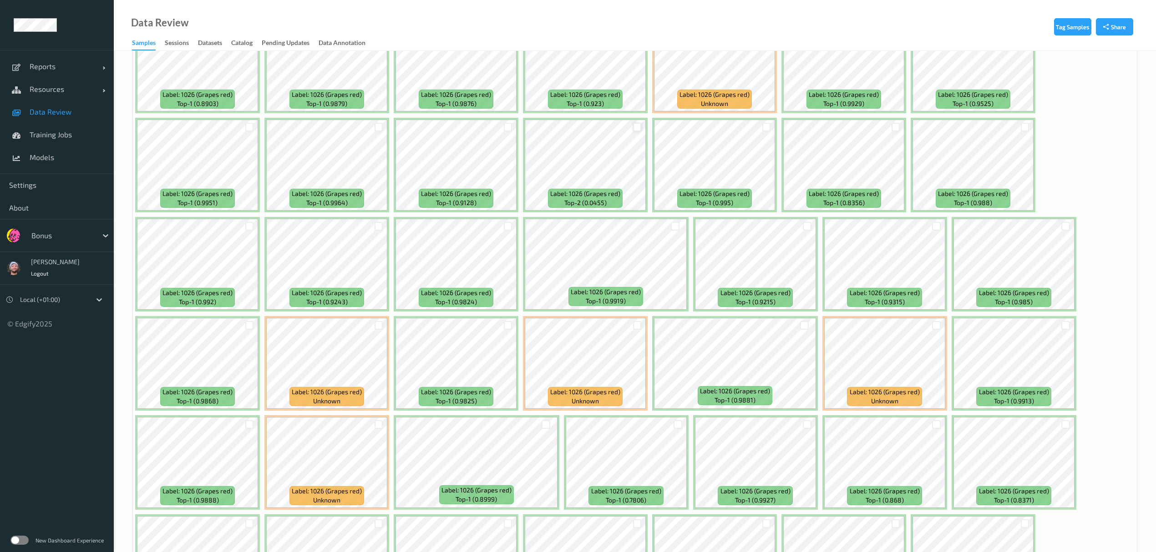
click at [634, 128] on div at bounding box center [637, 127] width 9 height 9
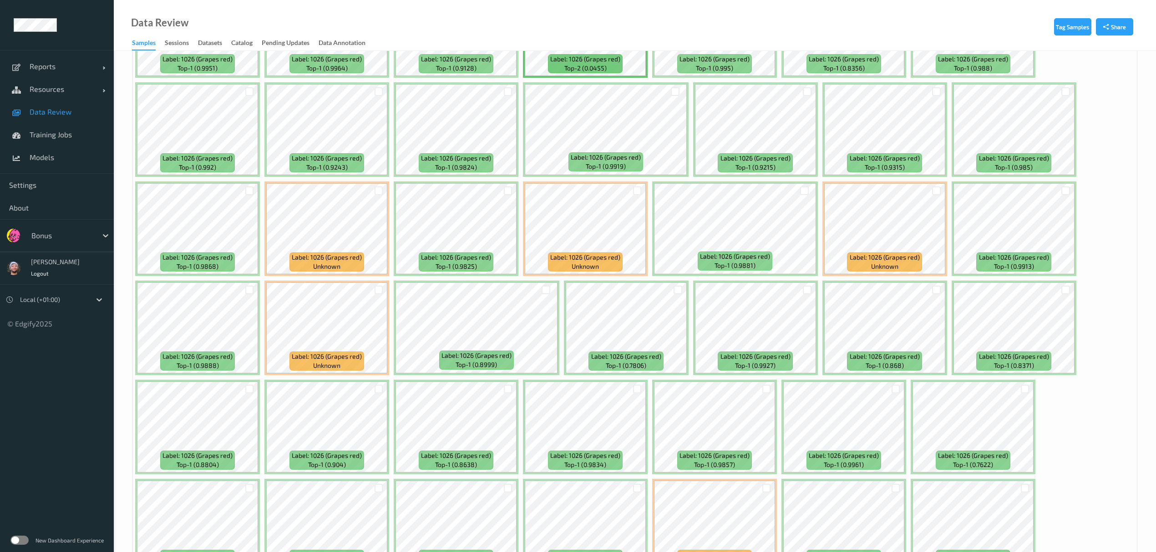
scroll to position [1122, 0]
click at [640, 192] on div at bounding box center [637, 190] width 9 height 9
click at [511, 388] on div at bounding box center [508, 389] width 9 height 9
click at [941, 193] on div at bounding box center [936, 190] width 17 height 15
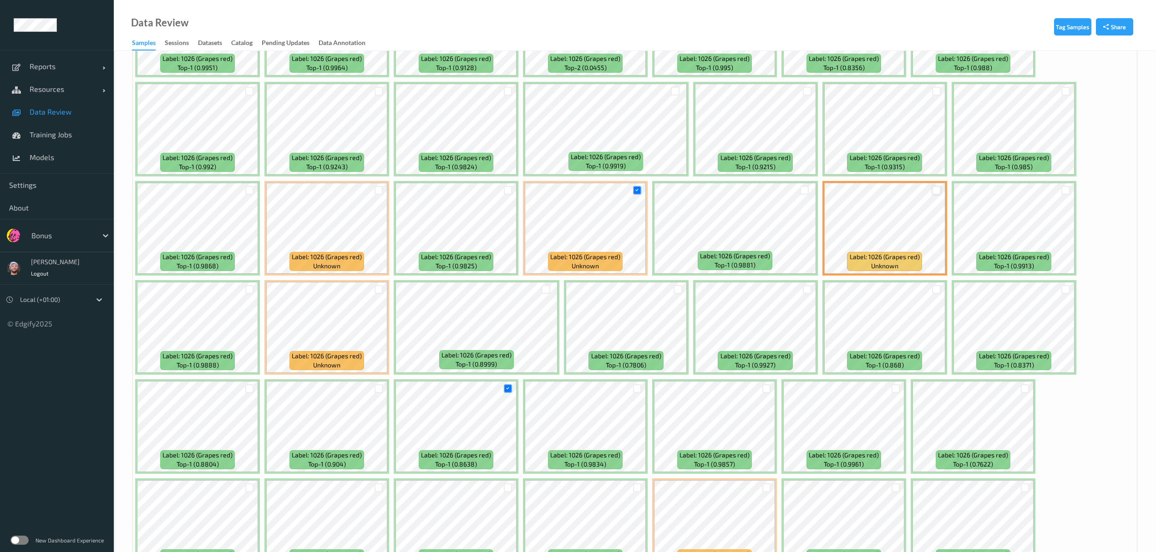
click at [938, 192] on div at bounding box center [936, 190] width 9 height 9
click at [131, 370] on div "Tag Samples Share Devices Devices Storage Devices Storage Devices Clusters Clus…" at bounding box center [635, 465] width 1042 height 3073
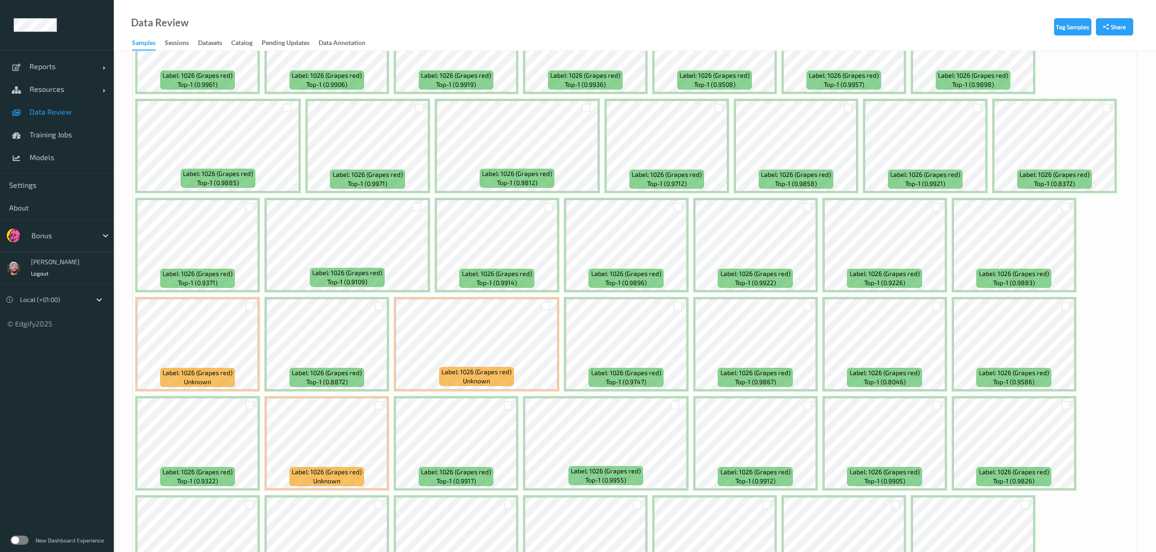
scroll to position [1806, 0]
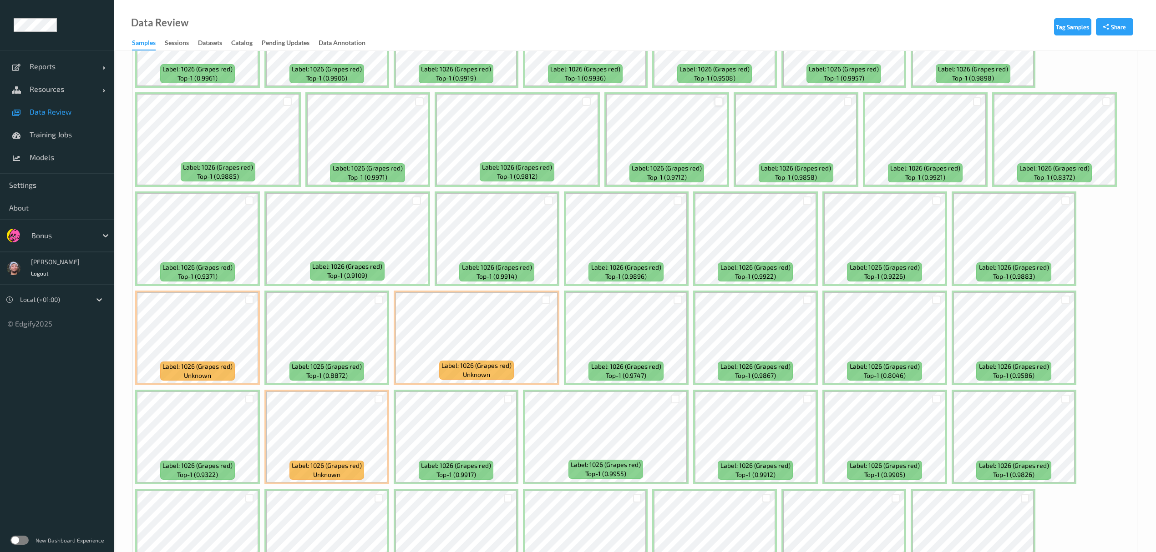
click at [718, 104] on div at bounding box center [718, 101] width 9 height 9
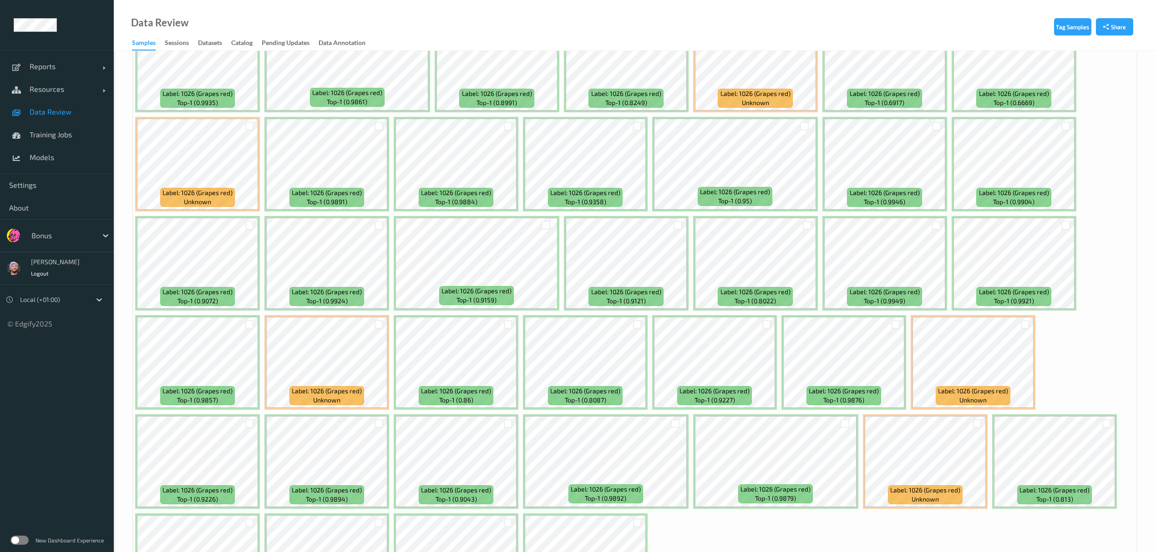
scroll to position [2572, 0]
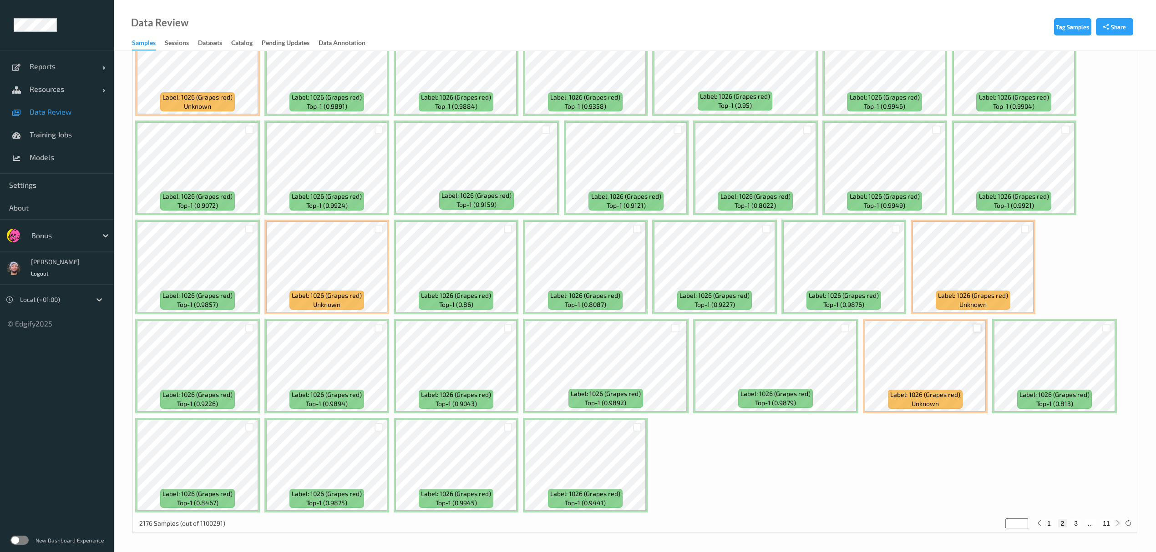
click at [981, 328] on div at bounding box center [977, 328] width 9 height 9
click at [1077, 523] on button "3" at bounding box center [1075, 524] width 9 height 8
type input "*"
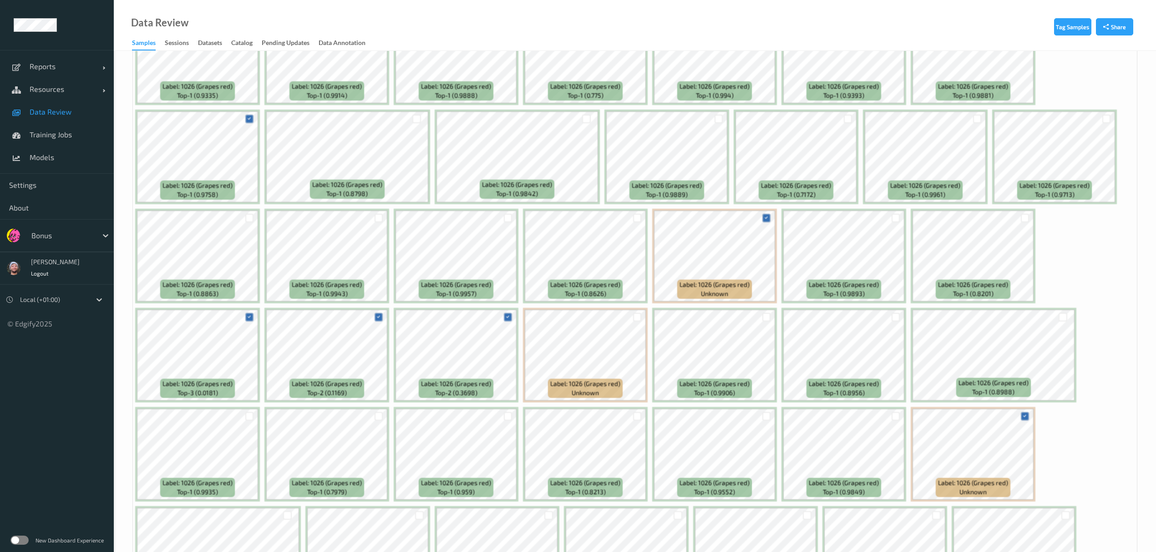
scroll to position [0, 0]
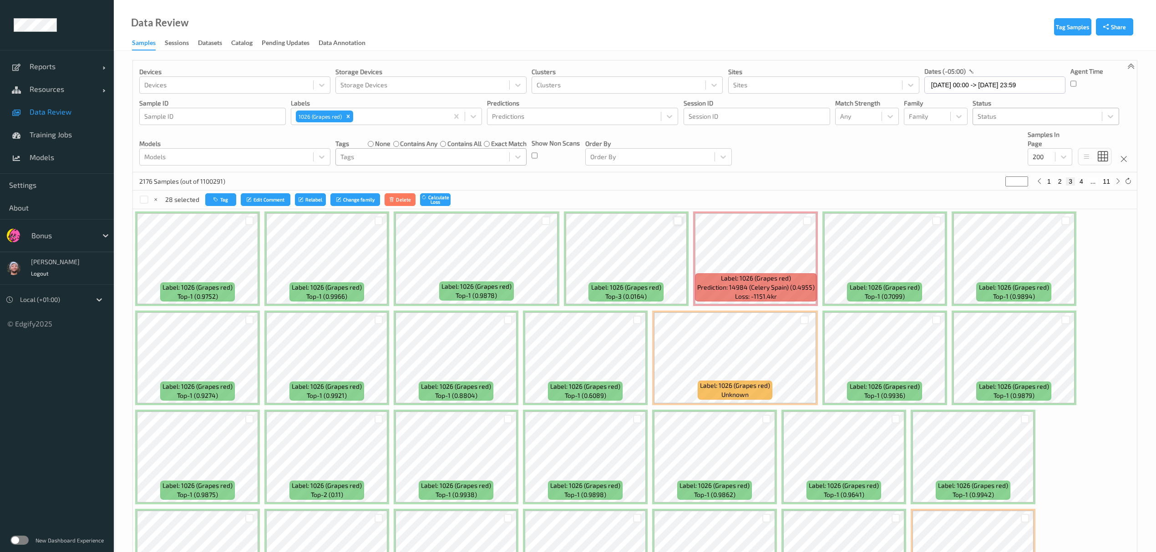
click at [676, 225] on div at bounding box center [678, 221] width 9 height 9
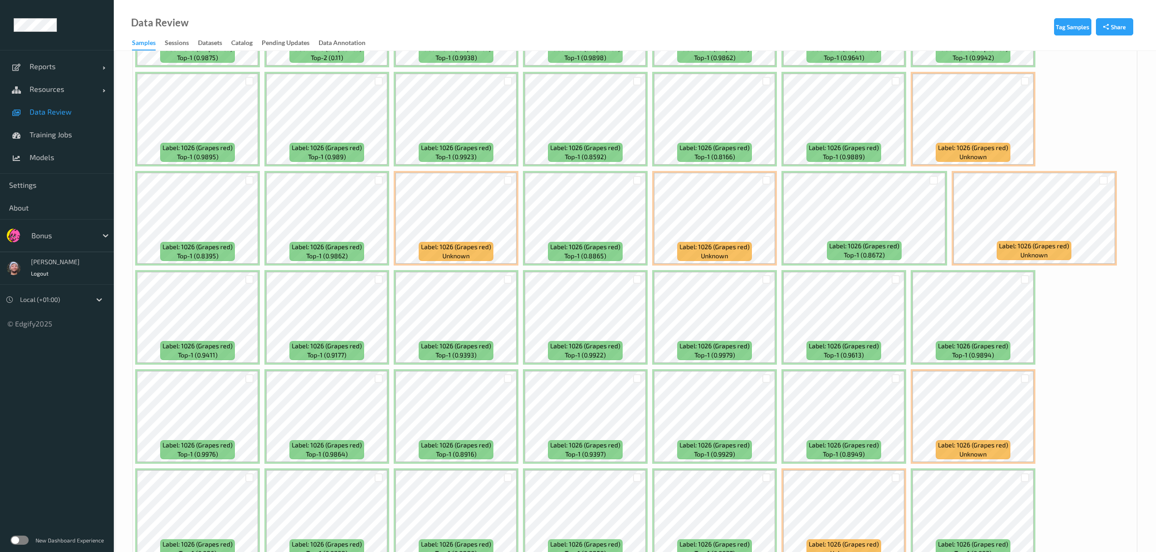
scroll to position [439, 0]
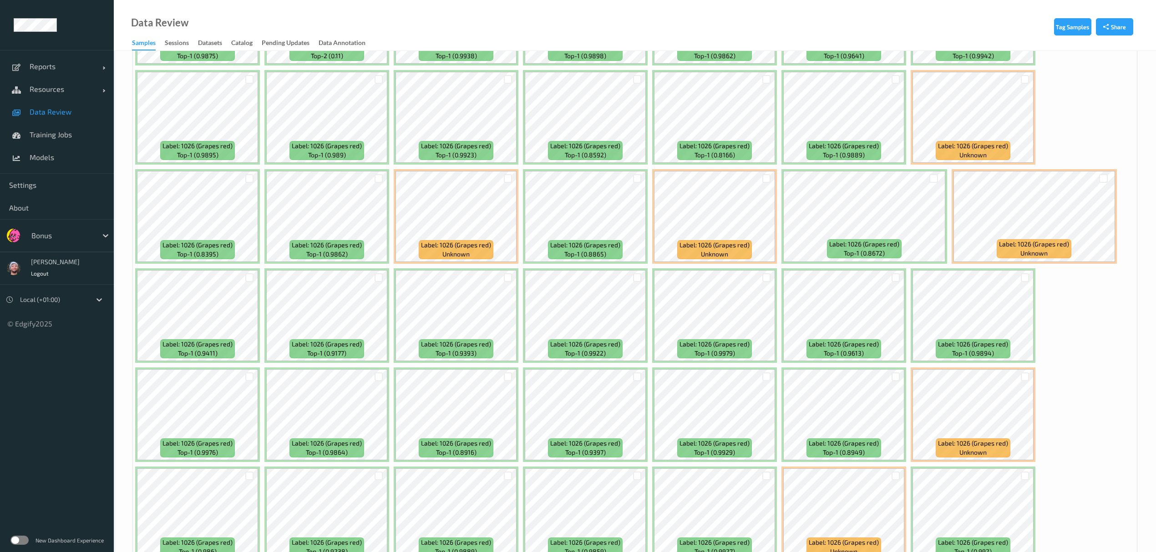
click at [1018, 379] on div at bounding box center [1024, 377] width 17 height 15
click at [1022, 379] on div at bounding box center [1025, 377] width 9 height 9
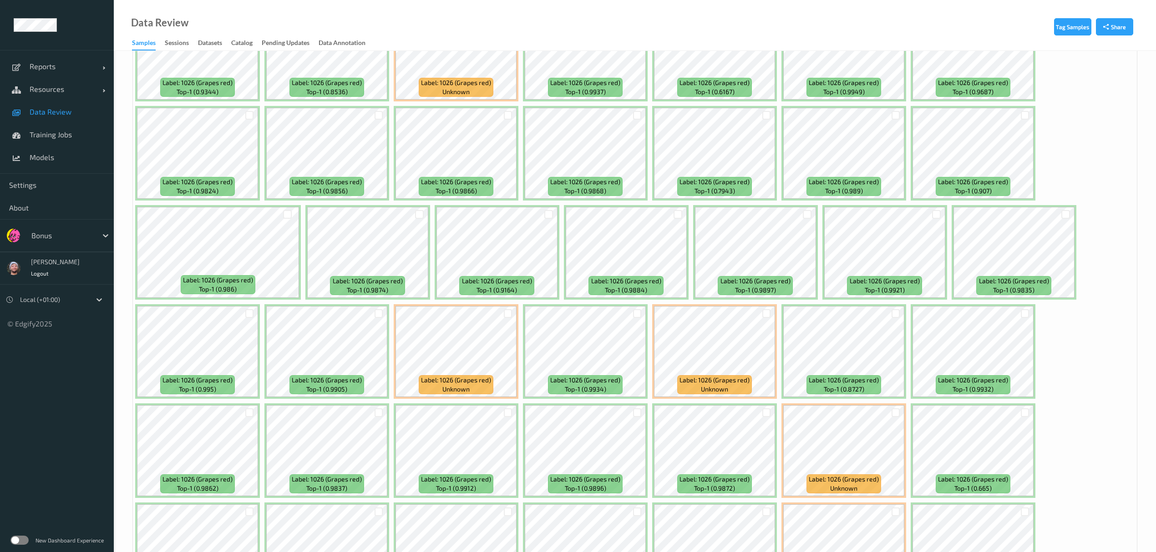
scroll to position [999, 0]
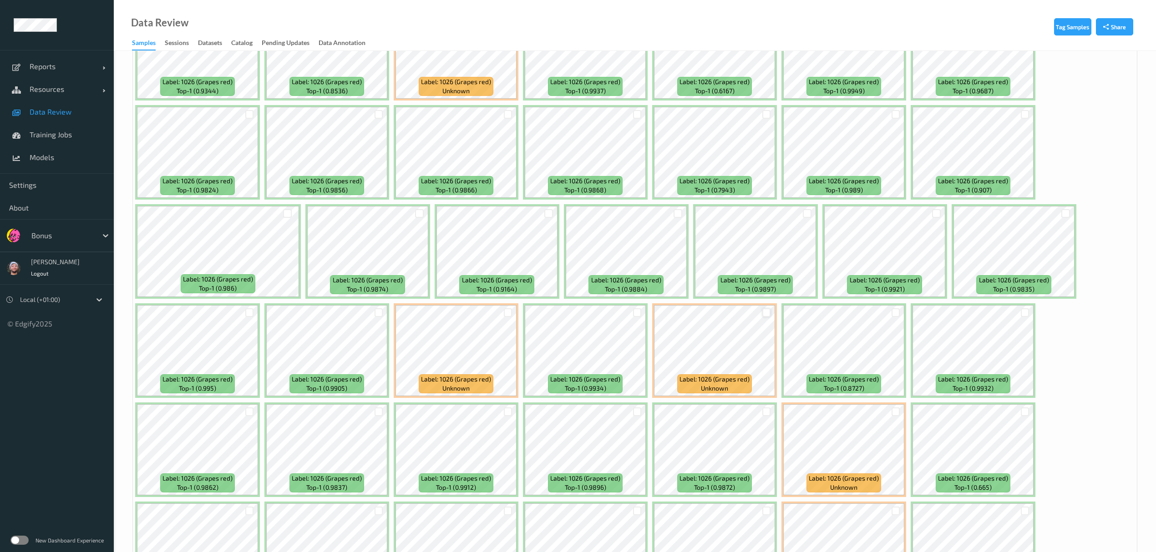
click at [765, 314] on div at bounding box center [766, 313] width 9 height 9
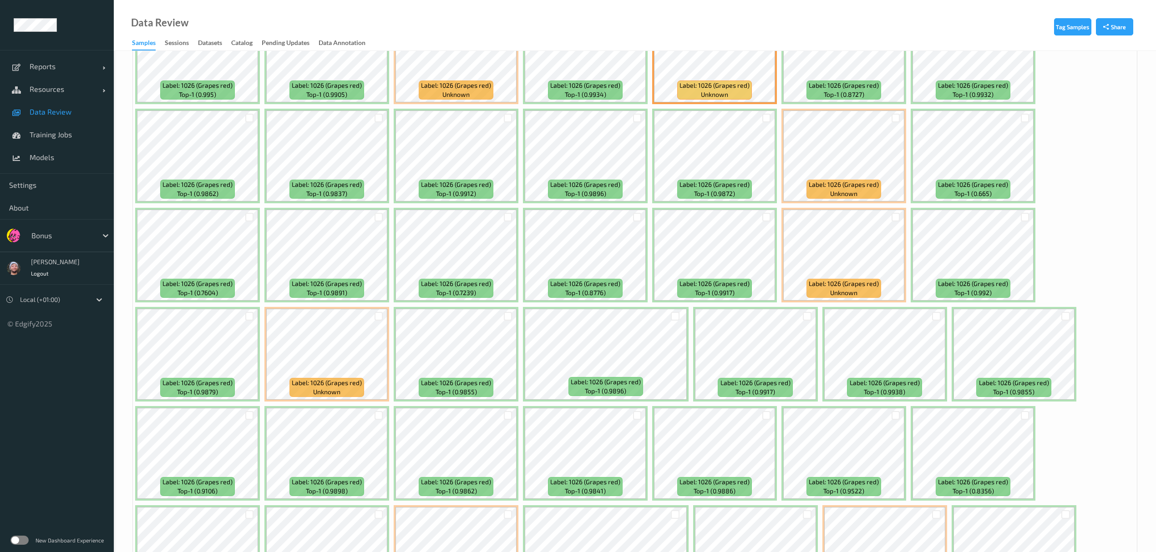
scroll to position [1291, 0]
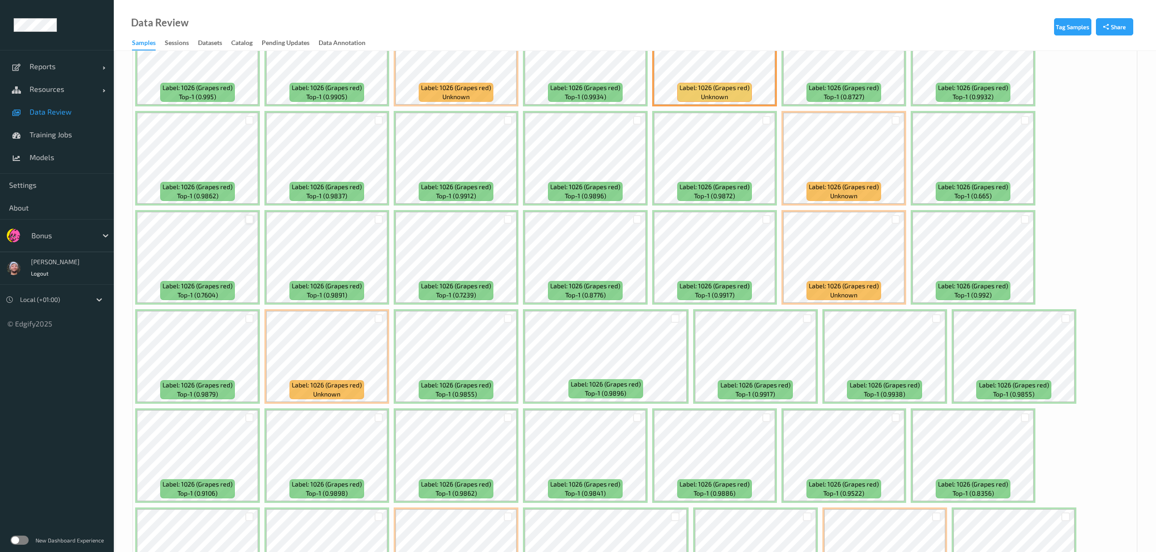
click at [249, 218] on div at bounding box center [249, 219] width 9 height 9
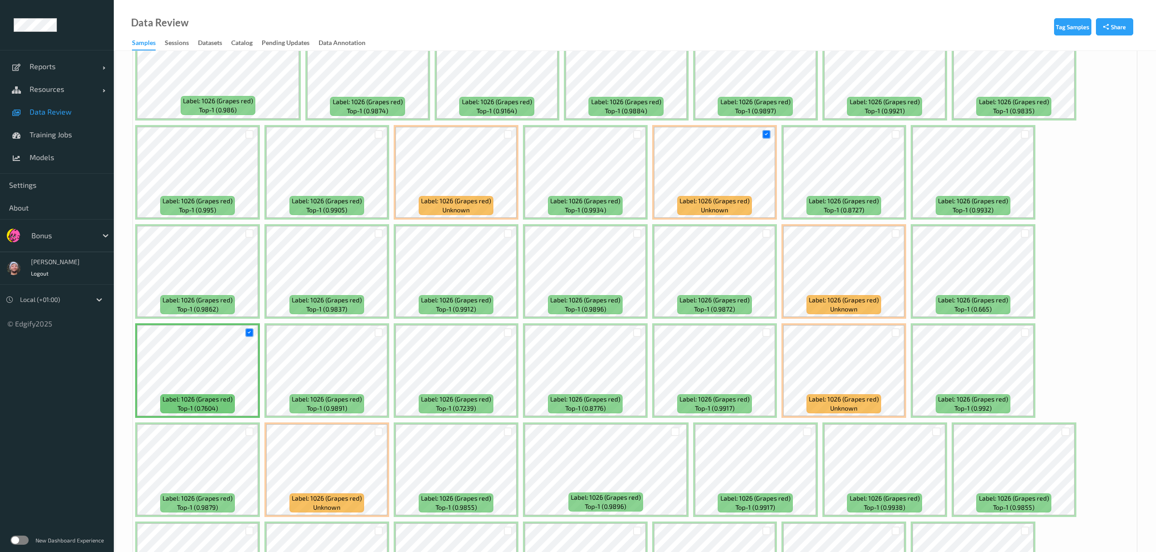
scroll to position [1176, 0]
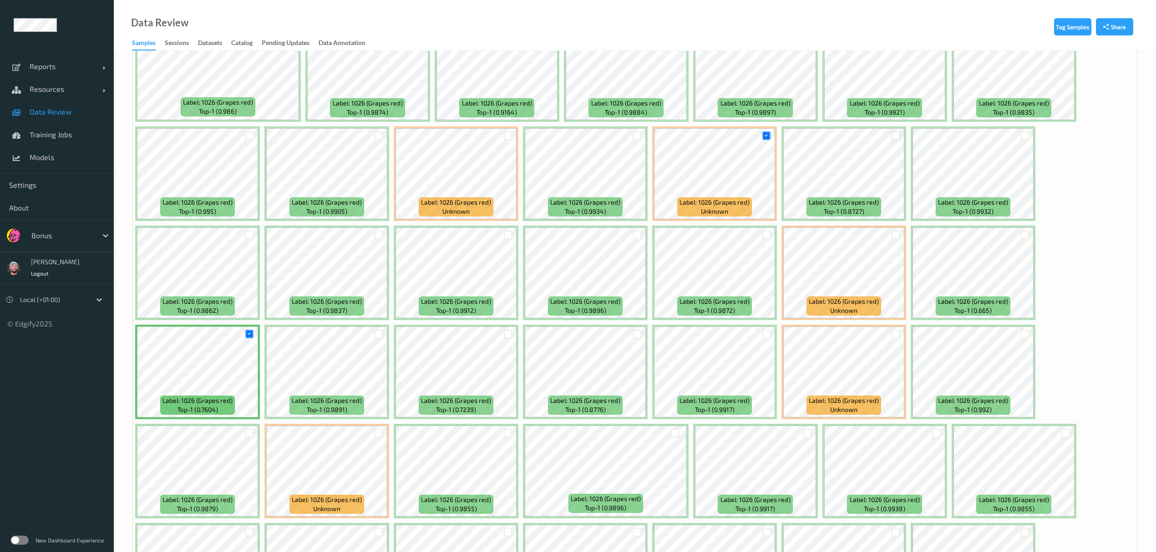
click at [895, 140] on div at bounding box center [895, 136] width 9 height 9
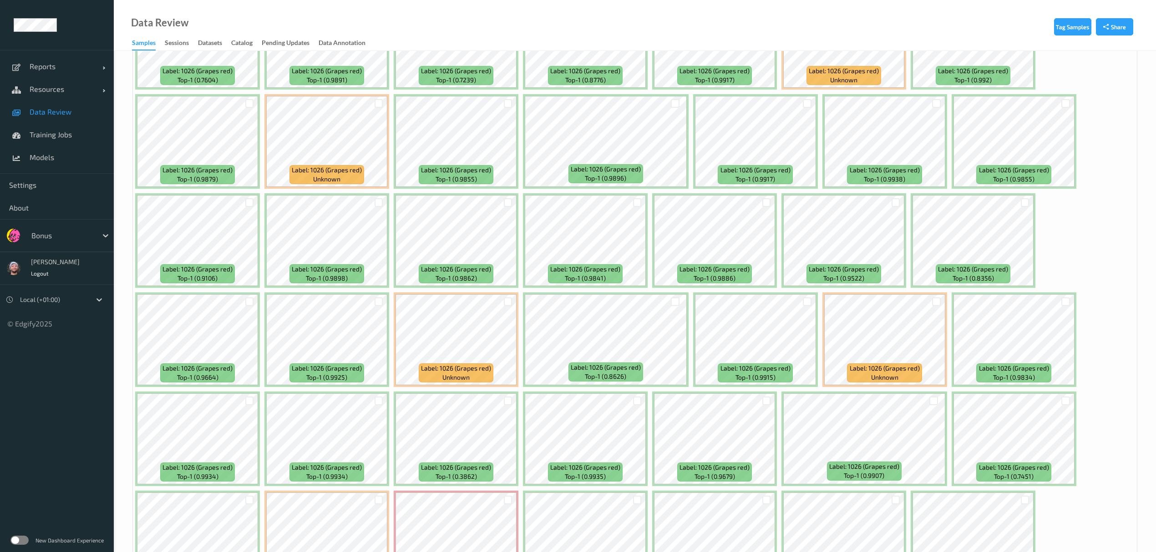
scroll to position [1651, 0]
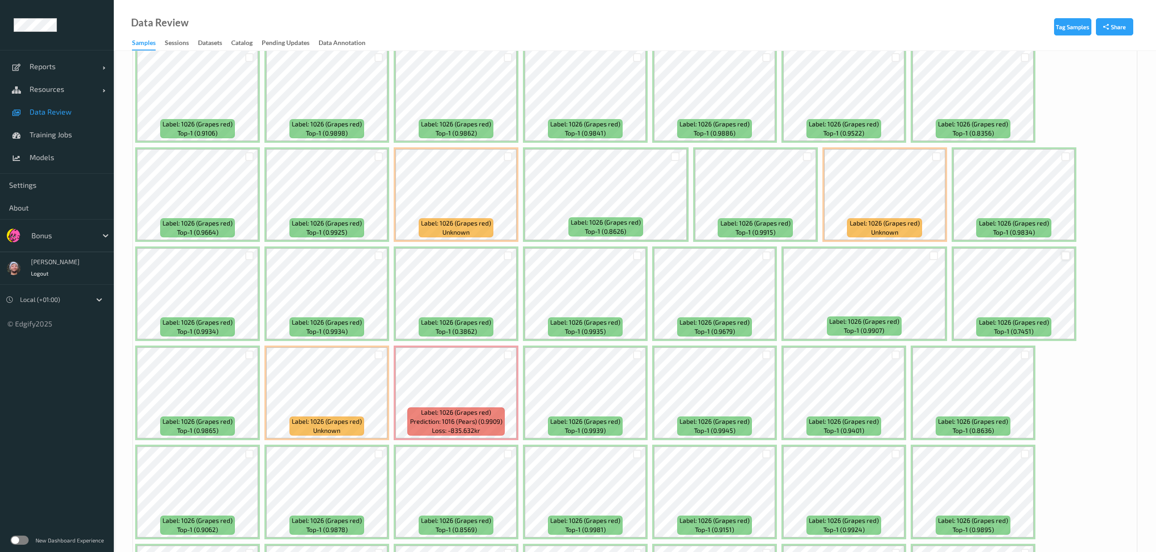
click at [1067, 257] on div at bounding box center [1065, 256] width 9 height 9
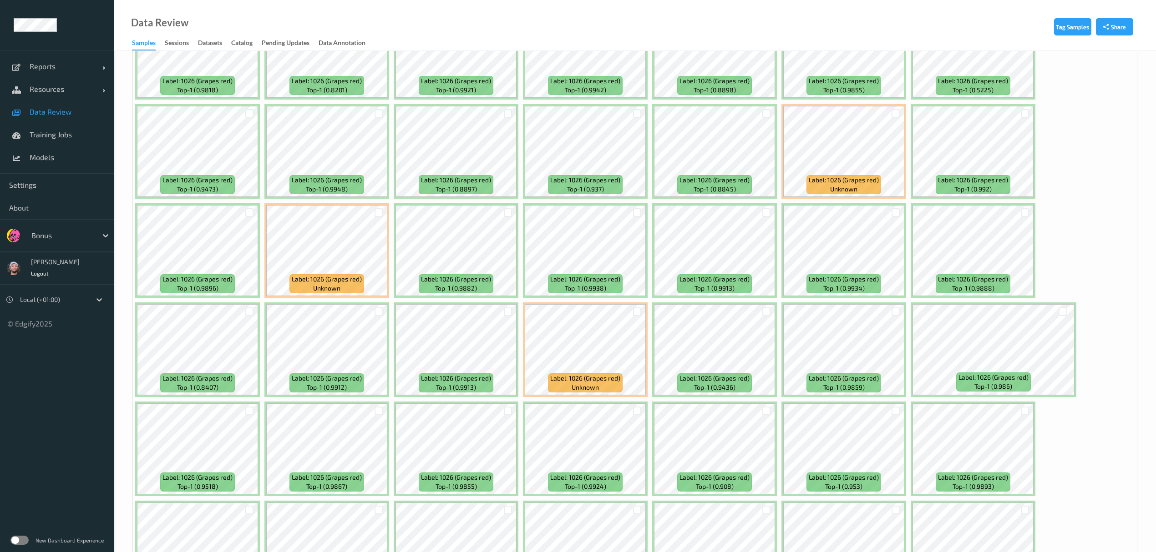
scroll to position [2195, 0]
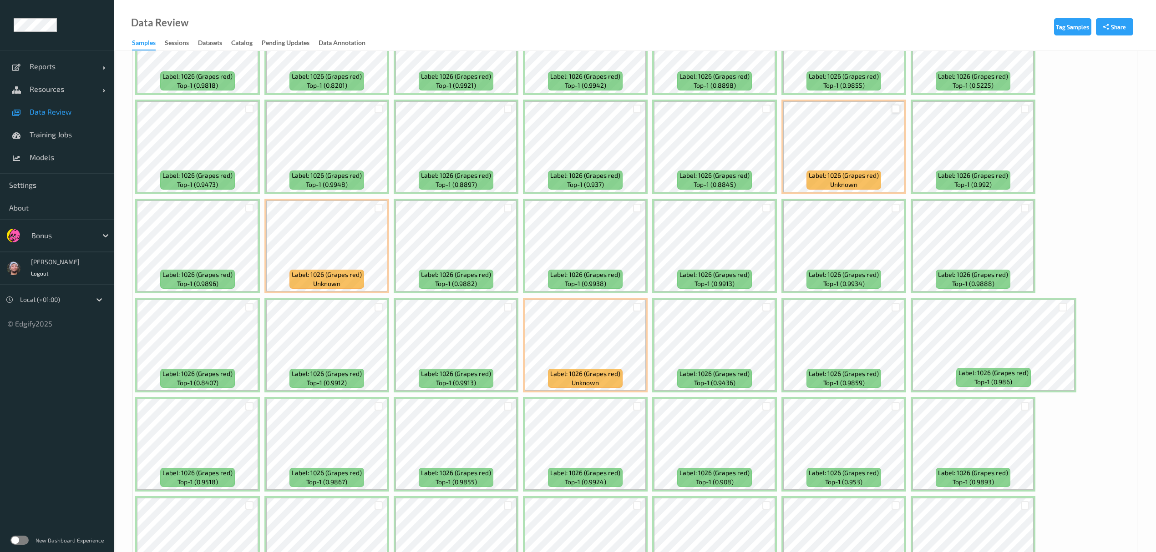
click at [896, 108] on div at bounding box center [895, 109] width 9 height 9
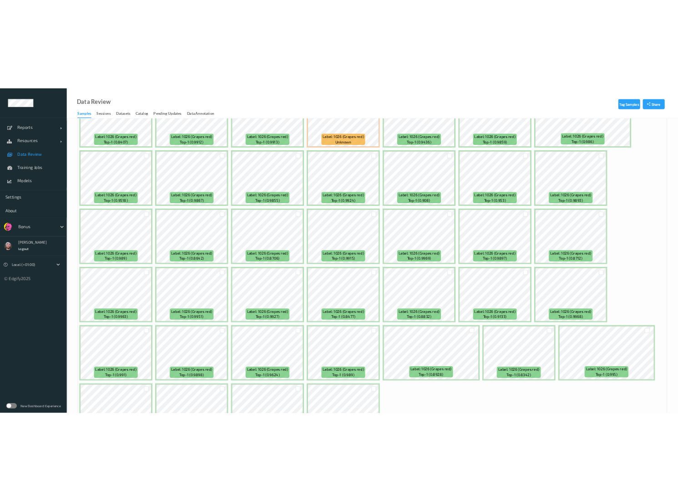
scroll to position [2572, 0]
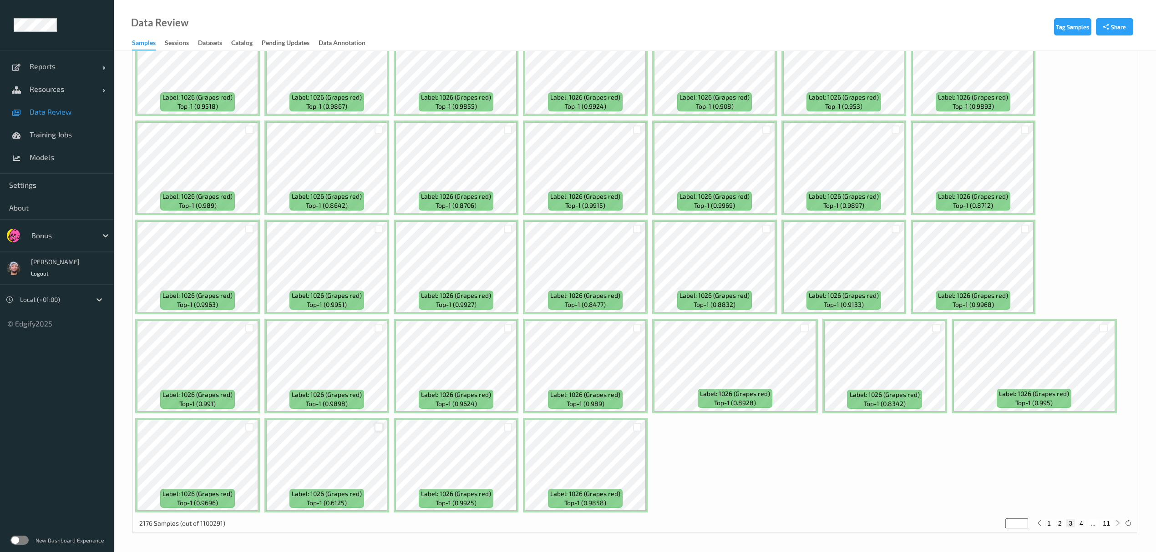
click at [381, 428] on div at bounding box center [379, 427] width 9 height 9
click at [510, 428] on div at bounding box center [508, 427] width 9 height 9
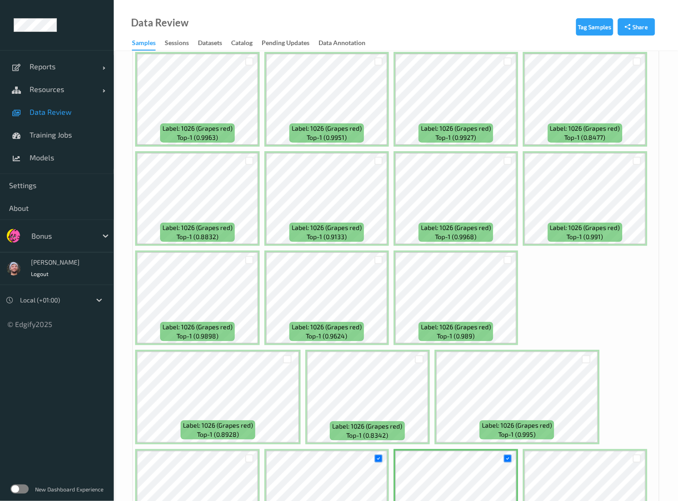
scroll to position [5132, 0]
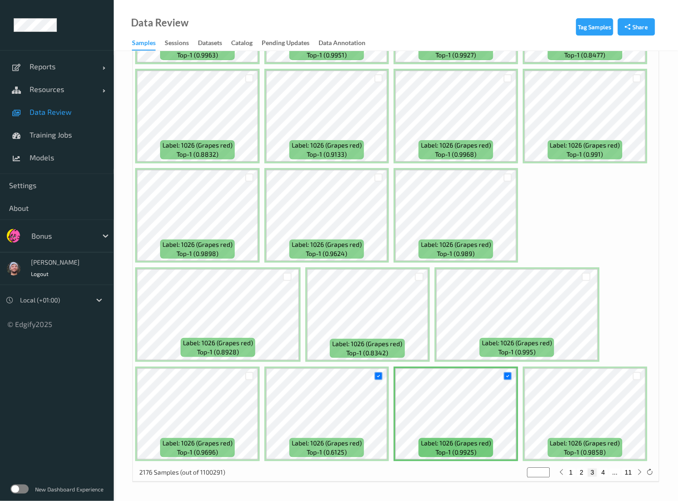
click at [601, 470] on button "4" at bounding box center [603, 472] width 9 height 8
type input "*"
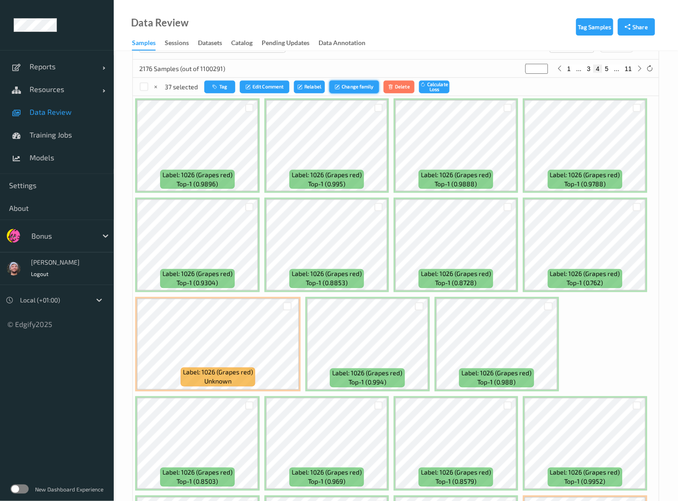
scroll to position [241, 0]
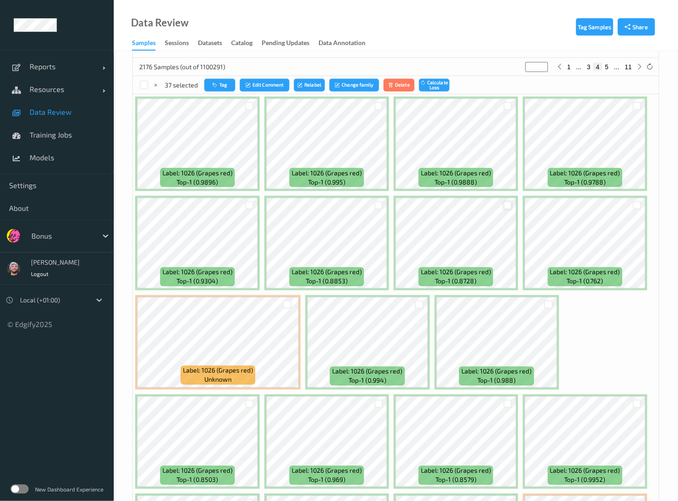
click at [507, 203] on div at bounding box center [508, 205] width 9 height 9
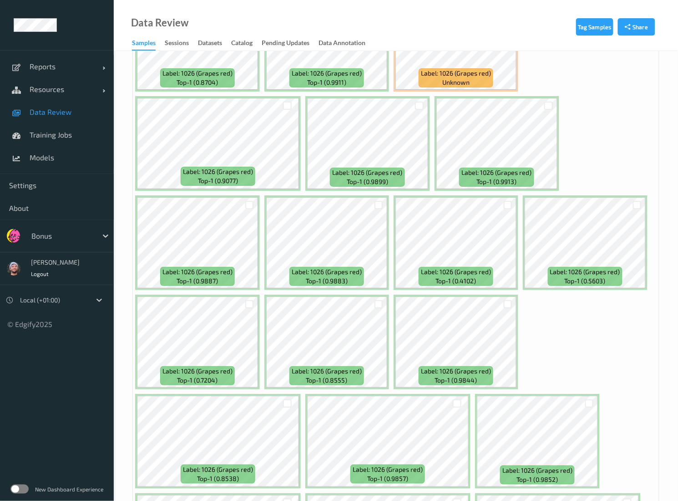
scroll to position [934, 0]
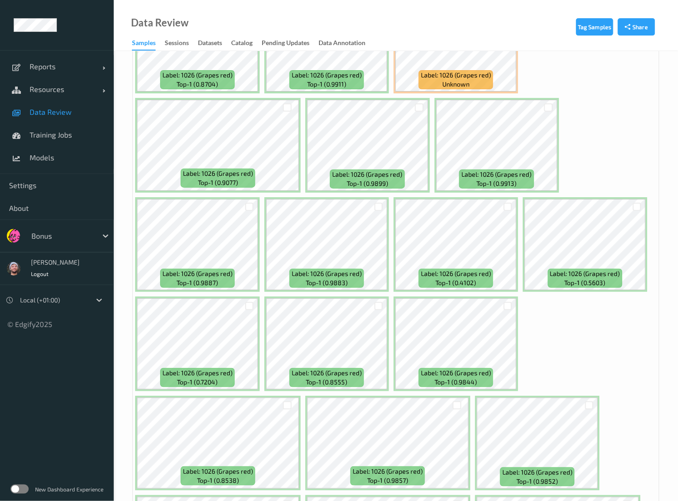
click at [507, 203] on div at bounding box center [507, 206] width 17 height 15
click at [507, 204] on div at bounding box center [508, 207] width 9 height 9
click at [549, 109] on div at bounding box center [548, 107] width 9 height 9
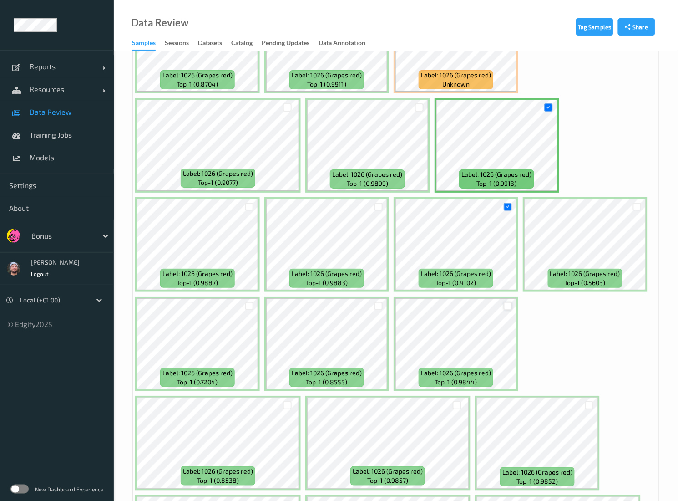
click at [505, 309] on div at bounding box center [508, 306] width 9 height 9
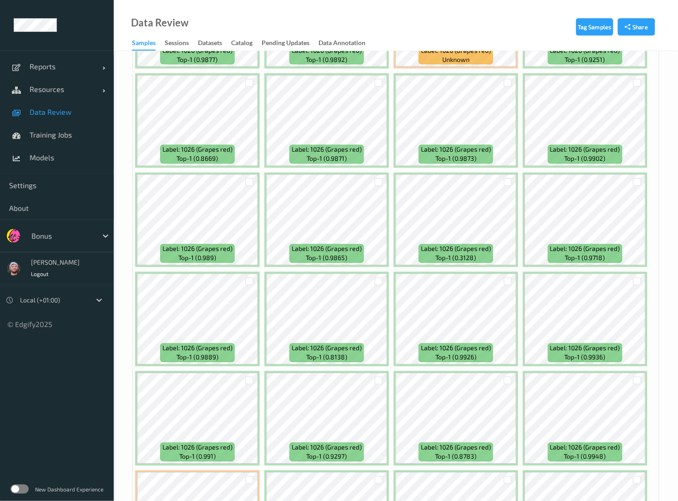
scroll to position [3447, 0]
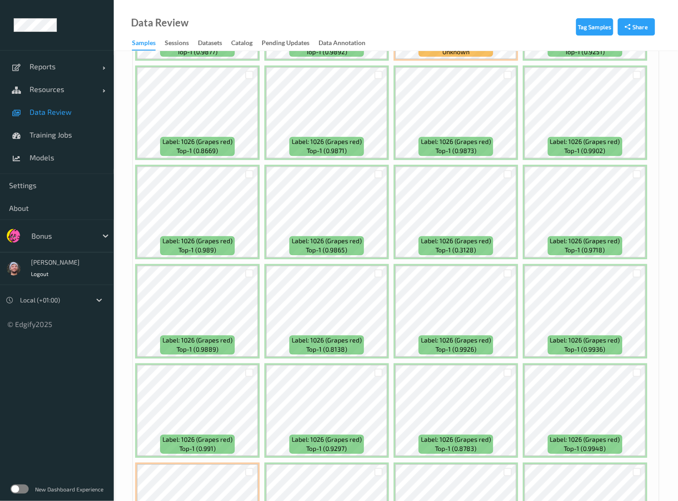
click at [505, 168] on div at bounding box center [507, 174] width 17 height 15
click at [507, 175] on div at bounding box center [508, 174] width 9 height 9
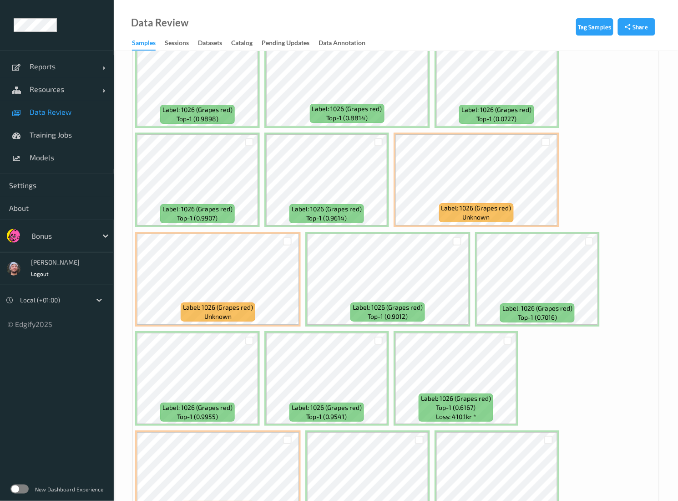
scroll to position [4866, 0]
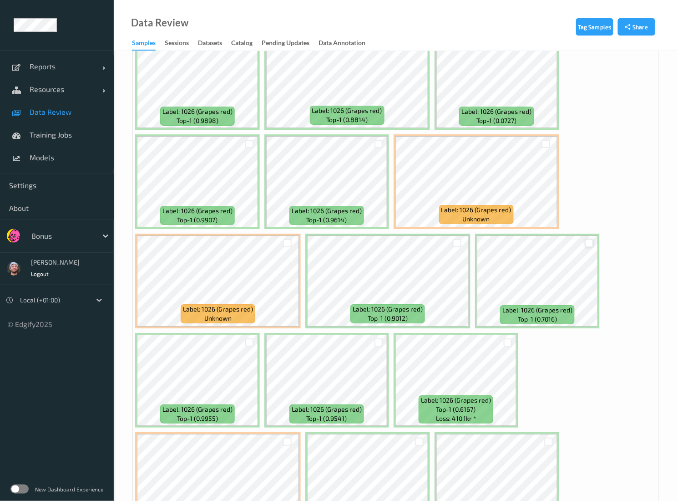
click at [592, 248] on div at bounding box center [589, 243] width 9 height 9
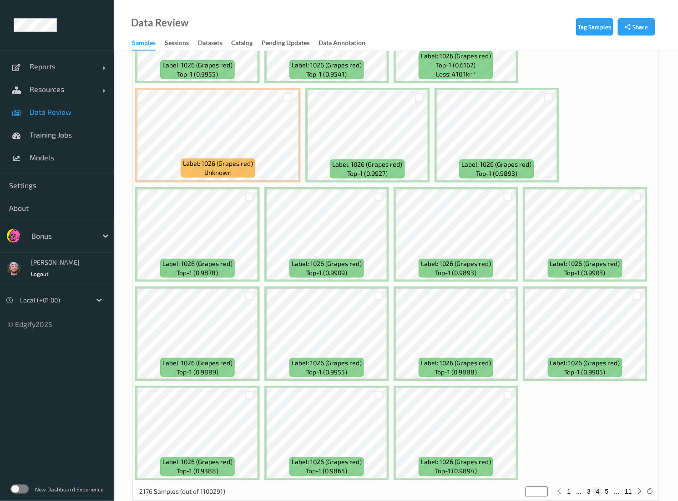
scroll to position [5232, 0]
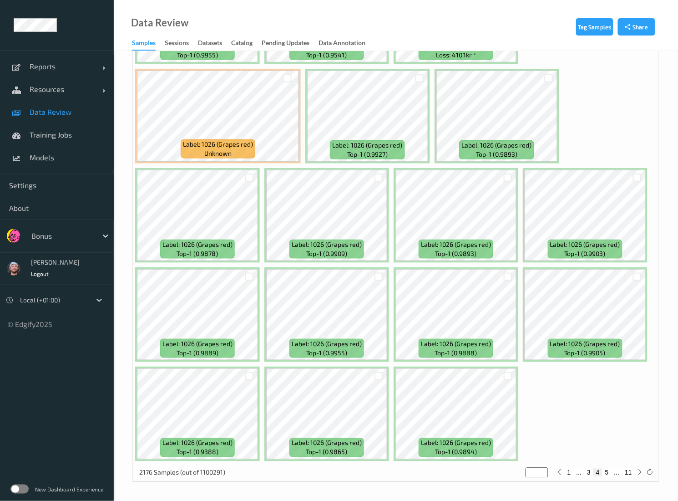
click at [608, 470] on button "5" at bounding box center [607, 472] width 9 height 8
type input "*"
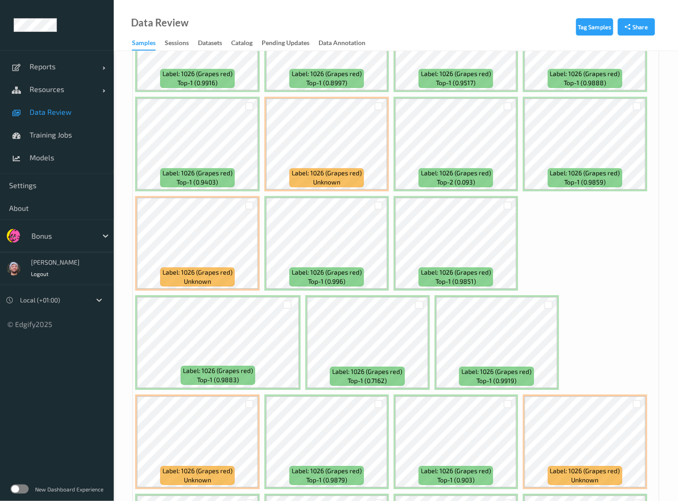
scroll to position [657, 0]
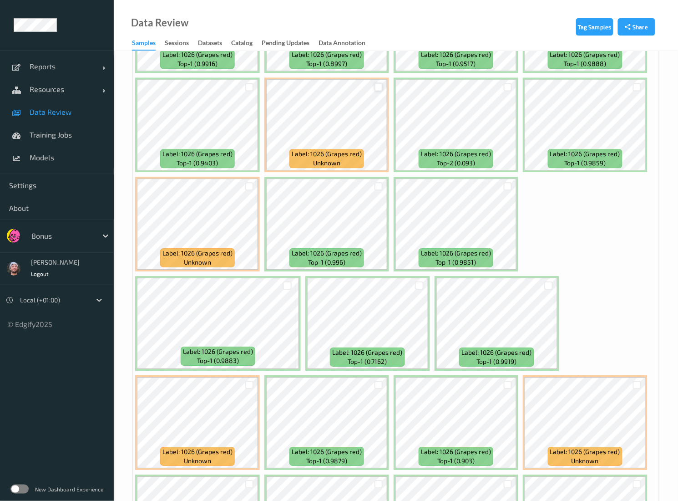
click at [376, 91] on div at bounding box center [379, 87] width 9 height 9
click at [250, 388] on div at bounding box center [249, 384] width 9 height 9
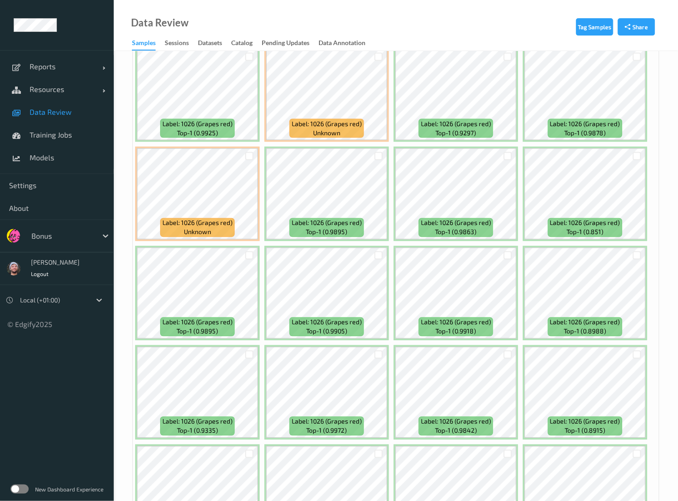
scroll to position [1391, 0]
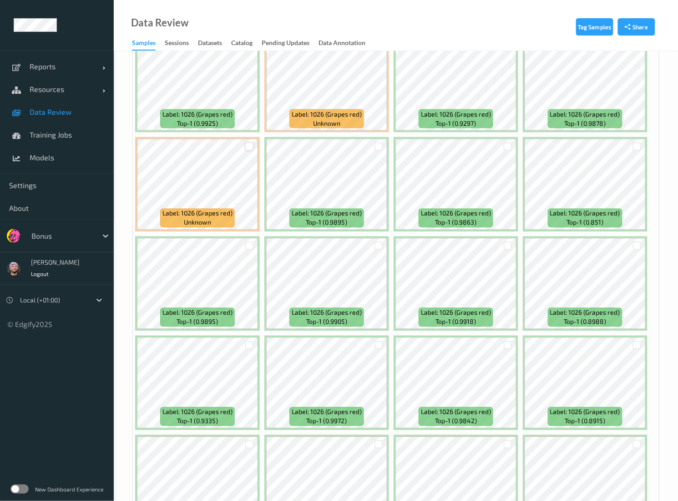
click at [248, 150] on div at bounding box center [249, 146] width 9 height 9
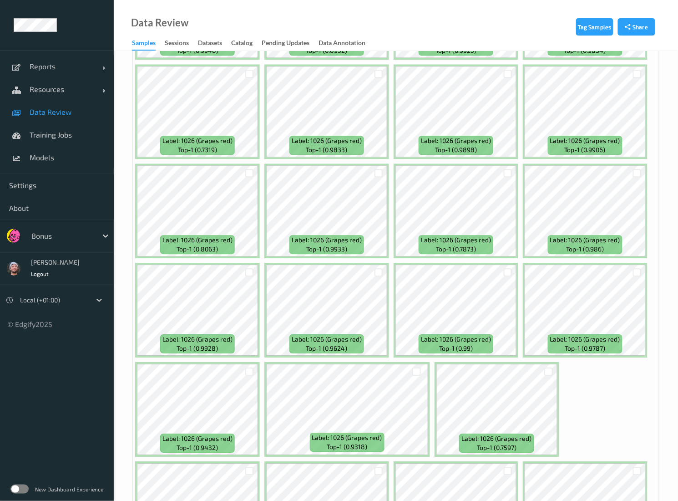
scroll to position [2660, 0]
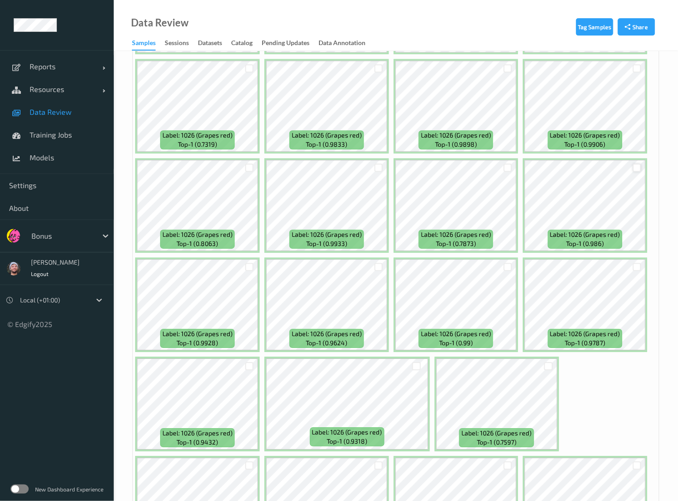
click at [636, 170] on div at bounding box center [637, 167] width 9 height 9
click at [510, 169] on div at bounding box center [508, 167] width 9 height 9
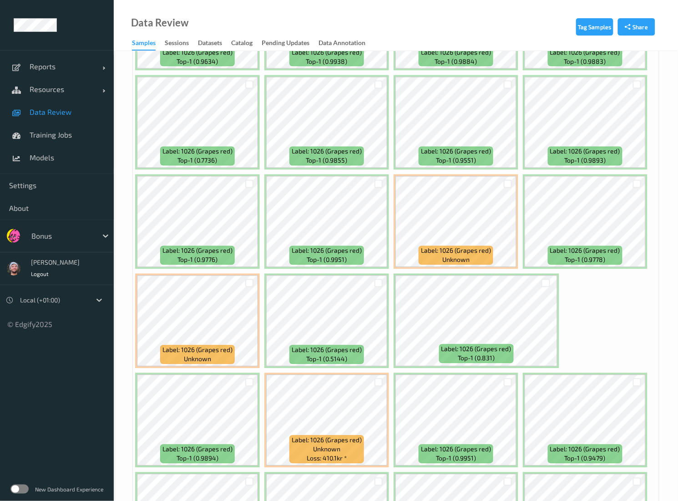
scroll to position [3438, 0]
click at [509, 181] on div at bounding box center [508, 183] width 9 height 9
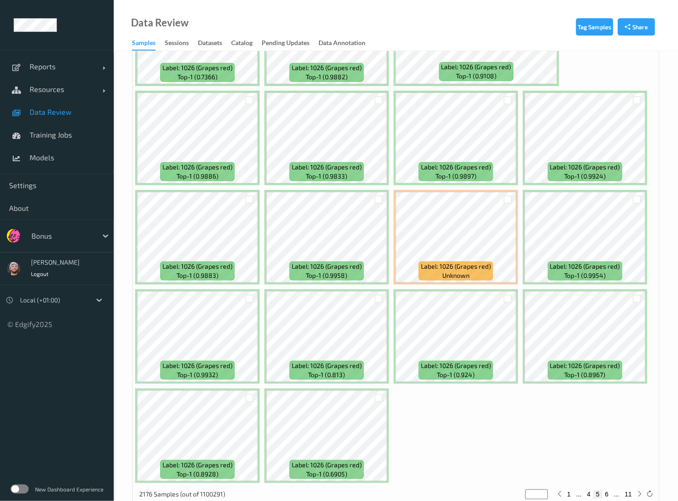
scroll to position [5132, 0]
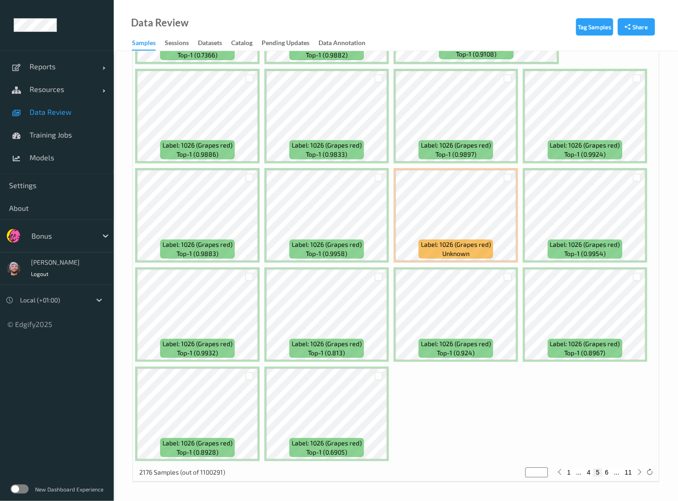
click at [607, 465] on div "2176 Samples (out of 1100291) * 1 ... 4 5 6 ... 11" at bounding box center [396, 472] width 526 height 18
click at [607, 468] on button "6" at bounding box center [607, 472] width 9 height 8
type input "*"
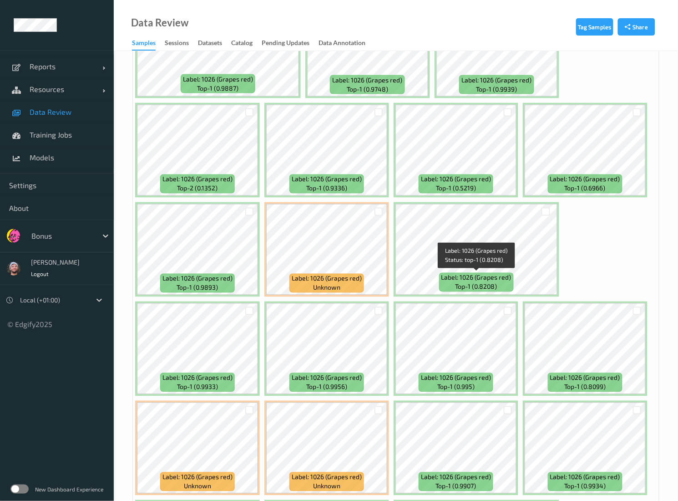
scroll to position [335, 0]
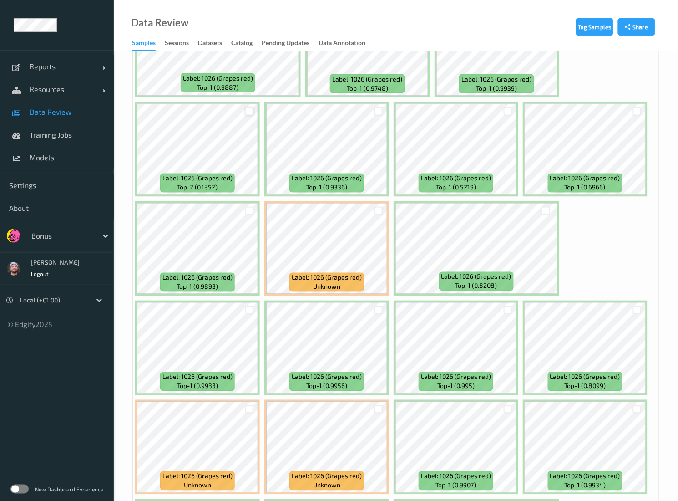
click at [246, 115] on div at bounding box center [249, 111] width 9 height 9
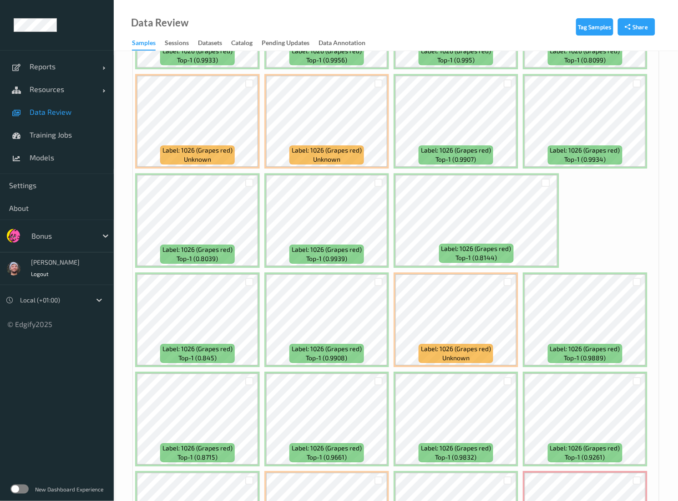
scroll to position [779, 0]
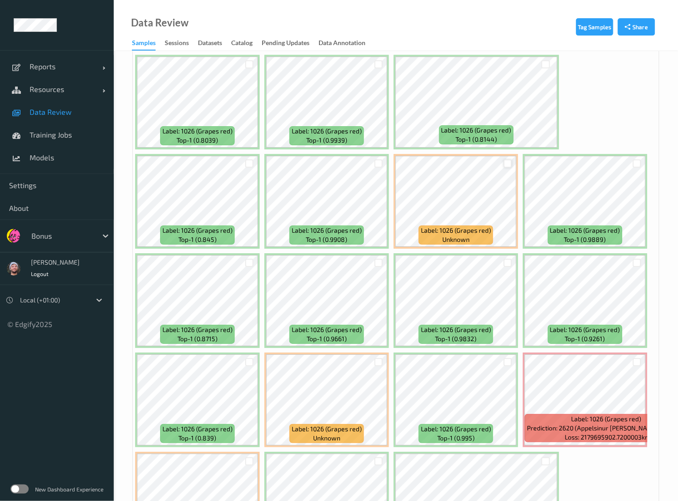
click at [505, 162] on div at bounding box center [508, 163] width 9 height 9
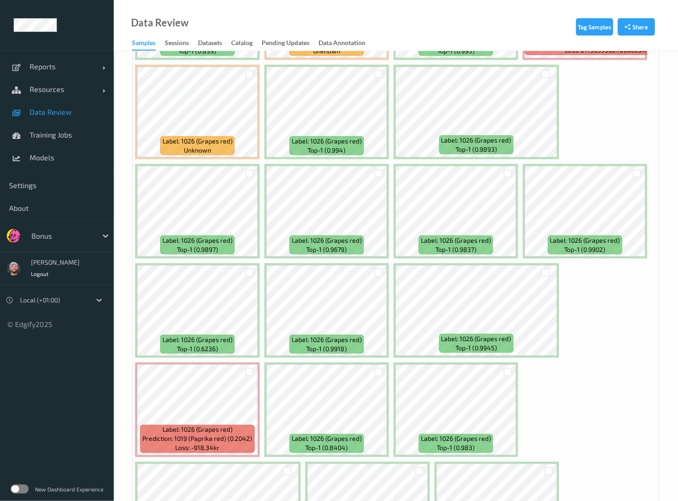
scroll to position [1169, 0]
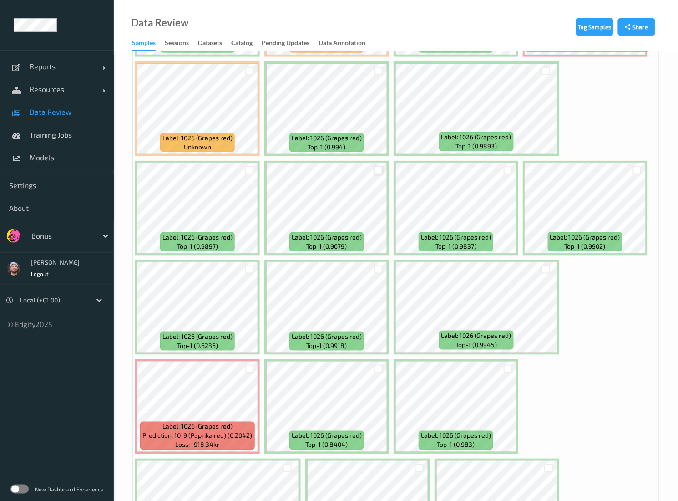
click at [379, 174] on div at bounding box center [379, 170] width 9 height 9
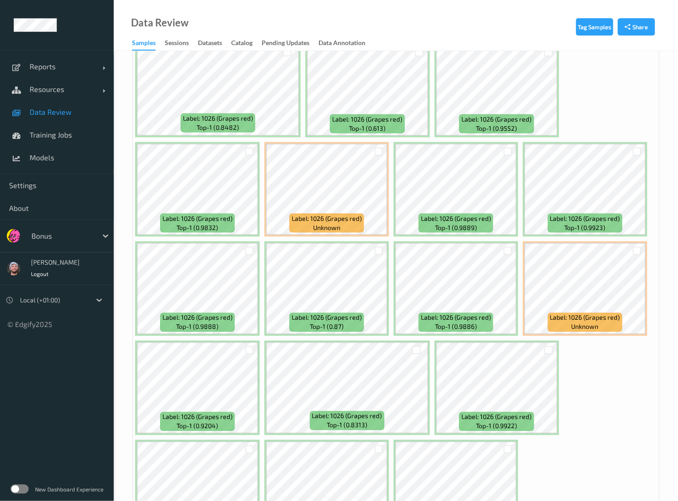
scroll to position [2276, 0]
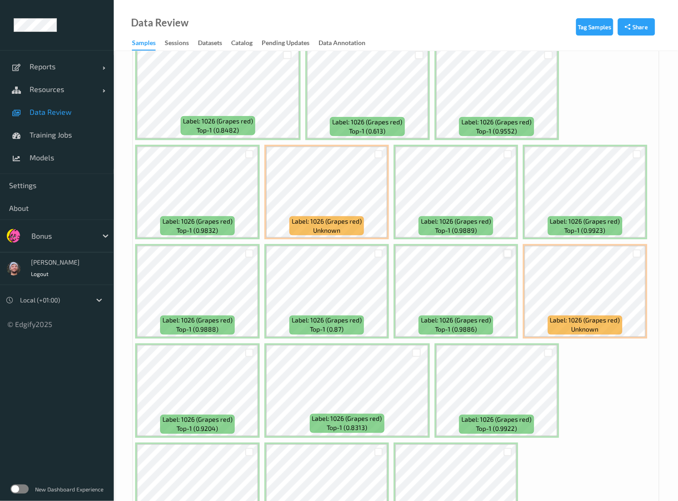
click at [504, 252] on div at bounding box center [508, 253] width 9 height 9
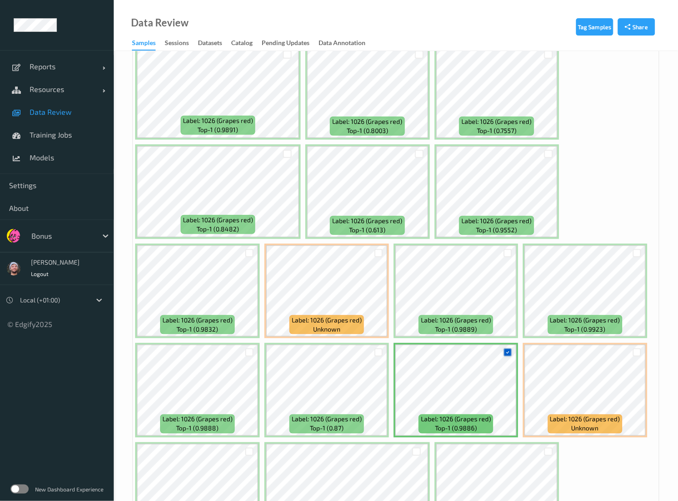
scroll to position [2167, 0]
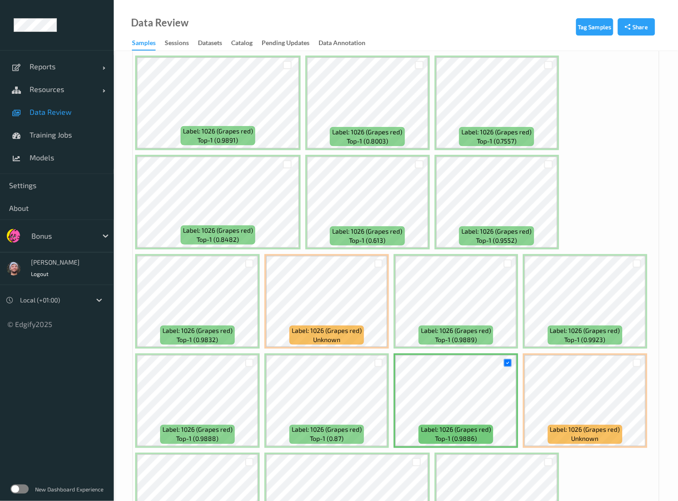
click at [543, 168] on div at bounding box center [548, 164] width 17 height 15
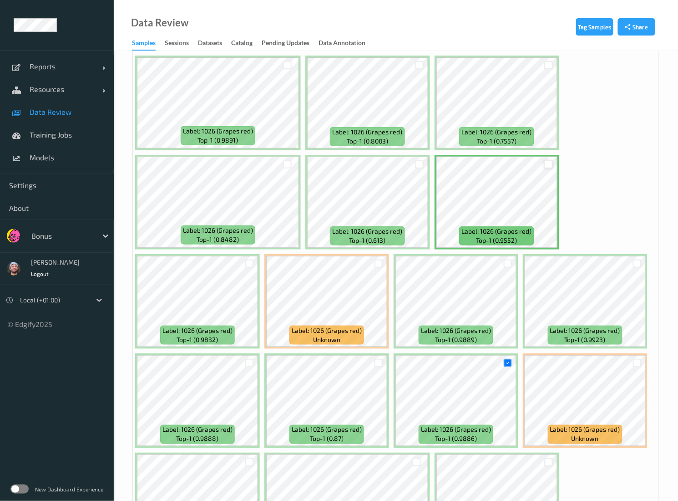
click at [547, 167] on div at bounding box center [548, 164] width 9 height 9
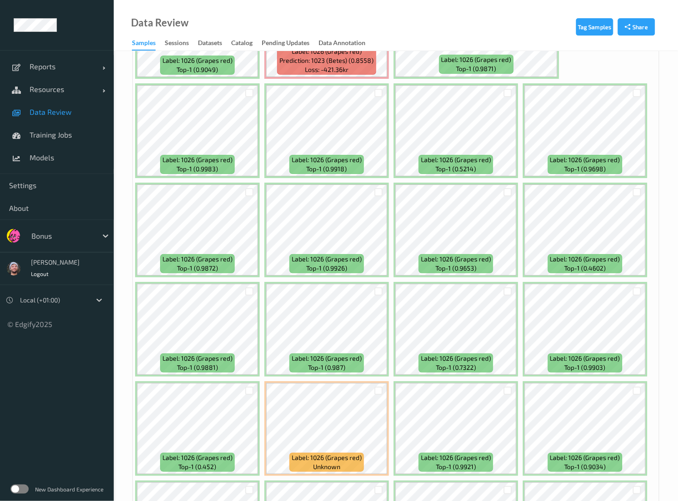
scroll to position [2933, 0]
click at [637, 191] on div at bounding box center [637, 191] width 9 height 9
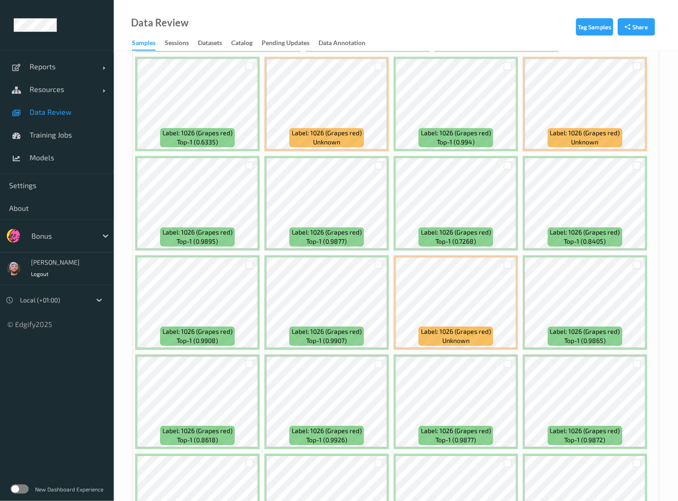
scroll to position [3615, 0]
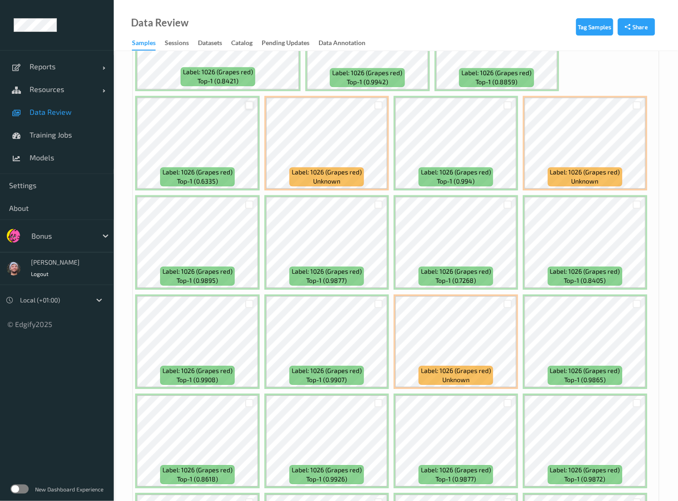
click at [248, 105] on div at bounding box center [249, 105] width 9 height 9
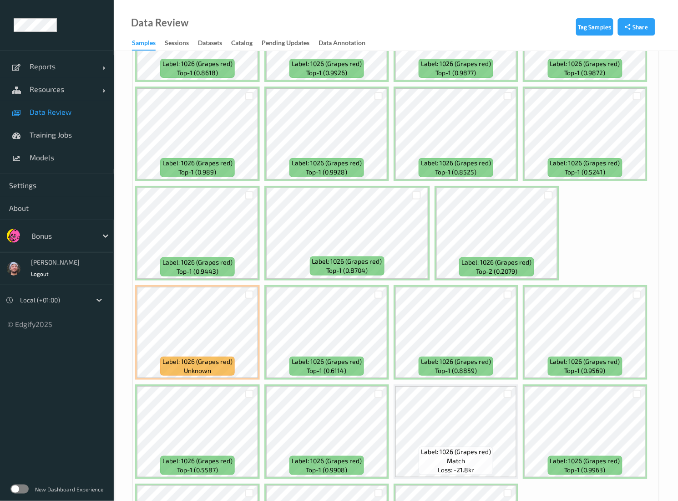
scroll to position [4021, 0]
click at [249, 199] on div at bounding box center [249, 195] width 9 height 9
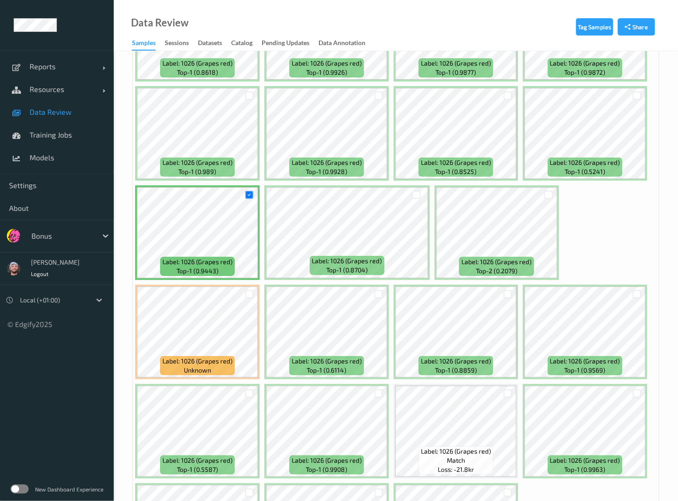
click at [254, 294] on div at bounding box center [249, 293] width 17 height 15
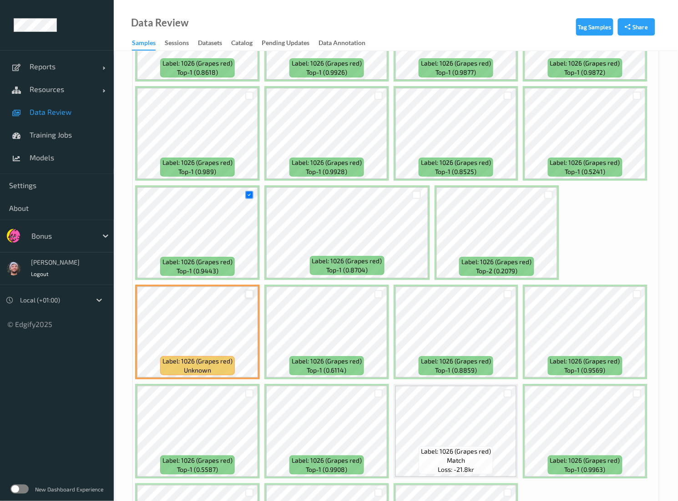
click at [251, 295] on div at bounding box center [249, 294] width 9 height 9
click at [548, 195] on div at bounding box center [548, 195] width 9 height 9
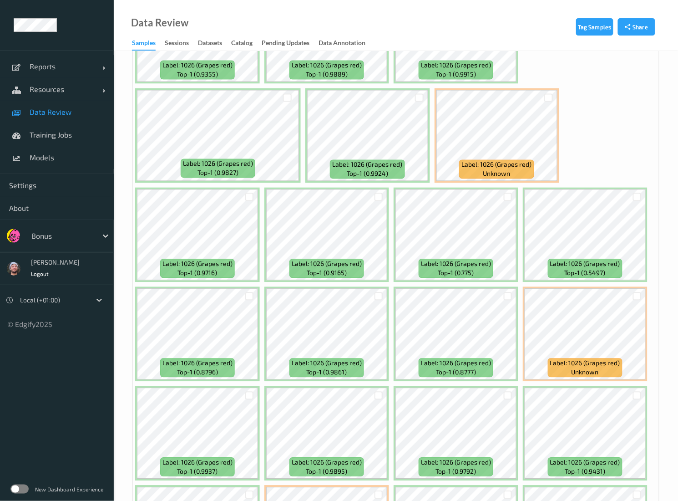
scroll to position [4516, 0]
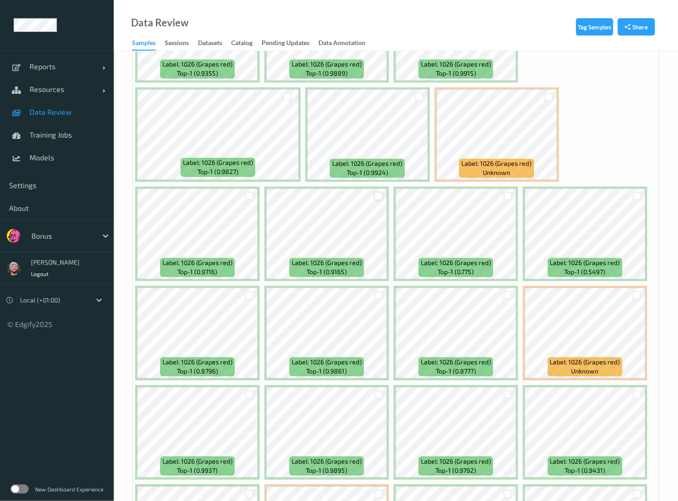
click at [382, 197] on div at bounding box center [379, 196] width 9 height 9
click at [250, 399] on div at bounding box center [249, 394] width 9 height 9
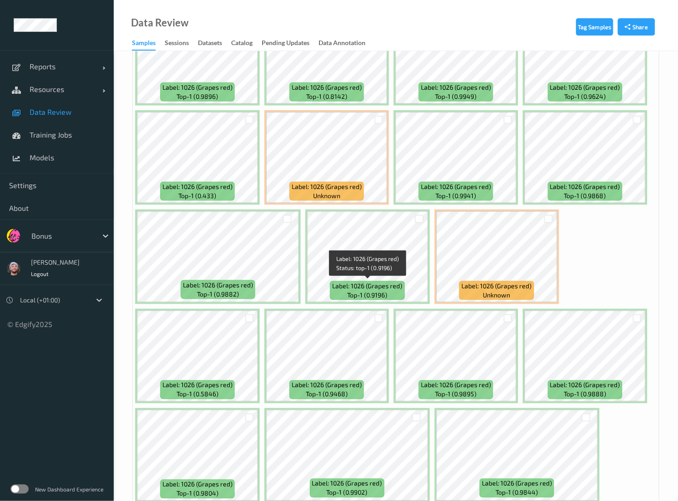
scroll to position [5283, 0]
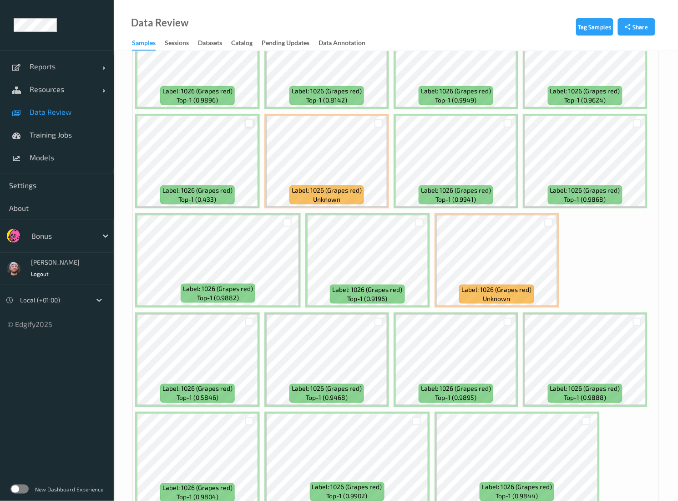
click at [247, 125] on div at bounding box center [249, 123] width 9 height 9
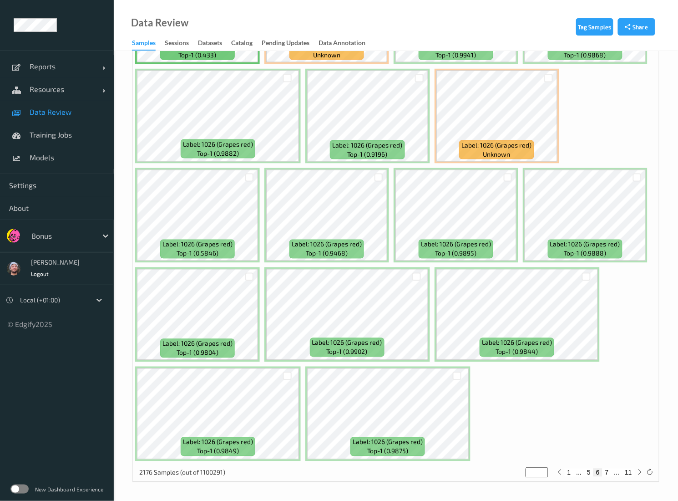
click at [608, 469] on button "7" at bounding box center [607, 472] width 9 height 8
type input "*"
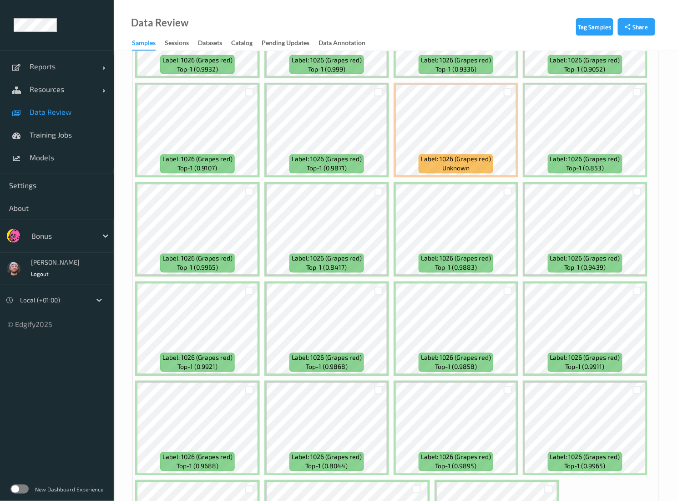
scroll to position [355, 0]
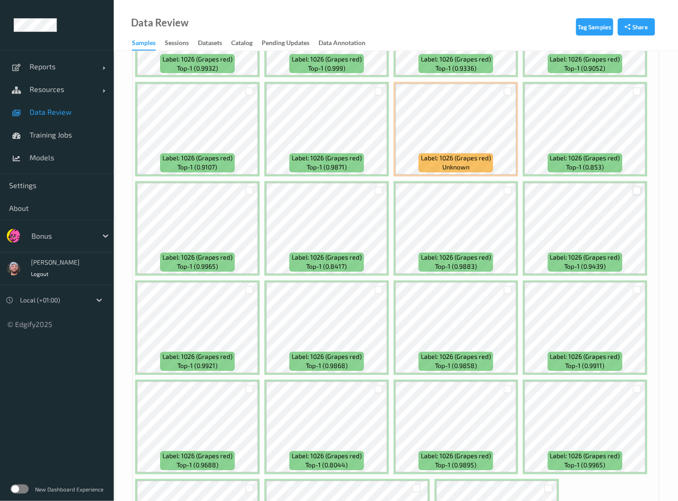
click at [634, 193] on div at bounding box center [637, 191] width 9 height 9
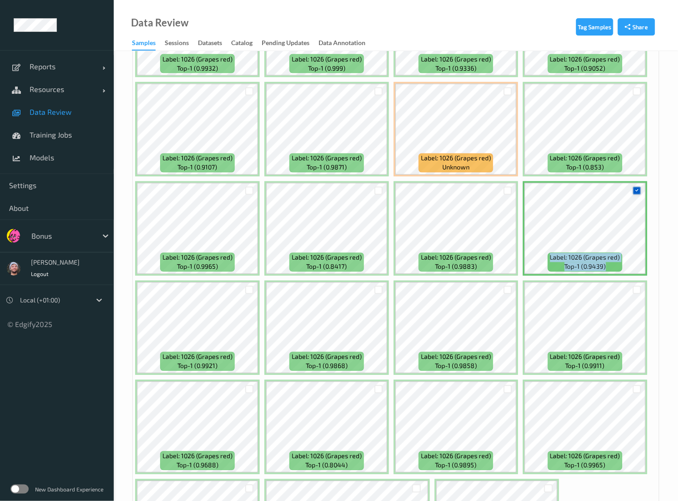
click at [634, 193] on icon at bounding box center [637, 190] width 6 height 6
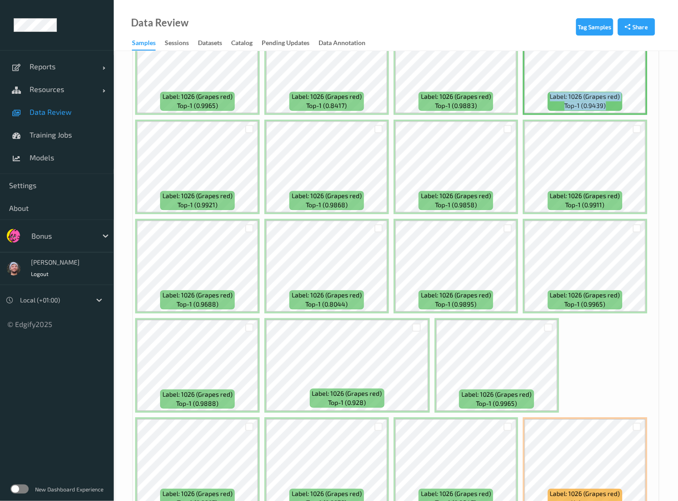
scroll to position [395, 0]
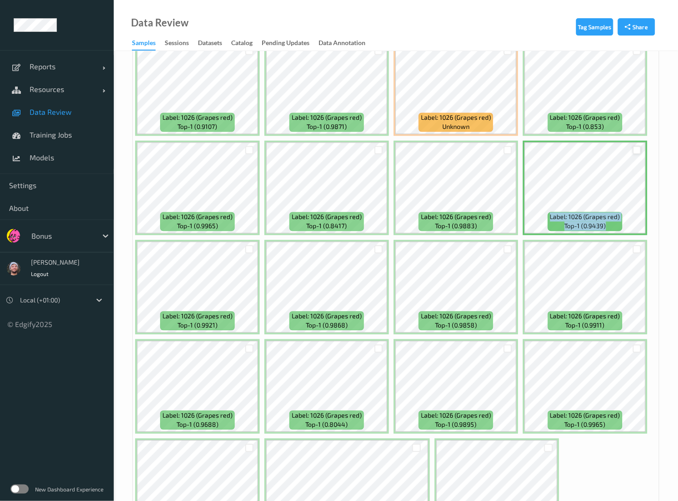
click at [635, 148] on div at bounding box center [637, 150] width 9 height 9
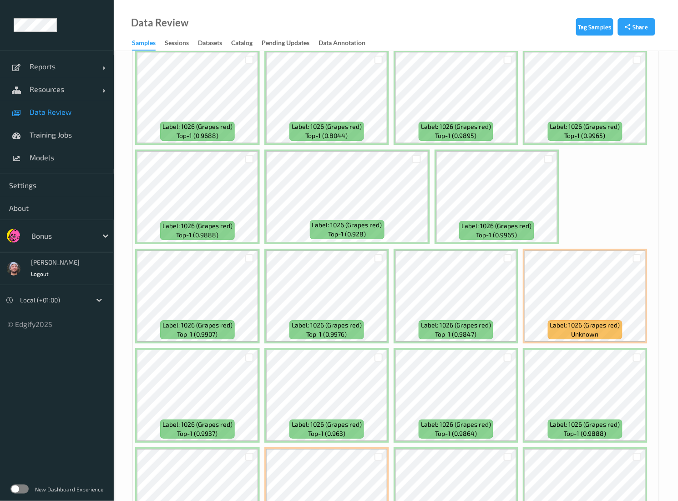
scroll to position [875, 0]
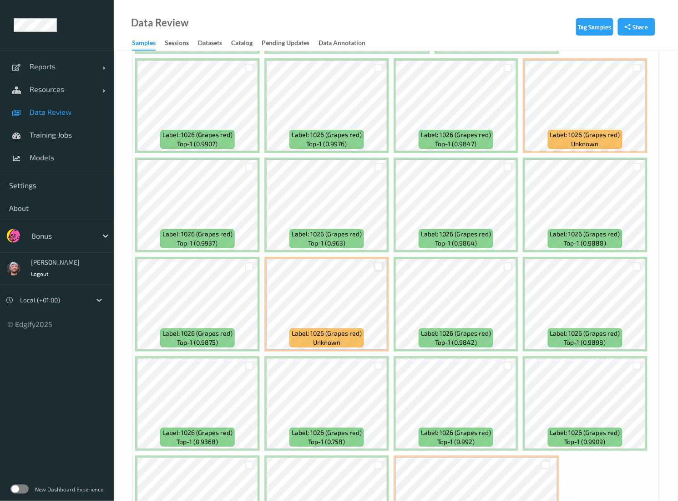
click at [380, 268] on div at bounding box center [379, 266] width 9 height 9
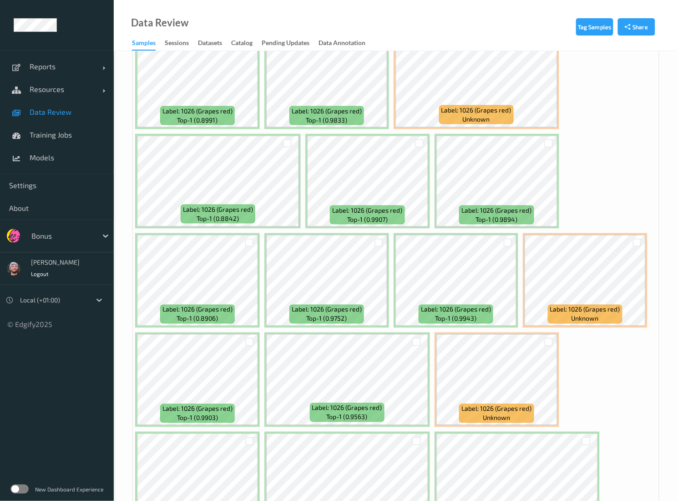
scroll to position [1296, 0]
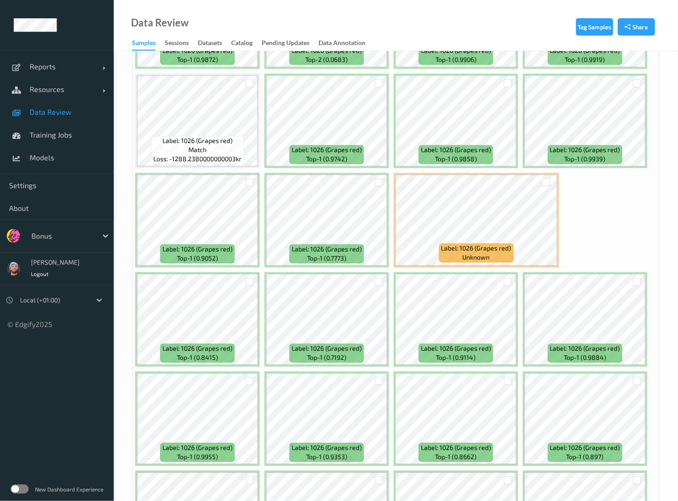
scroll to position [3539, 0]
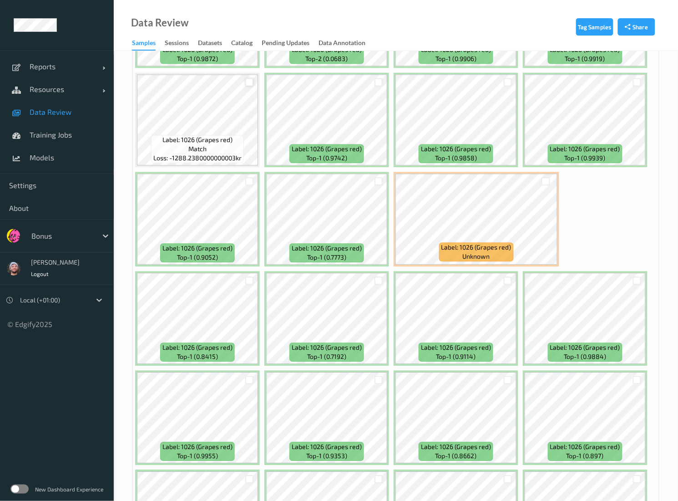
click at [250, 84] on div at bounding box center [249, 82] width 9 height 9
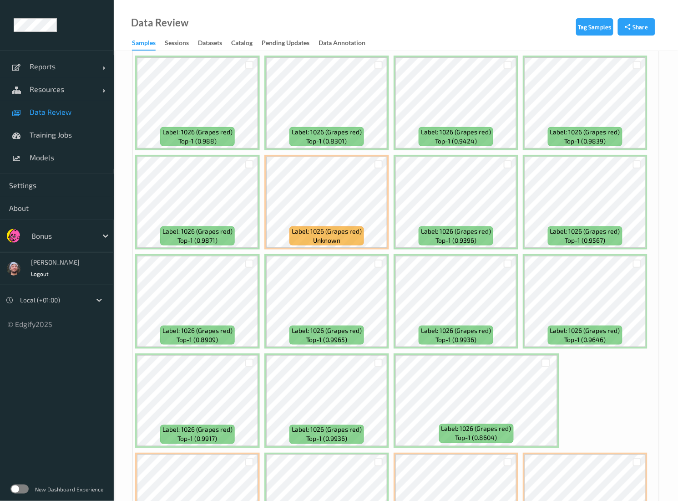
scroll to position [4150, 0]
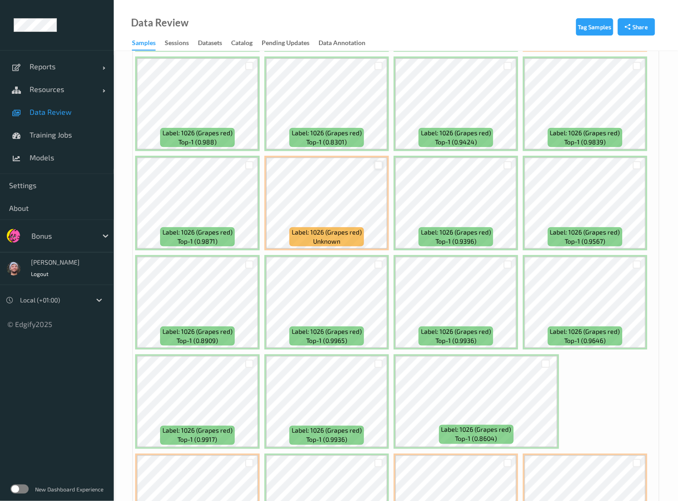
click at [382, 168] on div at bounding box center [379, 165] width 9 height 9
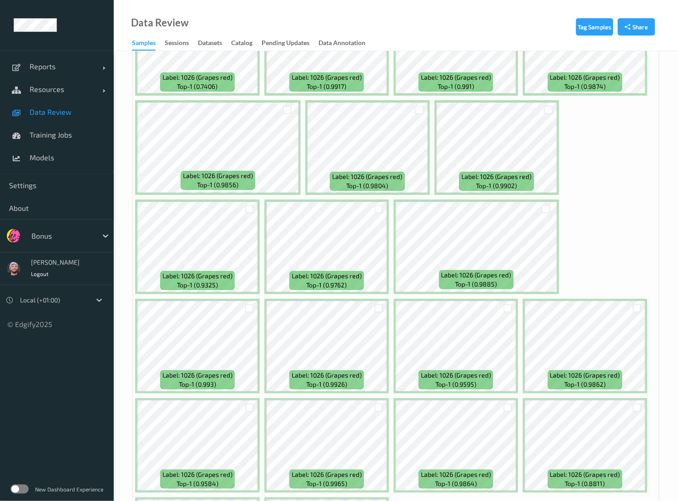
scroll to position [5000, 0]
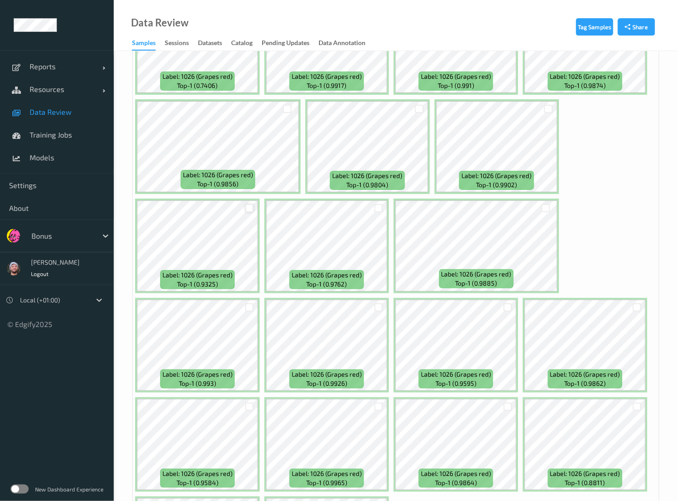
click at [250, 206] on div at bounding box center [249, 208] width 9 height 9
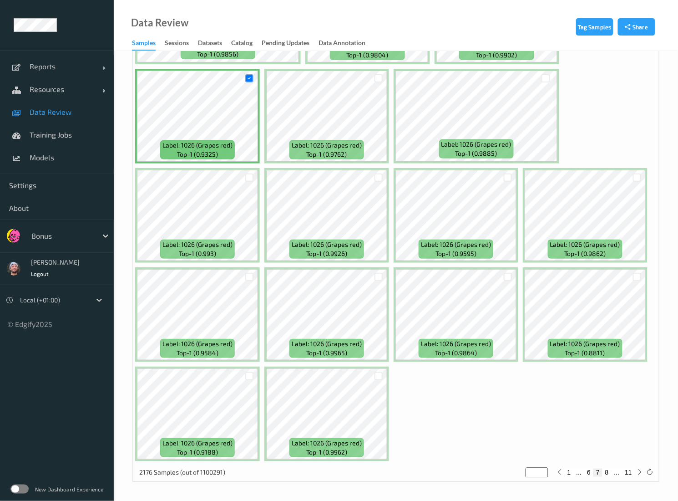
click at [609, 472] on button "8" at bounding box center [607, 472] width 9 height 8
type input "*"
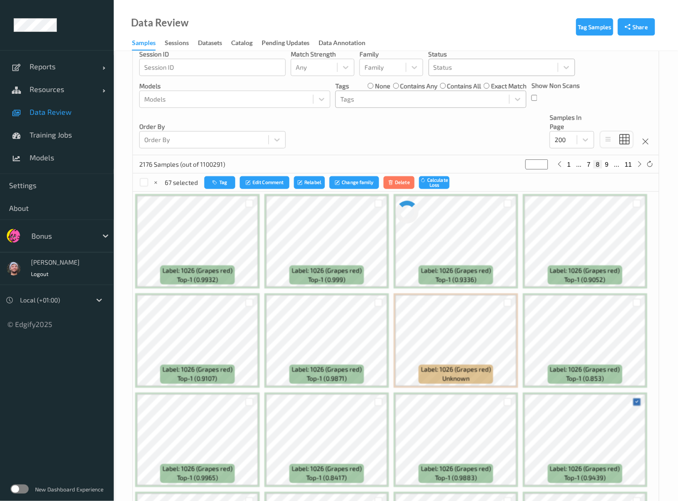
scroll to position [0, 0]
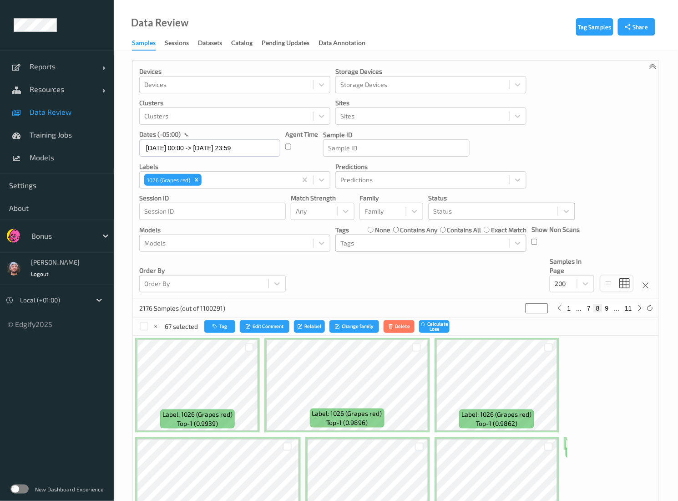
click at [259, 260] on div "Order By Order By" at bounding box center [212, 274] width 147 height 35
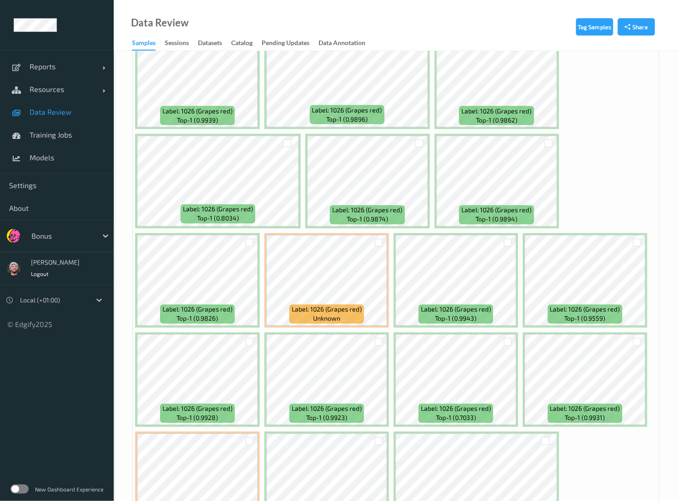
scroll to position [304, 0]
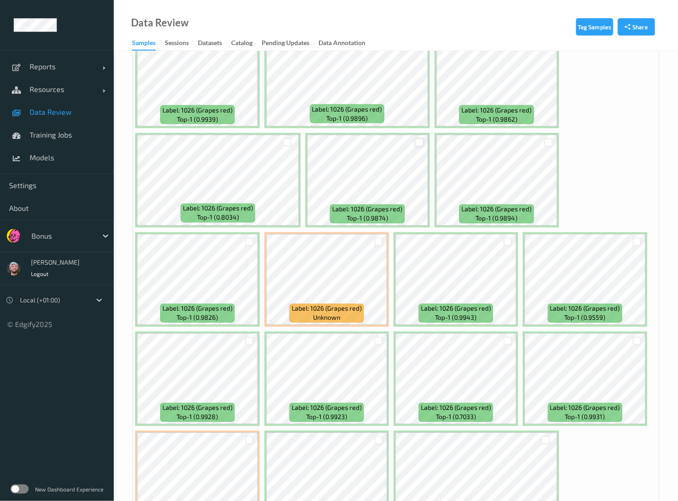
click at [420, 143] on div at bounding box center [419, 142] width 9 height 9
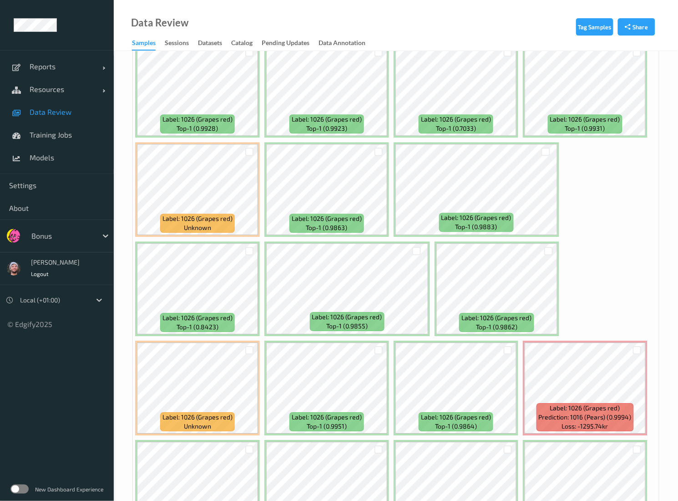
scroll to position [648, 0]
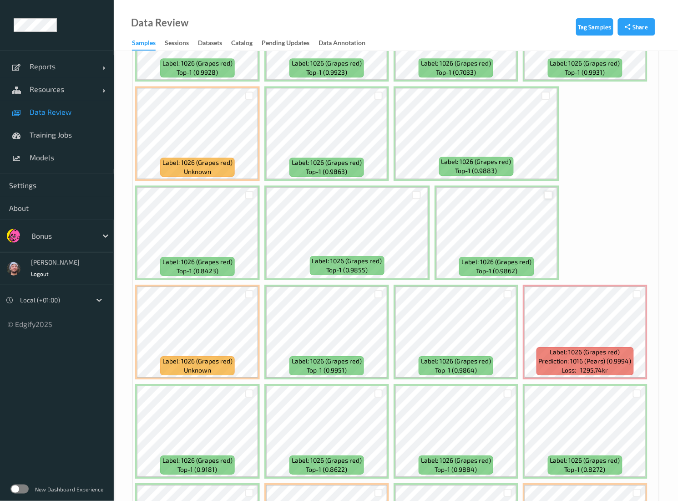
click at [545, 192] on div at bounding box center [548, 195] width 9 height 9
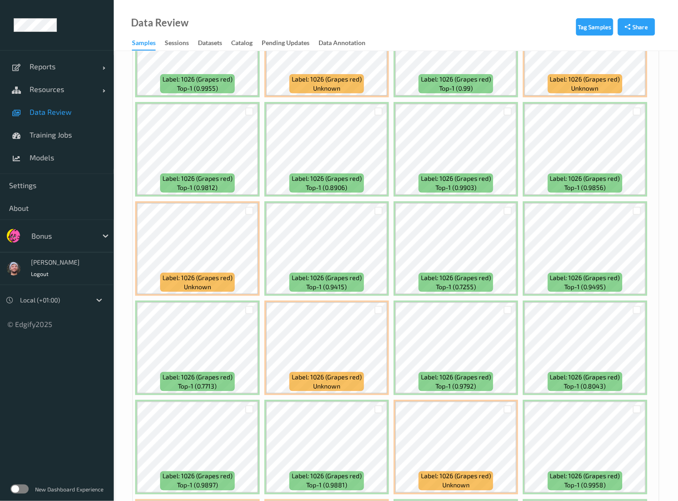
scroll to position [1129, 0]
click at [379, 309] on div at bounding box center [379, 309] width 9 height 9
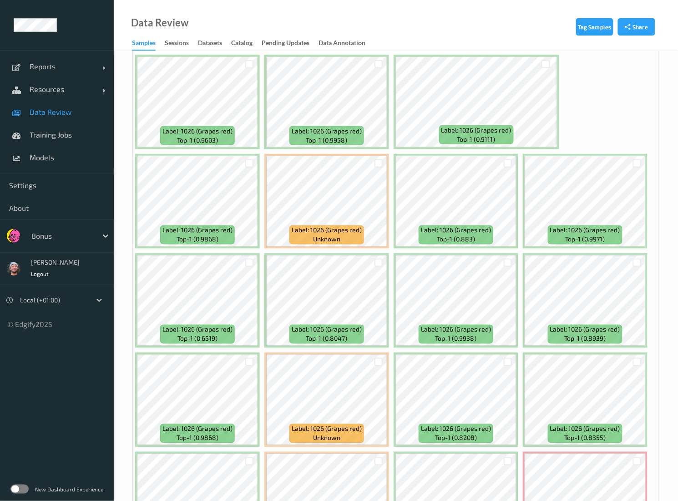
scroll to position [4408, 0]
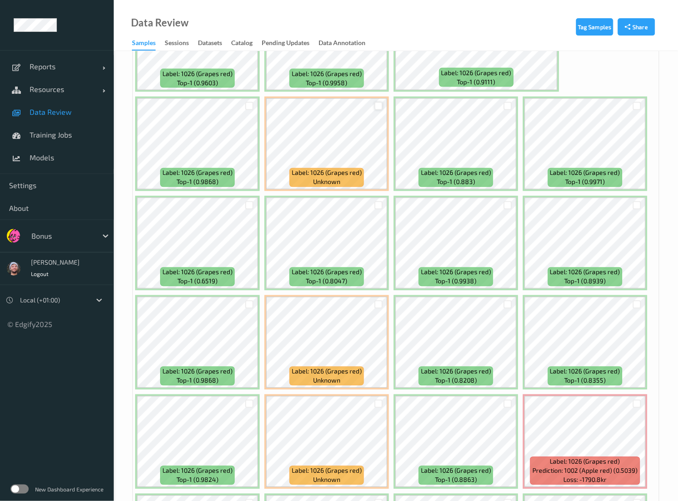
click at [380, 106] on div at bounding box center [379, 106] width 9 height 9
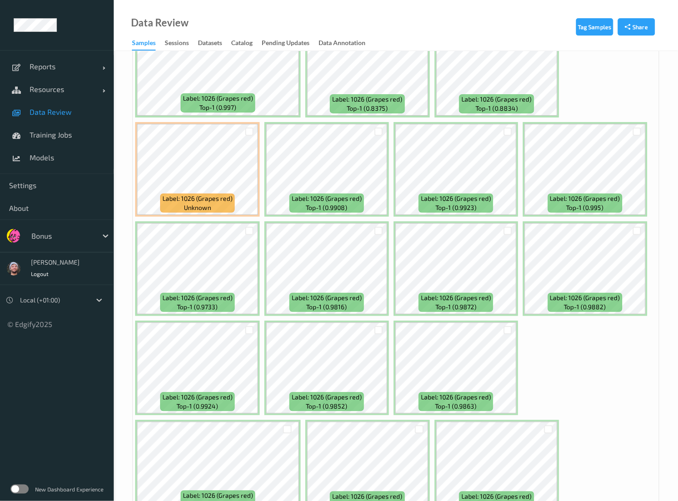
scroll to position [5084, 0]
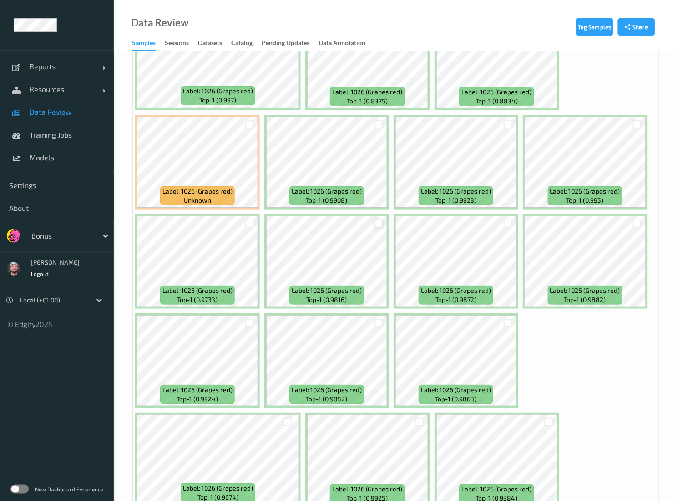
click at [379, 224] on div at bounding box center [379, 223] width 9 height 9
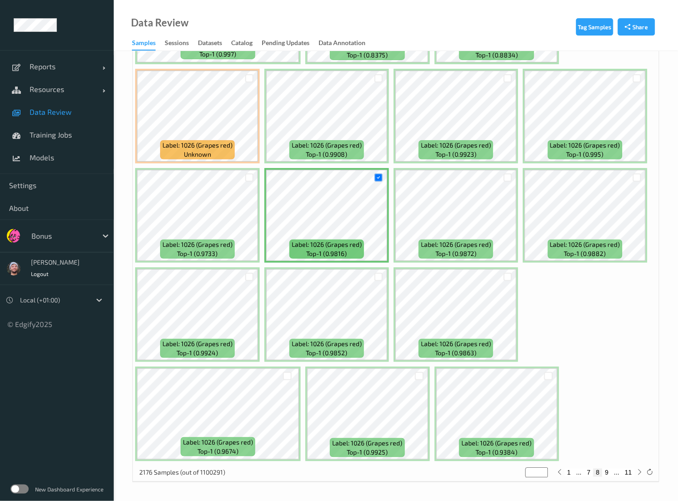
click at [610, 472] on button "9" at bounding box center [607, 472] width 9 height 8
type input "*"
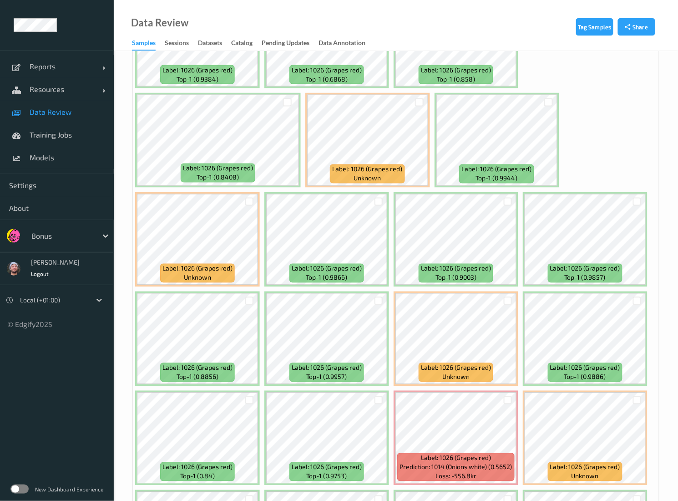
scroll to position [344, 0]
click at [548, 104] on div at bounding box center [548, 102] width 9 height 9
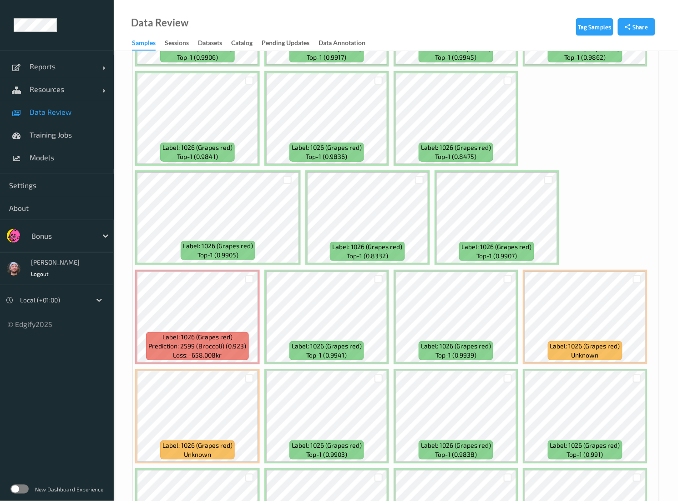
scroll to position [962, 0]
click at [421, 181] on div at bounding box center [419, 179] width 9 height 9
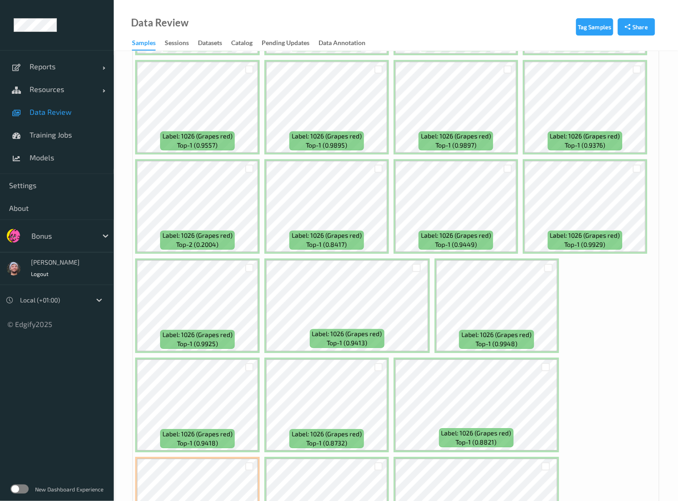
scroll to position [1569, 0]
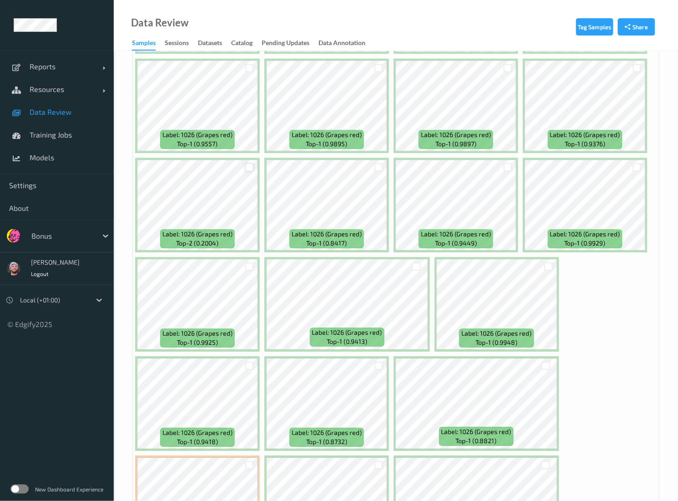
click at [245, 172] on div at bounding box center [249, 167] width 9 height 9
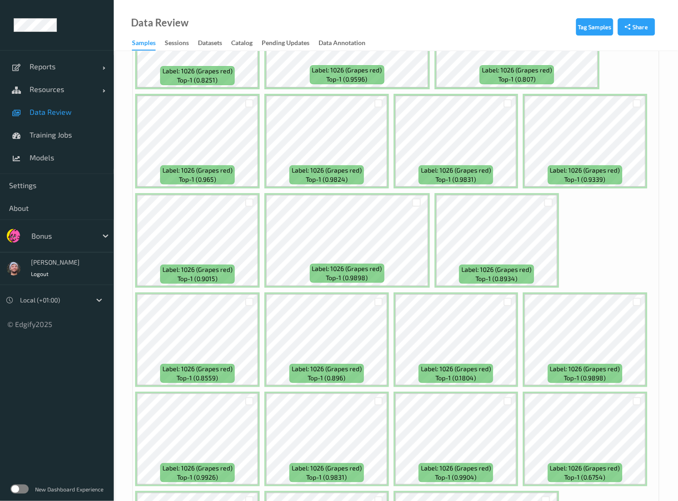
scroll to position [3041, 0]
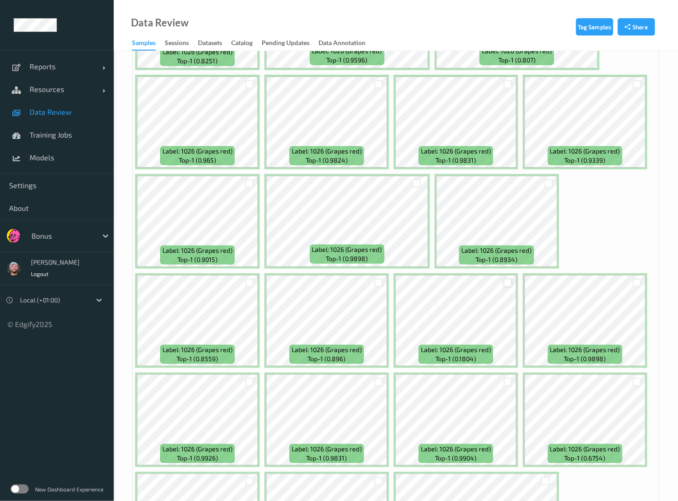
click at [509, 283] on div at bounding box center [508, 283] width 9 height 9
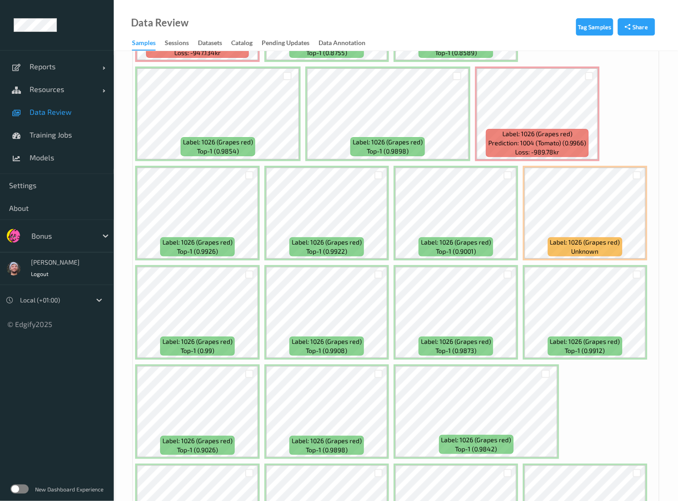
scroll to position [4040, 0]
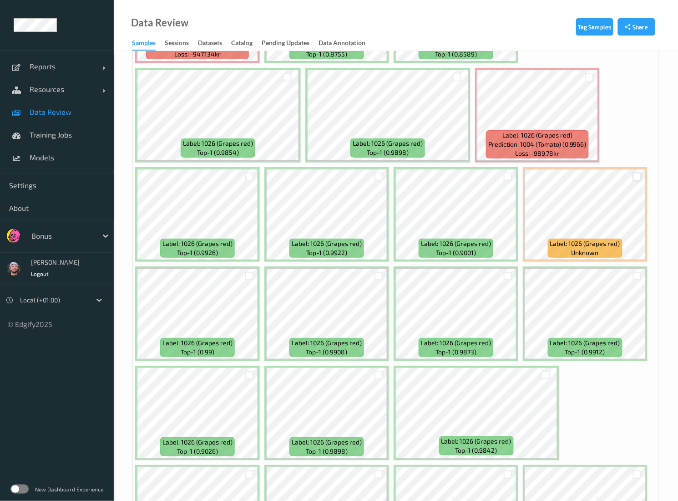
click at [638, 180] on div at bounding box center [637, 176] width 9 height 9
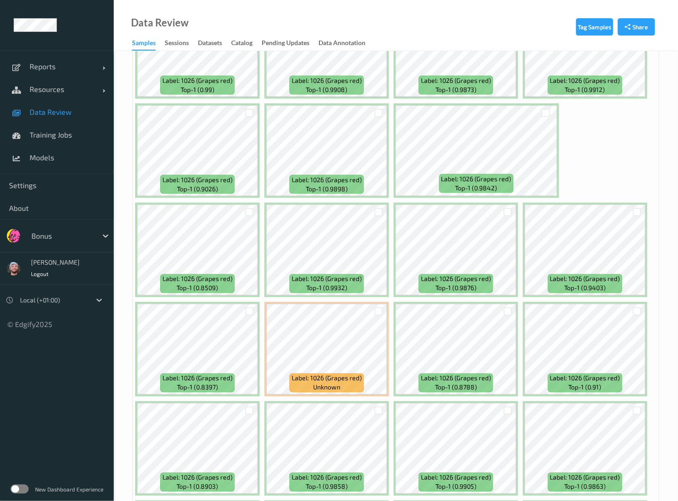
scroll to position [4307, 0]
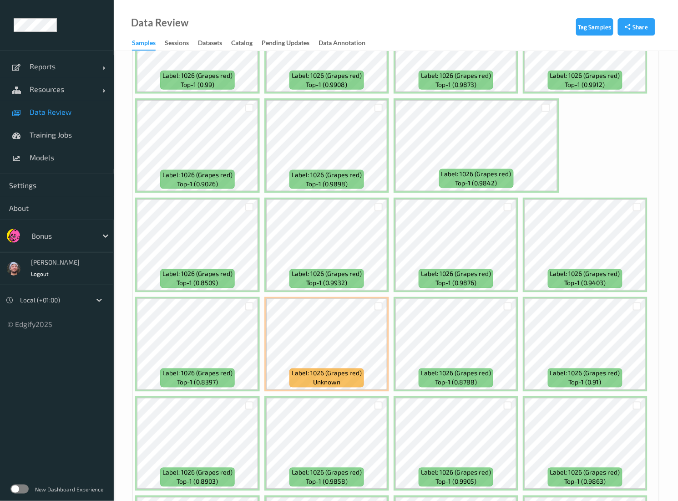
click at [244, 208] on div at bounding box center [249, 206] width 17 height 15
click at [248, 210] on div at bounding box center [249, 207] width 9 height 9
click at [634, 401] on div at bounding box center [636, 405] width 17 height 15
click at [636, 405] on div at bounding box center [637, 405] width 9 height 9
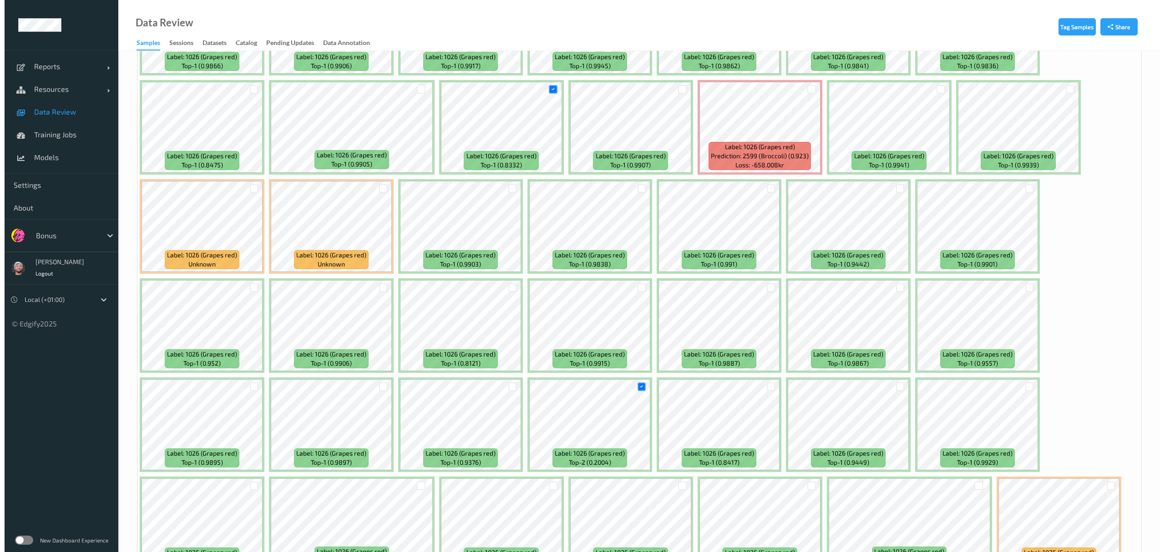
scroll to position [0, 0]
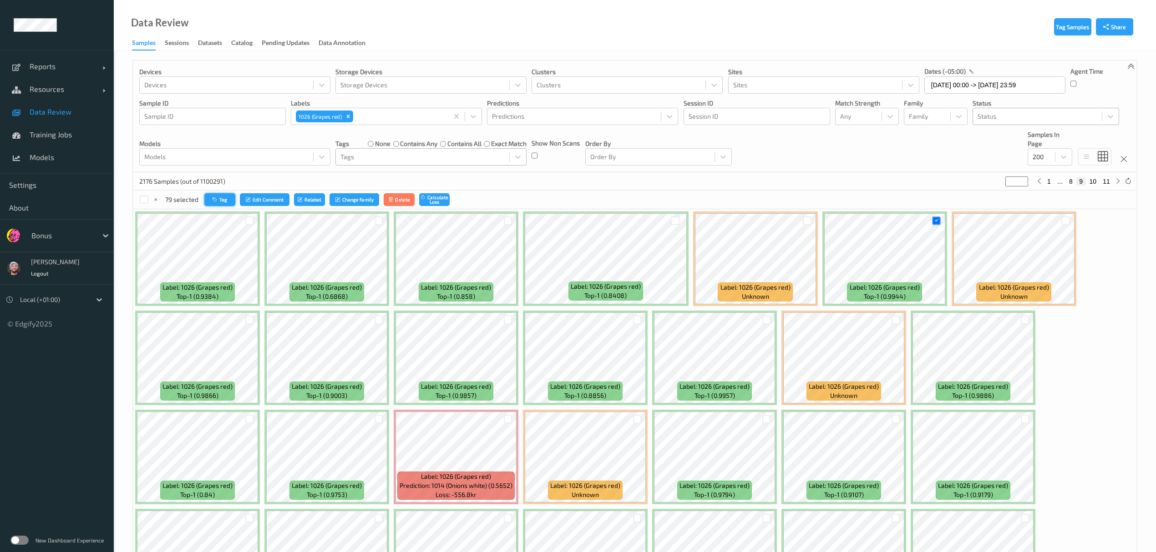
click at [212, 206] on button "Tag" at bounding box center [219, 199] width 31 height 13
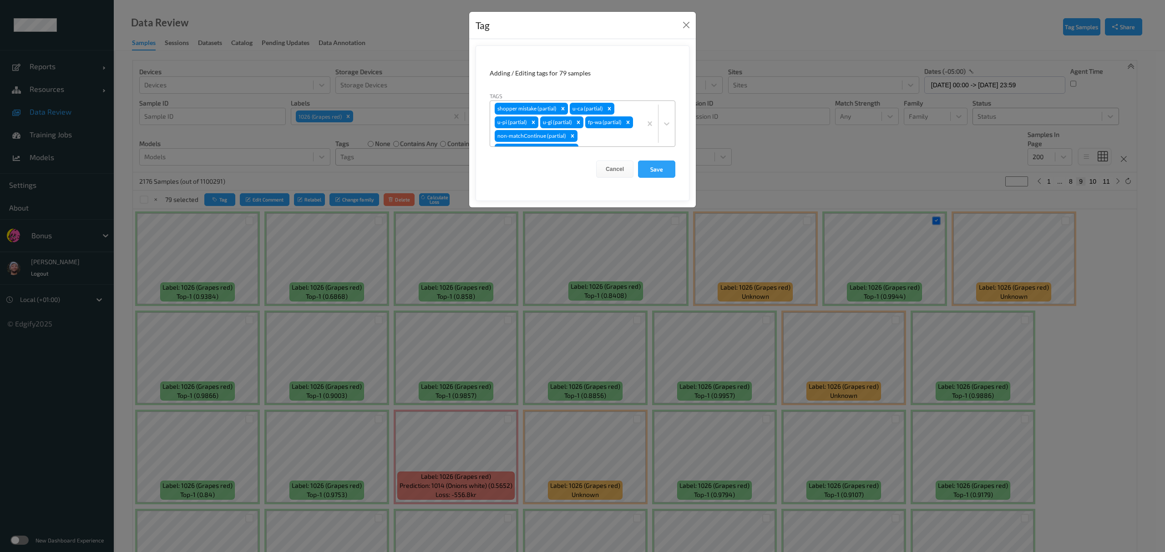
click at [590, 142] on div "shopper mistake (partial) u-ca (partial) u-pi (partial) u-gi (partial) fp-wa (p…" at bounding box center [566, 124] width 152 height 46
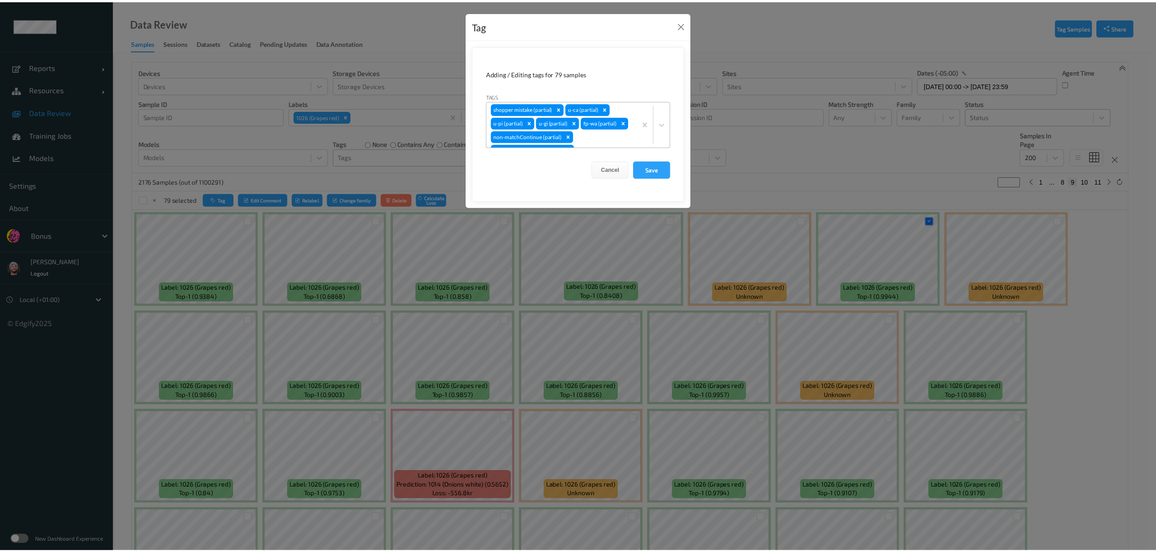
scroll to position [8, 0]
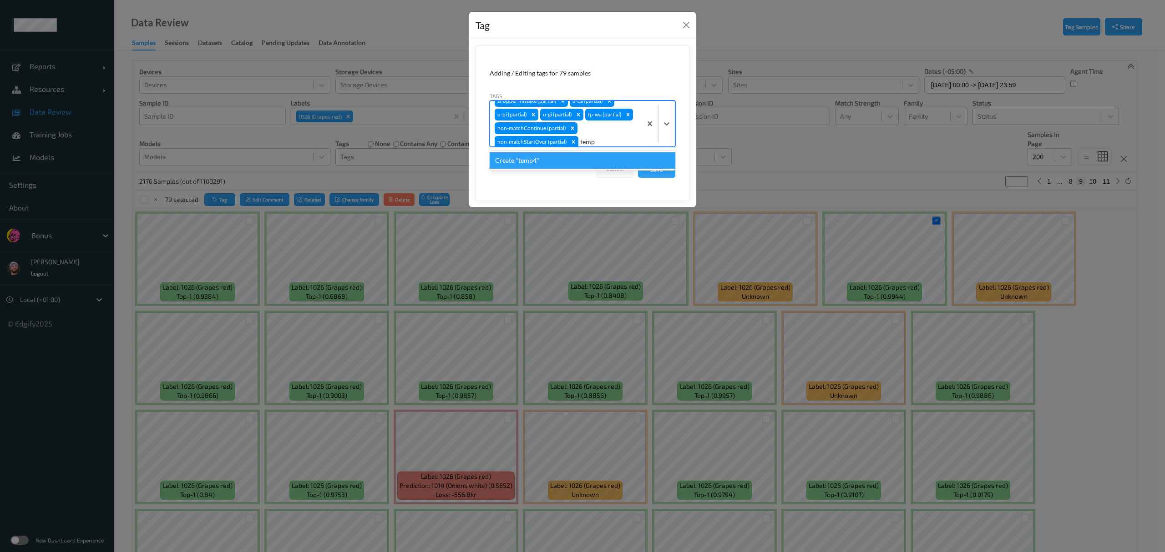
type input "temp3"
click at [638, 161] on button "Save" at bounding box center [656, 169] width 37 height 17
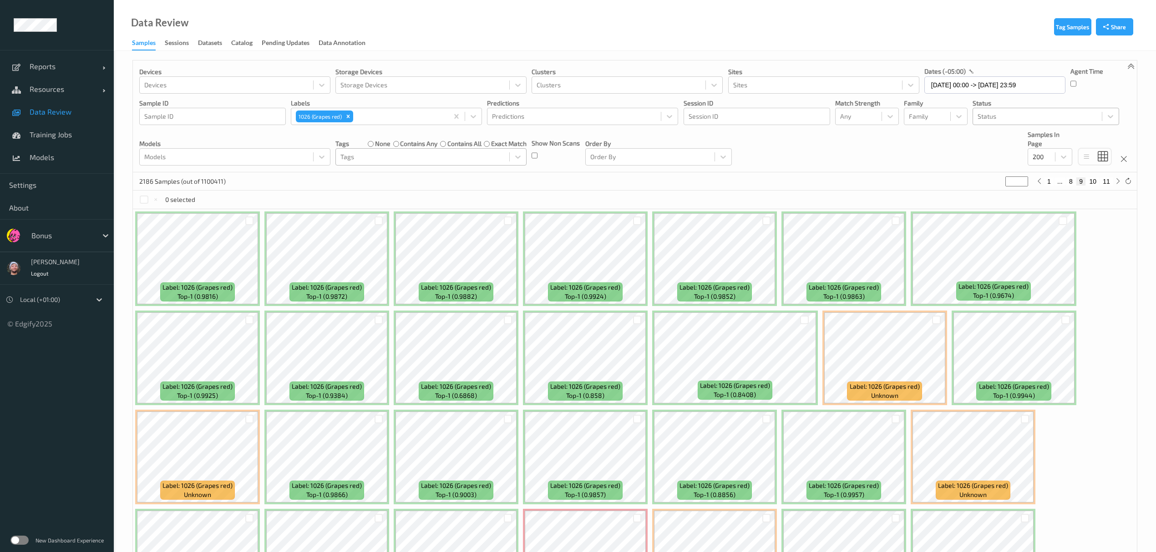
click at [387, 157] on div at bounding box center [422, 157] width 164 height 11
type input "temp3"
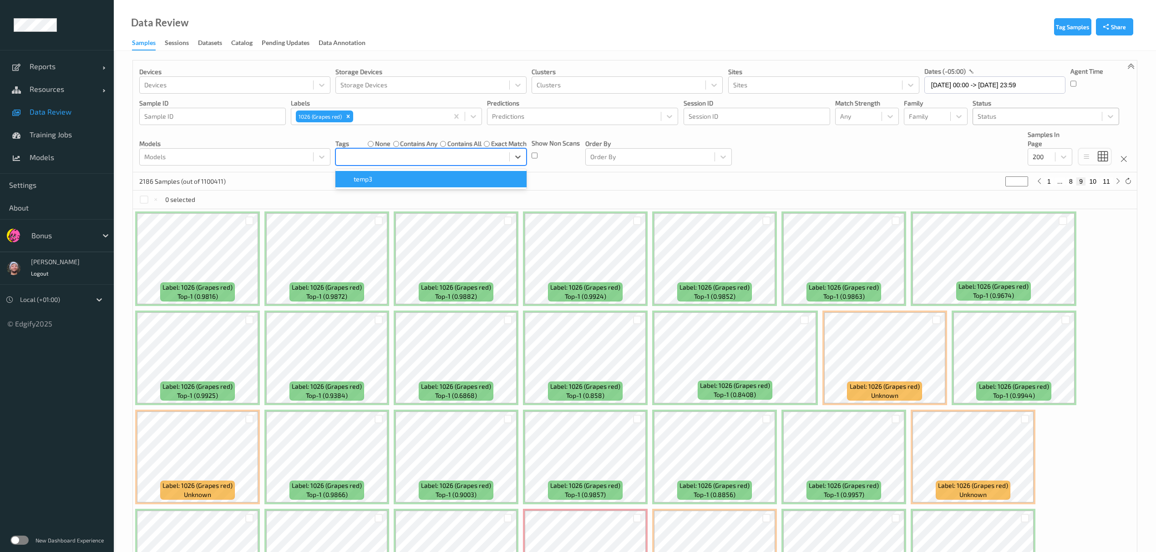
type input "*"
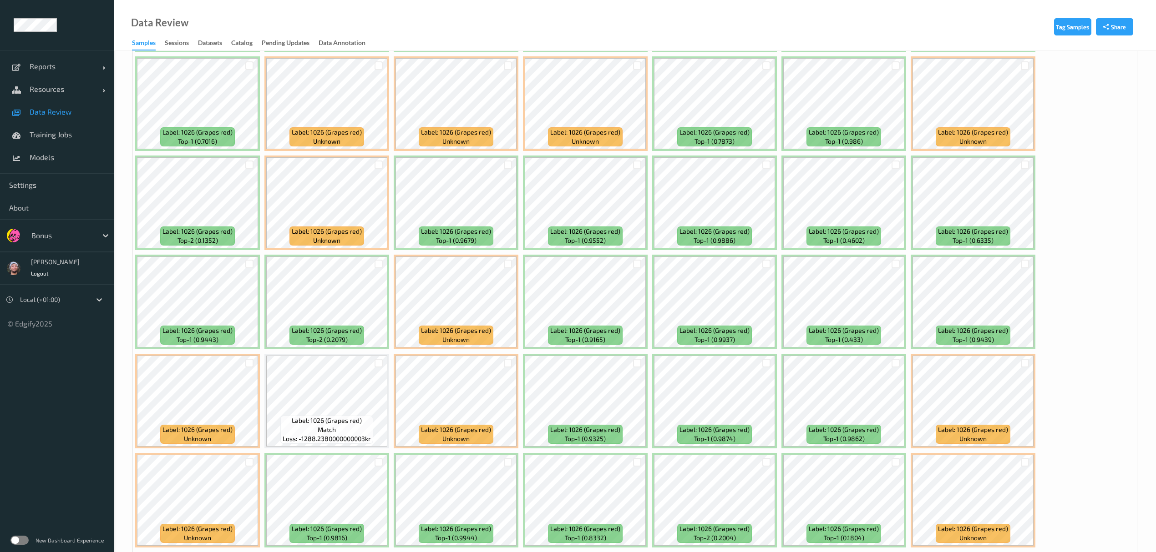
scroll to position [751, 0]
click at [248, 267] on div at bounding box center [249, 263] width 9 height 9
click at [377, 263] on div at bounding box center [379, 263] width 9 height 9
click at [248, 363] on div at bounding box center [249, 363] width 9 height 9
click at [375, 363] on div at bounding box center [379, 363] width 9 height 9
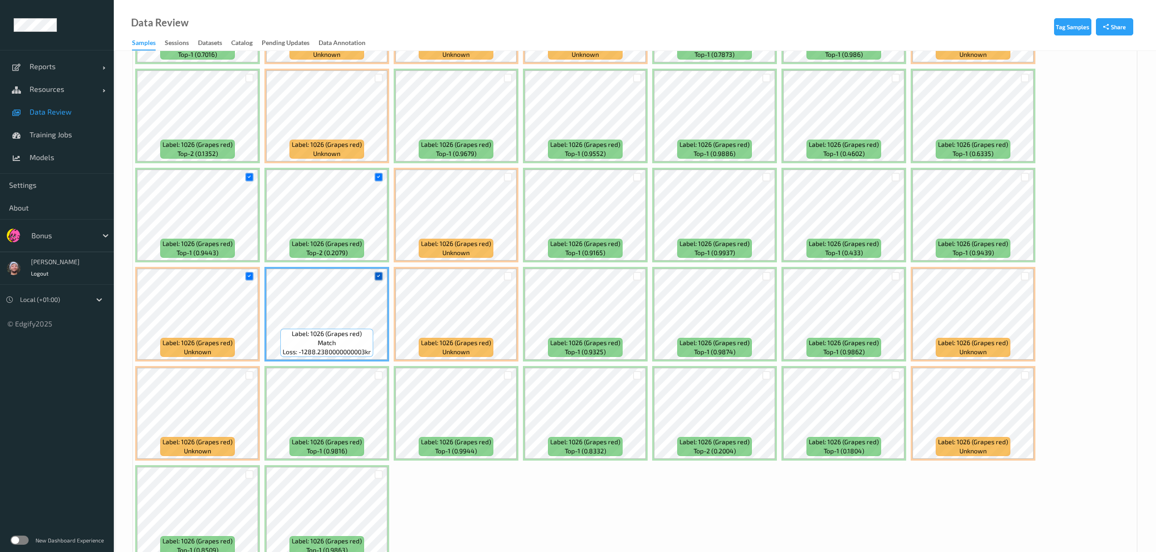
scroll to position [886, 0]
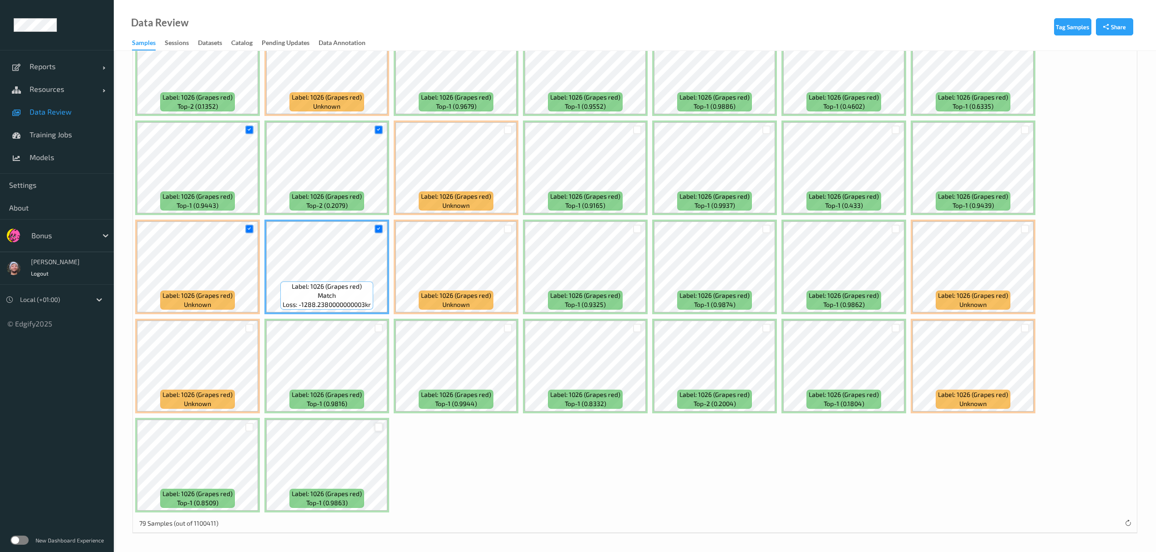
click at [377, 429] on div at bounding box center [379, 427] width 9 height 9
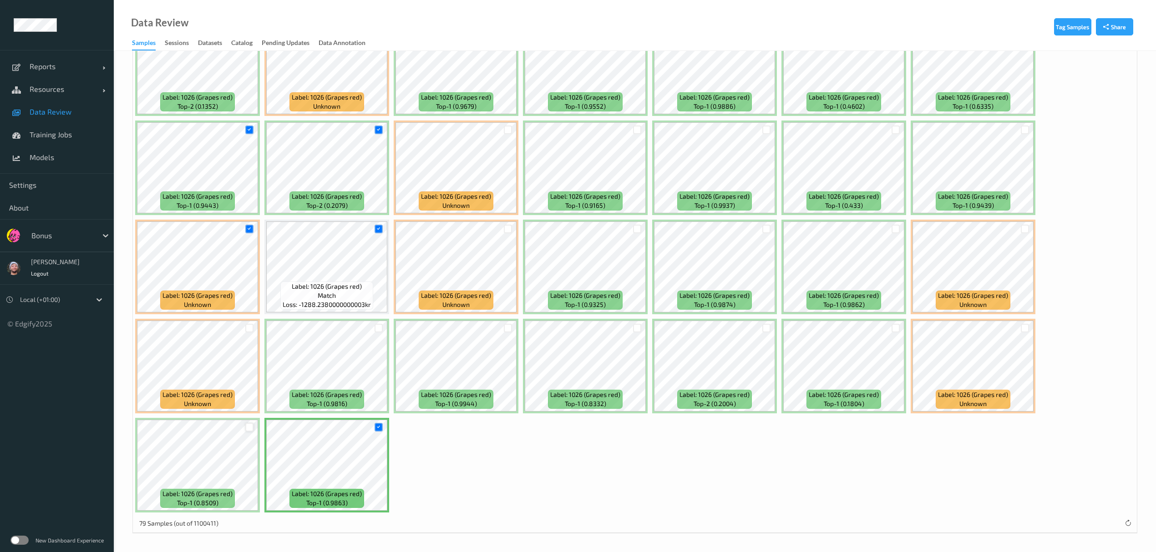
click at [250, 430] on div at bounding box center [249, 427] width 9 height 9
click at [253, 325] on div at bounding box center [249, 328] width 17 height 15
click at [247, 325] on div at bounding box center [249, 328] width 9 height 9
click at [380, 327] on div at bounding box center [379, 328] width 9 height 9
click at [507, 326] on div at bounding box center [508, 328] width 9 height 9
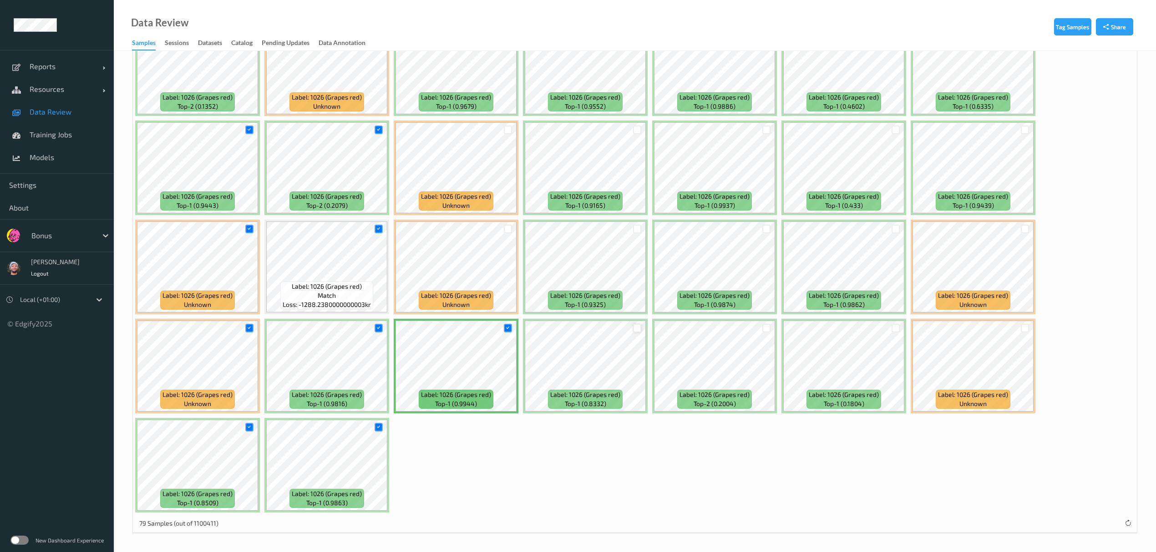
click at [636, 328] on div at bounding box center [637, 328] width 9 height 9
click at [764, 326] on div at bounding box center [766, 328] width 9 height 9
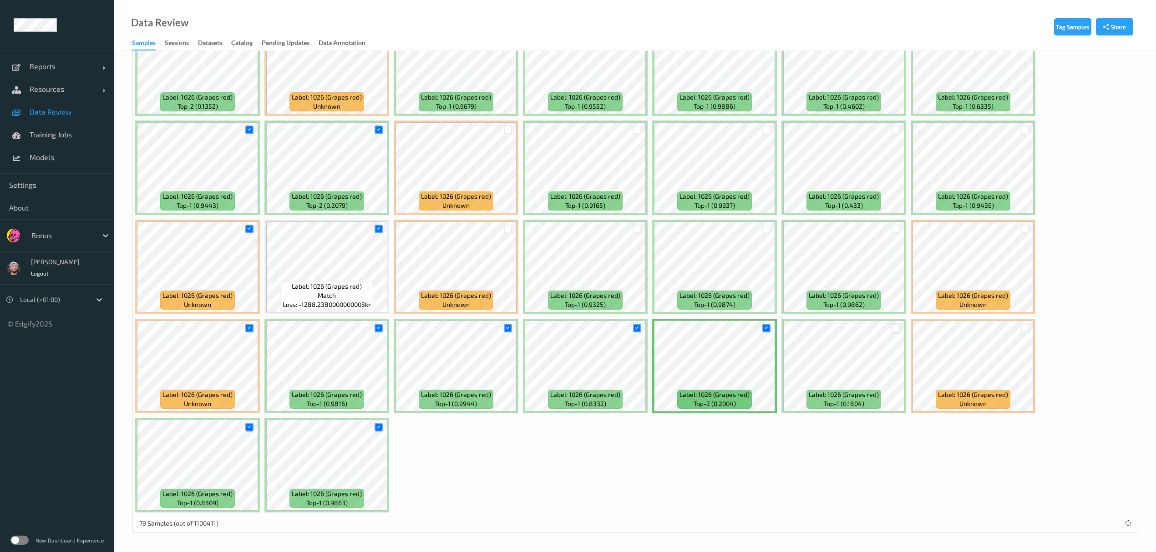
click at [896, 326] on div at bounding box center [895, 328] width 9 height 9
click at [1026, 330] on div at bounding box center [1025, 328] width 9 height 9
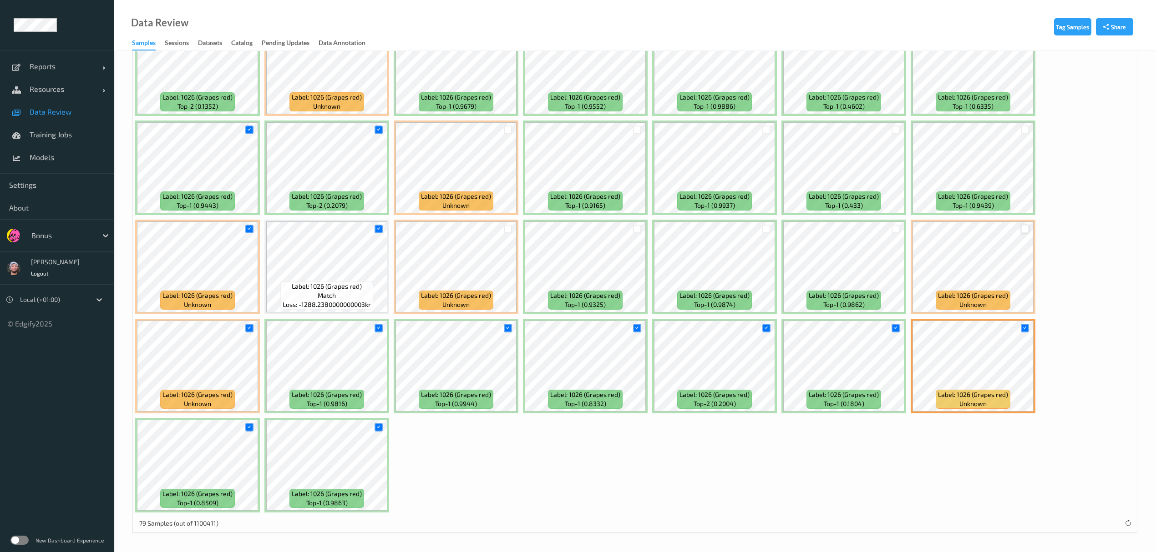
click at [1024, 232] on div at bounding box center [1025, 229] width 9 height 9
click at [895, 228] on div at bounding box center [895, 229] width 9 height 9
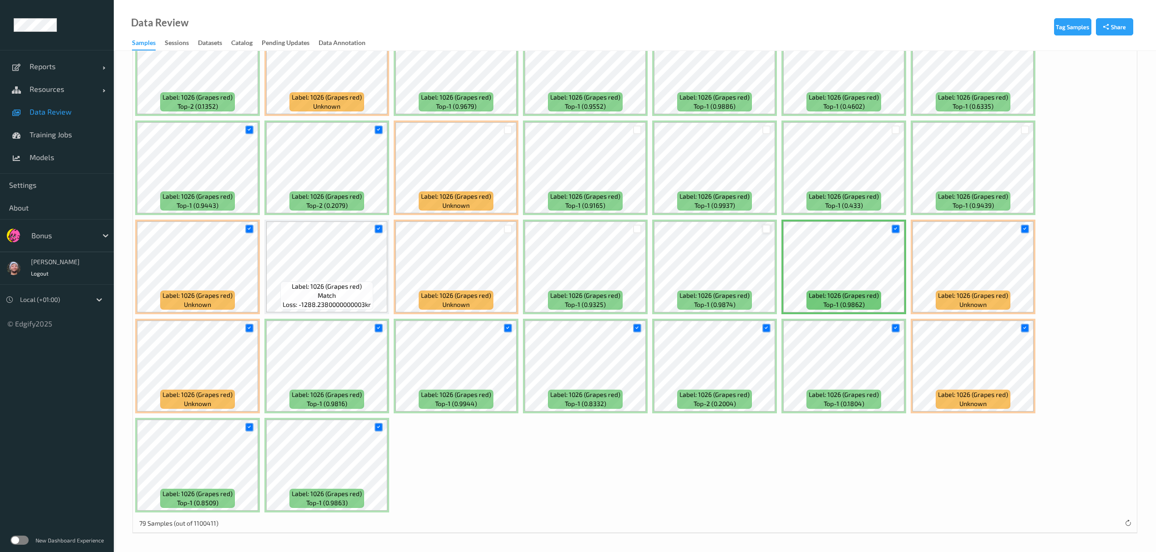
click at [764, 230] on div at bounding box center [766, 229] width 9 height 9
click at [640, 227] on div at bounding box center [637, 229] width 9 height 9
click at [509, 228] on div at bounding box center [508, 229] width 9 height 9
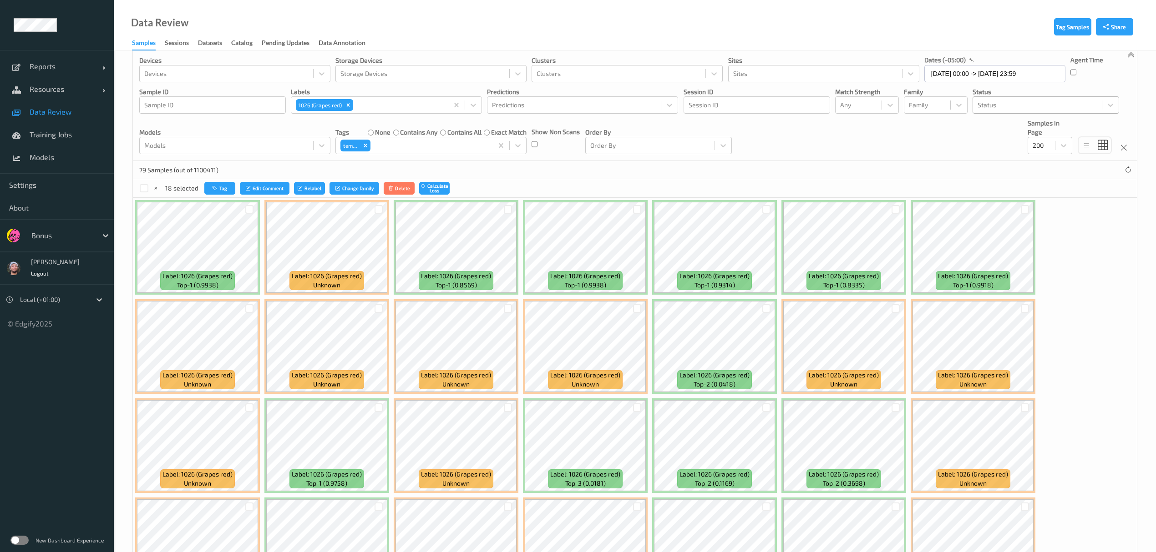
scroll to position [0, 0]
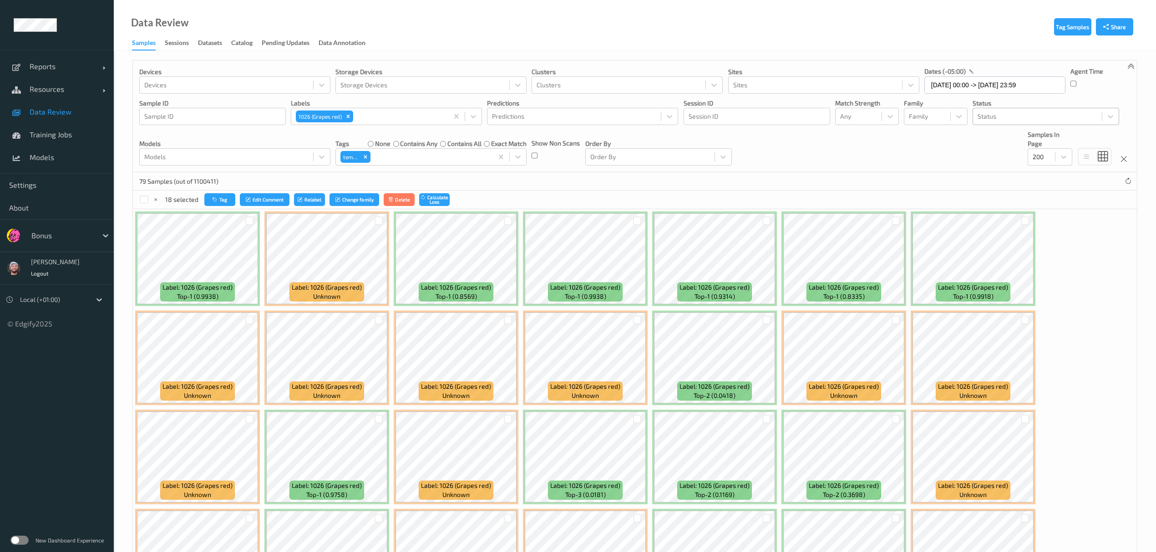
click at [224, 193] on div "18 selected Tag Edit Comment Relabel Change family Delete Calculate Loss" at bounding box center [635, 200] width 1004 height 18
click at [227, 198] on button "Tag" at bounding box center [219, 199] width 31 height 13
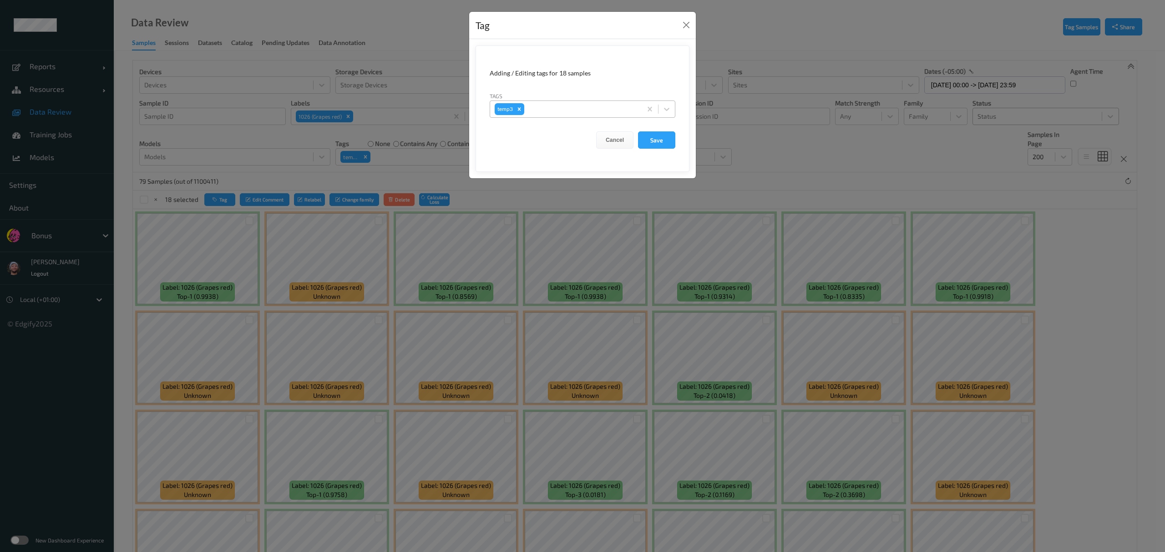
click at [582, 108] on div at bounding box center [581, 109] width 111 height 11
click at [540, 111] on icon "Remove shopper mistake" at bounding box center [543, 109] width 6 height 6
click at [640, 141] on button "Save" at bounding box center [656, 140] width 37 height 17
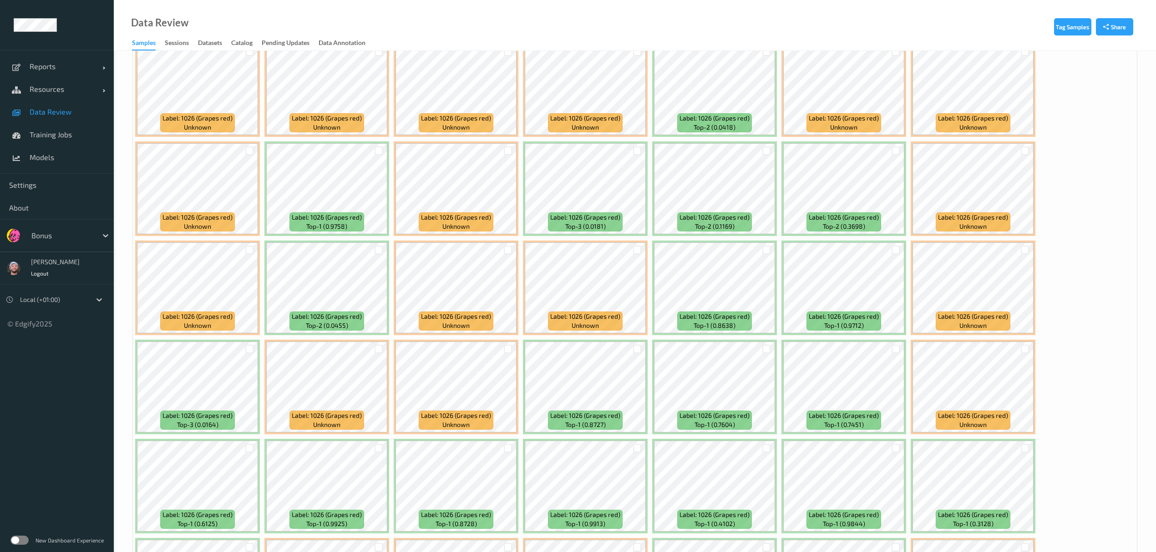
scroll to position [588, 0]
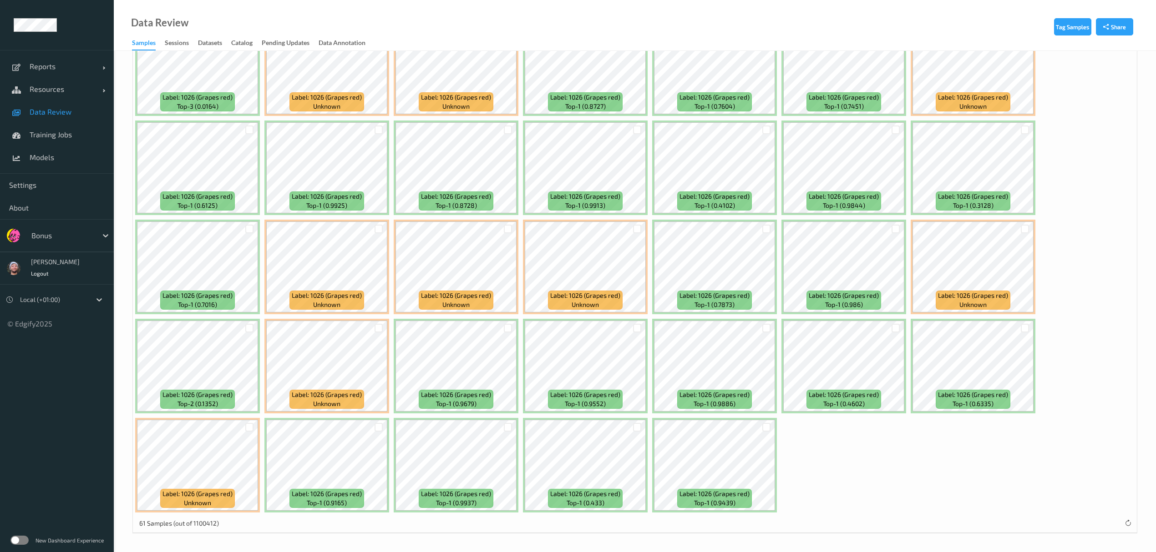
click at [70, 108] on span "Data Review" at bounding box center [67, 111] width 75 height 9
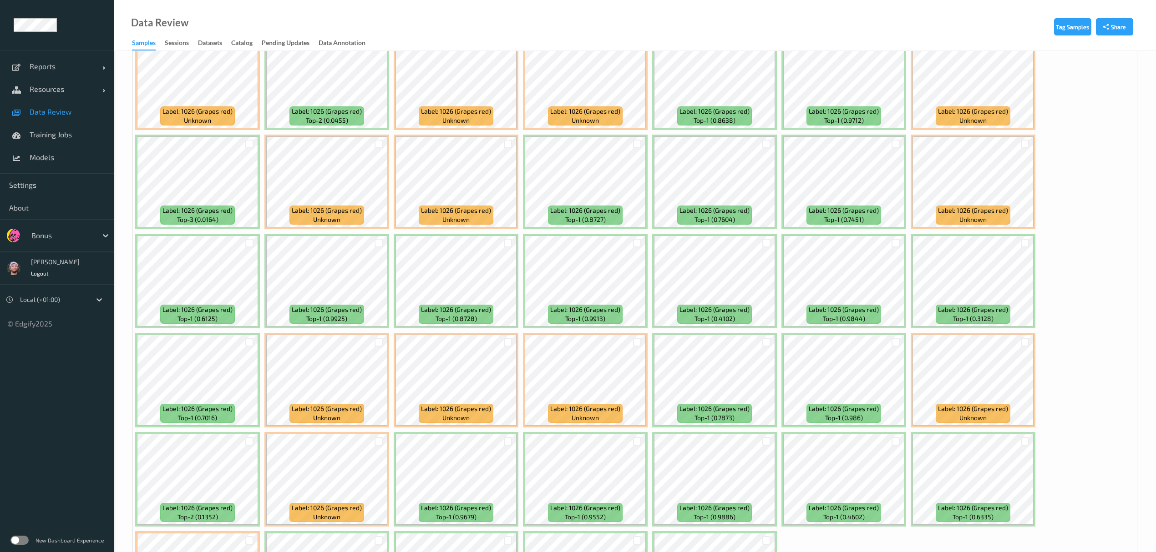
scroll to position [588, 0]
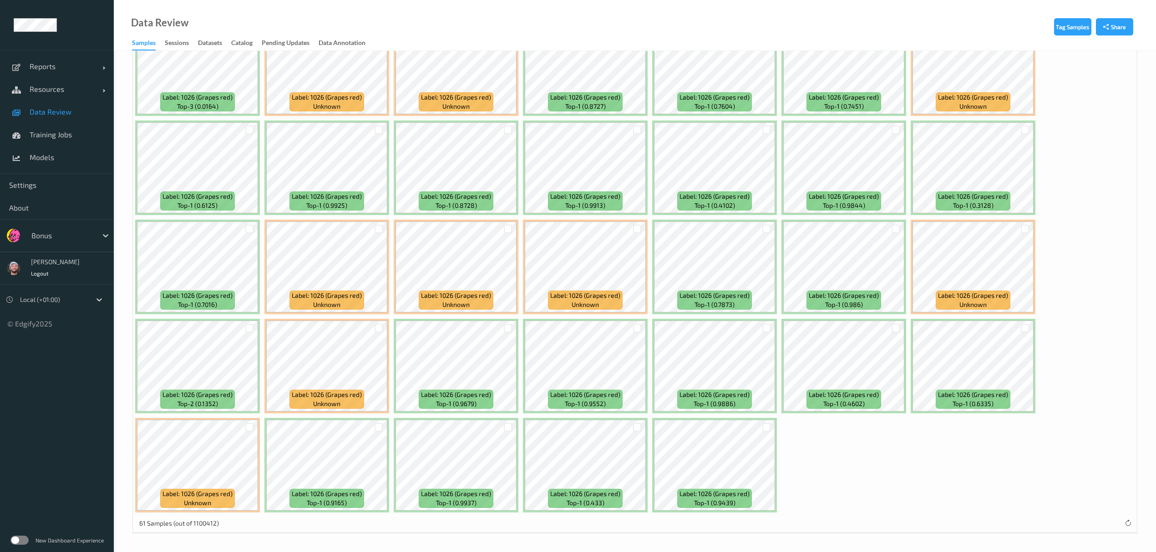
click at [761, 423] on div at bounding box center [766, 427] width 17 height 15
click at [763, 423] on div at bounding box center [766, 427] width 9 height 9
click at [633, 426] on div at bounding box center [637, 427] width 9 height 9
click at [510, 428] on div at bounding box center [508, 427] width 9 height 9
click at [383, 426] on div at bounding box center [379, 427] width 9 height 9
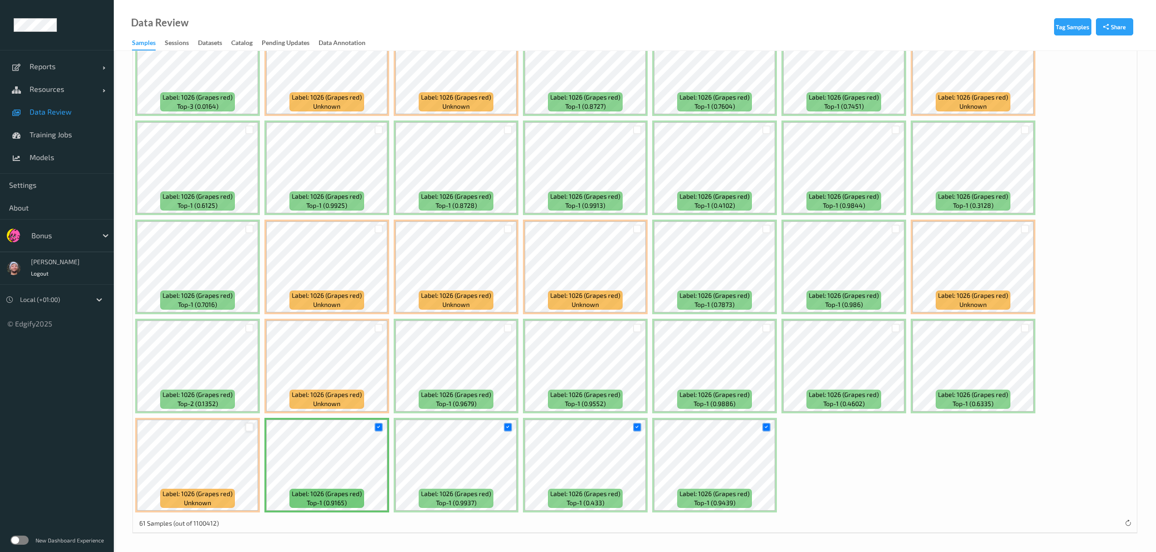
click at [253, 425] on div at bounding box center [249, 427] width 9 height 9
click at [250, 327] on div at bounding box center [249, 328] width 9 height 9
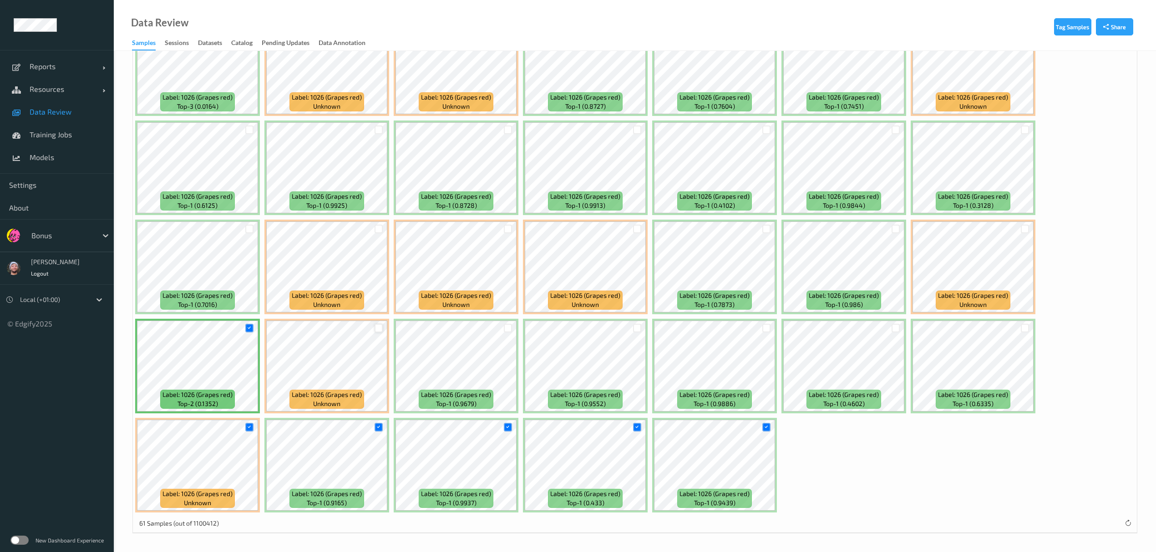
click at [376, 327] on div at bounding box center [379, 328] width 9 height 9
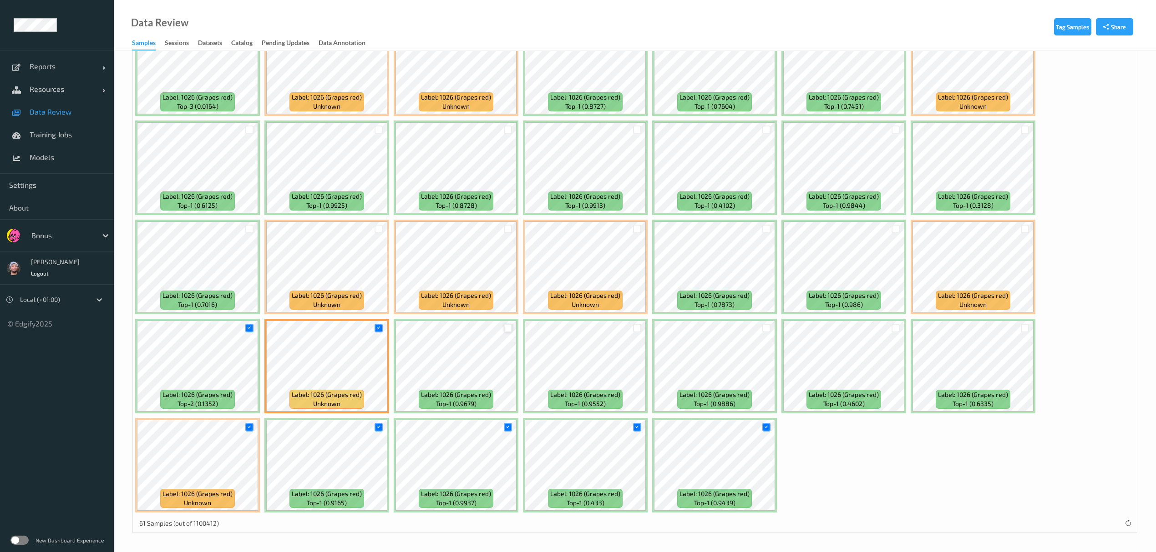
click at [506, 329] on div at bounding box center [508, 328] width 9 height 9
click at [632, 330] on div at bounding box center [636, 328] width 17 height 15
click at [634, 329] on div at bounding box center [637, 328] width 9 height 9
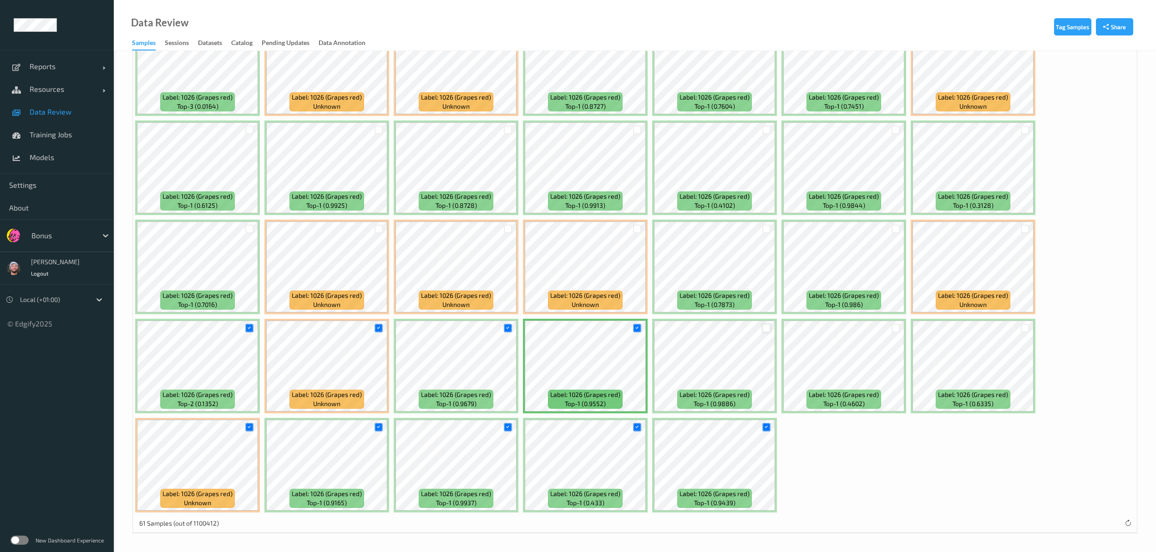
click at [768, 325] on div at bounding box center [766, 328] width 9 height 9
click at [894, 329] on div at bounding box center [895, 328] width 9 height 9
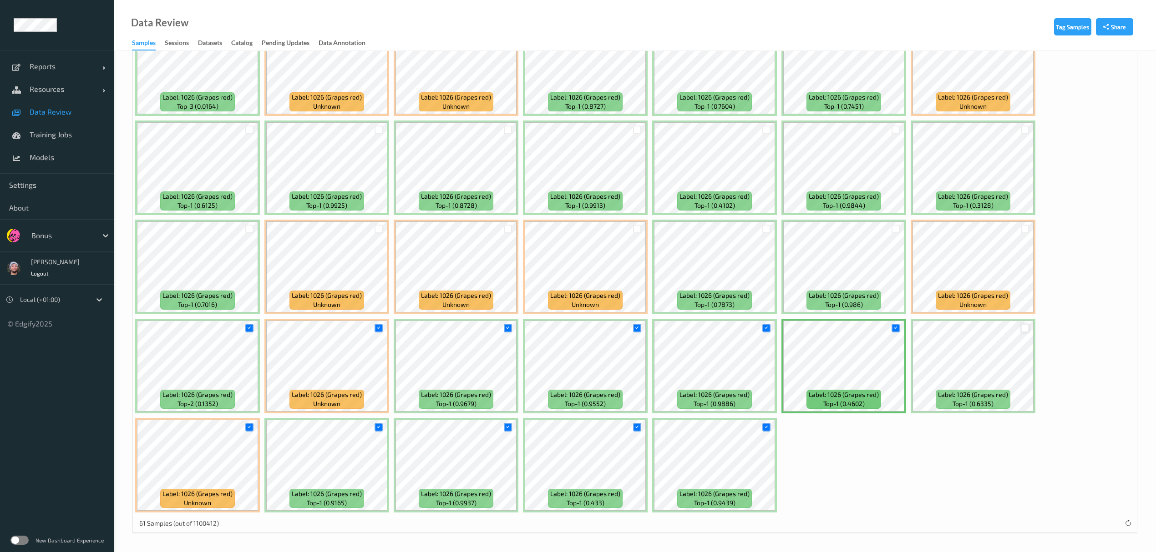
click at [1023, 328] on div at bounding box center [1025, 328] width 9 height 9
click at [1024, 228] on div at bounding box center [1025, 229] width 9 height 9
click at [894, 227] on div at bounding box center [895, 229] width 9 height 9
click at [770, 228] on div at bounding box center [766, 229] width 9 height 9
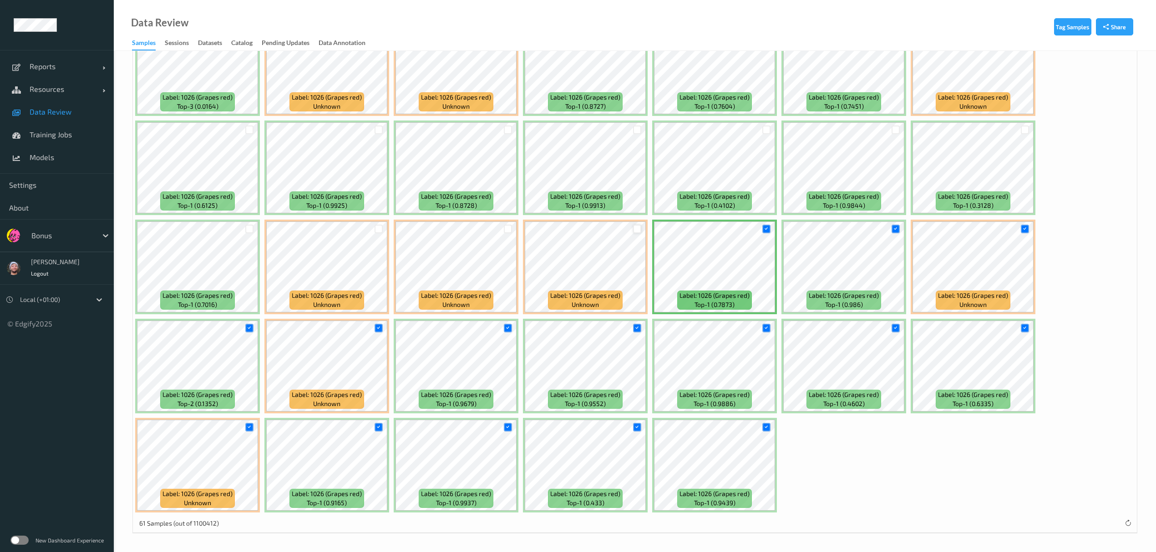
click at [635, 230] on div at bounding box center [637, 229] width 9 height 9
click at [510, 230] on div at bounding box center [508, 229] width 9 height 9
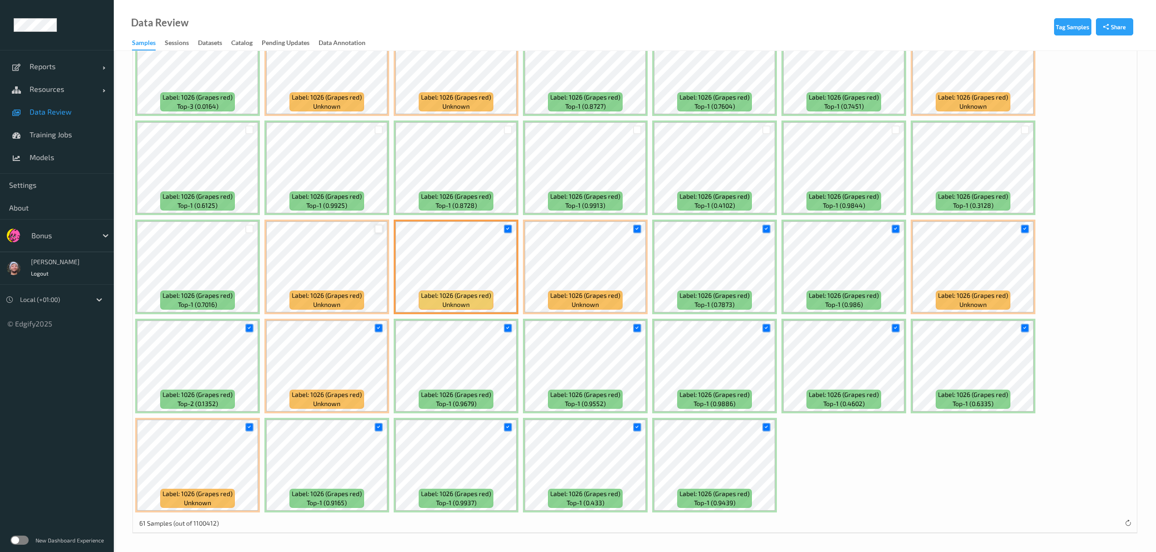
click at [375, 228] on div at bounding box center [379, 229] width 9 height 9
click at [247, 232] on div at bounding box center [249, 229] width 9 height 9
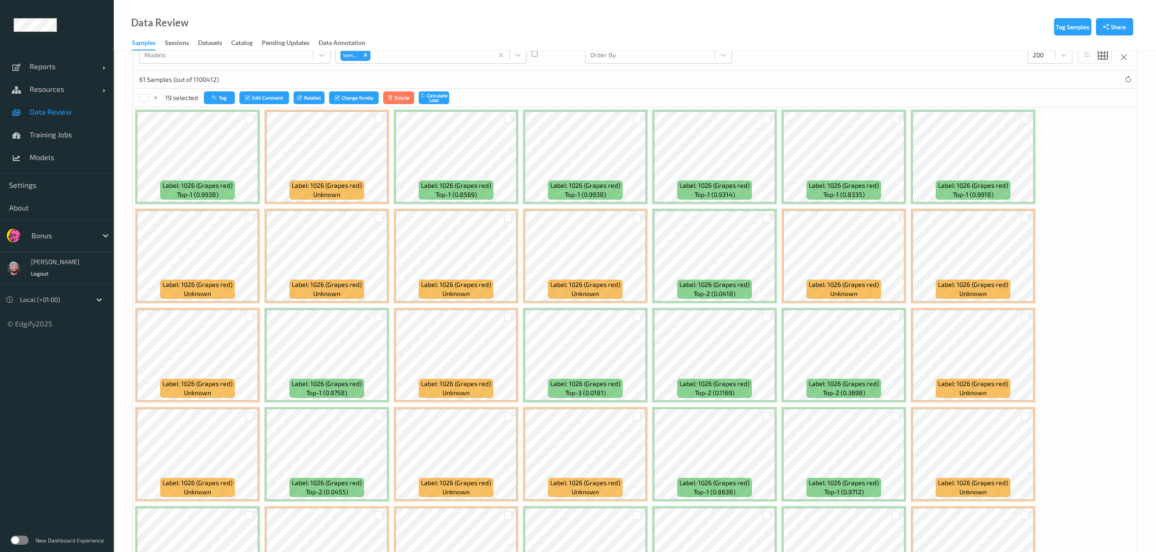
scroll to position [0, 0]
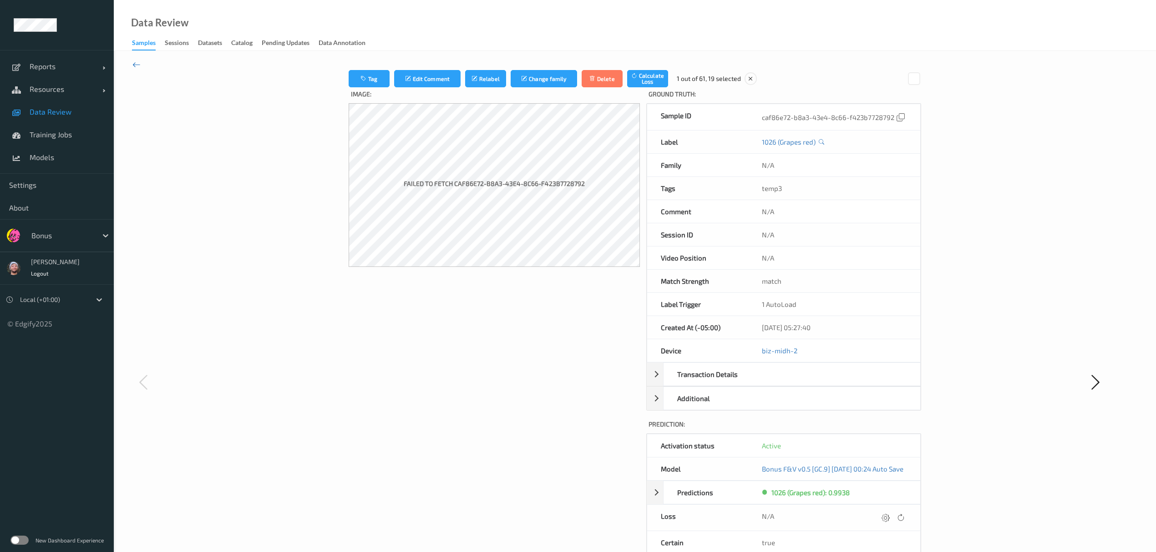
click at [136, 65] on icon at bounding box center [136, 65] width 8 height 10
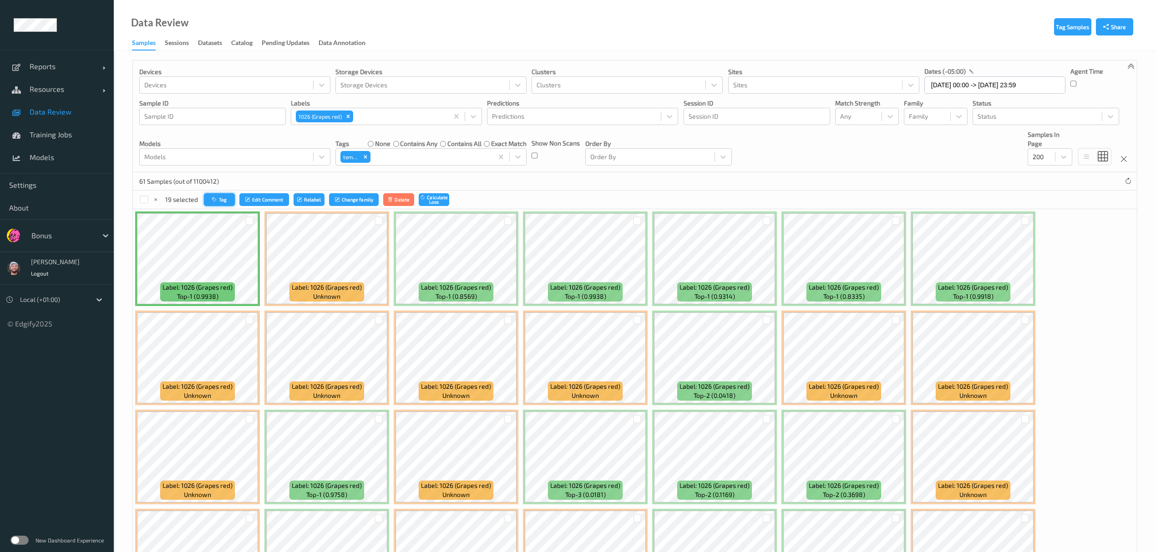
click at [216, 203] on icon "button" at bounding box center [215, 199] width 7 height 5
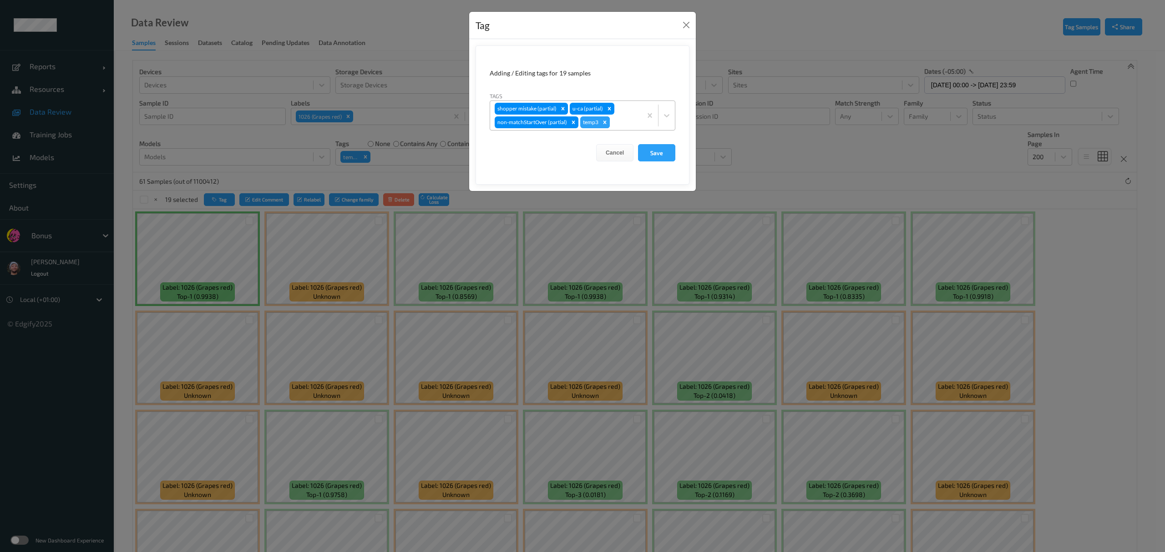
click at [603, 123] on icon "Remove temp3" at bounding box center [605, 122] width 6 height 6
click at [647, 152] on button "Save" at bounding box center [656, 152] width 37 height 17
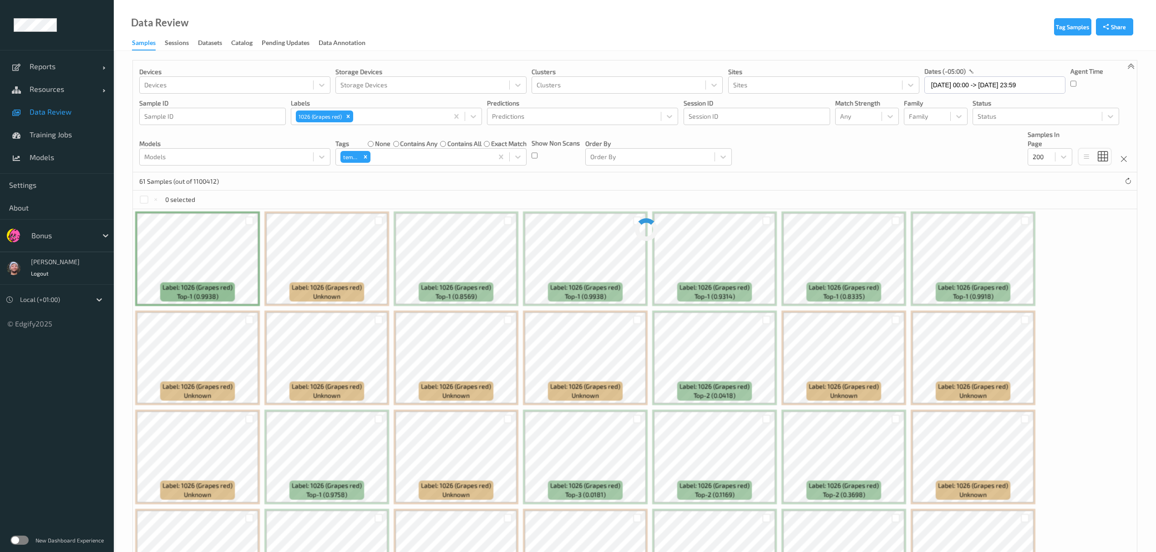
scroll to position [290, 0]
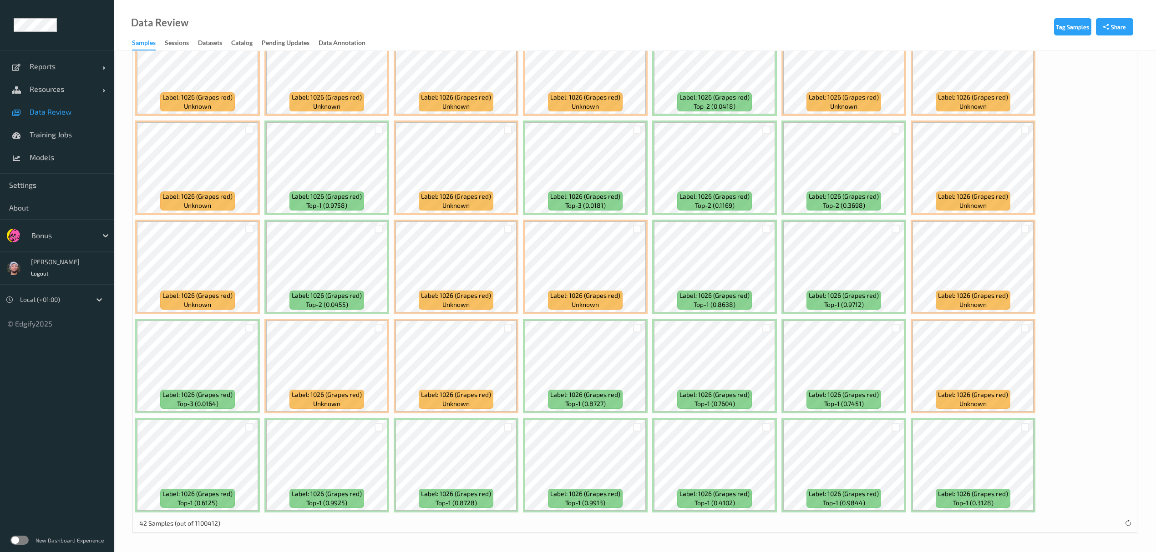
click at [64, 114] on span "Data Review" at bounding box center [67, 111] width 75 height 9
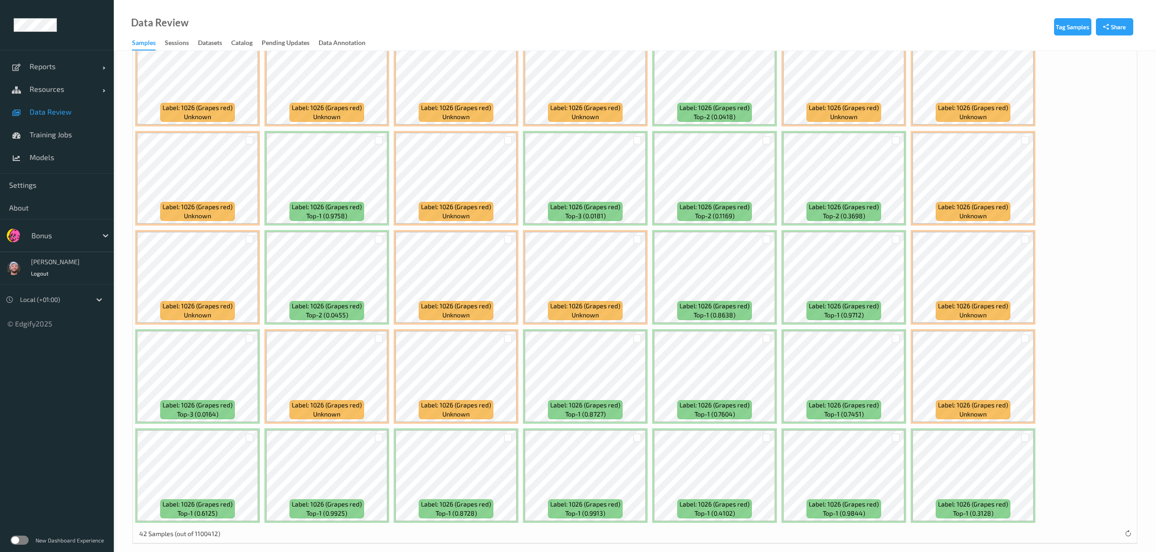
scroll to position [290, 0]
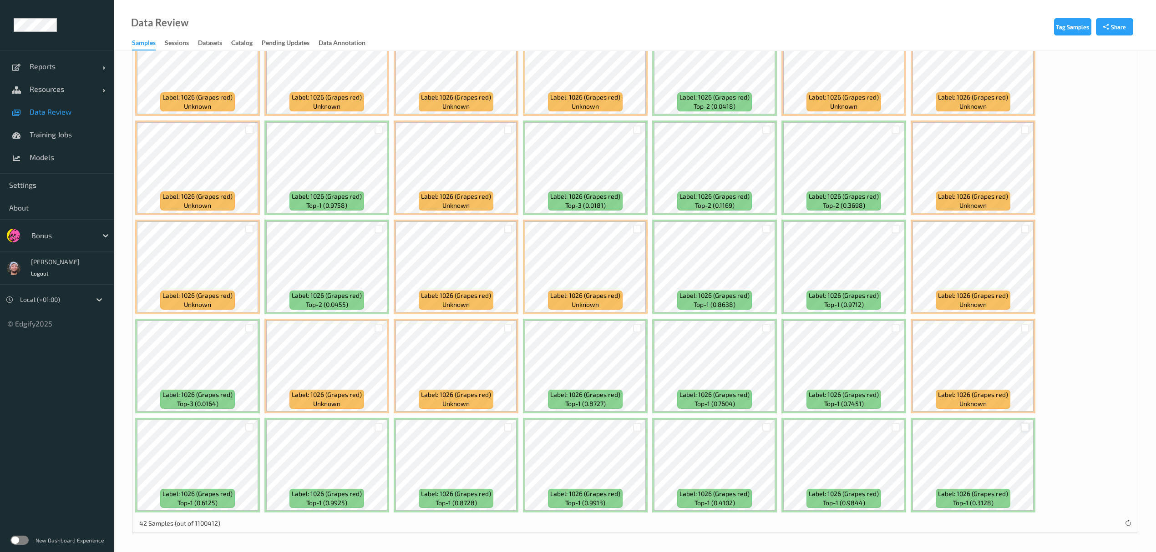
click at [1025, 426] on div at bounding box center [1025, 427] width 9 height 9
click at [896, 429] on div at bounding box center [895, 427] width 9 height 9
click at [770, 426] on div at bounding box center [766, 427] width 9 height 9
click at [638, 428] on div at bounding box center [637, 427] width 9 height 9
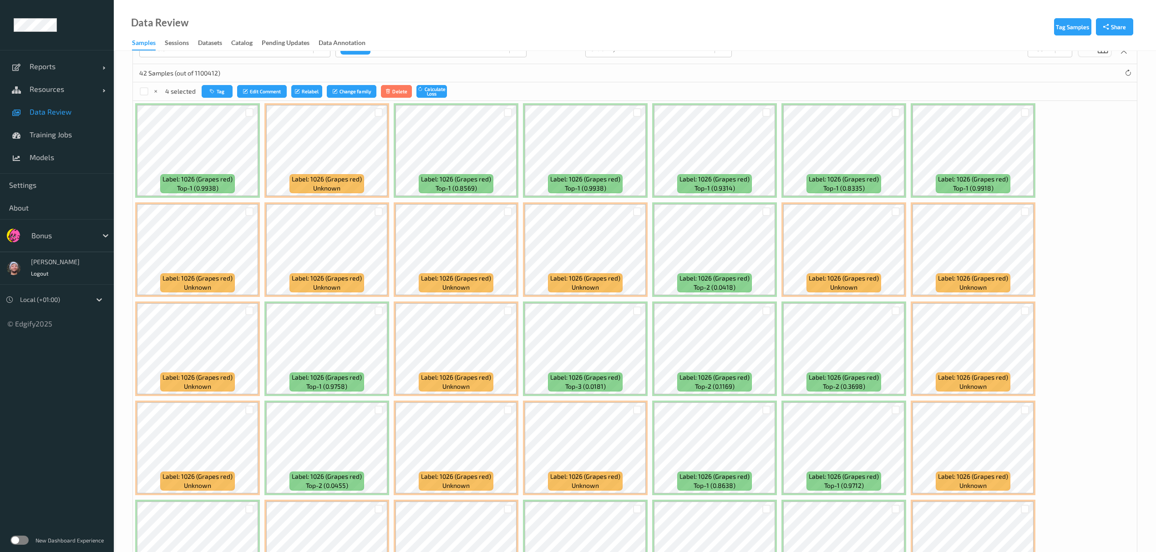
scroll to position [0, 0]
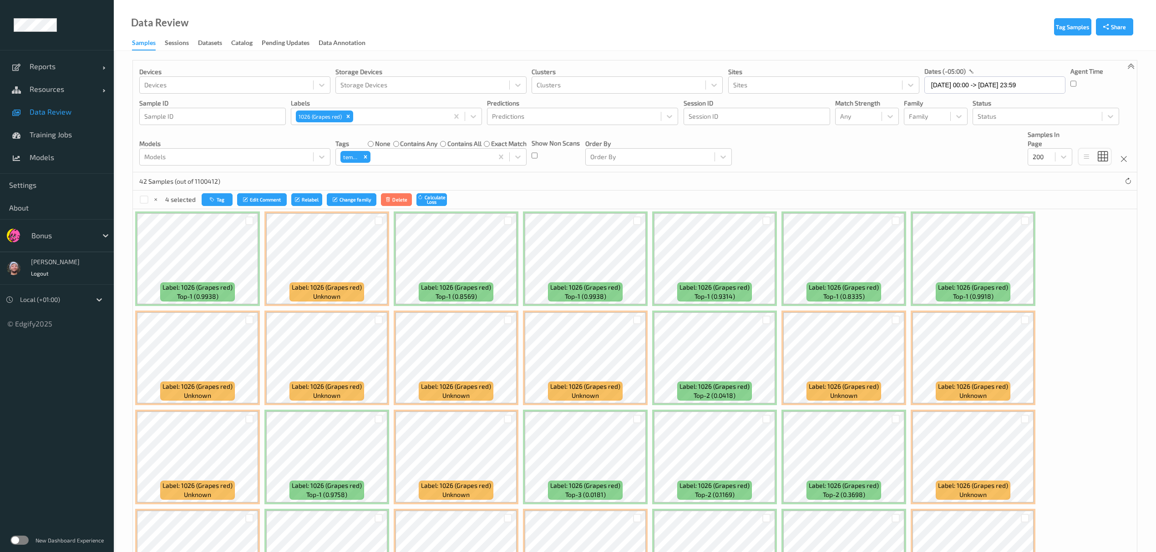
click at [161, 201] on div "4 selected Tag Edit Comment Relabel Change family Delete Calculate Loss" at bounding box center [293, 199] width 308 height 13
click at [157, 201] on icon at bounding box center [156, 200] width 6 height 6
click at [142, 199] on div at bounding box center [144, 200] width 9 height 9
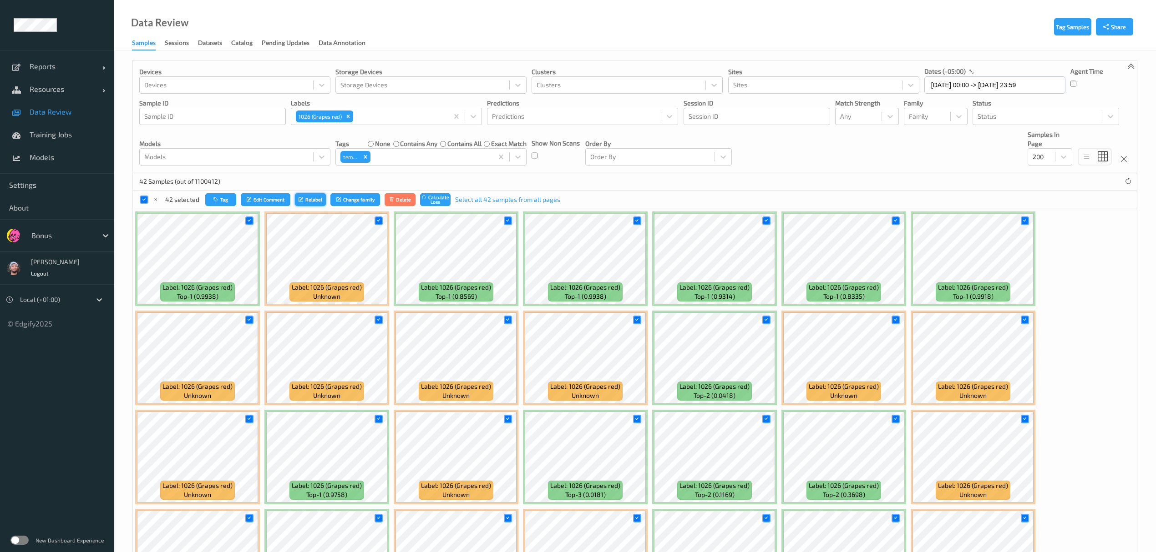
click at [318, 199] on button "Relabel" at bounding box center [310, 199] width 31 height 13
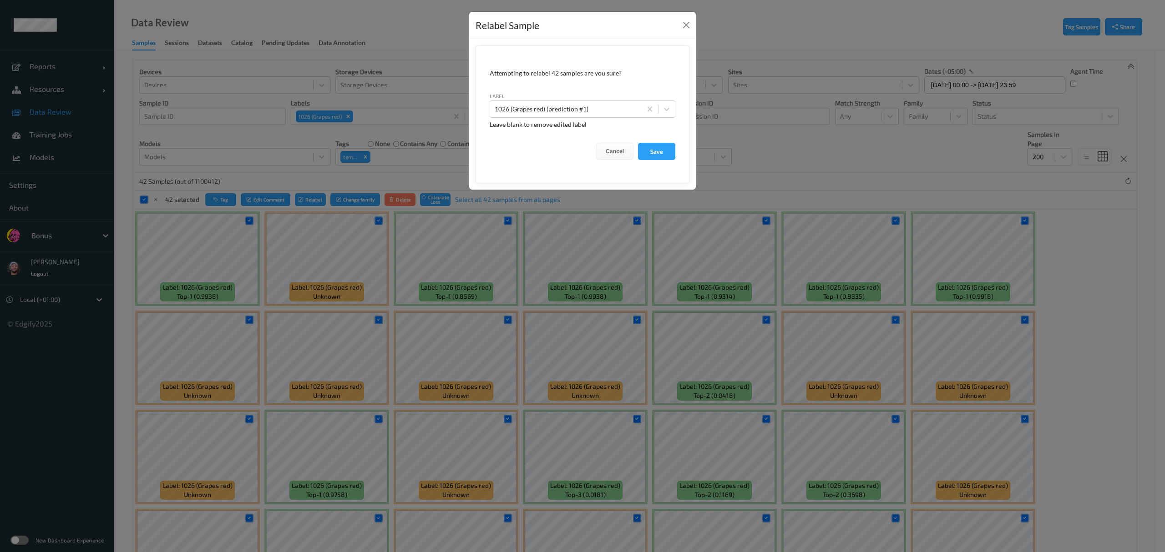
click at [434, 328] on div "Relabel Sample Attempting to relabel 42 samples are you sure? label 1026 (Grape…" at bounding box center [582, 276] width 1165 height 552
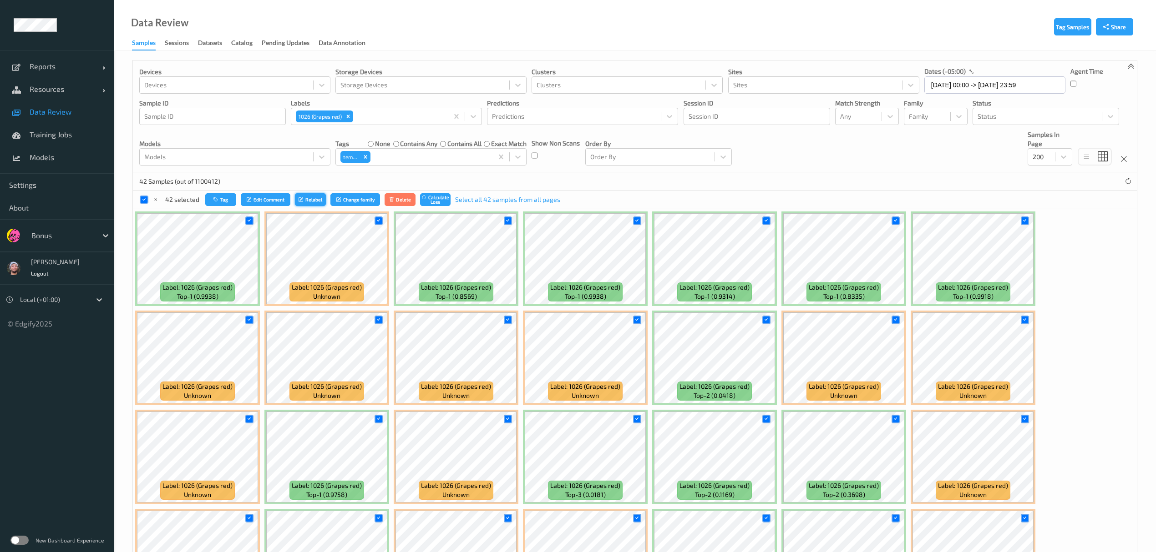
click at [303, 197] on button "Relabel" at bounding box center [310, 199] width 31 height 13
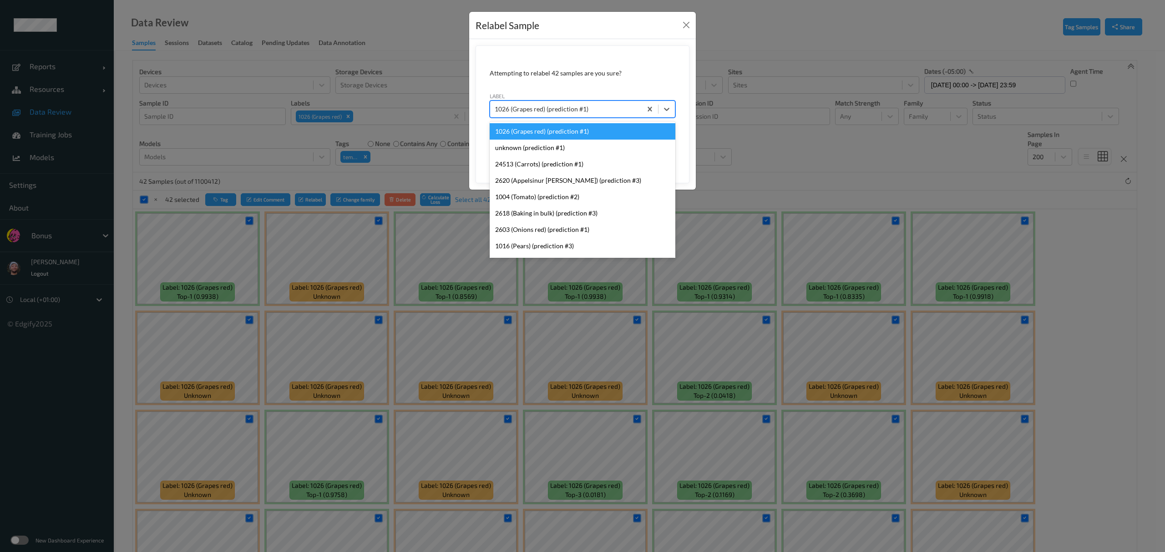
click at [510, 115] on div "1026 (Grapes red) (prediction #1)" at bounding box center [566, 109] width 152 height 15
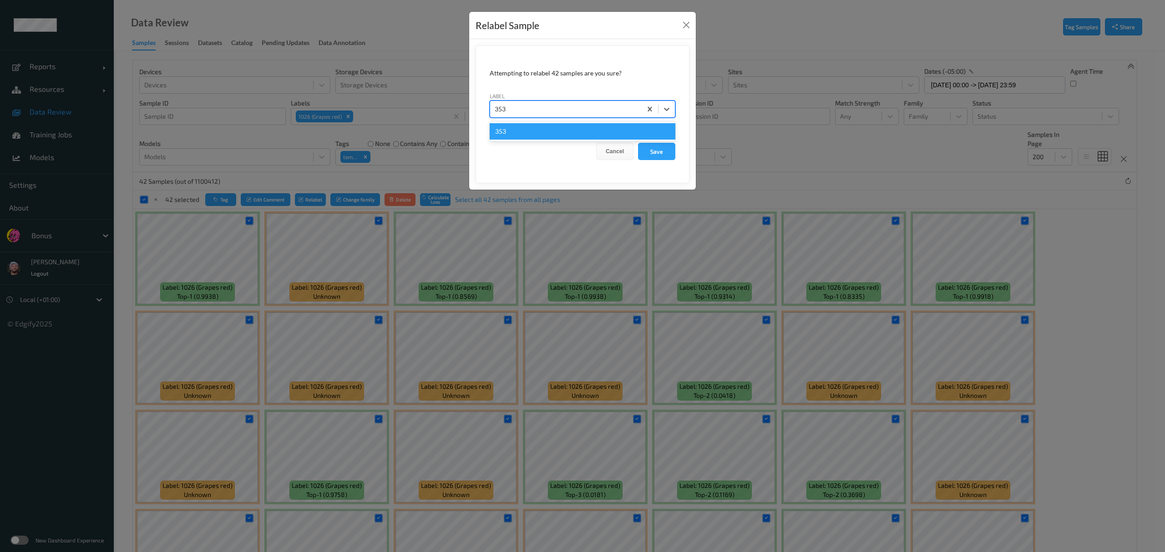
type input "3534"
click at [674, 153] on button "Save" at bounding box center [656, 151] width 37 height 17
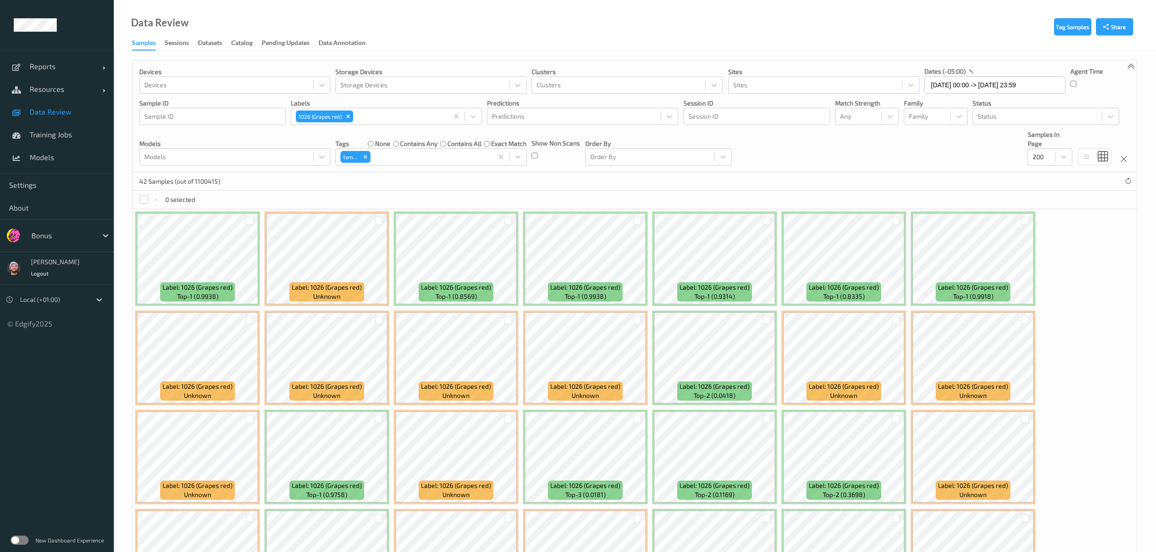
click at [144, 203] on div at bounding box center [144, 200] width 9 height 9
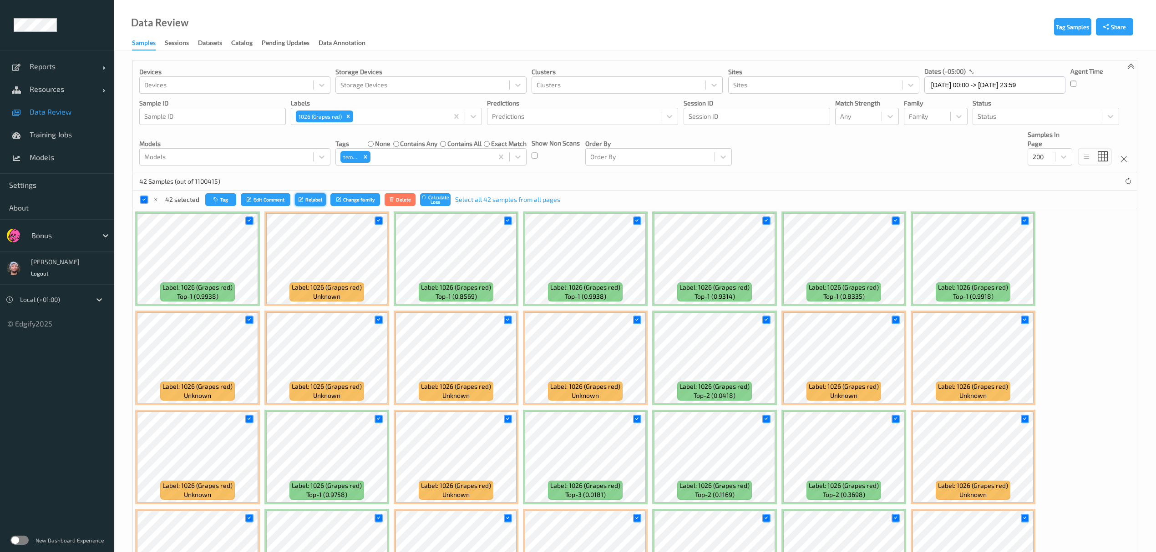
click at [318, 207] on button "Relabel" at bounding box center [310, 199] width 31 height 13
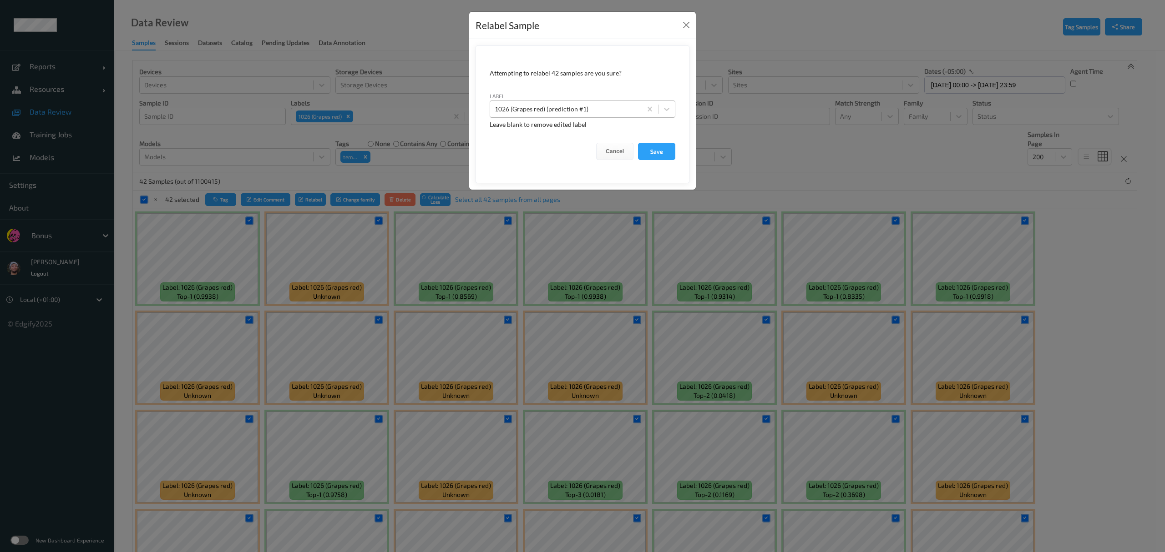
click at [521, 110] on div at bounding box center [566, 109] width 142 height 11
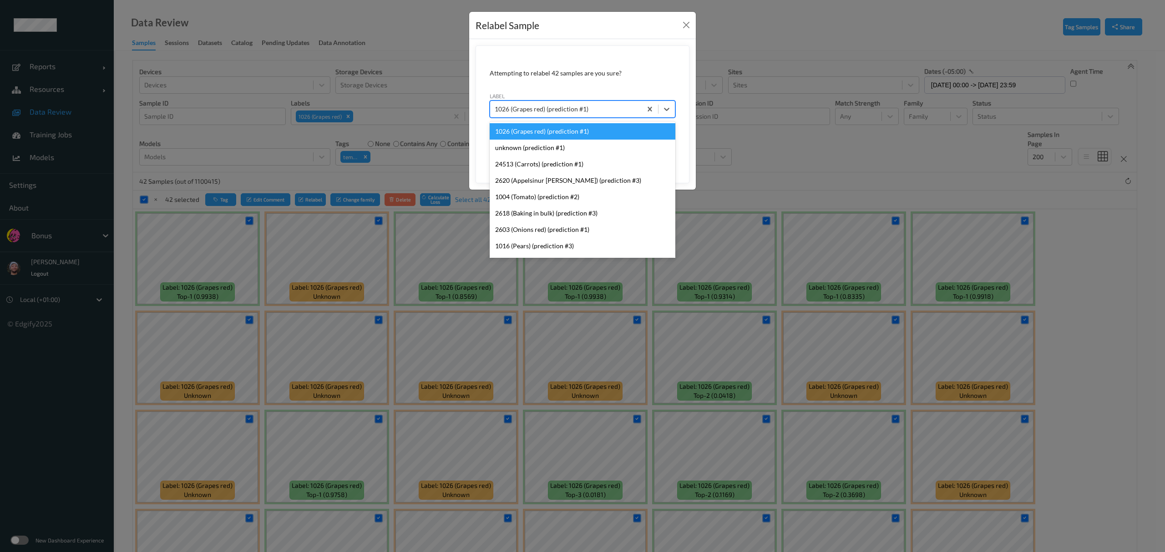
paste input "3534"
type input "3534"
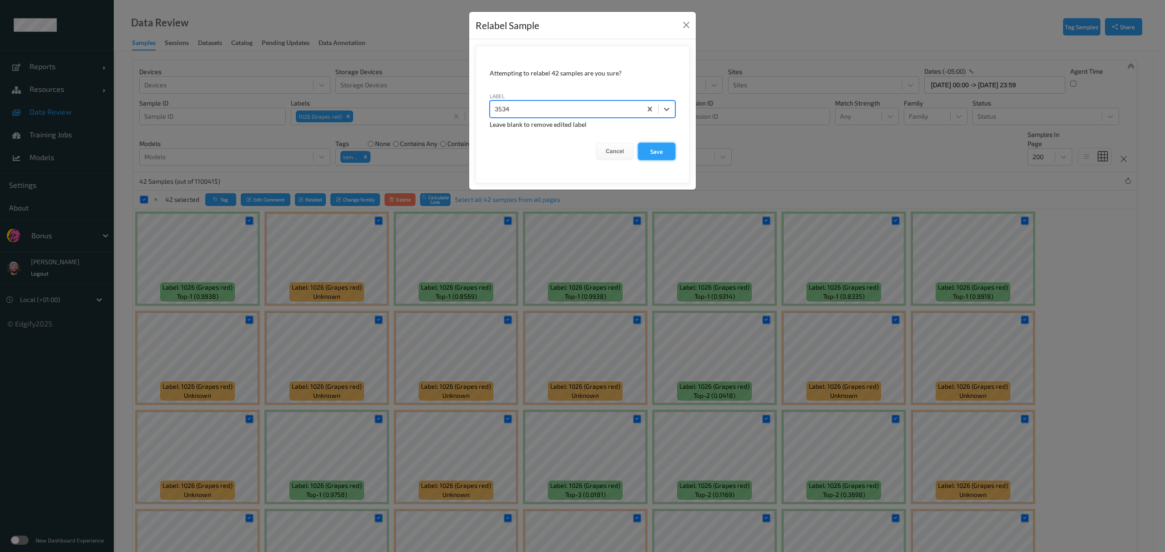
click at [647, 146] on button "Save" at bounding box center [656, 151] width 37 height 17
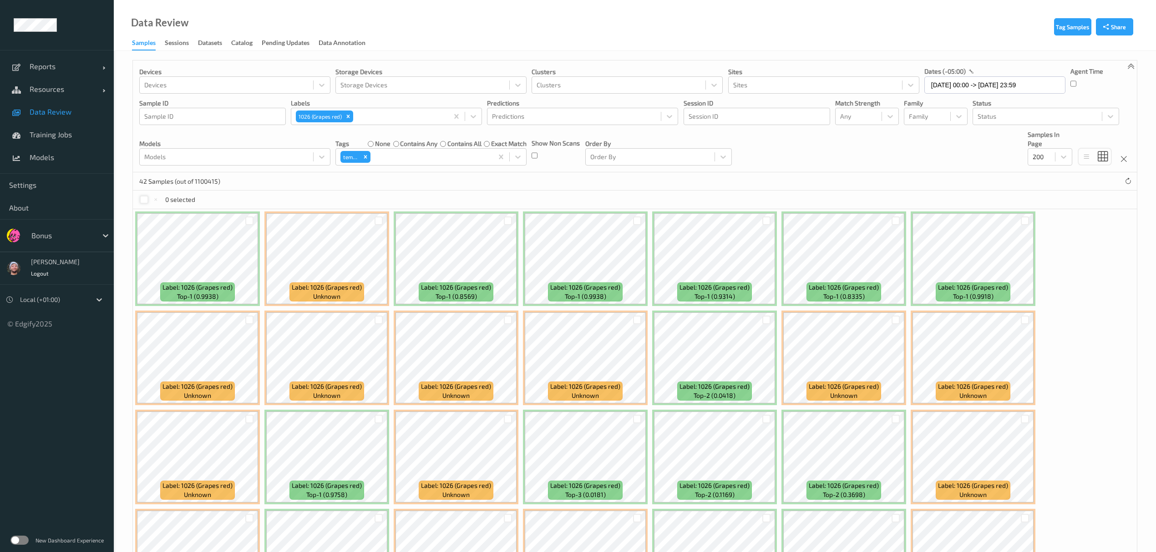
click at [141, 199] on div at bounding box center [144, 200] width 9 height 9
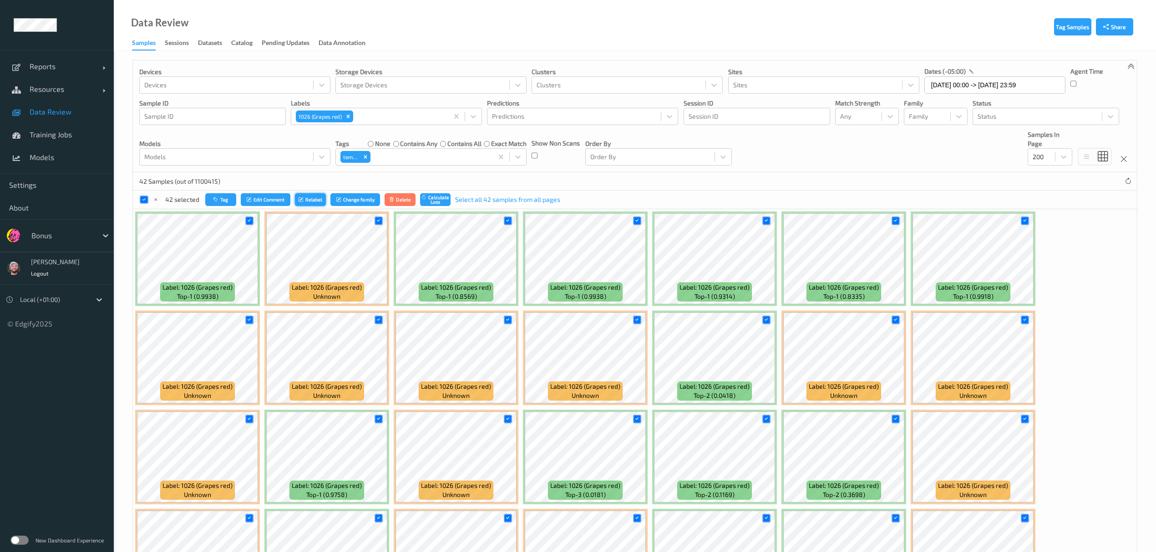
click at [303, 206] on button "Relabel" at bounding box center [310, 199] width 31 height 13
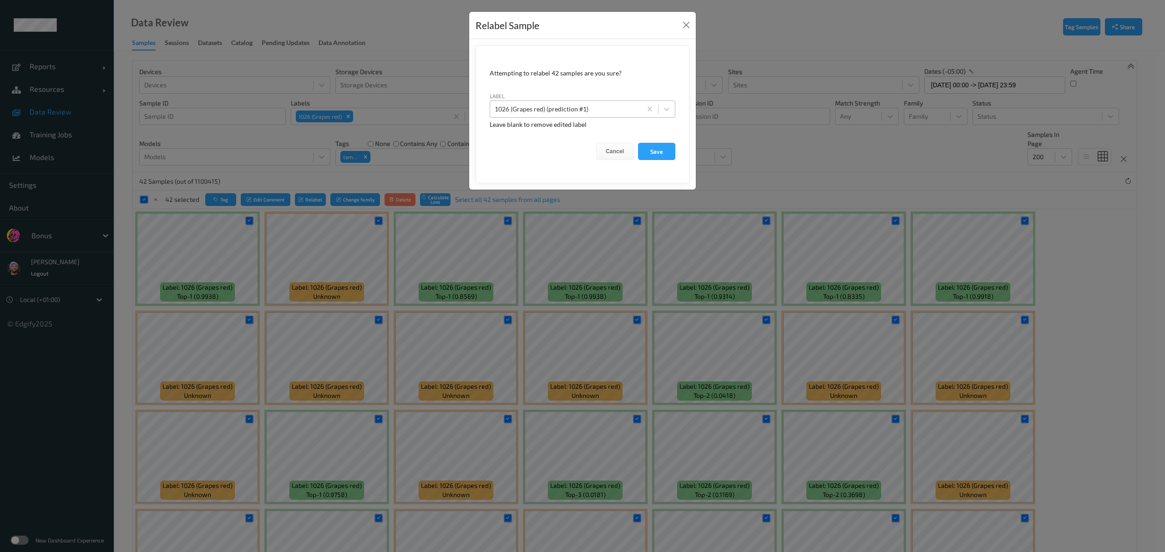
click at [529, 116] on div "1026 (Grapes red) (prediction #1)" at bounding box center [566, 109] width 152 height 15
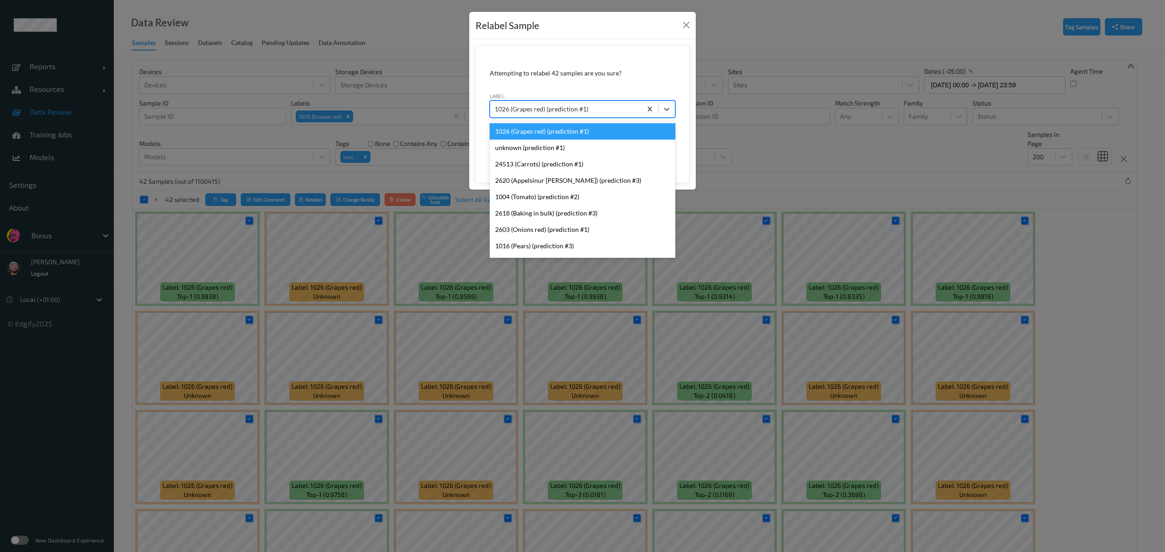
paste input "3534"
type input "3534"
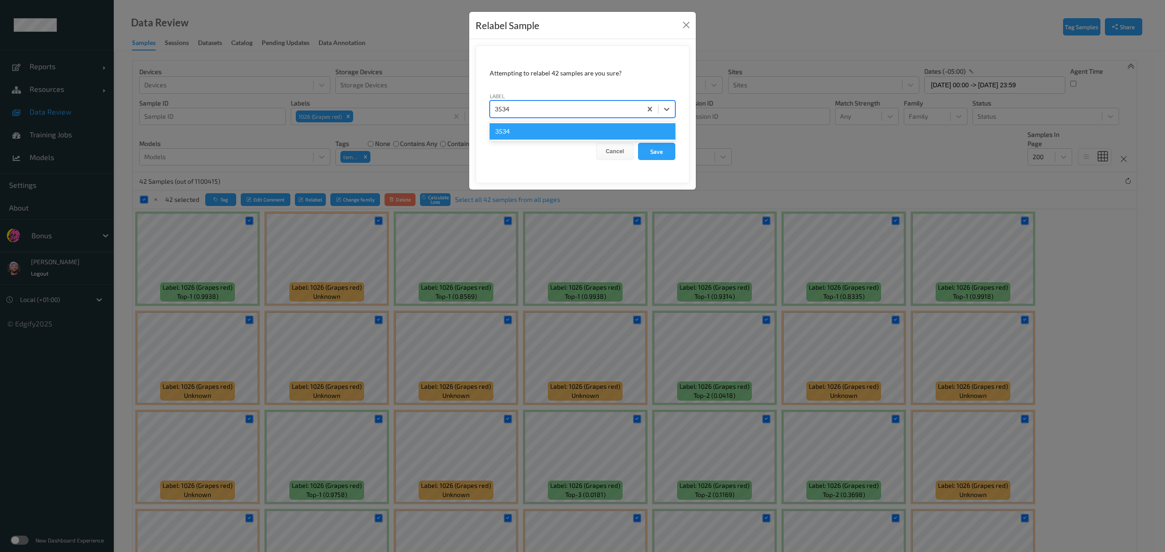
click at [527, 130] on div "3534" at bounding box center [583, 131] width 186 height 16
click at [659, 151] on button "Save" at bounding box center [656, 151] width 37 height 17
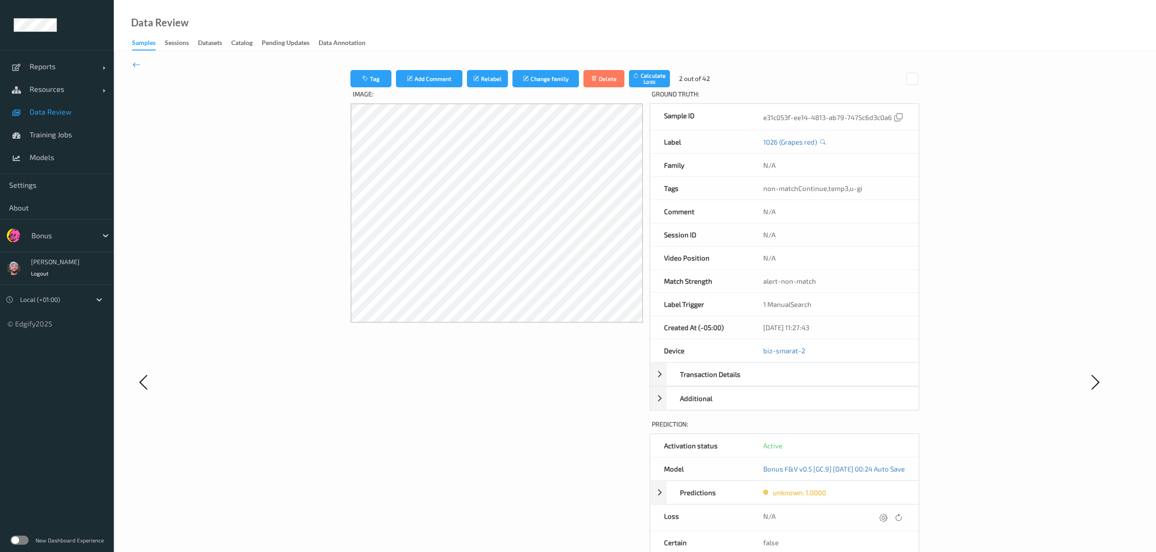
click at [68, 118] on link "Data Review" at bounding box center [57, 112] width 114 height 23
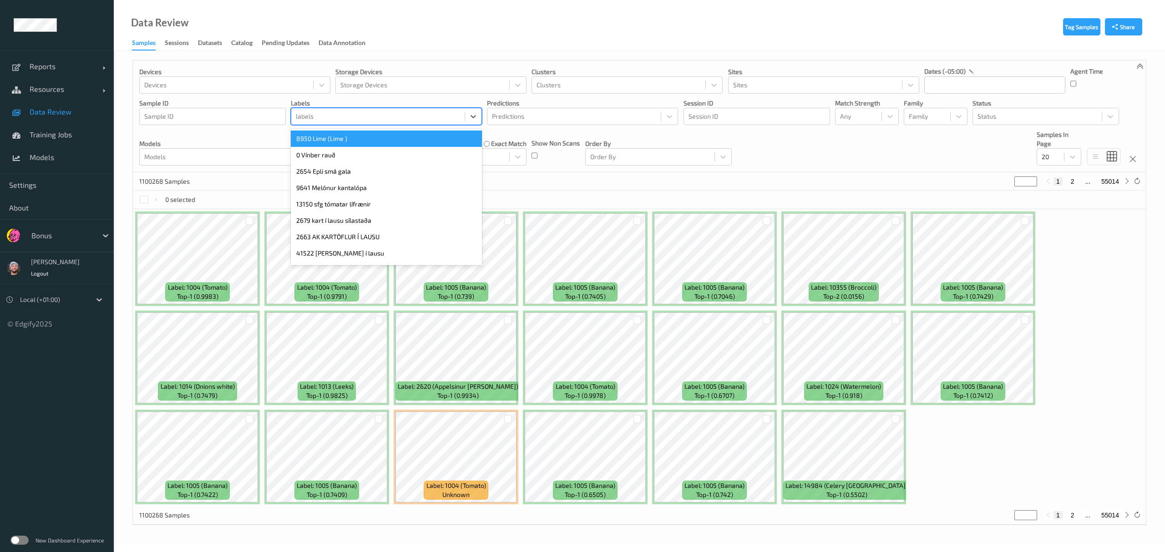
click at [386, 108] on div "labels" at bounding box center [386, 116] width 191 height 17
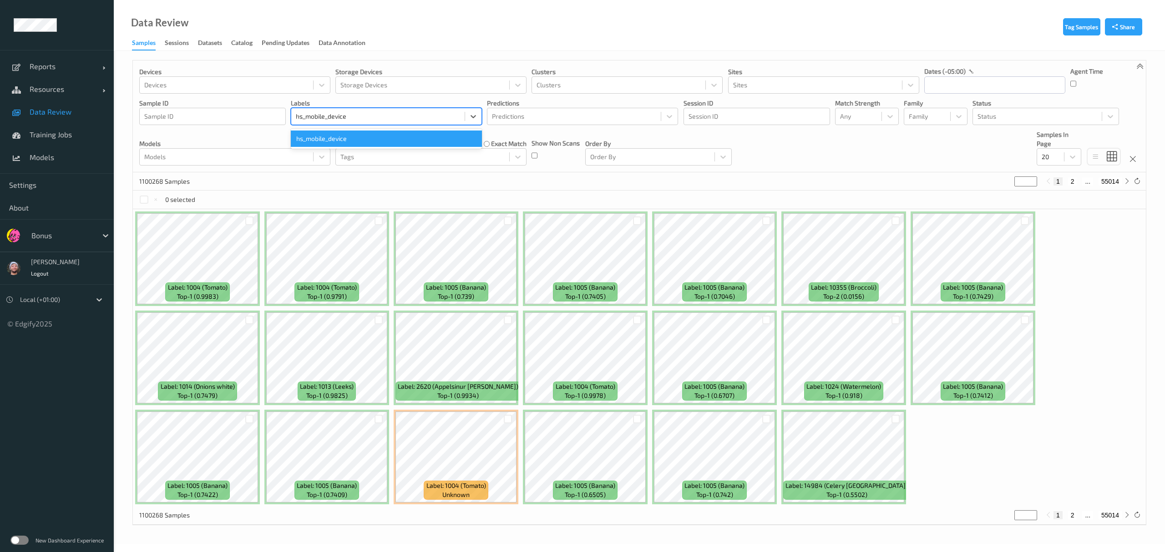
type input "hs_mobile_devices"
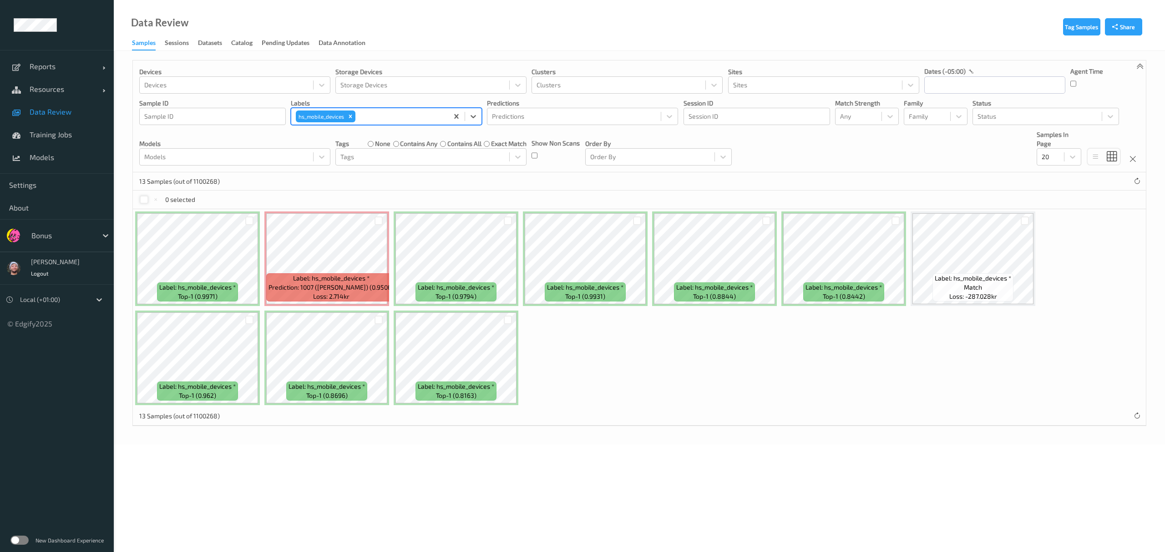
click at [142, 203] on div at bounding box center [144, 200] width 9 height 9
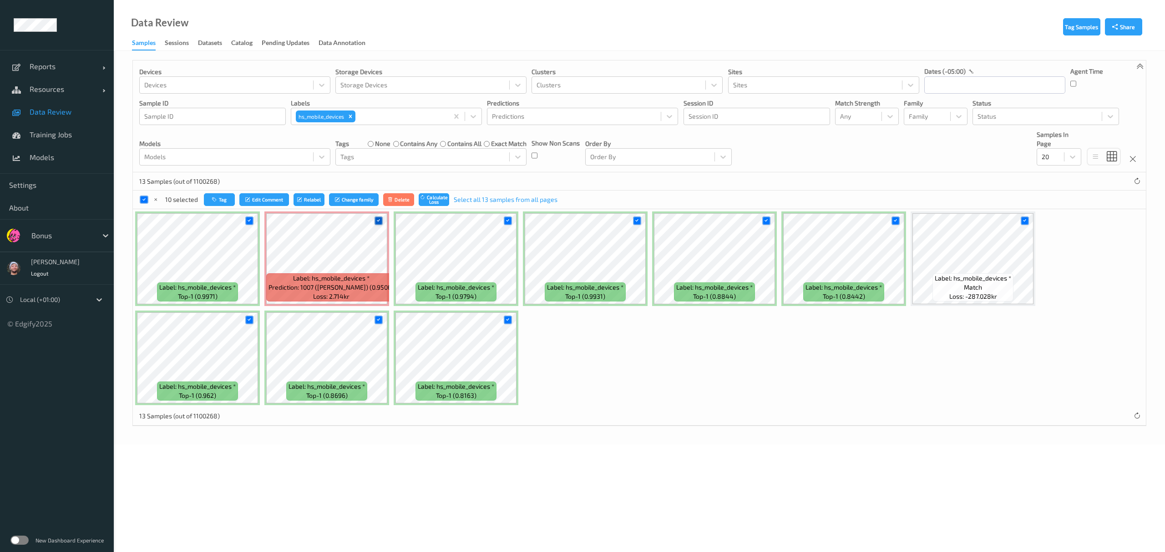
click at [379, 221] on icon at bounding box center [378, 221] width 6 height 6
click at [302, 203] on button "Relabel" at bounding box center [306, 199] width 31 height 13
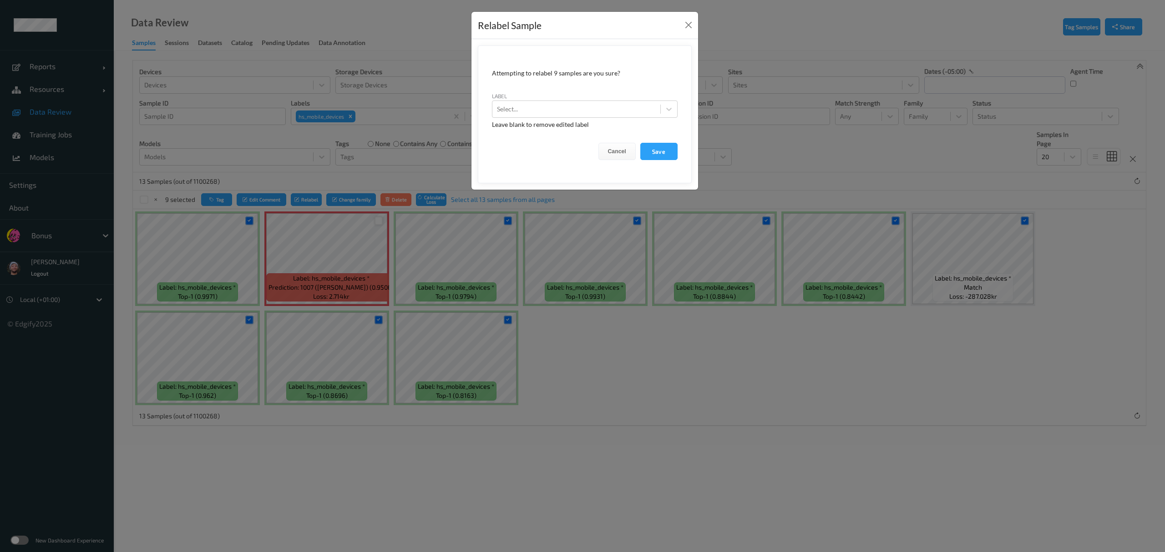
click at [883, 243] on div "Relabel Sample Attempting to relabel 9 samples are you sure? label Select... Le…" at bounding box center [582, 276] width 1165 height 552
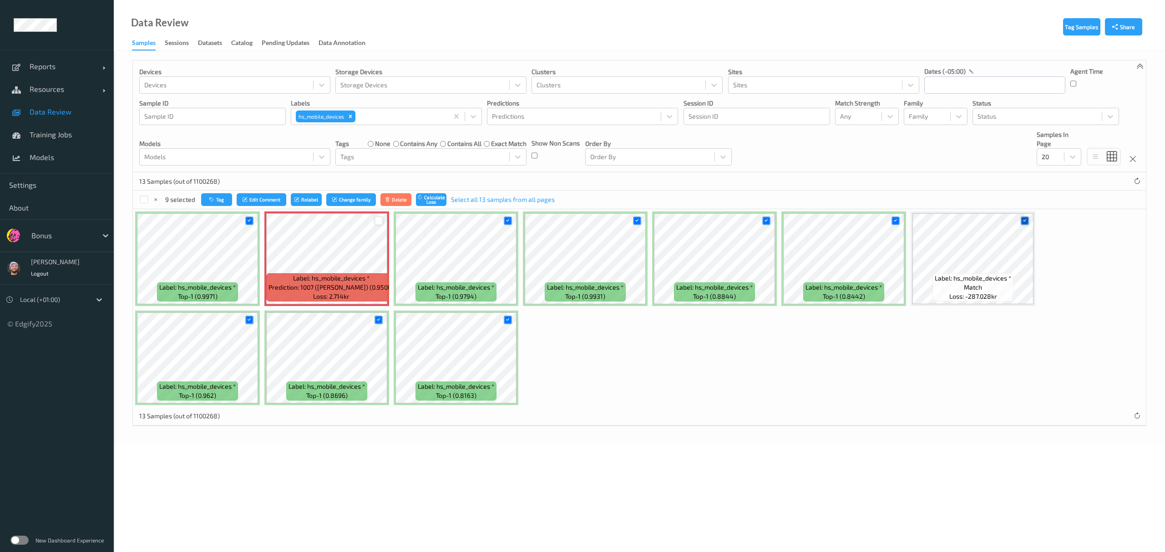
click at [1024, 218] on div at bounding box center [1025, 221] width 9 height 9
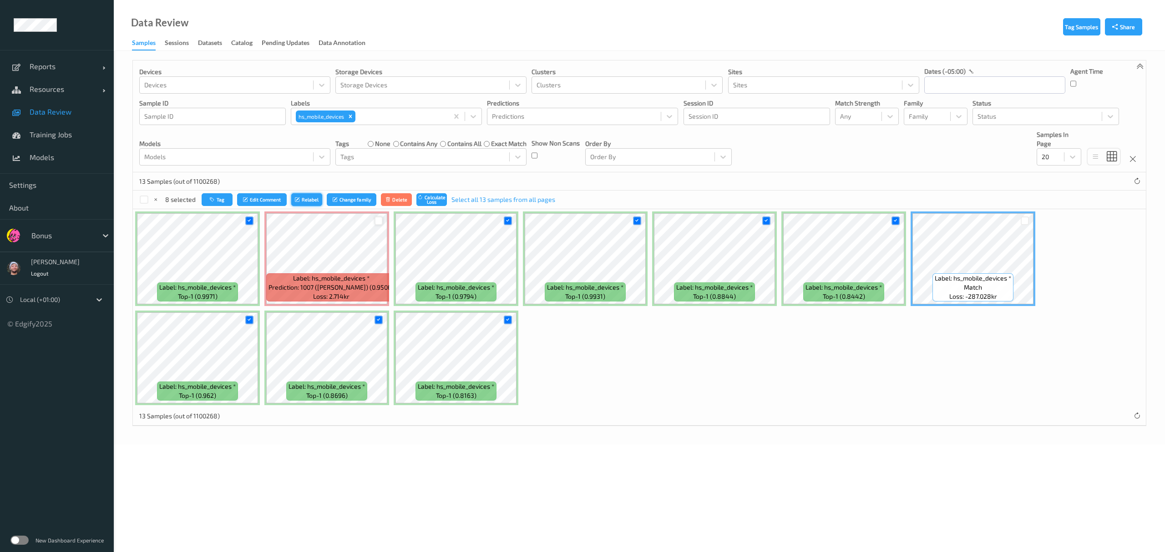
click at [299, 198] on icon "submit" at bounding box center [298, 199] width 7 height 5
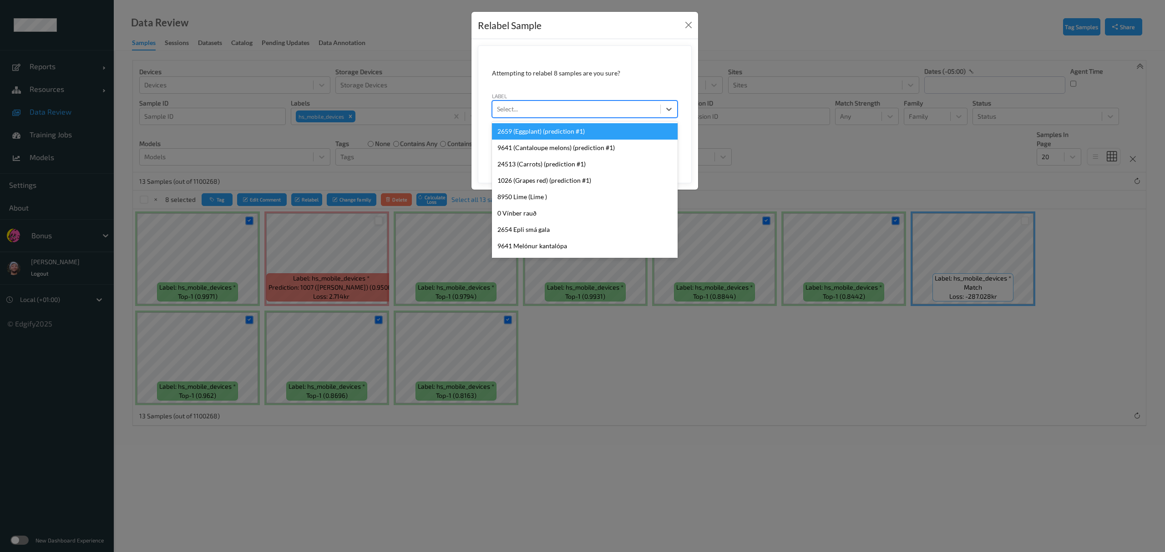
click at [519, 106] on div at bounding box center [576, 109] width 159 height 11
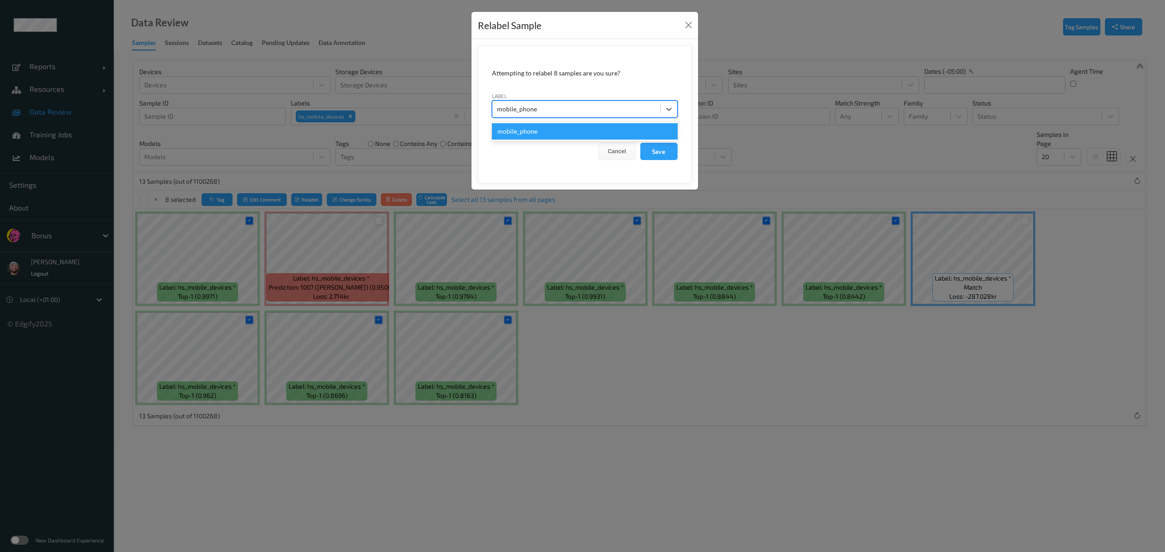
type input "mobile_phone"
click at [506, 324] on div "Relabel Sample Attempting to relabel 8 samples are you sure? label option mobil…" at bounding box center [582, 276] width 1165 height 552
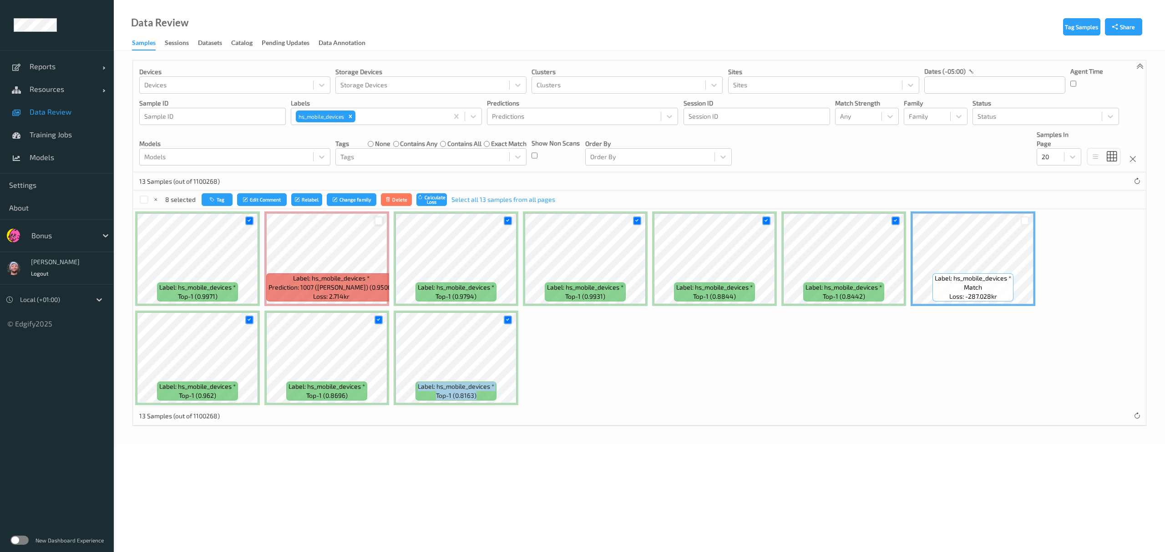
click at [506, 323] on icon at bounding box center [508, 320] width 6 height 6
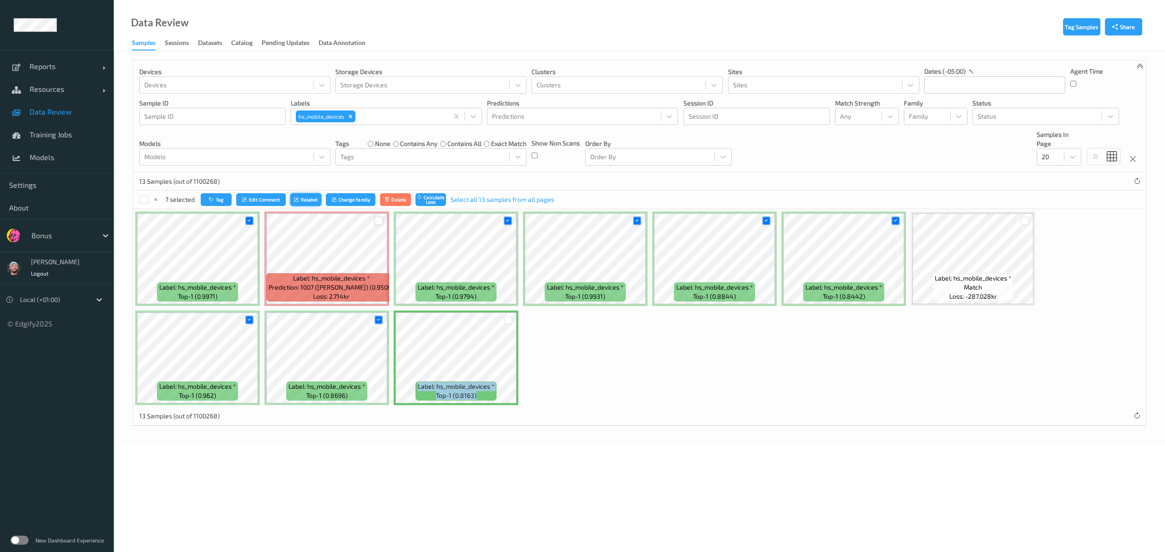
click at [302, 195] on button "Relabel" at bounding box center [305, 199] width 31 height 13
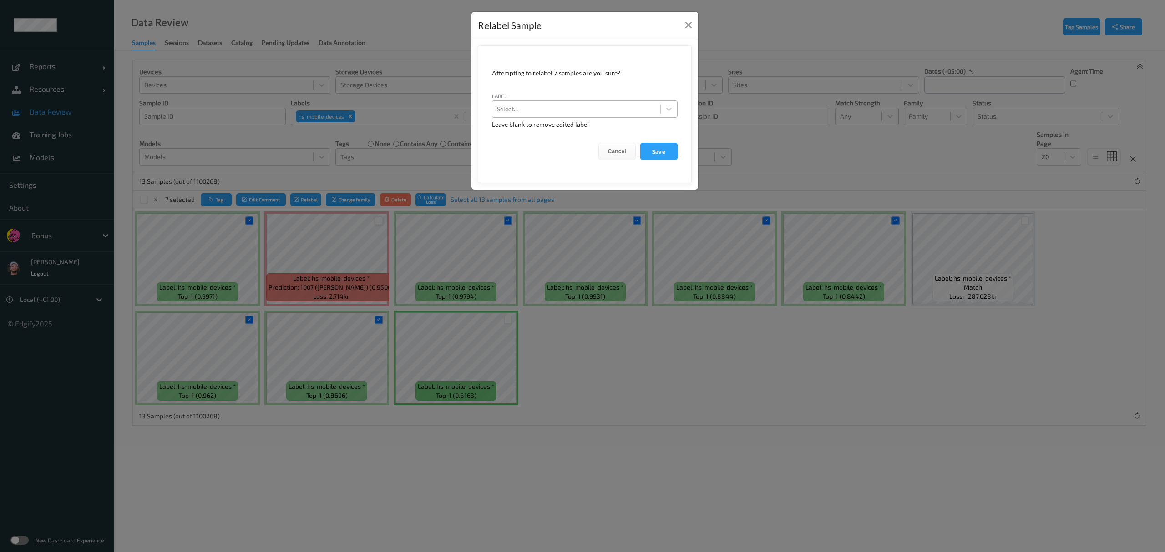
click at [539, 114] on div at bounding box center [576, 109] width 159 height 11
type input "mobile_phone"
click at [640, 143] on button "Save" at bounding box center [658, 151] width 37 height 17
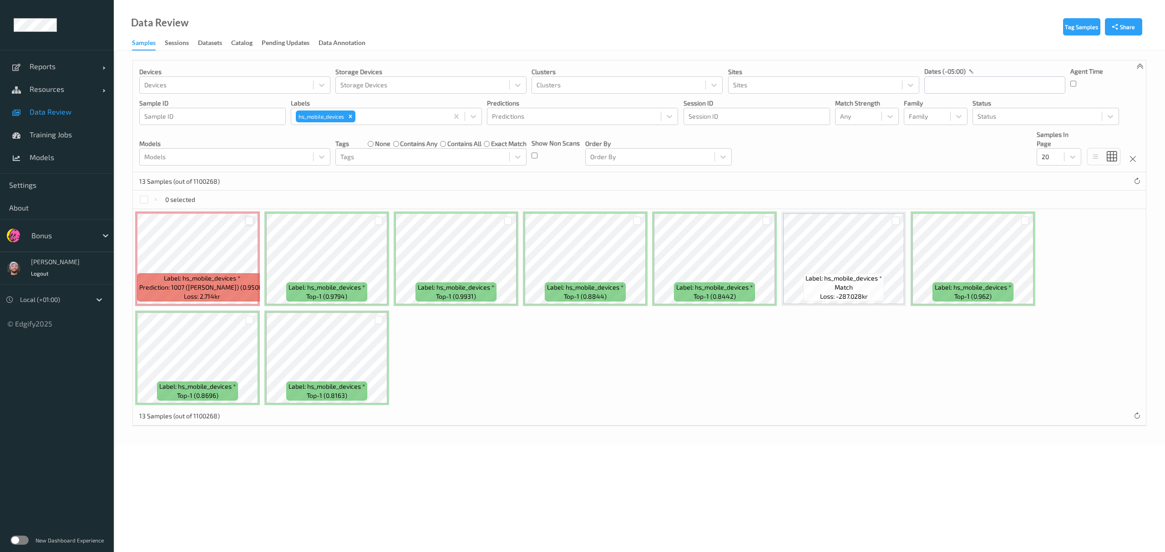
click at [74, 108] on span "Data Review" at bounding box center [67, 111] width 75 height 9
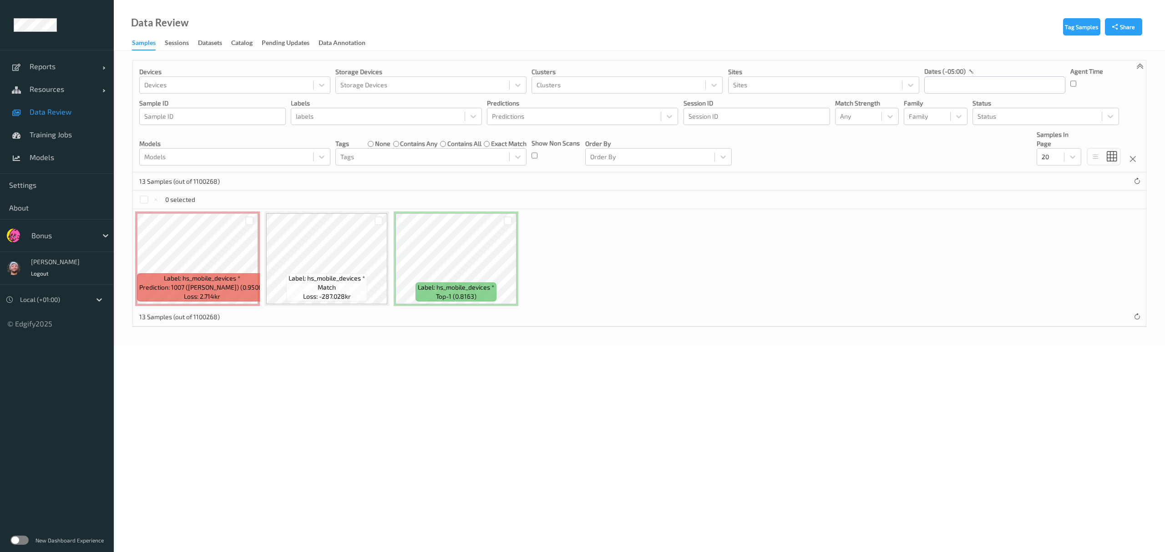
click at [375, 215] on div at bounding box center [378, 220] width 17 height 15
click at [376, 224] on div at bounding box center [379, 221] width 9 height 9
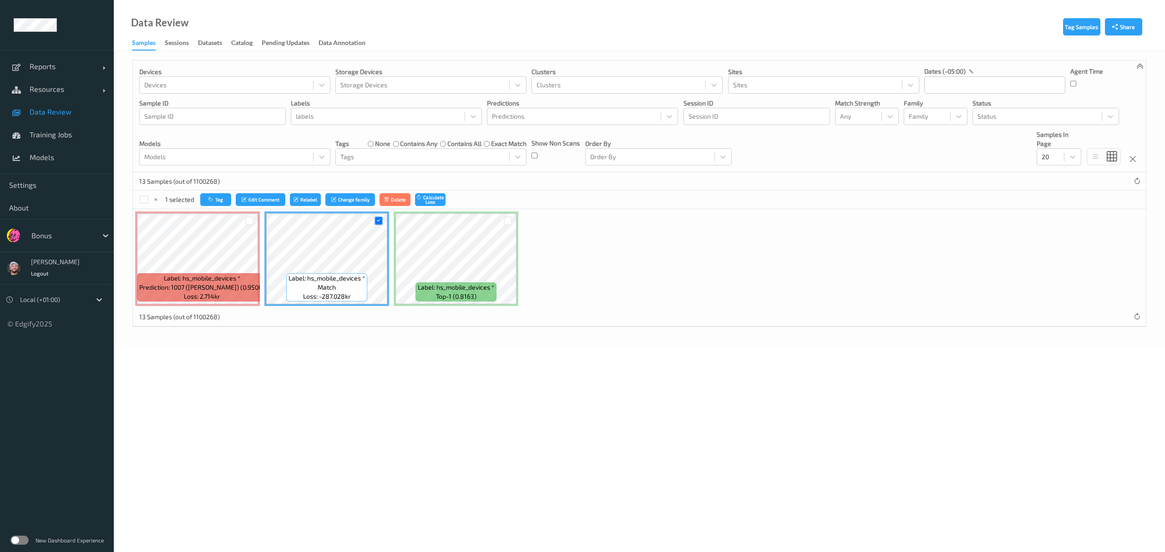
click at [292, 191] on div "13 Samples (out of 1100268)" at bounding box center [639, 181] width 1013 height 18
click at [303, 203] on button "Relabel" at bounding box center [305, 199] width 31 height 13
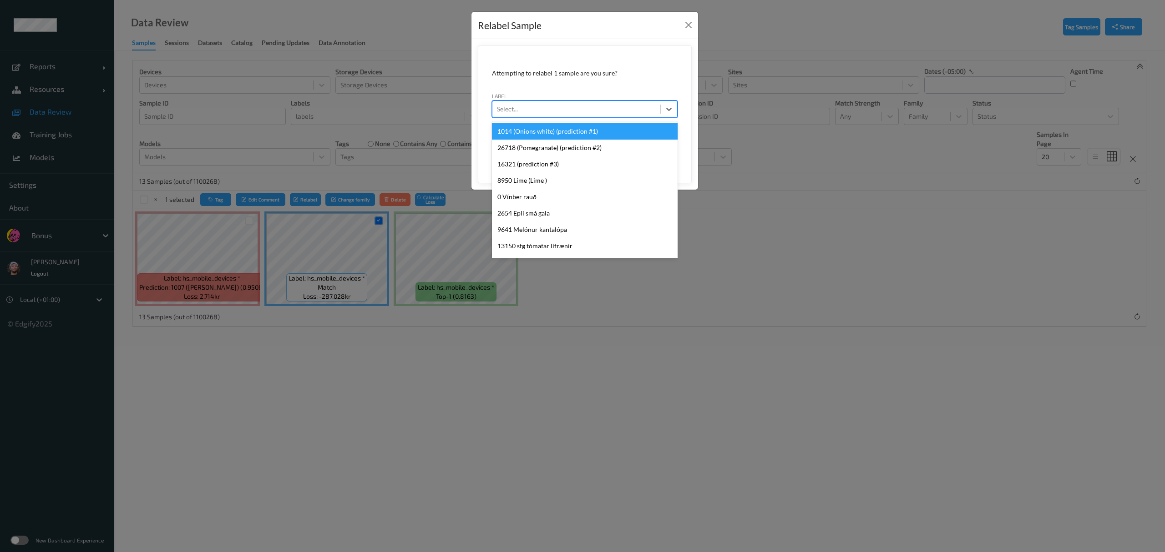
click at [522, 114] on div at bounding box center [576, 109] width 159 height 11
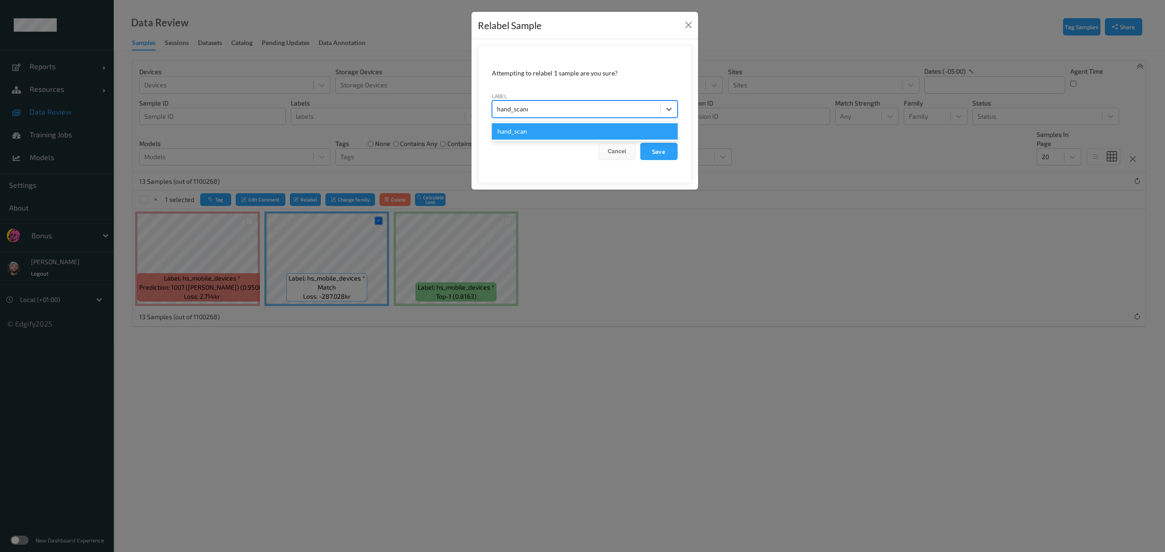
type input "hand_scanner"
click at [640, 143] on button "Save" at bounding box center [658, 151] width 37 height 17
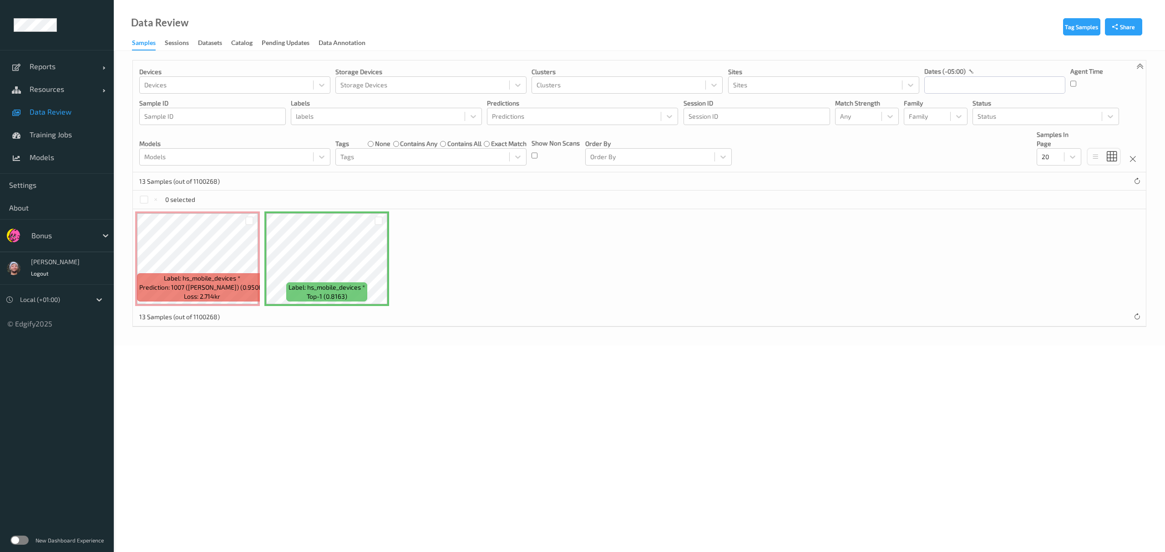
click at [250, 227] on div at bounding box center [249, 220] width 17 height 15
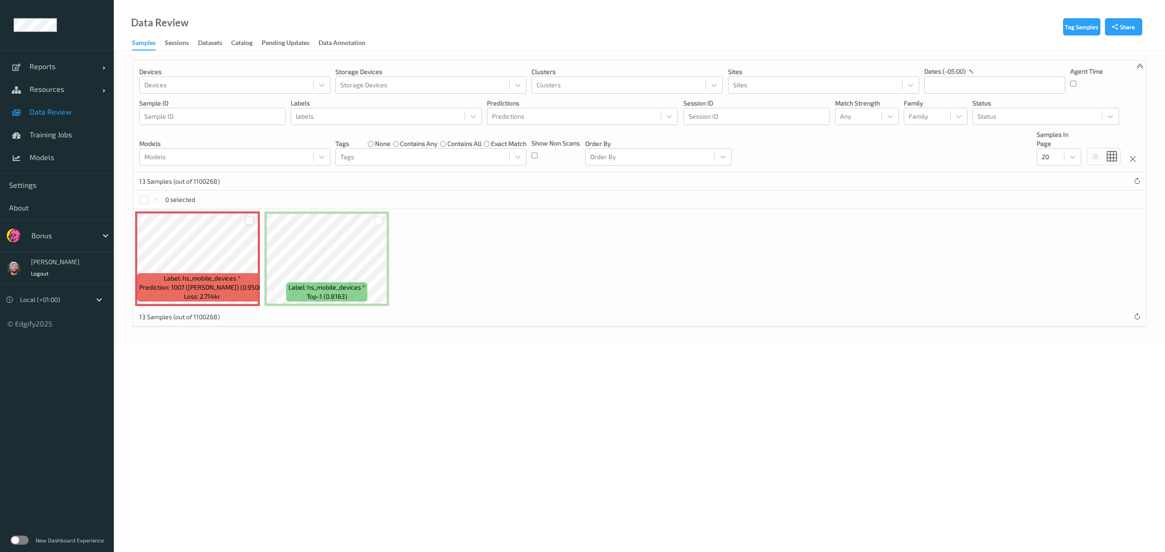
click at [250, 224] on div at bounding box center [249, 221] width 9 height 9
click at [381, 220] on div at bounding box center [379, 221] width 9 height 9
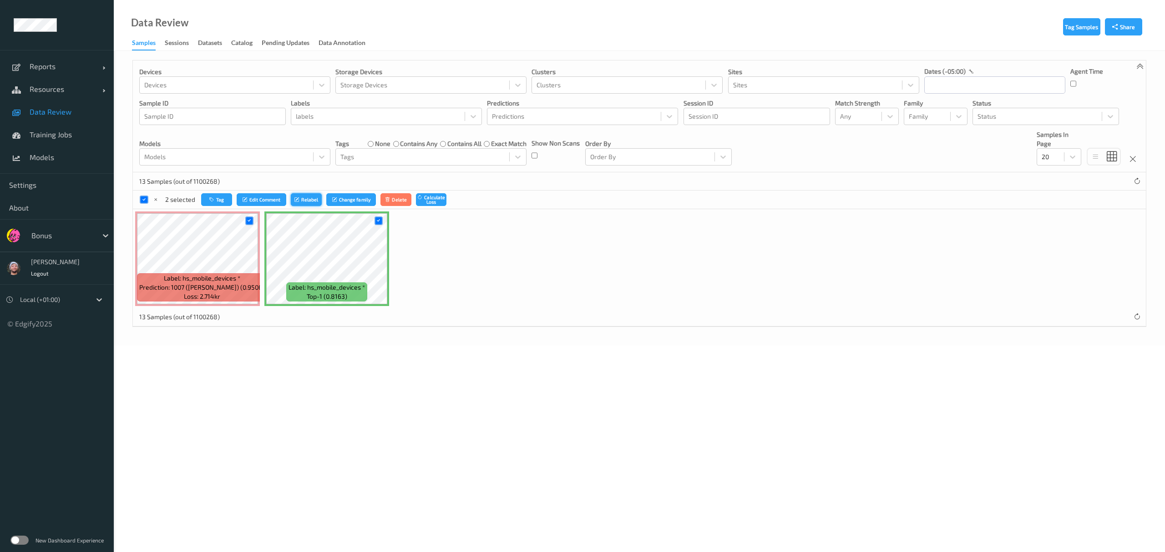
click at [295, 197] on button "Relabel" at bounding box center [306, 199] width 31 height 13
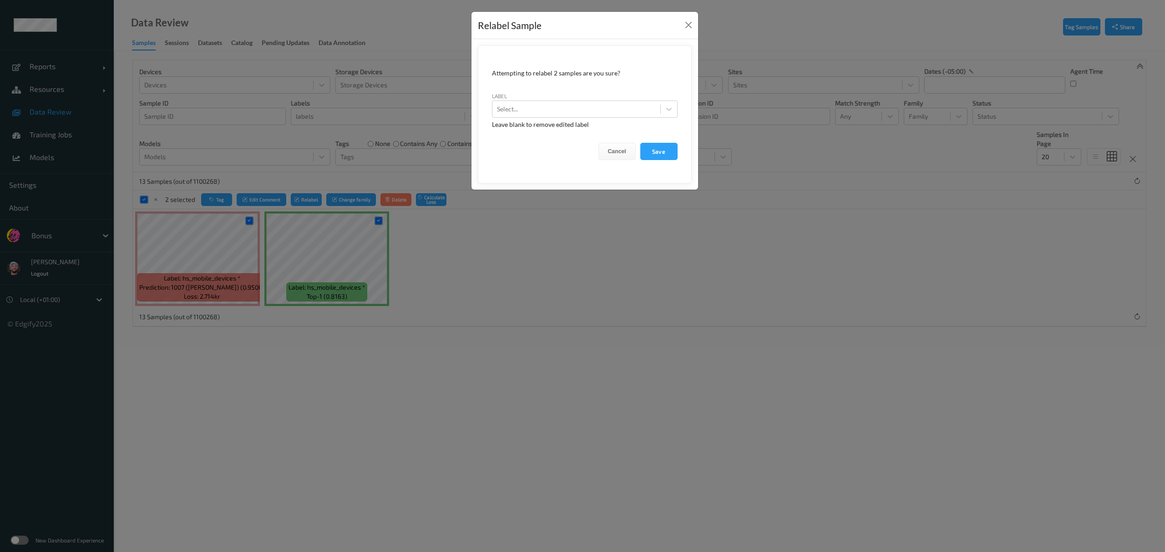
click at [517, 119] on form "Attempting to relabel 2 samples are you sure? label Select... Leave blank to re…" at bounding box center [585, 115] width 214 height 138
click at [516, 116] on div "Select..." at bounding box center [576, 109] width 168 height 15
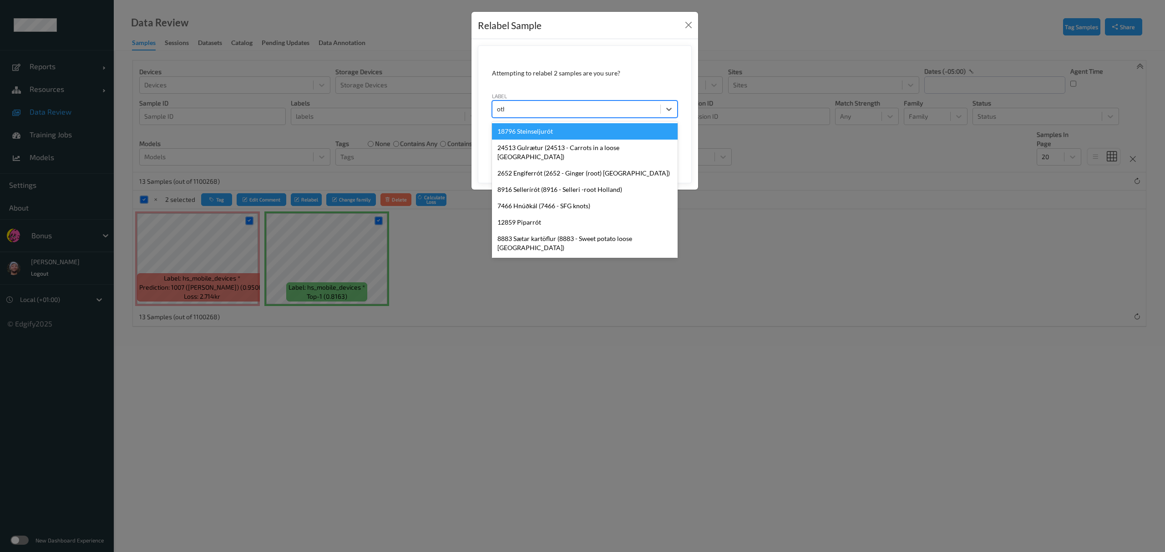
type input "other"
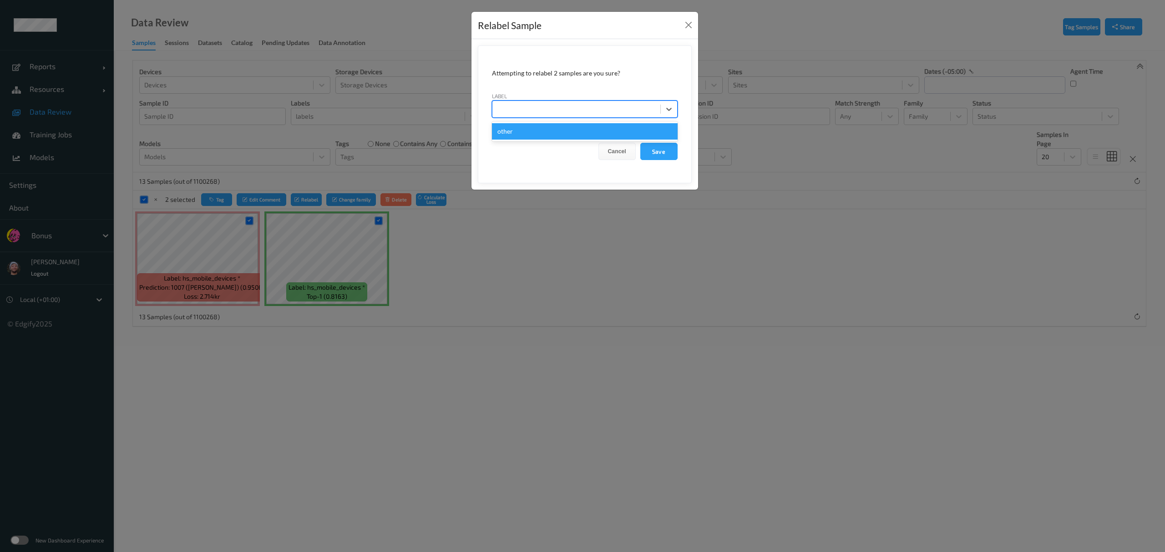
click at [640, 143] on button "Save" at bounding box center [658, 151] width 37 height 17
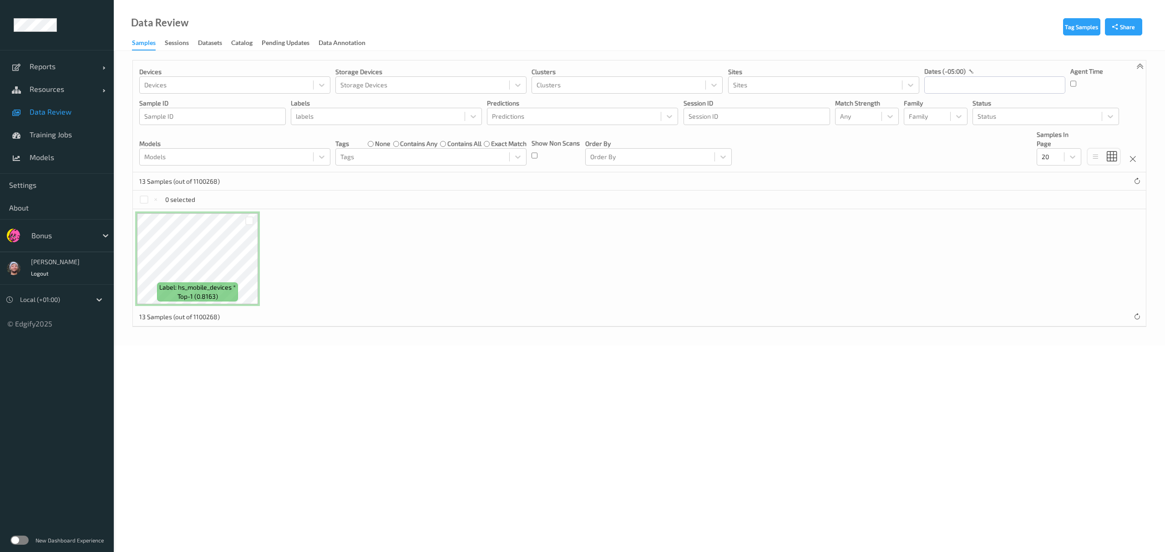
click at [78, 115] on span "Data Review" at bounding box center [67, 111] width 75 height 9
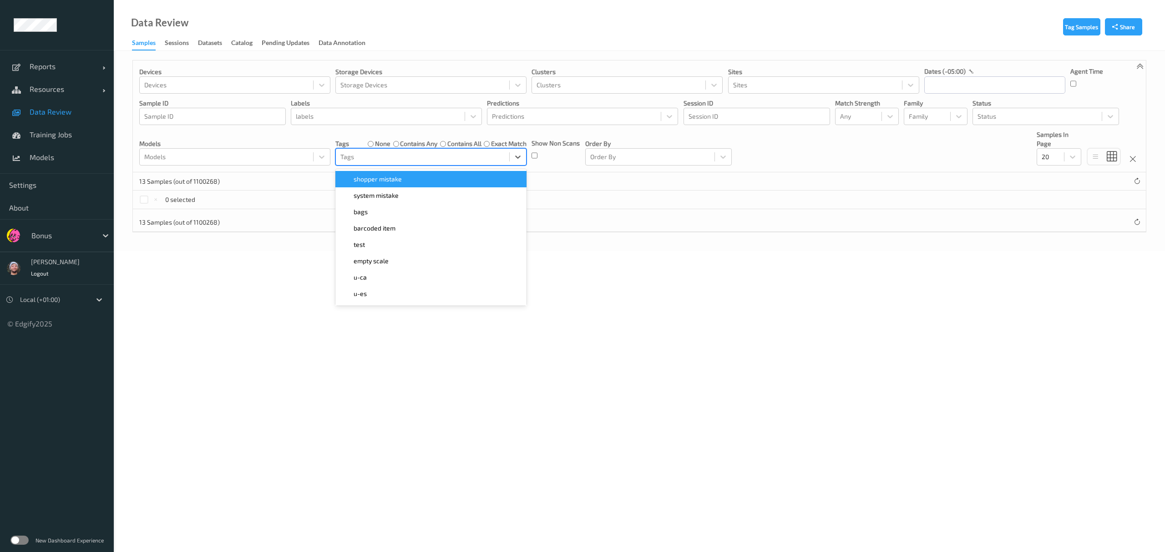
click at [353, 159] on div at bounding box center [422, 157] width 164 height 11
type input "empty"
type input "m"
type input "empty"
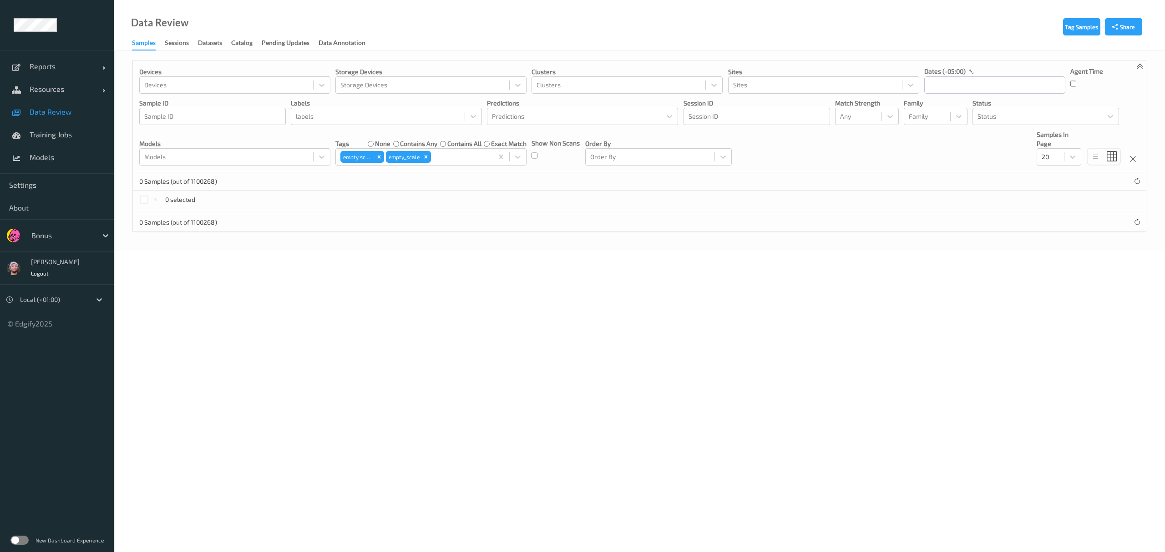
click at [317, 205] on div "0 selected" at bounding box center [639, 200] width 1013 height 18
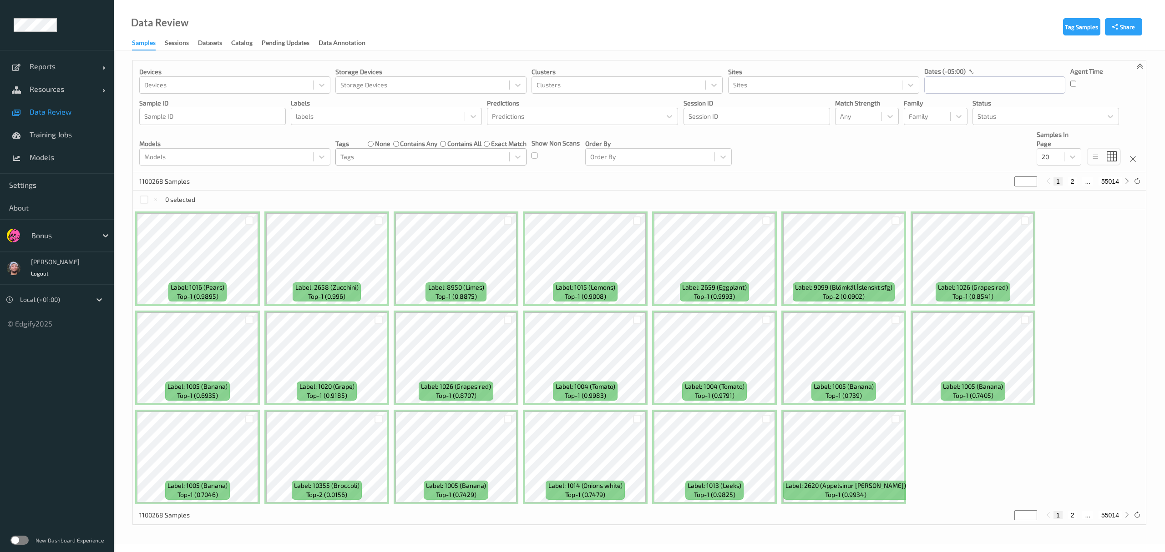
click at [456, 162] on div at bounding box center [422, 157] width 164 height 11
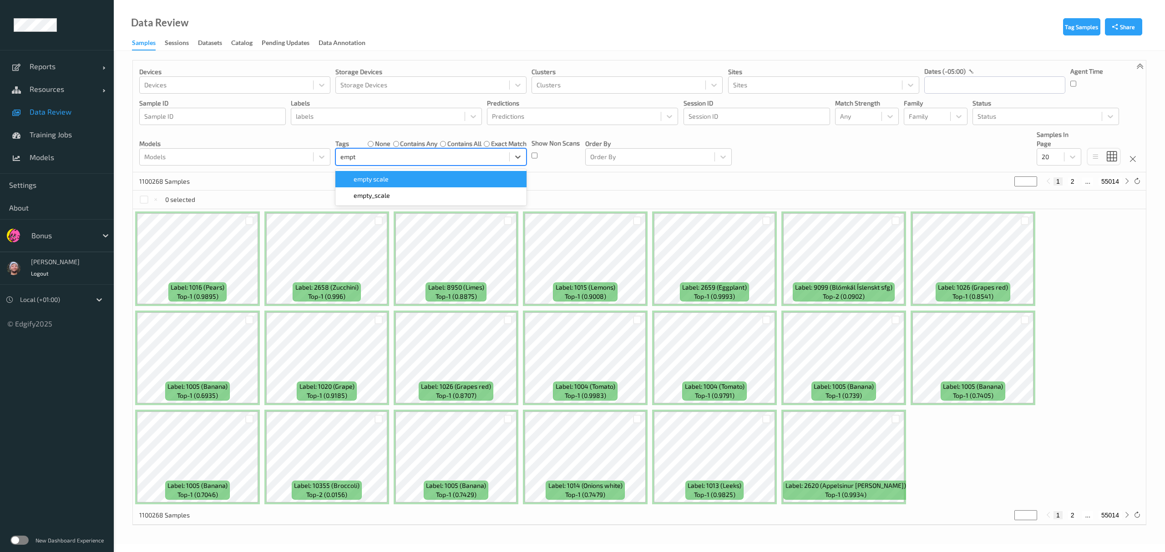
type input "empty"
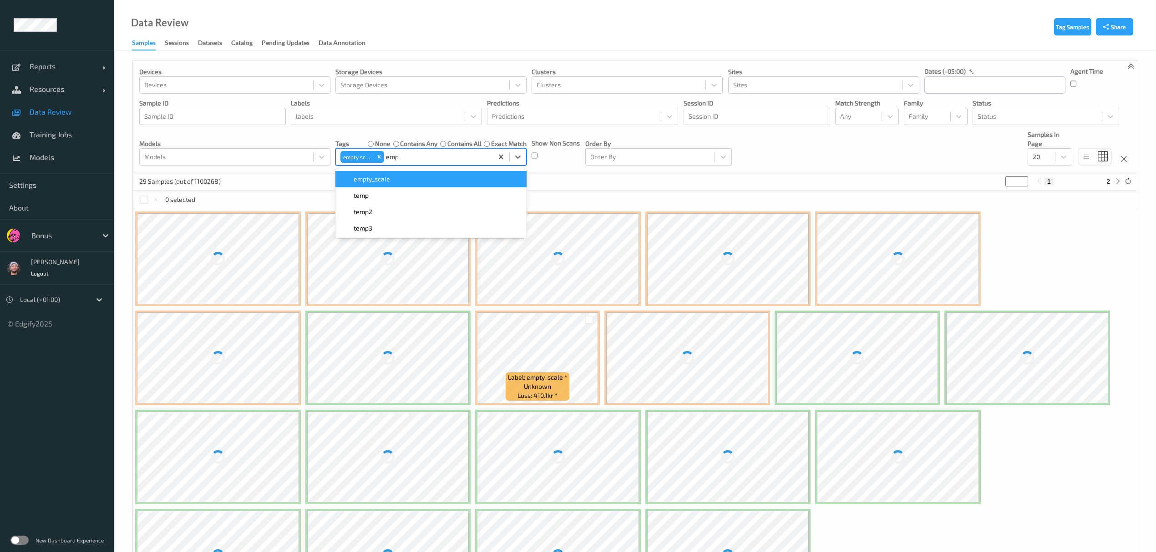
type input "empt"
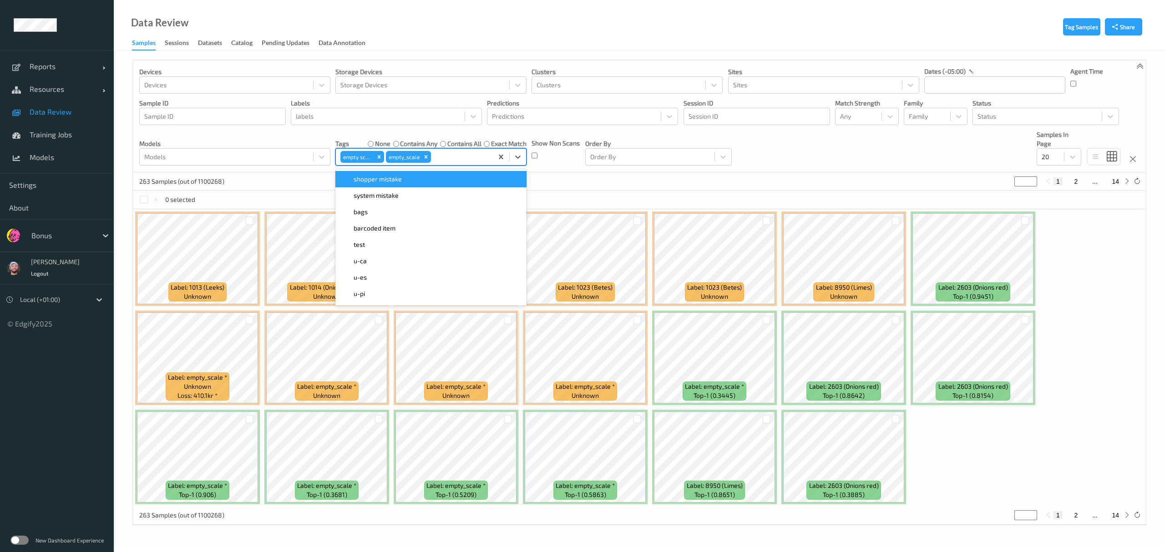
click at [685, 185] on div "263 Samples (out of 1100268) * 1 2 ... 14" at bounding box center [639, 181] width 1013 height 18
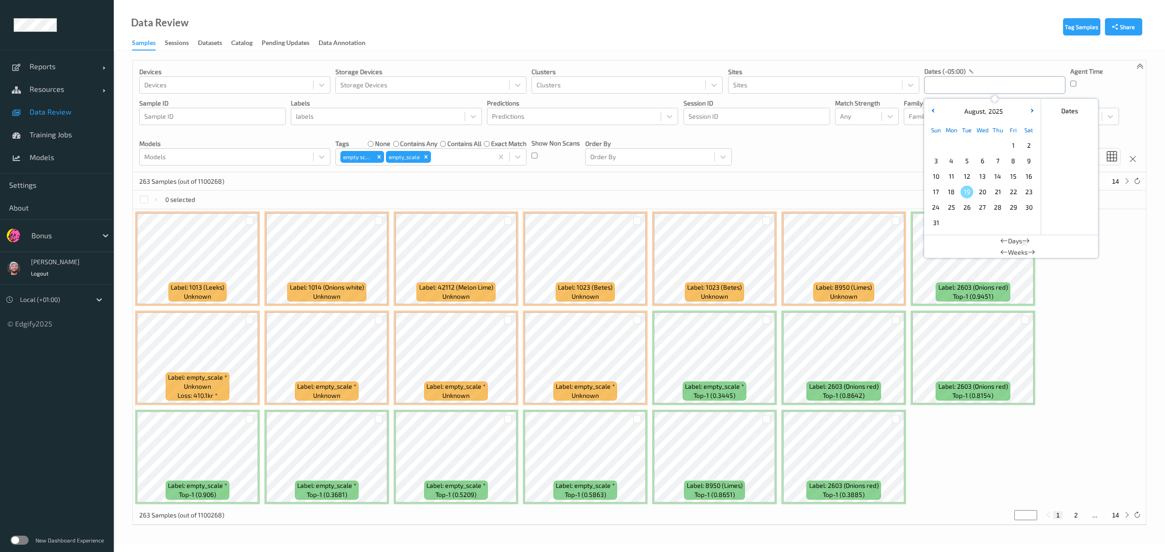
click at [976, 83] on input "text" at bounding box center [994, 84] width 141 height 17
click at [1014, 139] on span "1" at bounding box center [1013, 145] width 13 height 13
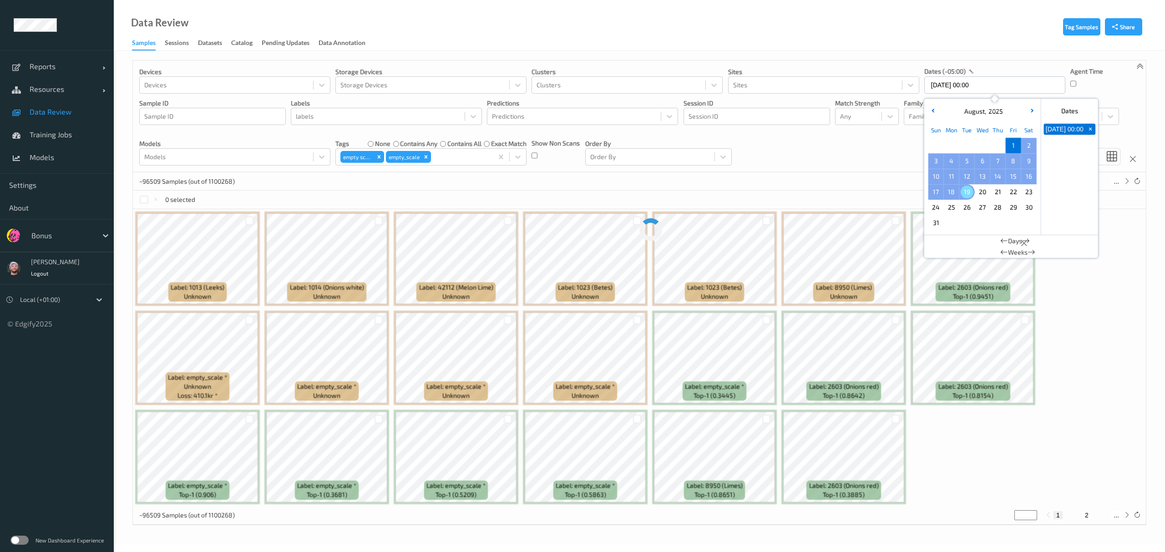
click at [967, 195] on span "19" at bounding box center [967, 192] width 13 height 13
type input "01/08/2025 00:00 -> 19/08/2025 23:59"
click at [856, 164] on div "Devices Devices Storage Devices Storage Devices Clusters Clusters Sites Sites d…" at bounding box center [639, 117] width 1013 height 112
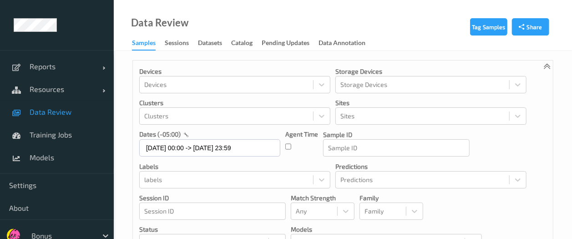
click at [69, 111] on span "Data Review" at bounding box center [67, 111] width 75 height 9
click at [79, 133] on span "Training Jobs" at bounding box center [67, 134] width 75 height 9
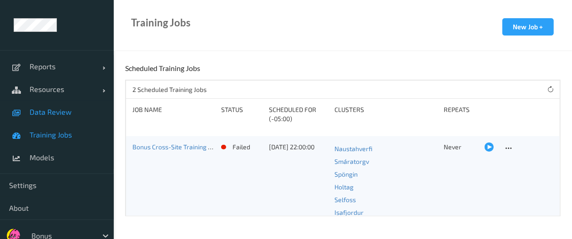
click at [62, 116] on span "Data Review" at bounding box center [67, 111] width 75 height 9
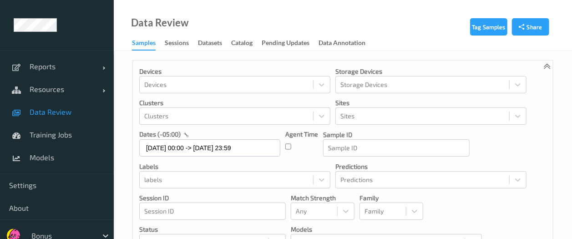
click at [75, 106] on link "Data Review" at bounding box center [57, 112] width 114 height 23
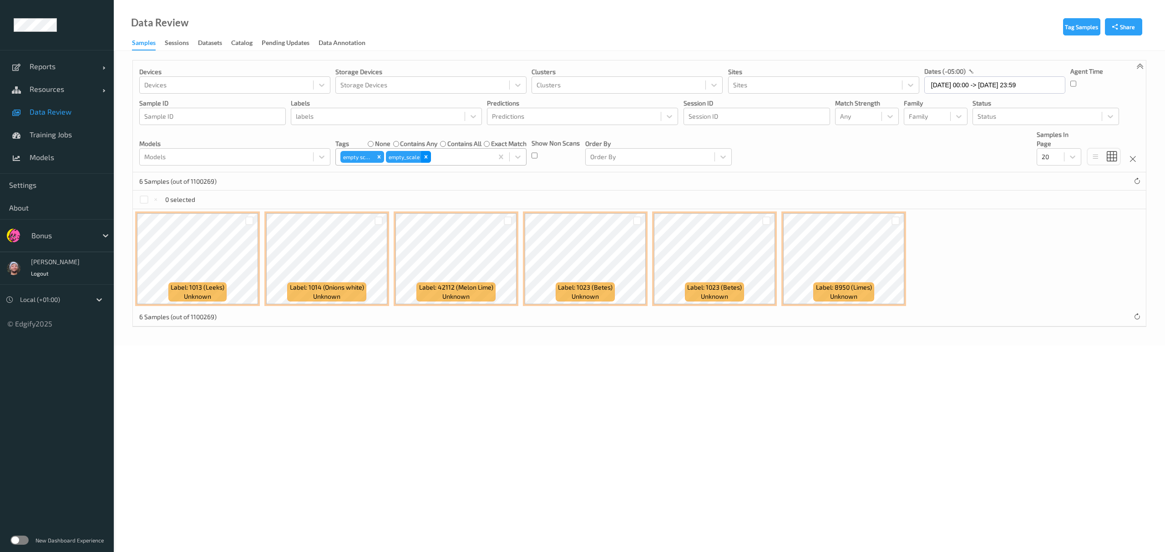
click at [425, 157] on icon "Remove empty_scale" at bounding box center [426, 157] width 6 height 6
click at [378, 159] on icon "Remove empty scale" at bounding box center [379, 157] width 6 height 6
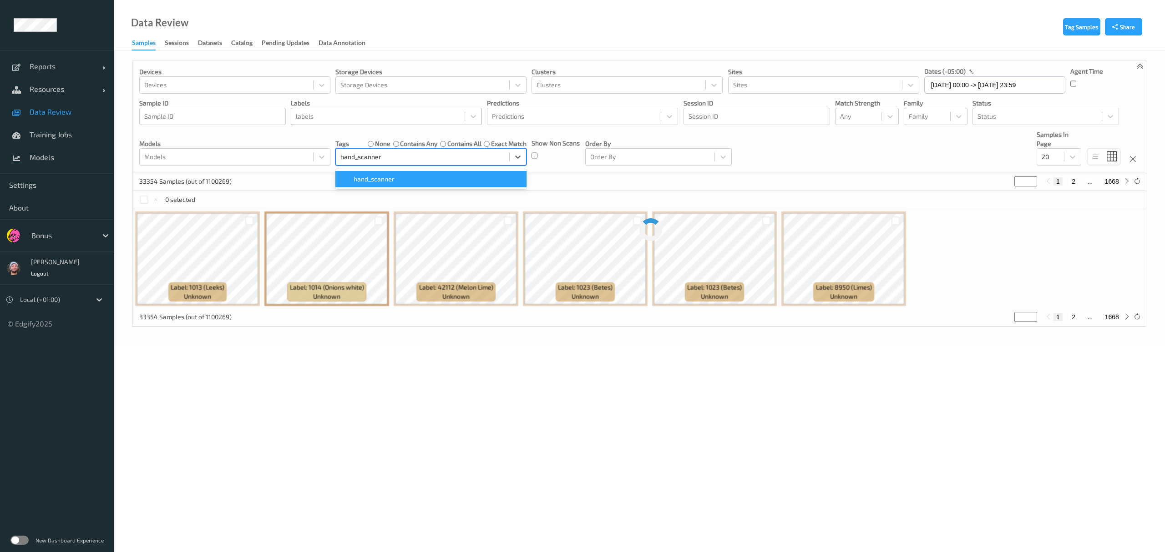
type input "hand_scanner"
click at [343, 119] on div at bounding box center [378, 116] width 164 height 11
paste input "hand_scanner"
type input "hand_scanner"
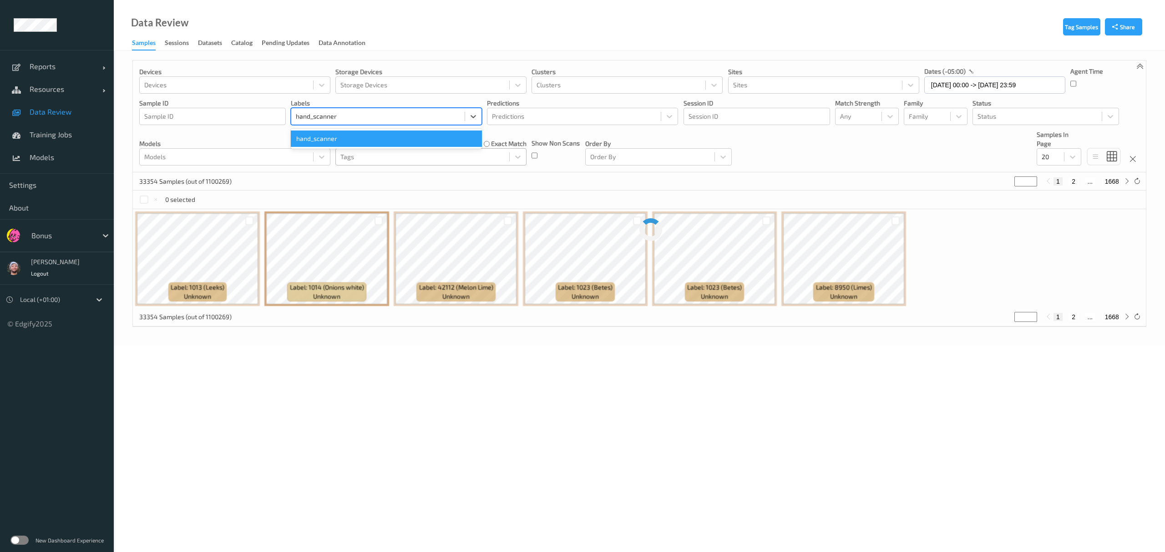
click at [331, 141] on div "hand_scanner" at bounding box center [386, 139] width 191 height 16
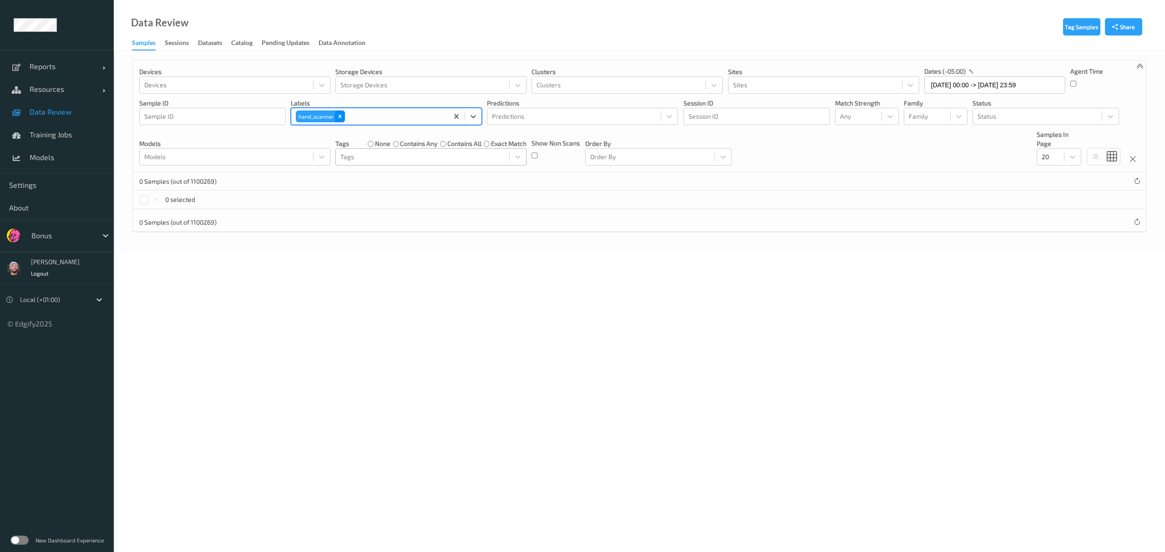
click at [338, 119] on icon "Remove hand_scanner" at bounding box center [340, 116] width 6 height 6
type input "hand"
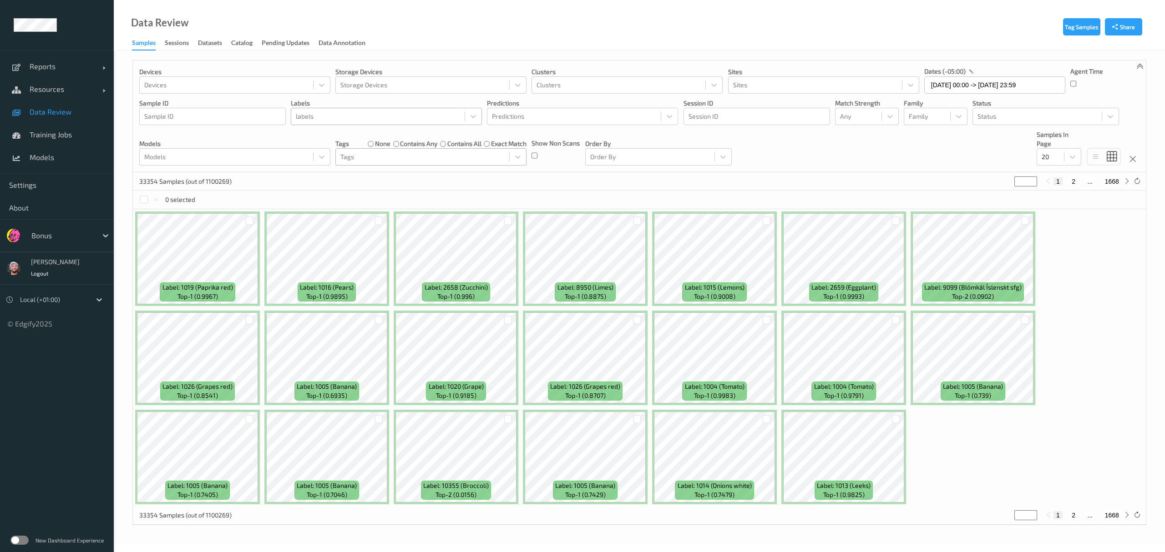
click at [249, 167] on div "Devices Devices Storage Devices Storage Devices Clusters Clusters Sites Sites d…" at bounding box center [639, 117] width 1013 height 112
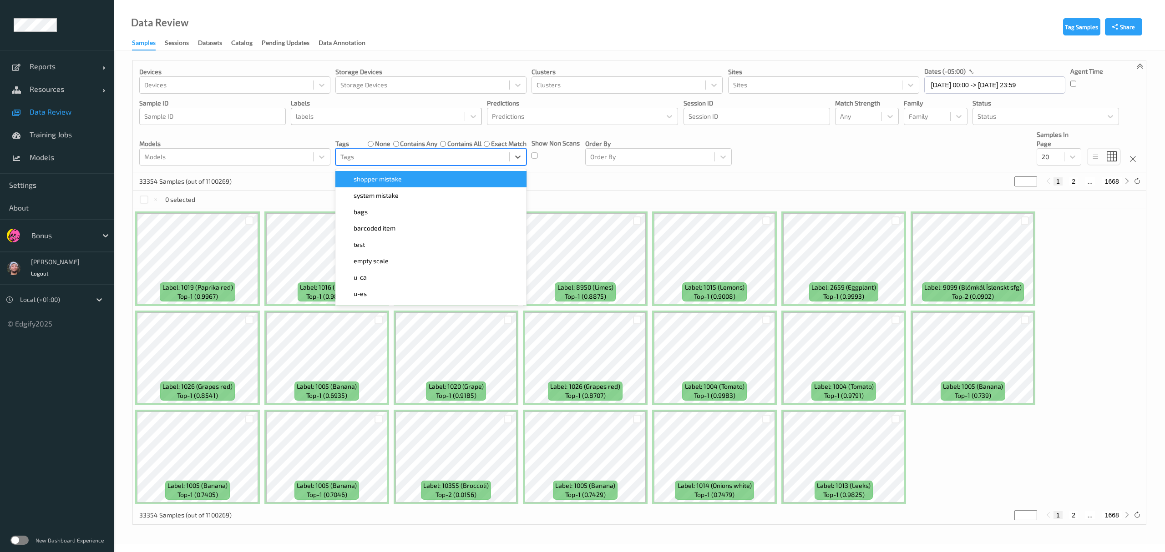
click at [380, 164] on div "Tags" at bounding box center [422, 157] width 173 height 15
type input "hand"
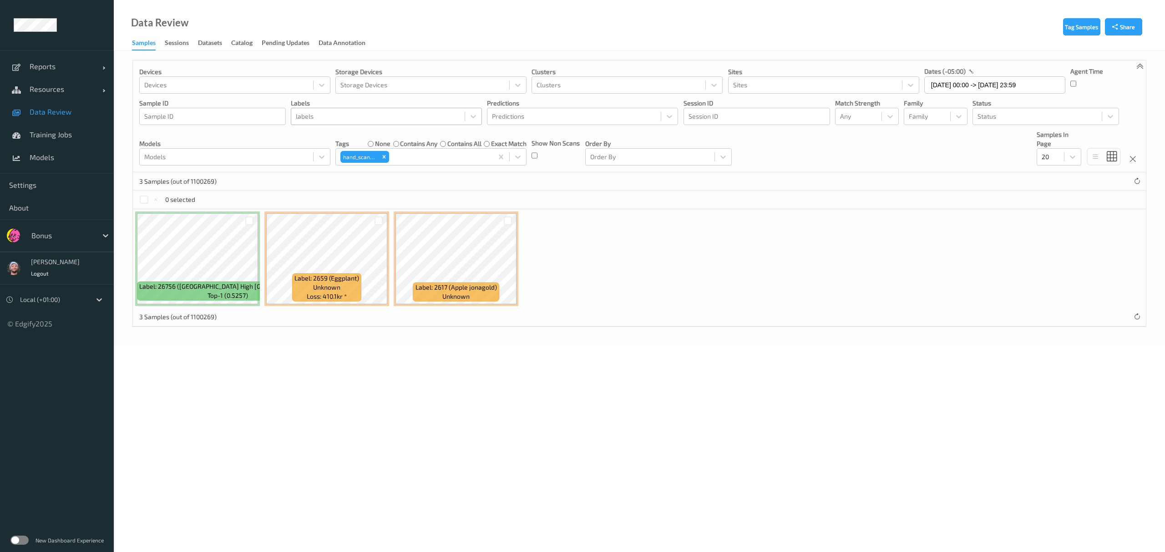
click at [317, 179] on div "3 Samples (out of 1100269)" at bounding box center [639, 181] width 1013 height 18
click at [144, 199] on div at bounding box center [144, 200] width 9 height 9
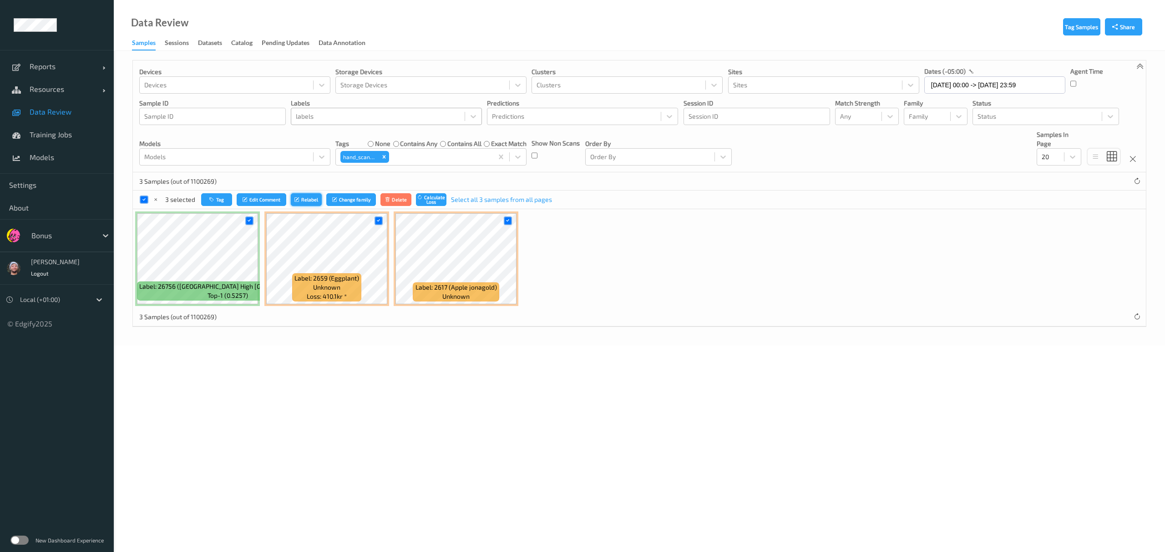
click at [308, 199] on button "Relabel" at bounding box center [306, 199] width 31 height 13
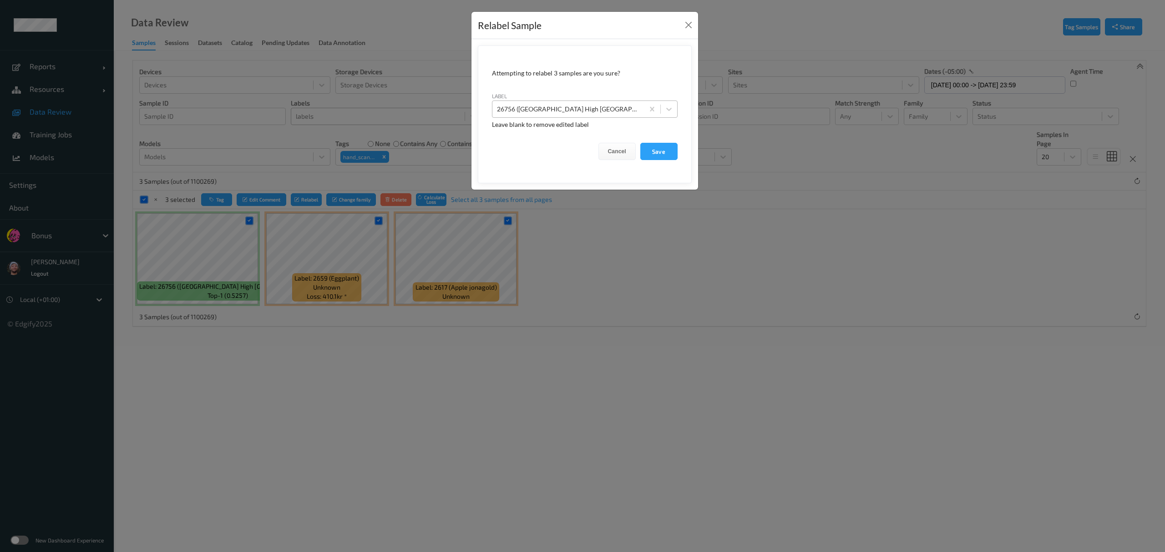
click at [531, 108] on div at bounding box center [568, 109] width 142 height 11
type input "hand_scanner"
click at [640, 143] on button "Save" at bounding box center [658, 151] width 37 height 17
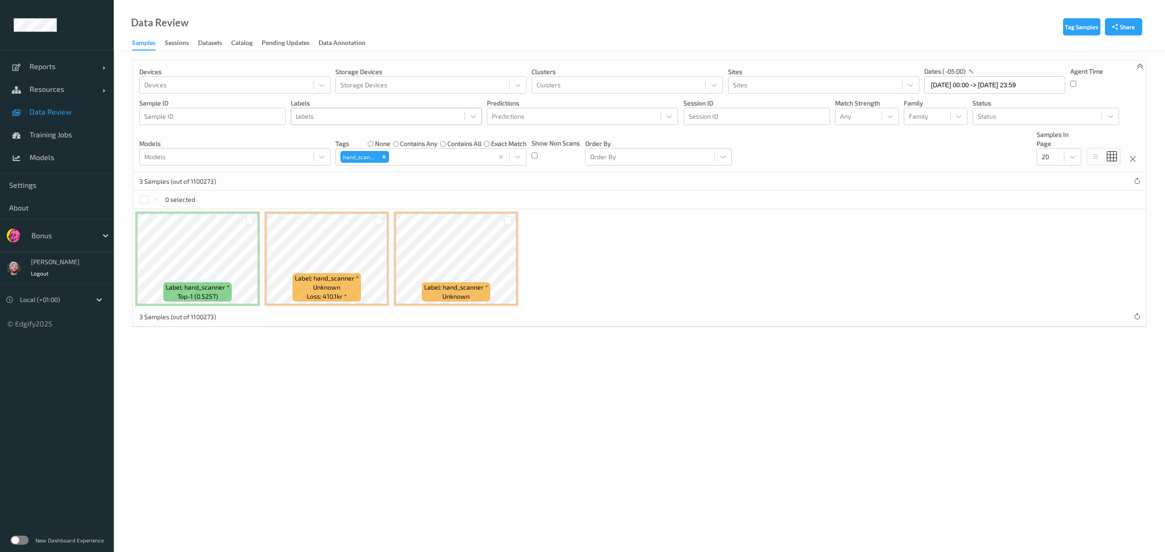
click at [90, 110] on span "Data Review" at bounding box center [67, 111] width 75 height 9
click at [938, 14] on div "Data Review Samples Sessions Datasets Catalog Pending Updates Data Annotation" at bounding box center [639, 25] width 1051 height 51
click at [1001, 83] on input "01/08/2025 00:00 -> 19/08/2025 23:59" at bounding box center [994, 84] width 141 height 17
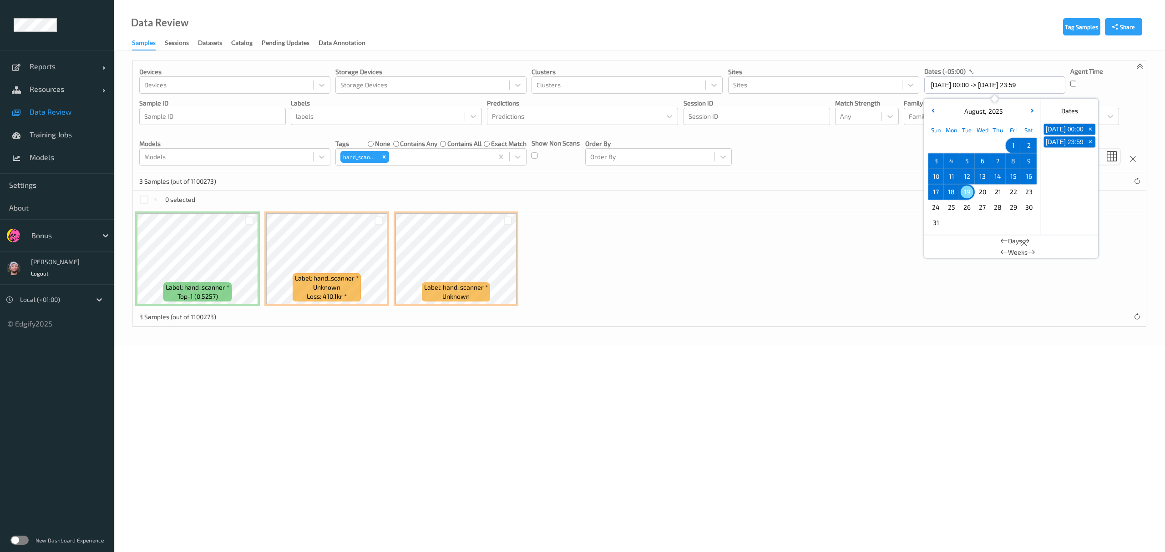
click at [966, 197] on span "19" at bounding box center [967, 192] width 13 height 13
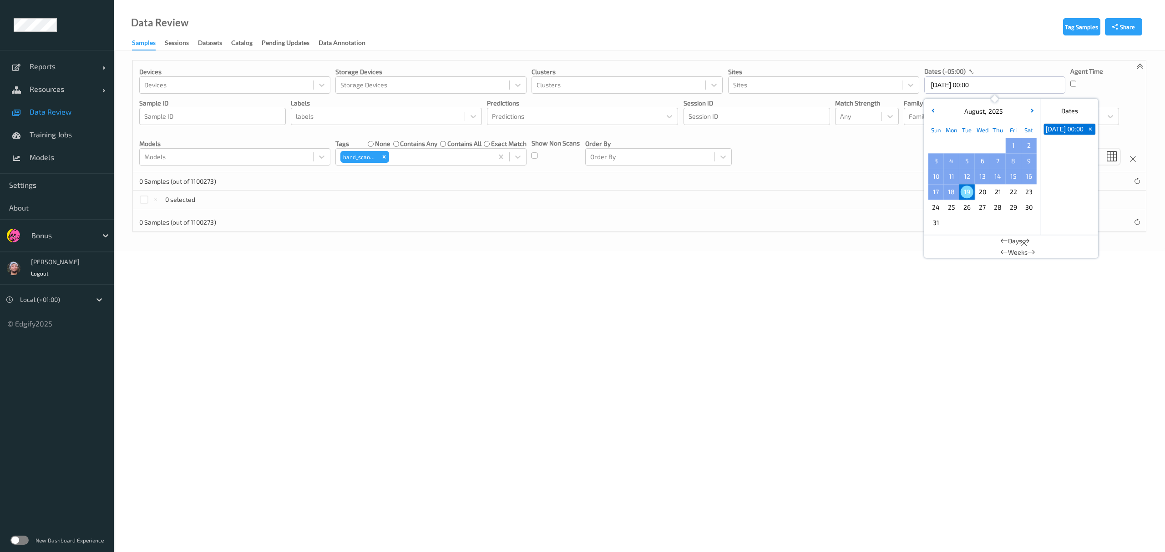
click at [934, 103] on div "August , 2025" at bounding box center [982, 111] width 113 height 17
click at [934, 110] on icon "button" at bounding box center [934, 111] width 4 height 4
click at [939, 146] on span "1" at bounding box center [936, 145] width 13 height 13
type input "01/06/2025 00:00 -> 19/08/2025 23:59"
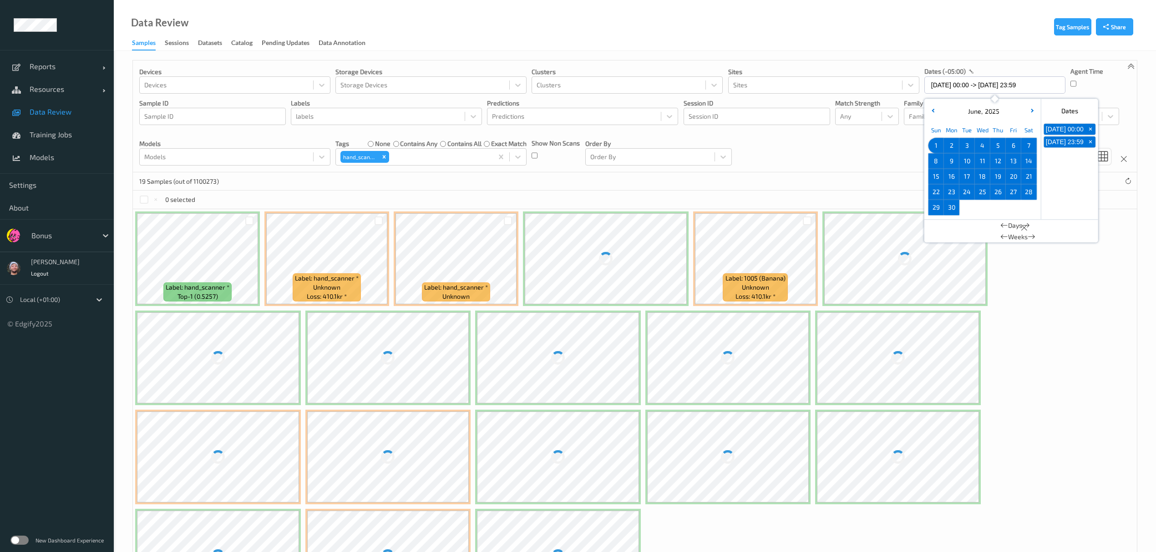
click at [880, 153] on div "Devices Devices Storage Devices Storage Devices Clusters Clusters Sites Sites d…" at bounding box center [635, 117] width 1004 height 112
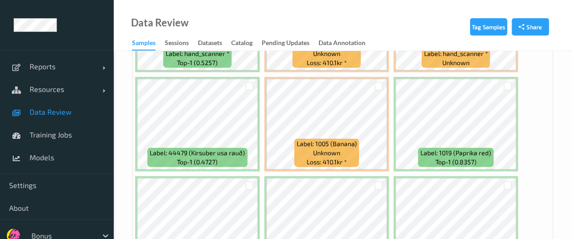
scroll to position [398, 0]
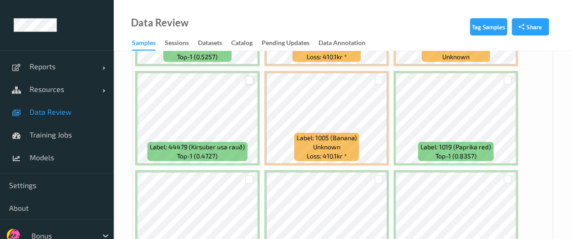
click at [246, 79] on div at bounding box center [249, 80] width 9 height 9
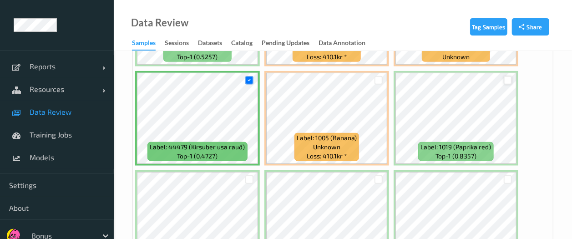
click at [512, 82] on div at bounding box center [508, 80] width 9 height 9
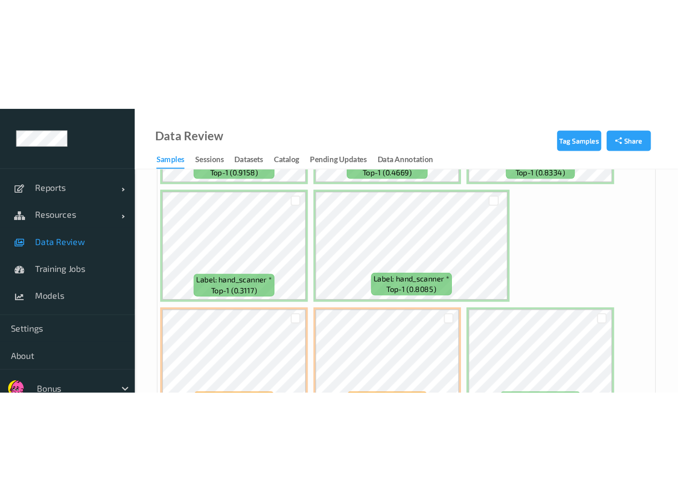
scroll to position [0, 0]
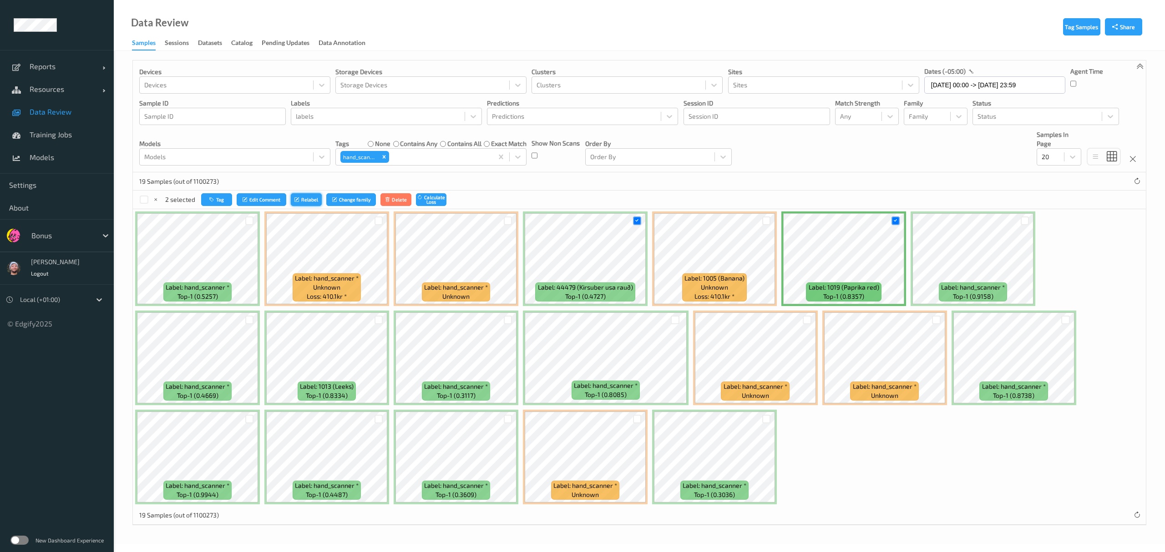
click at [309, 197] on button "Relabel" at bounding box center [306, 199] width 31 height 13
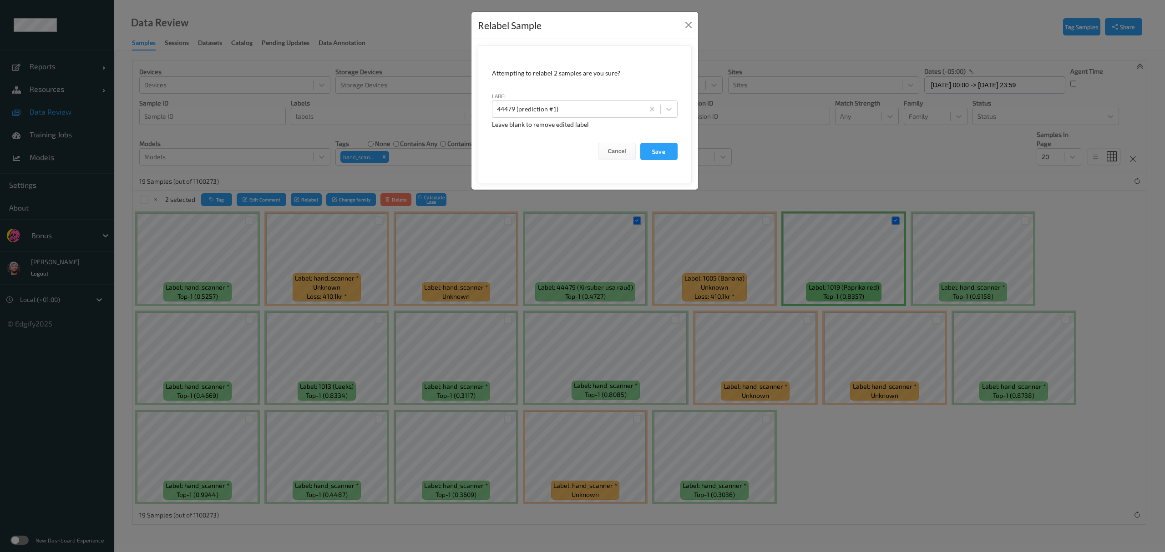
click at [384, 320] on div "Relabel Sample Attempting to relabel 2 samples are you sure? label 44479 (predi…" at bounding box center [582, 276] width 1165 height 552
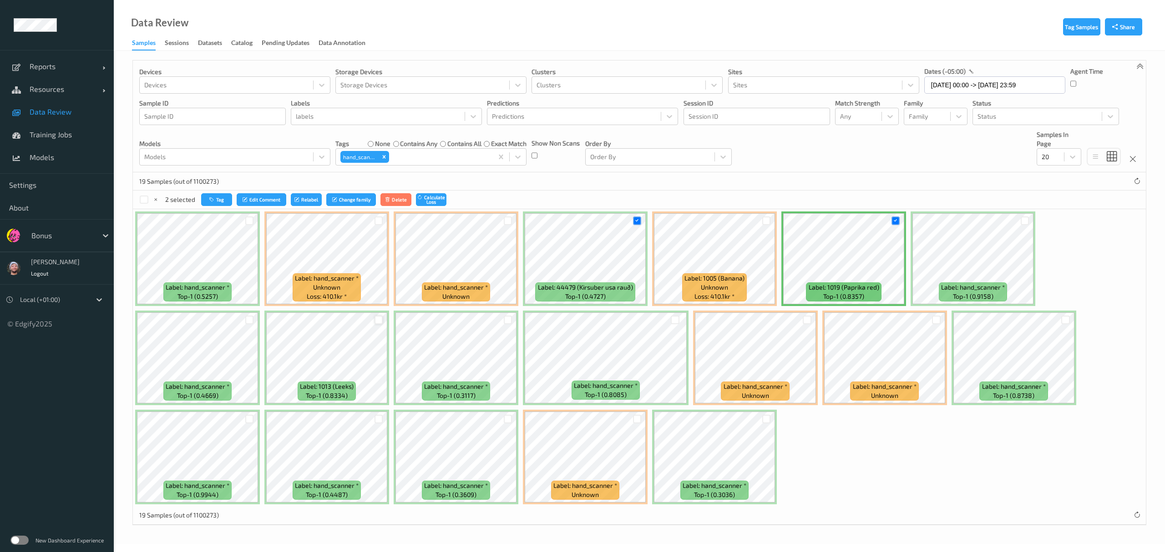
click at [380, 323] on div at bounding box center [379, 320] width 9 height 9
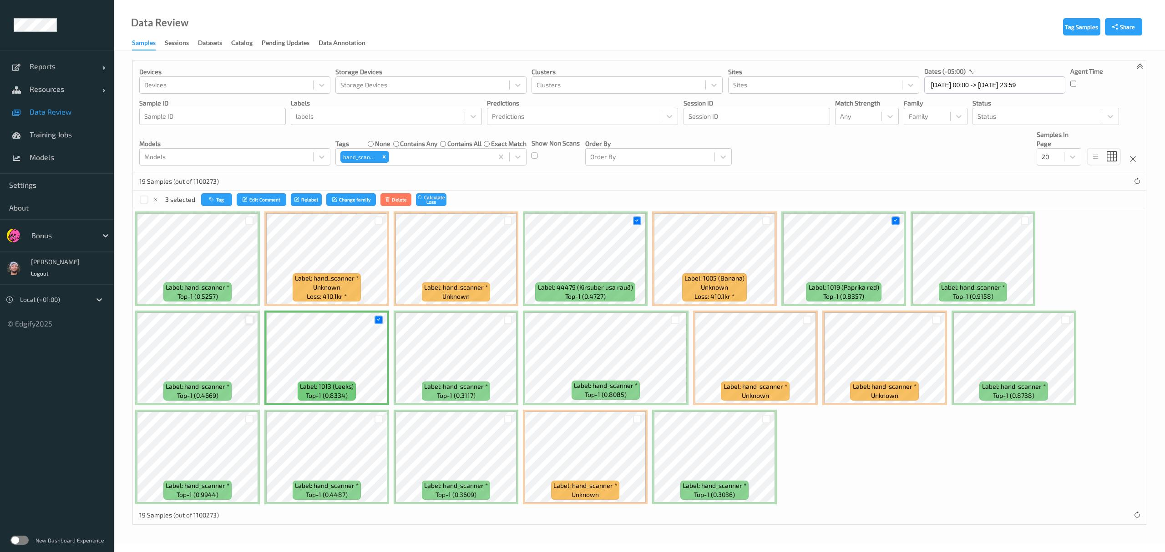
click at [253, 321] on div at bounding box center [249, 320] width 9 height 9
click at [309, 202] on button "Relabel" at bounding box center [306, 199] width 31 height 13
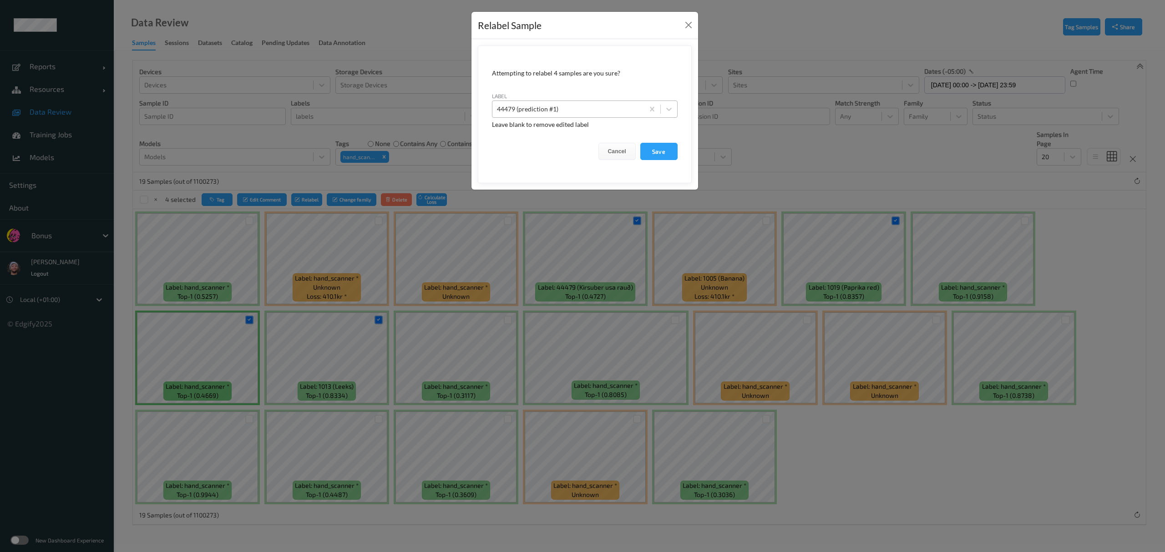
click at [572, 117] on div "44479 (prediction #1)" at bounding box center [585, 109] width 186 height 17
click at [570, 111] on div at bounding box center [568, 109] width 142 height 11
type input "hand_scanner"
click at [640, 143] on button "Save" at bounding box center [658, 151] width 37 height 17
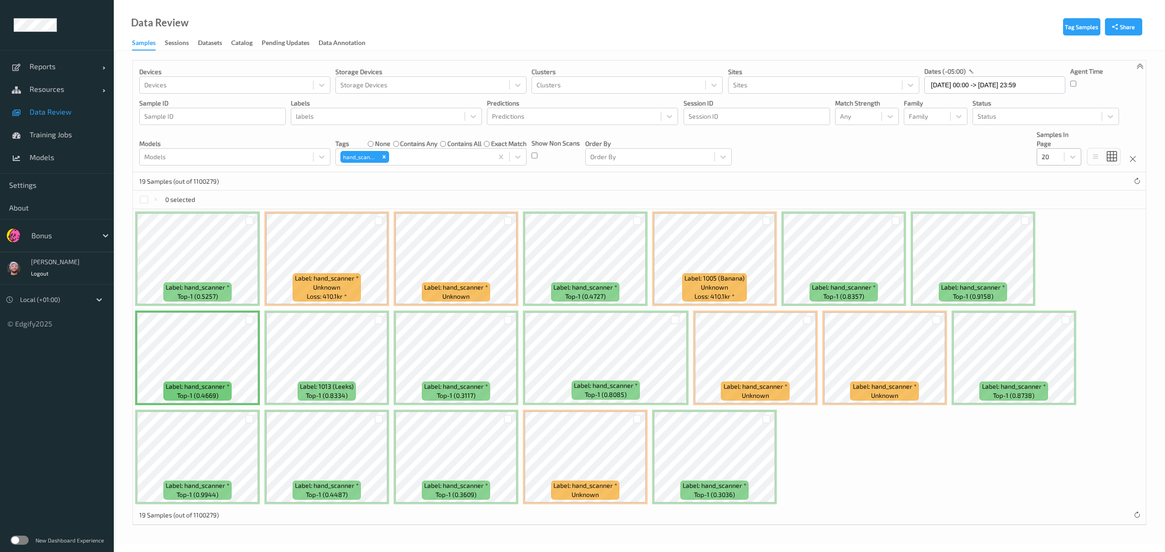
click at [1044, 154] on div at bounding box center [1051, 157] width 18 height 11
click at [1054, 183] on span at bounding box center [1048, 179] width 13 height 9
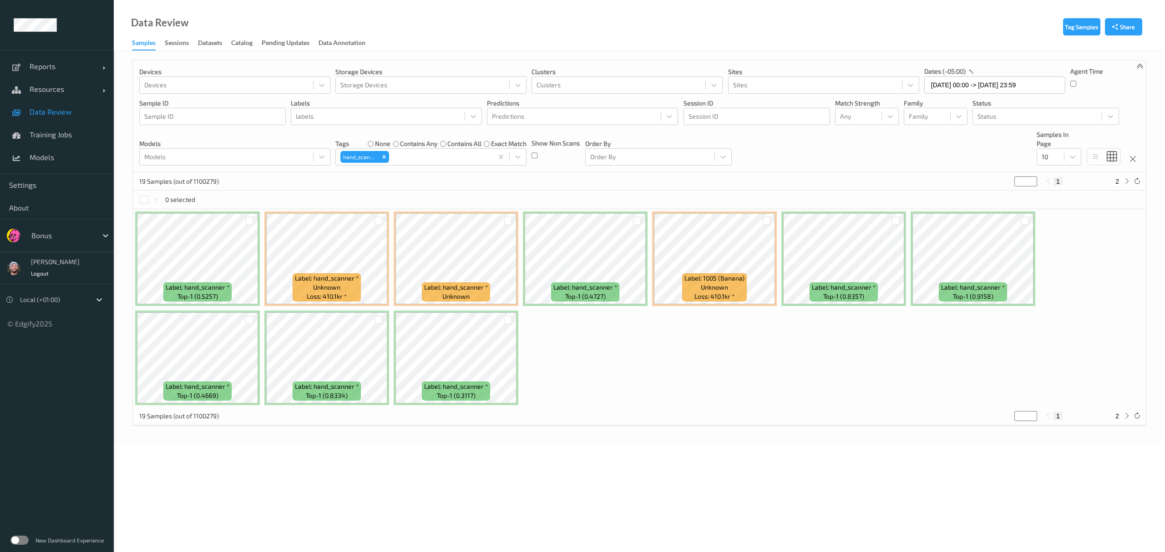
click at [81, 120] on link "Data Review" at bounding box center [57, 112] width 114 height 23
click at [757, 374] on div "Label: hand_scanner * top-1 (0.5257) Label: hand_scanner * unknown Loss: 410.1k…" at bounding box center [639, 308] width 1013 height 198
click at [1007, 376] on div "Label: hand_scanner * top-1 (0.5257) Label: hand_scanner * unknown Loss: 410.1k…" at bounding box center [639, 308] width 1013 height 198
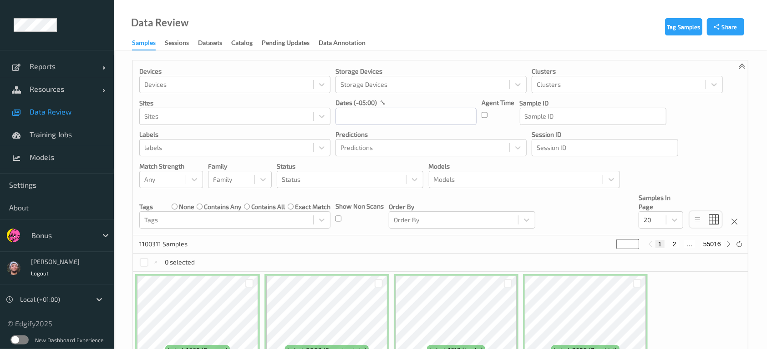
click at [46, 241] on div at bounding box center [61, 235] width 61 height 11
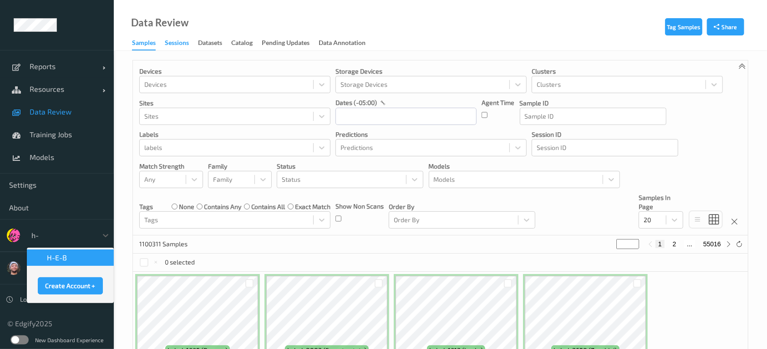
type input "h-"
